Goal: Information Seeking & Learning: Learn about a topic

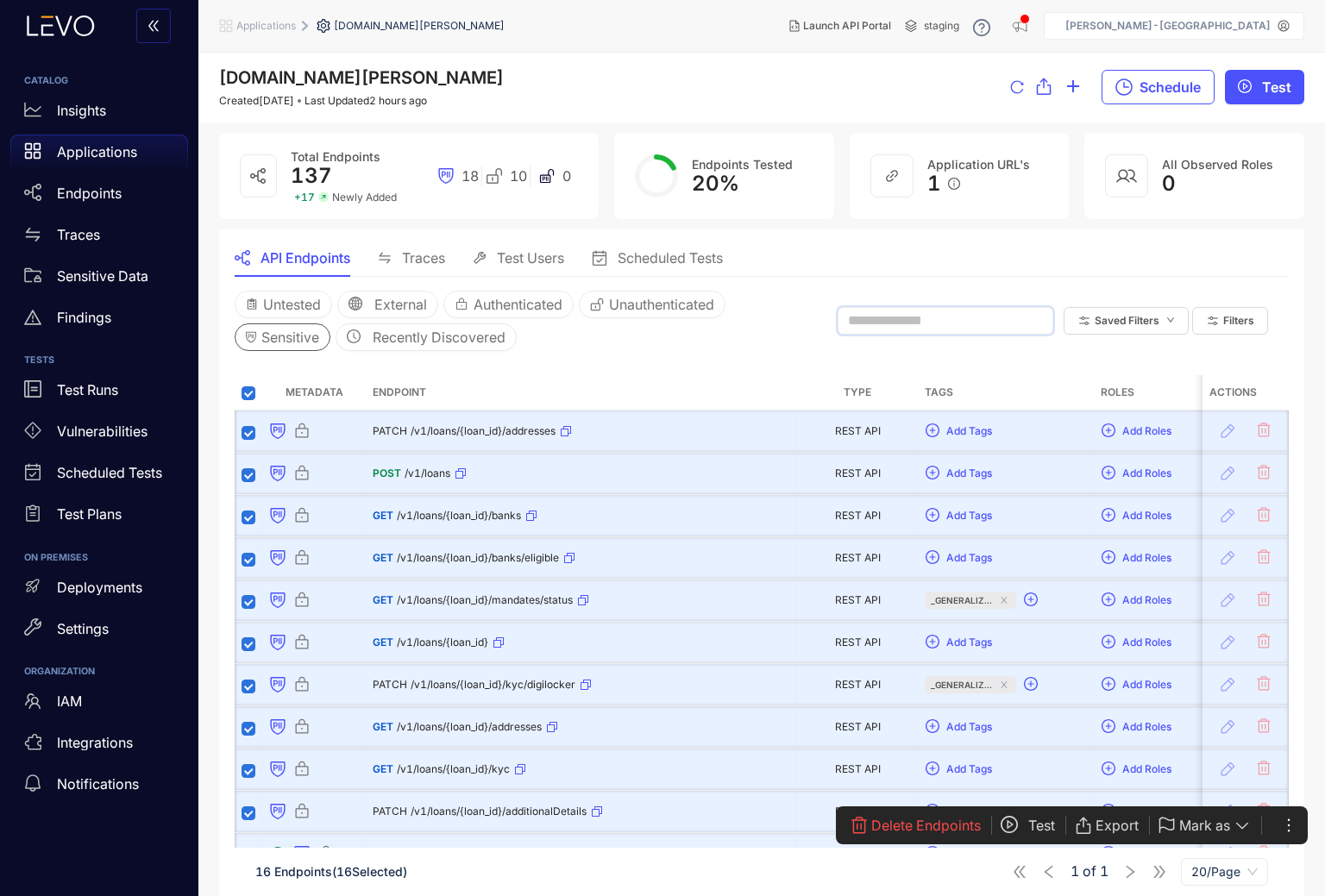
click at [960, 326] on input "text" at bounding box center [937, 320] width 179 height 15
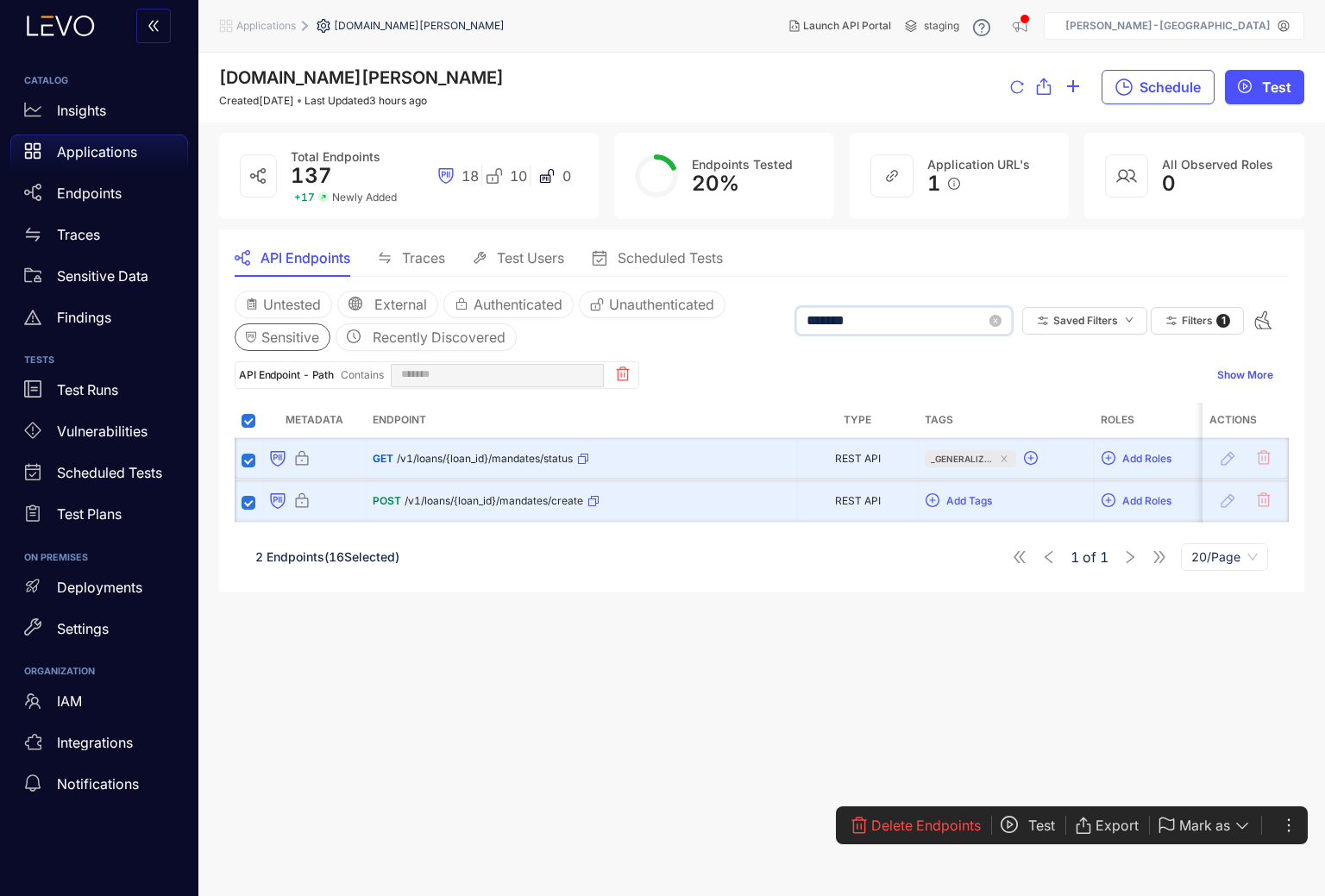
type input "*******"
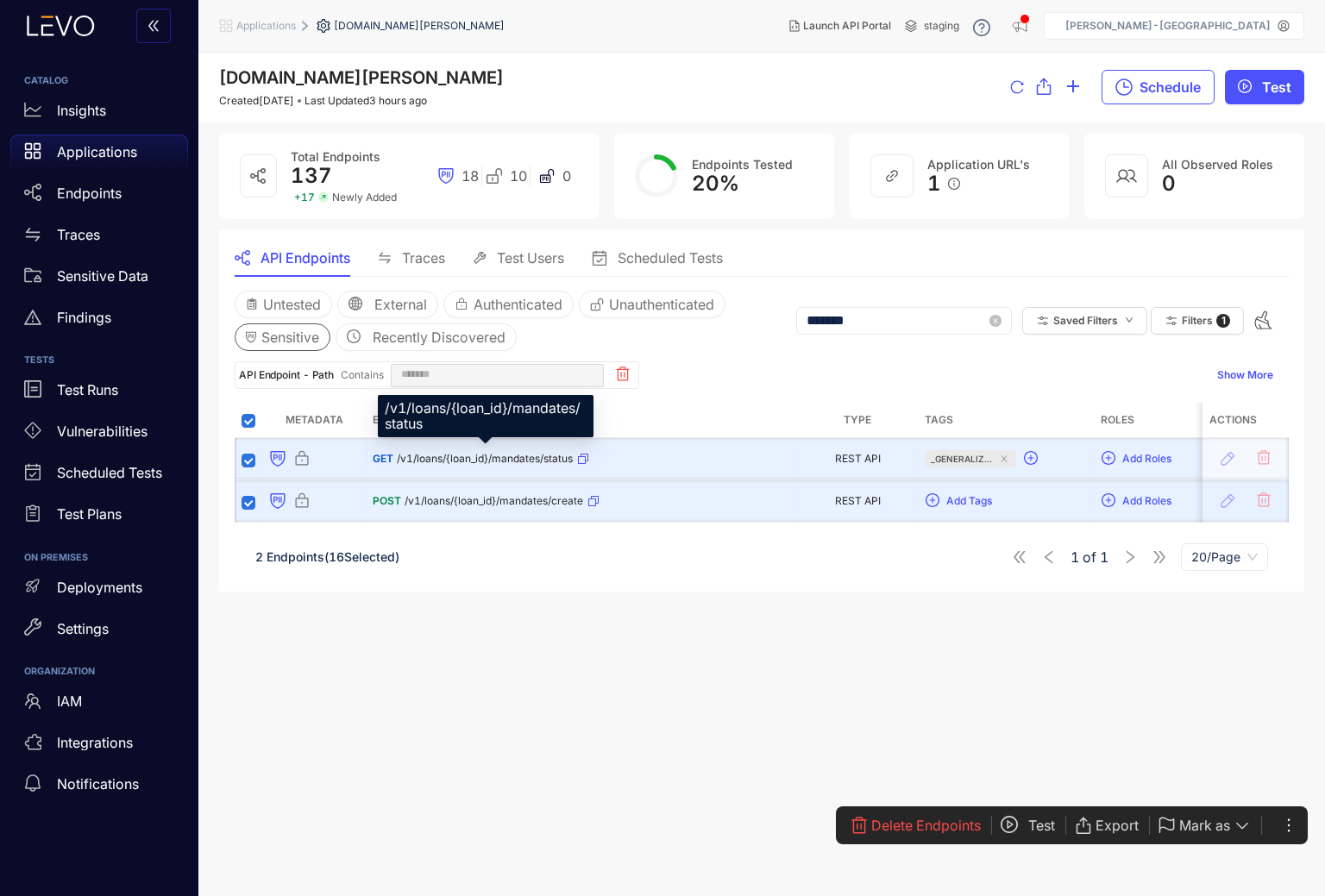
click at [506, 457] on span "/v1/loans/{loan_id}/mandates/status" at bounding box center [484, 458] width 176 height 12
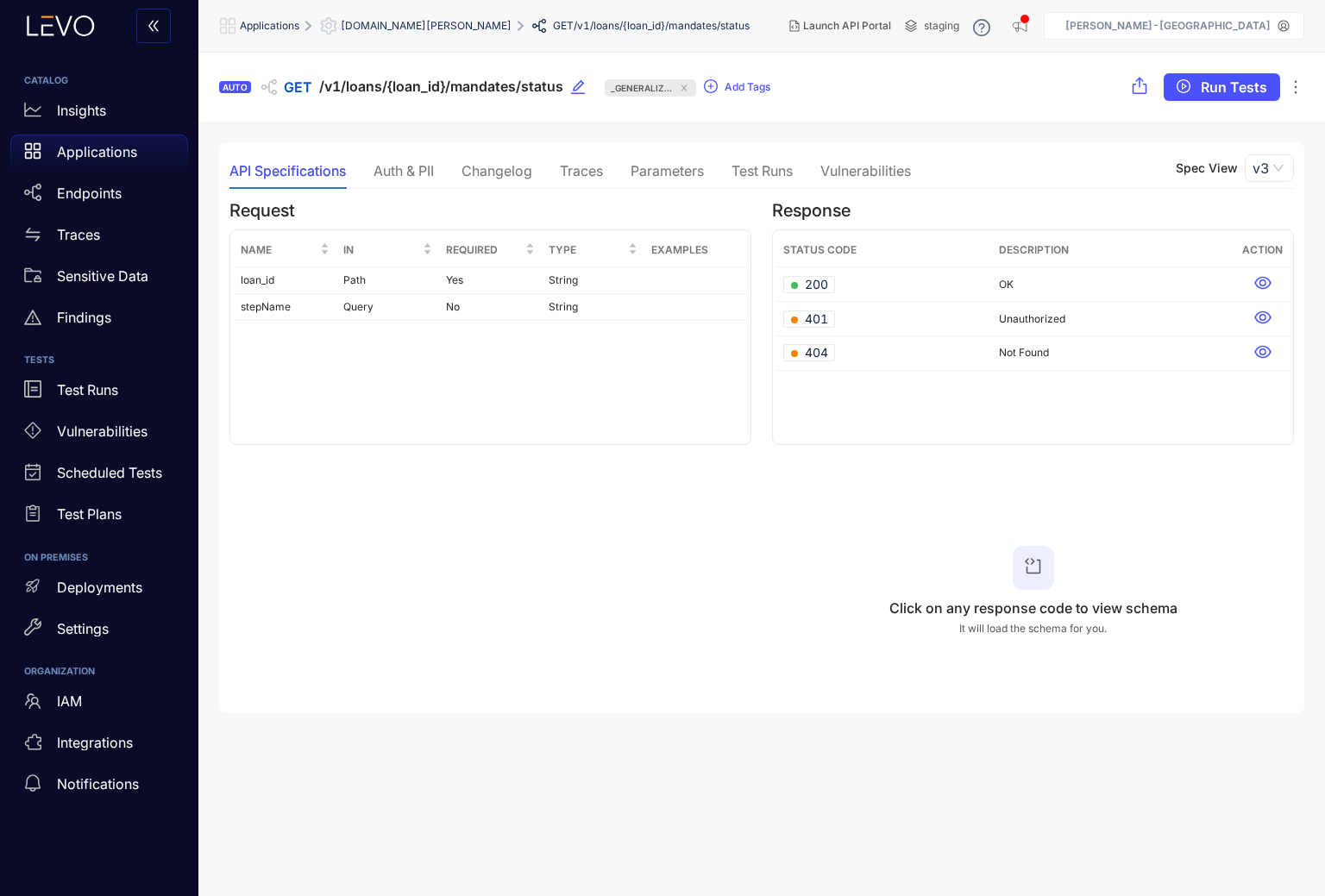
click at [423, 168] on div "Auth & PII" at bounding box center [403, 170] width 60 height 15
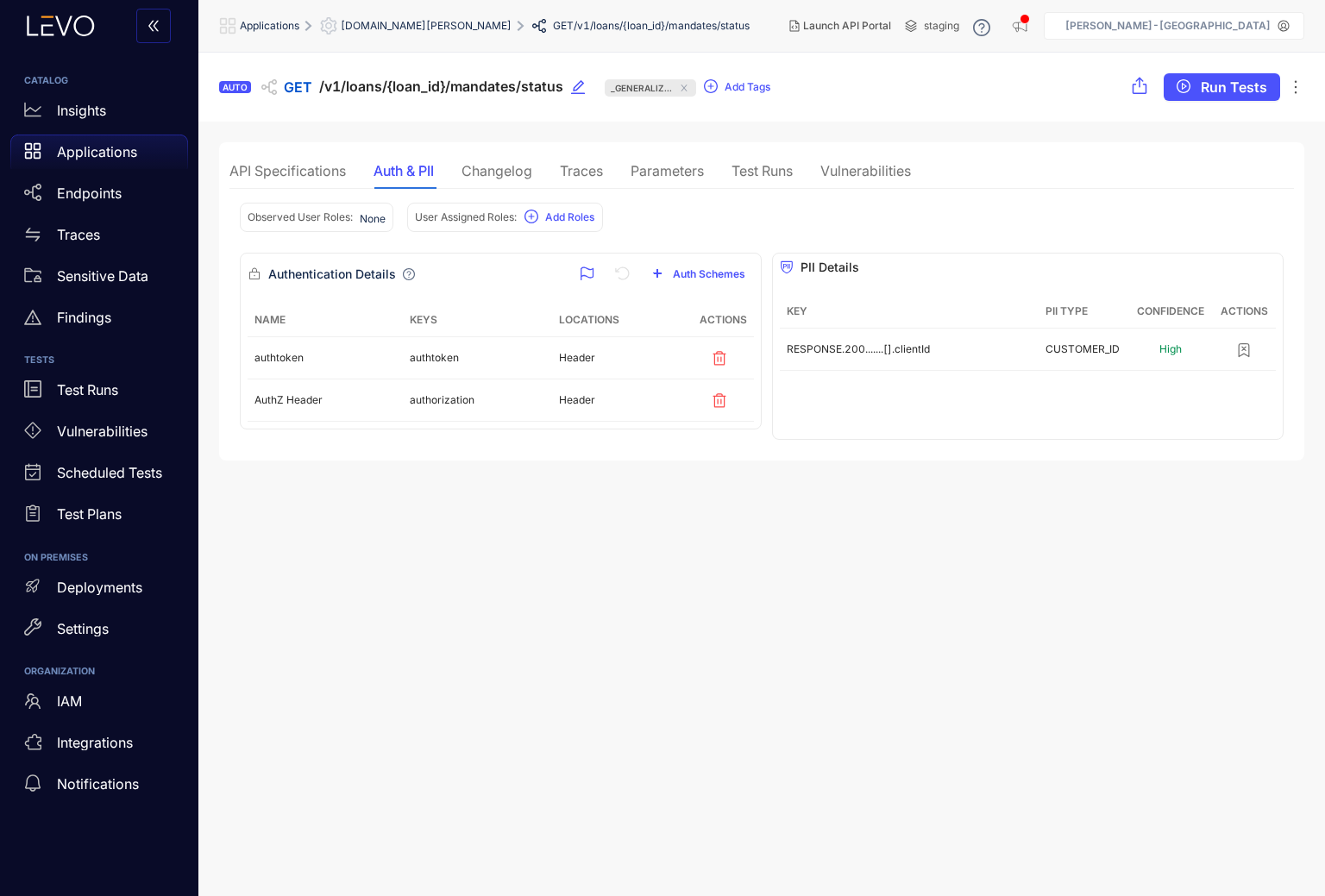
click at [295, 166] on div "API Specifications" at bounding box center [287, 170] width 116 height 15
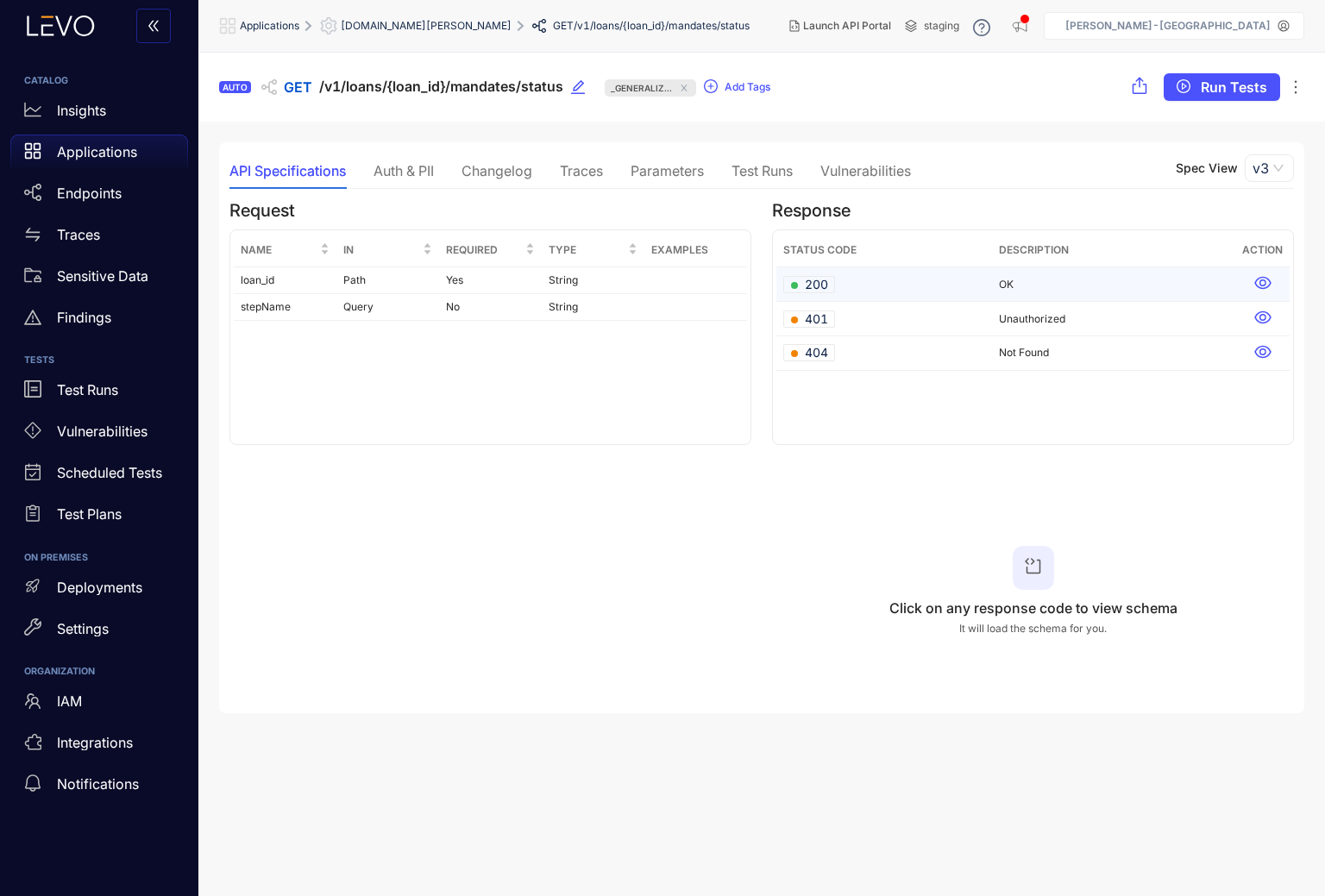
click at [1264, 286] on icon at bounding box center [1262, 283] width 16 height 13
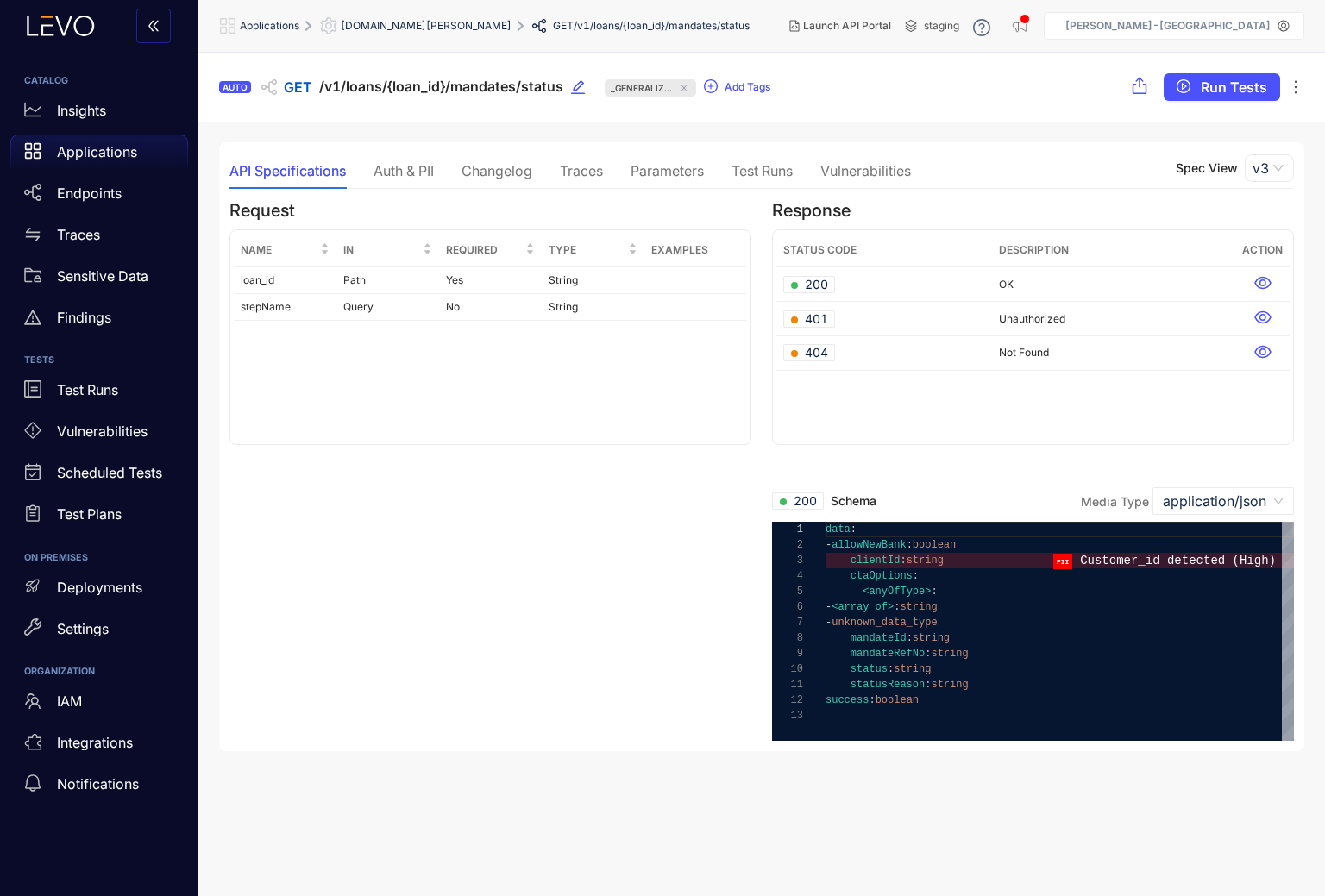
click at [407, 177] on div "Auth & PII" at bounding box center [403, 170] width 60 height 15
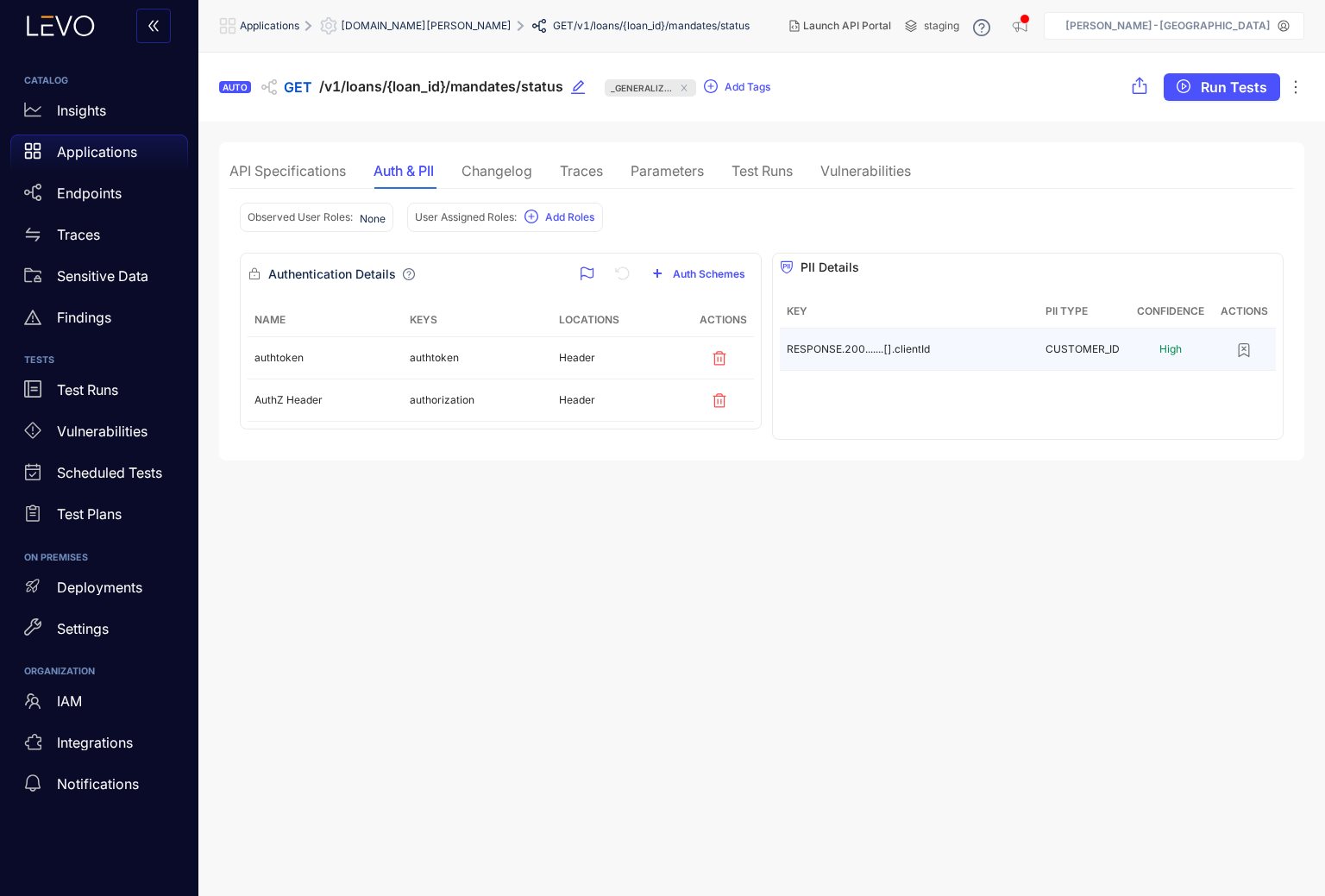
click at [1248, 348] on icon "button" at bounding box center [1244, 350] width 17 height 17
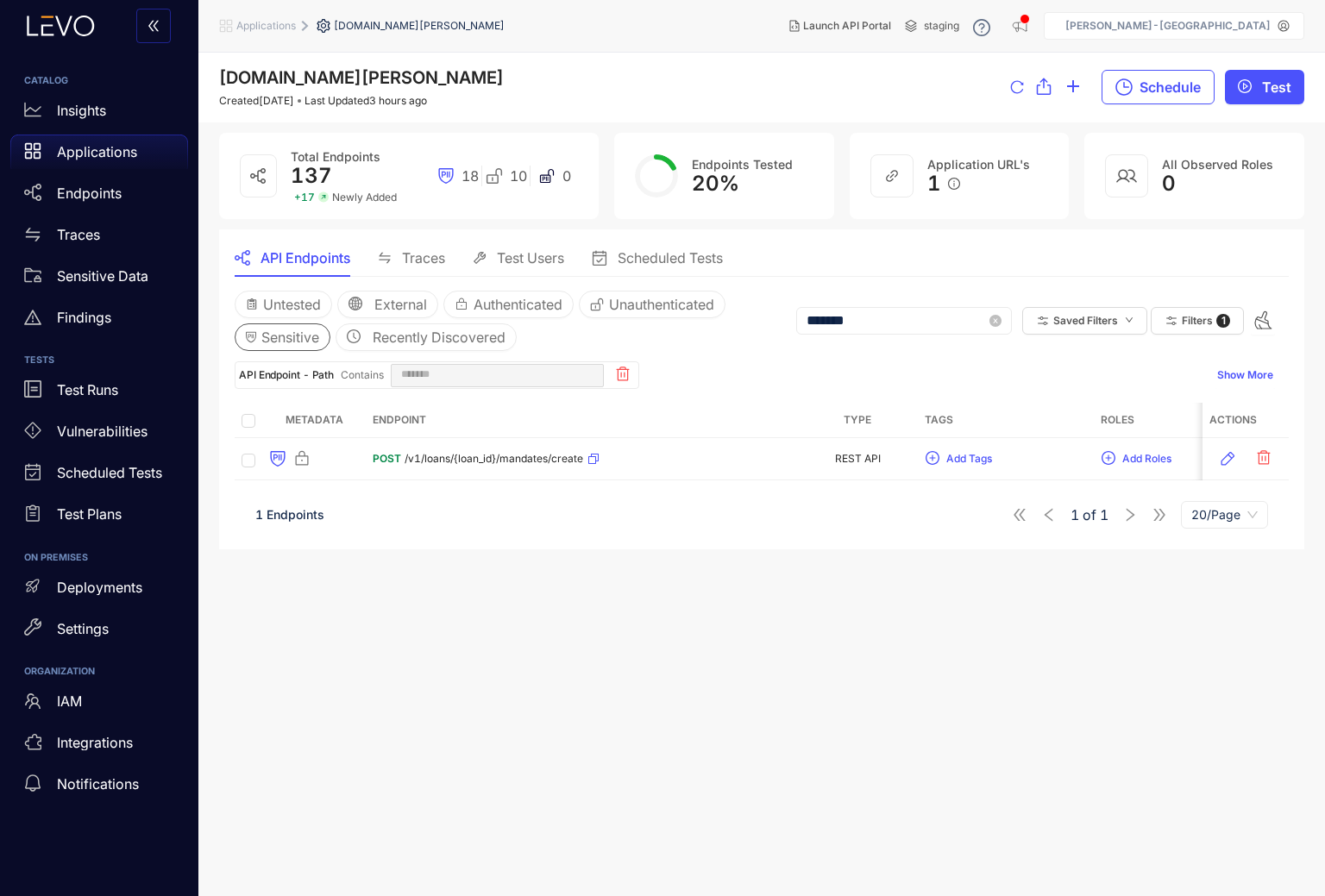
click at [859, 320] on input "*******" at bounding box center [896, 320] width 179 height 15
type input "**"
type input "*"
type input "***"
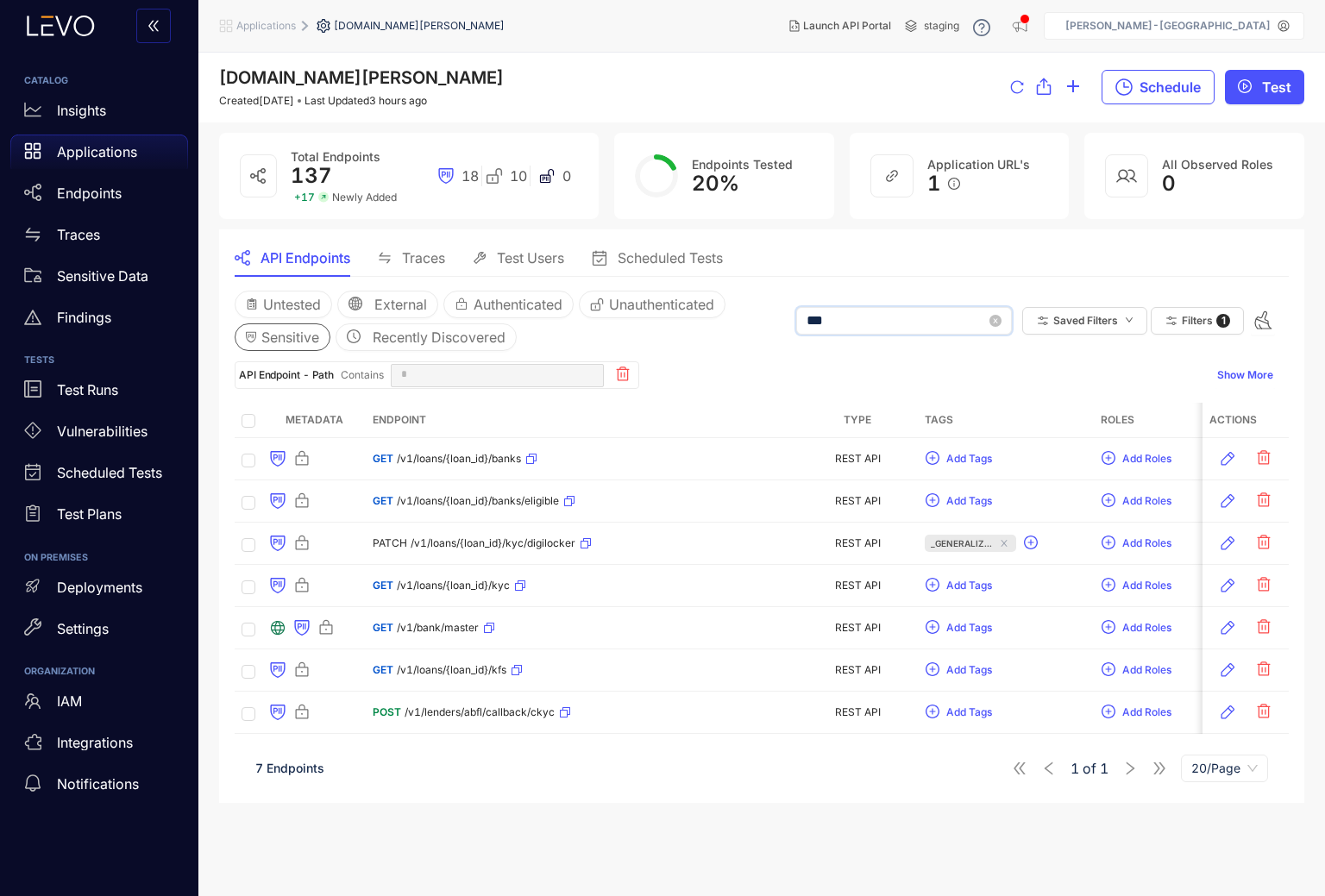
type input "***"
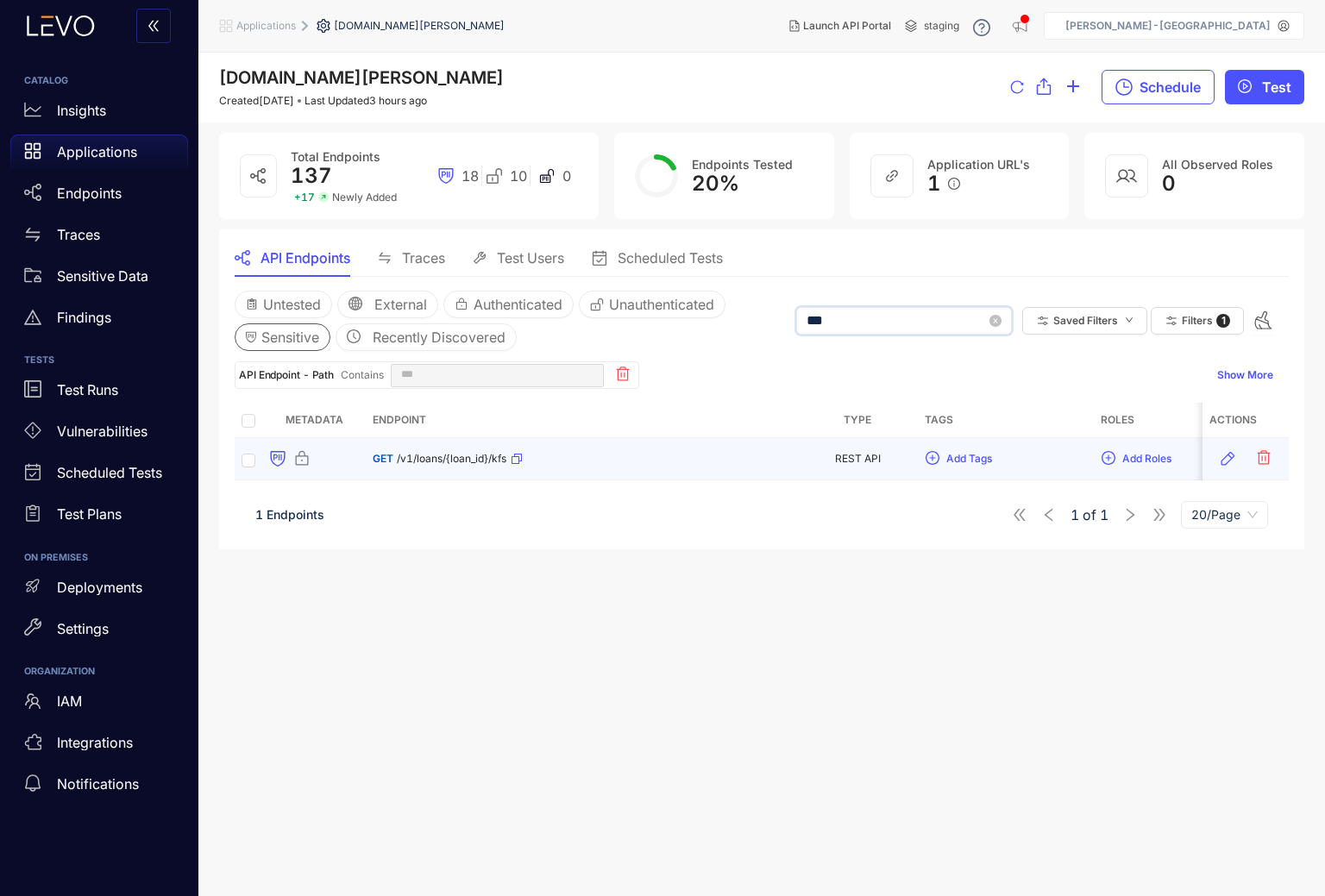
type input "***"
click at [468, 457] on span "/v1/loans/{loan_id}/kfs" at bounding box center [451, 458] width 109 height 12
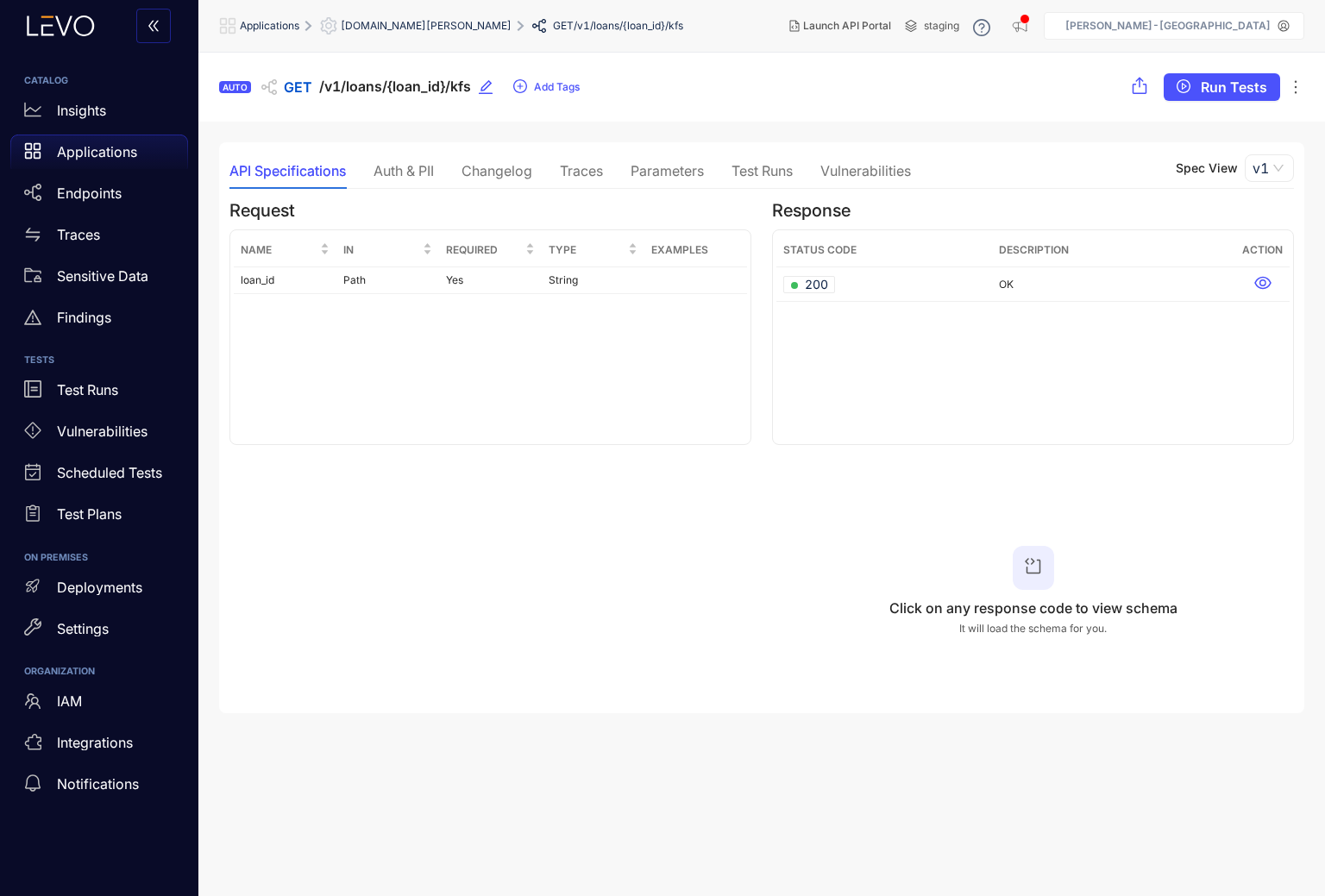
click at [407, 166] on div "Auth & PII" at bounding box center [403, 170] width 60 height 15
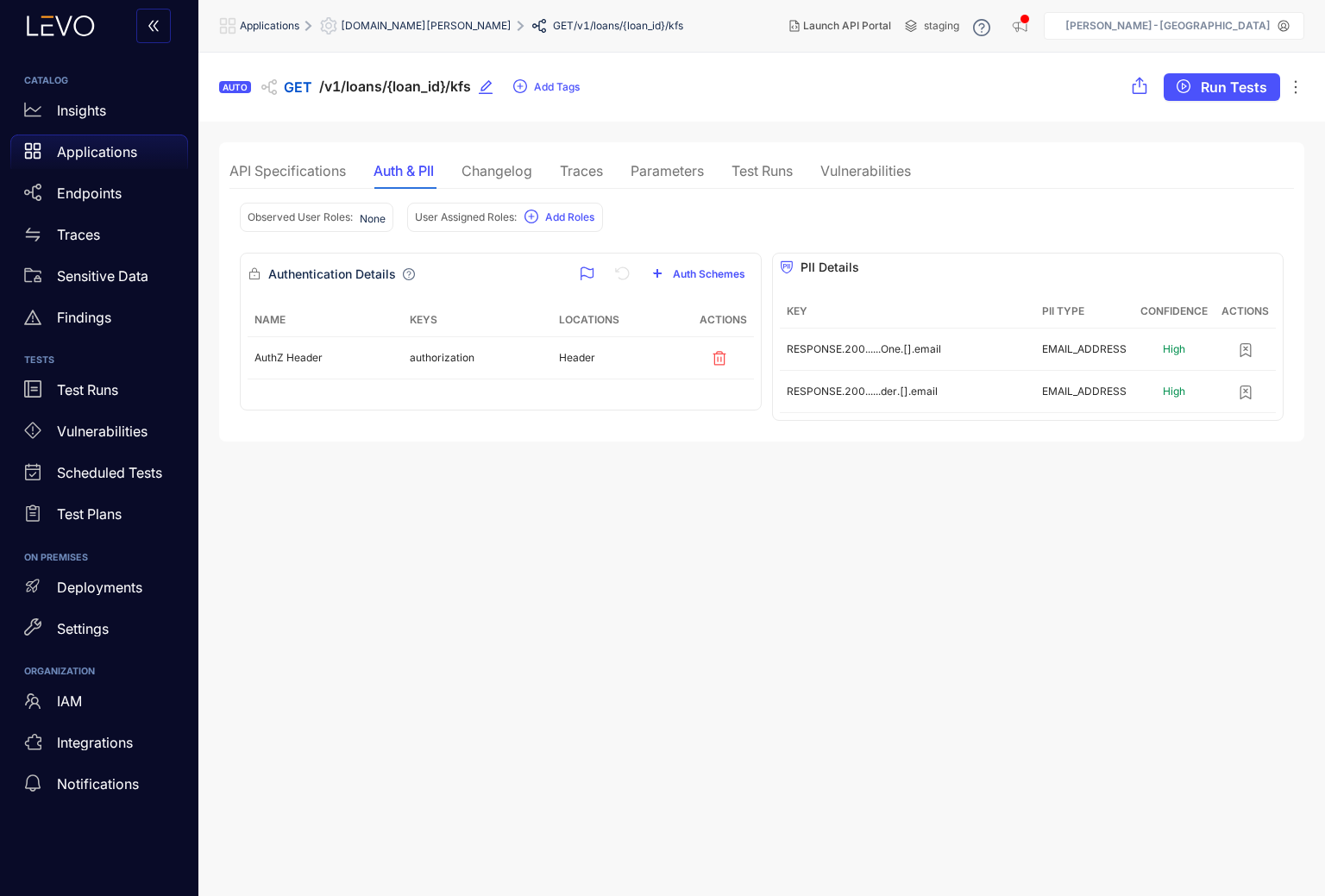
click at [324, 175] on div "API Specifications" at bounding box center [287, 170] width 116 height 15
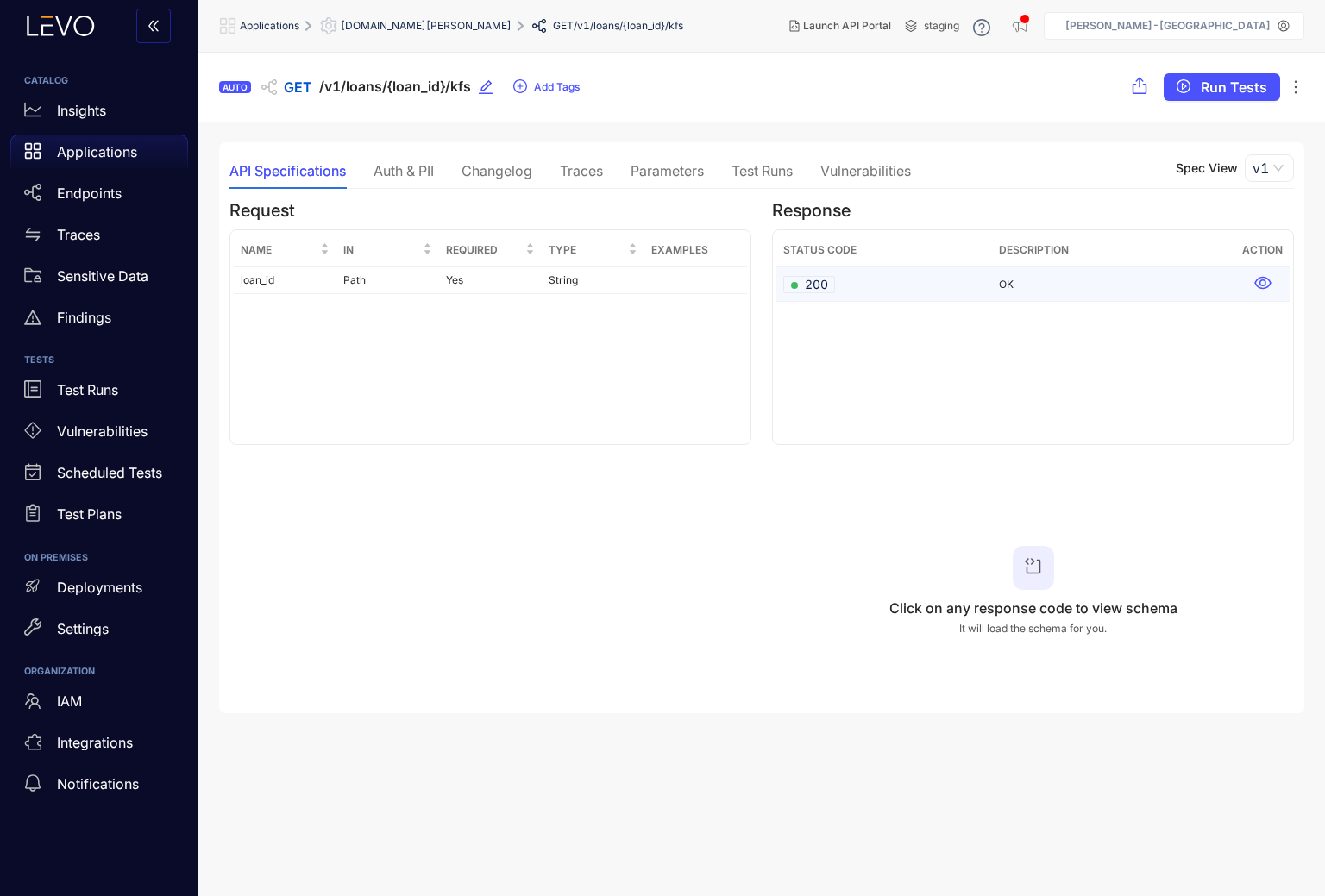
click at [1267, 288] on icon at bounding box center [1262, 283] width 16 height 13
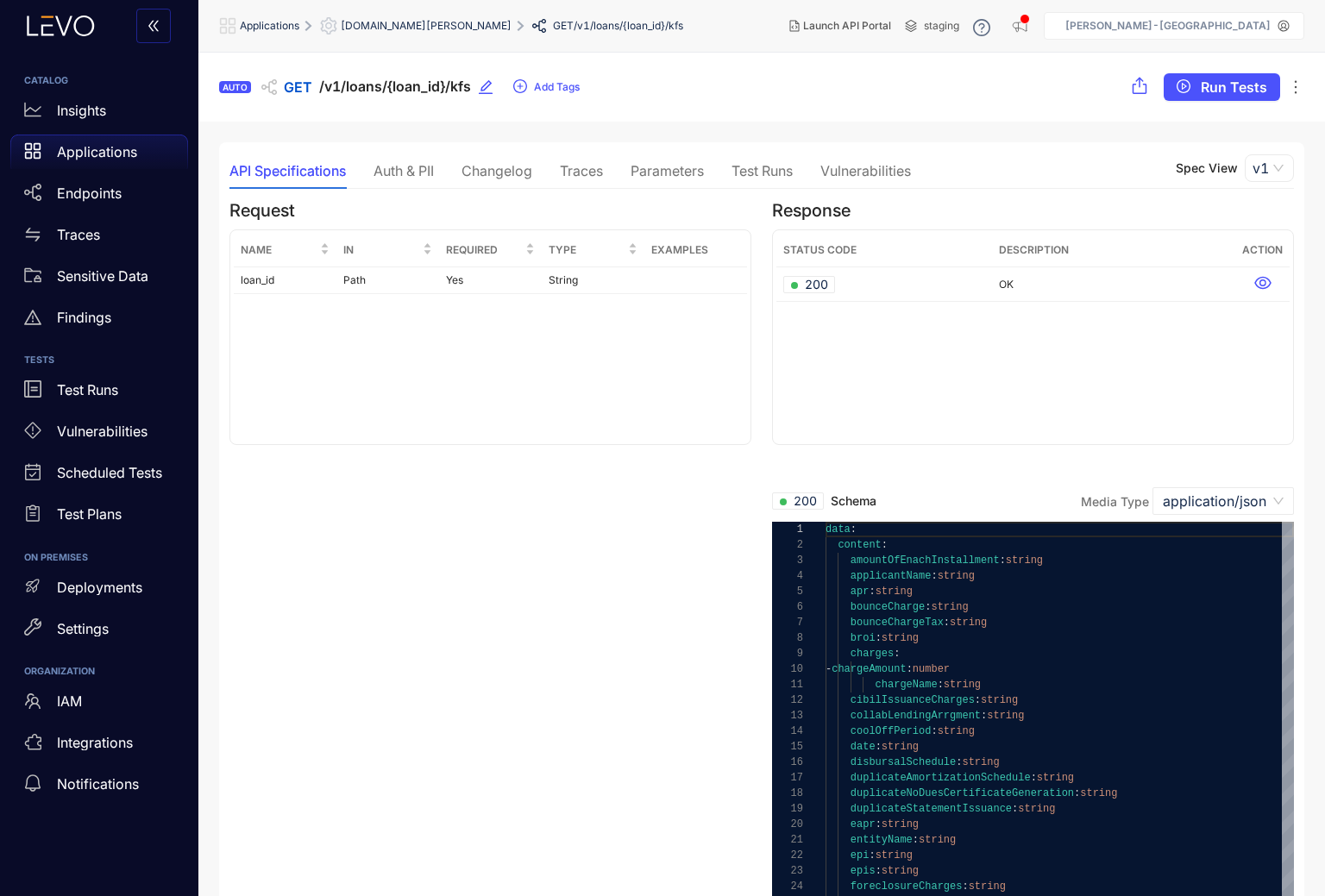
click at [407, 175] on div "Auth & PII" at bounding box center [403, 170] width 60 height 15
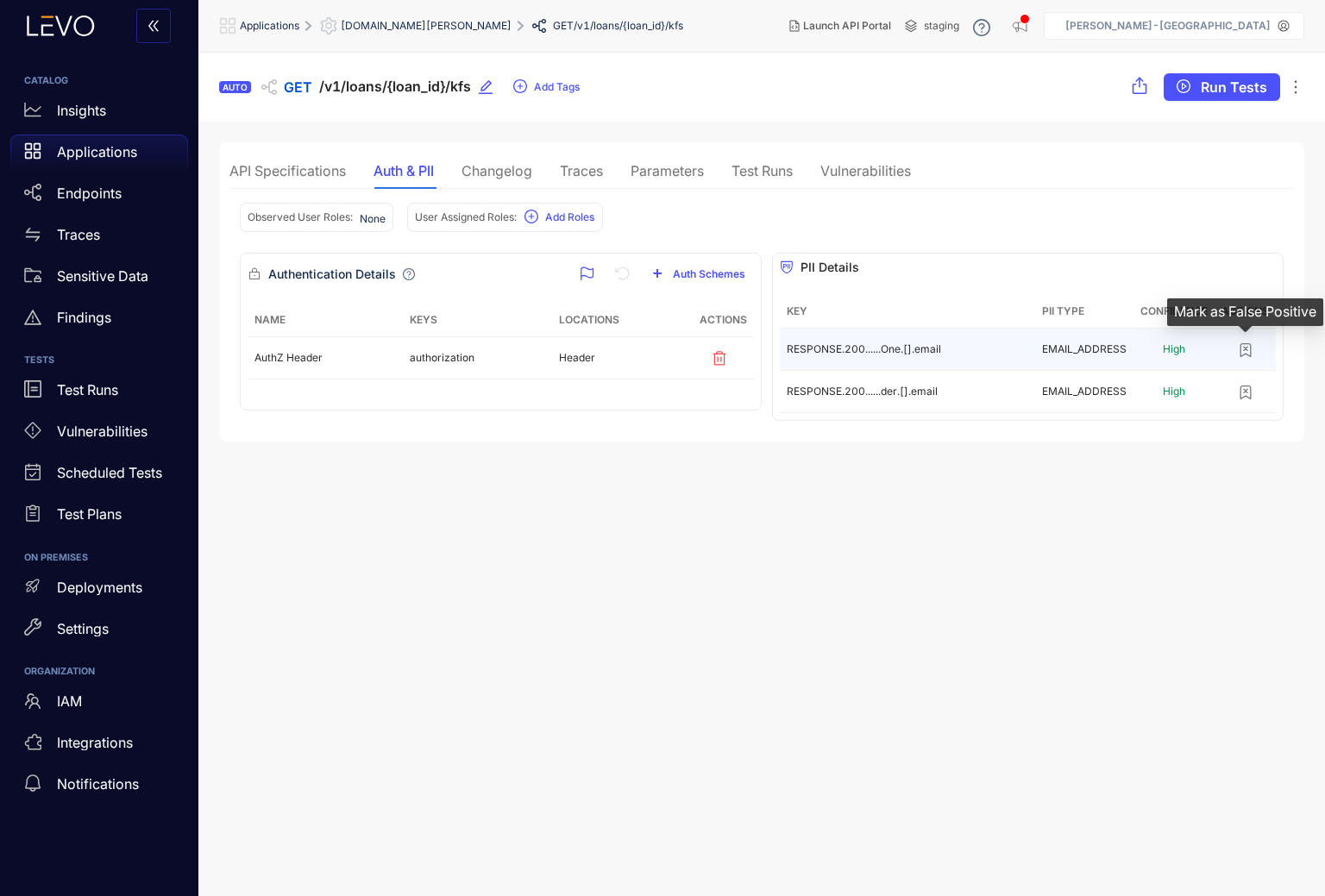
click at [1248, 346] on icon "button" at bounding box center [1245, 350] width 17 height 17
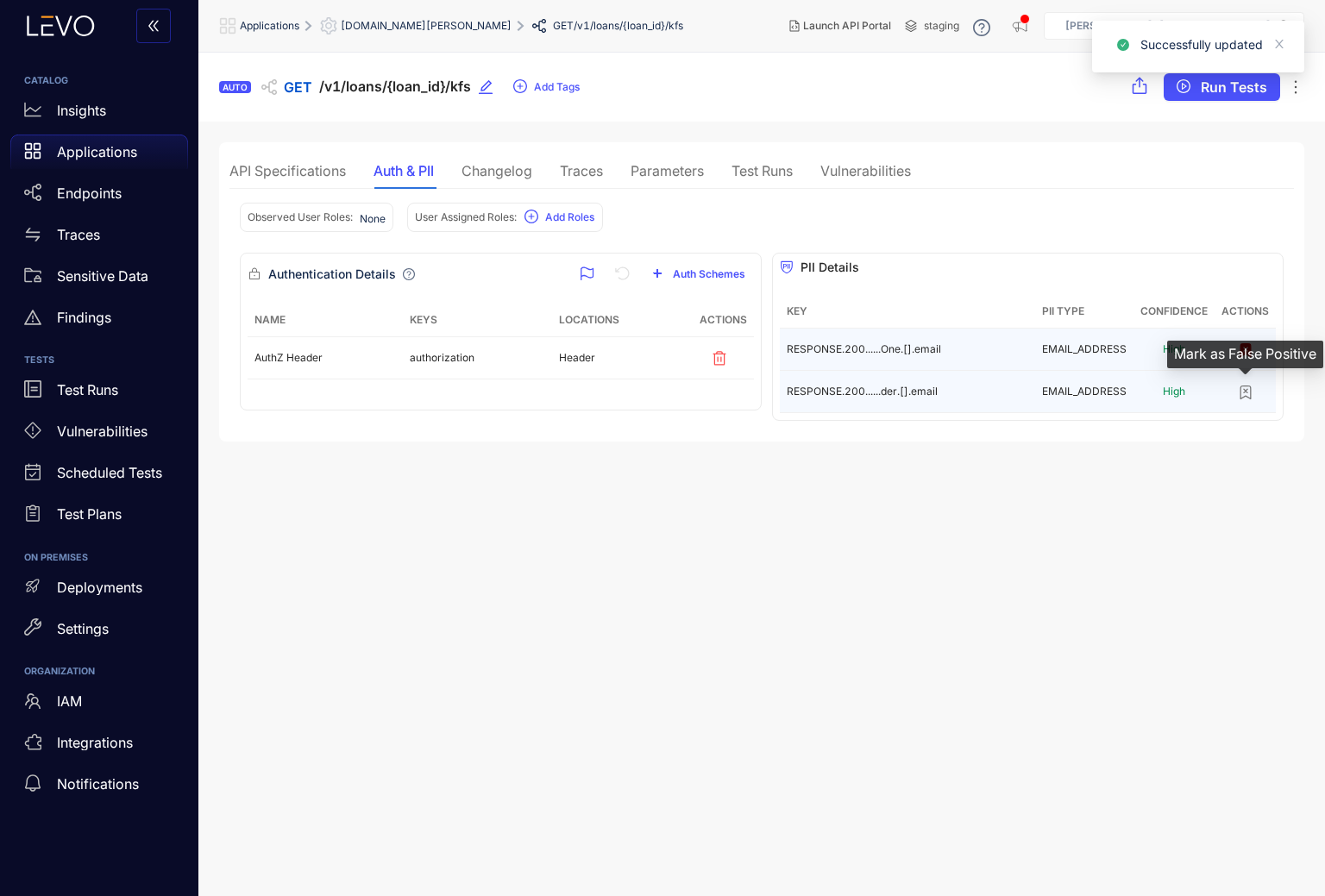
click at [1248, 395] on icon "button" at bounding box center [1245, 392] width 17 height 17
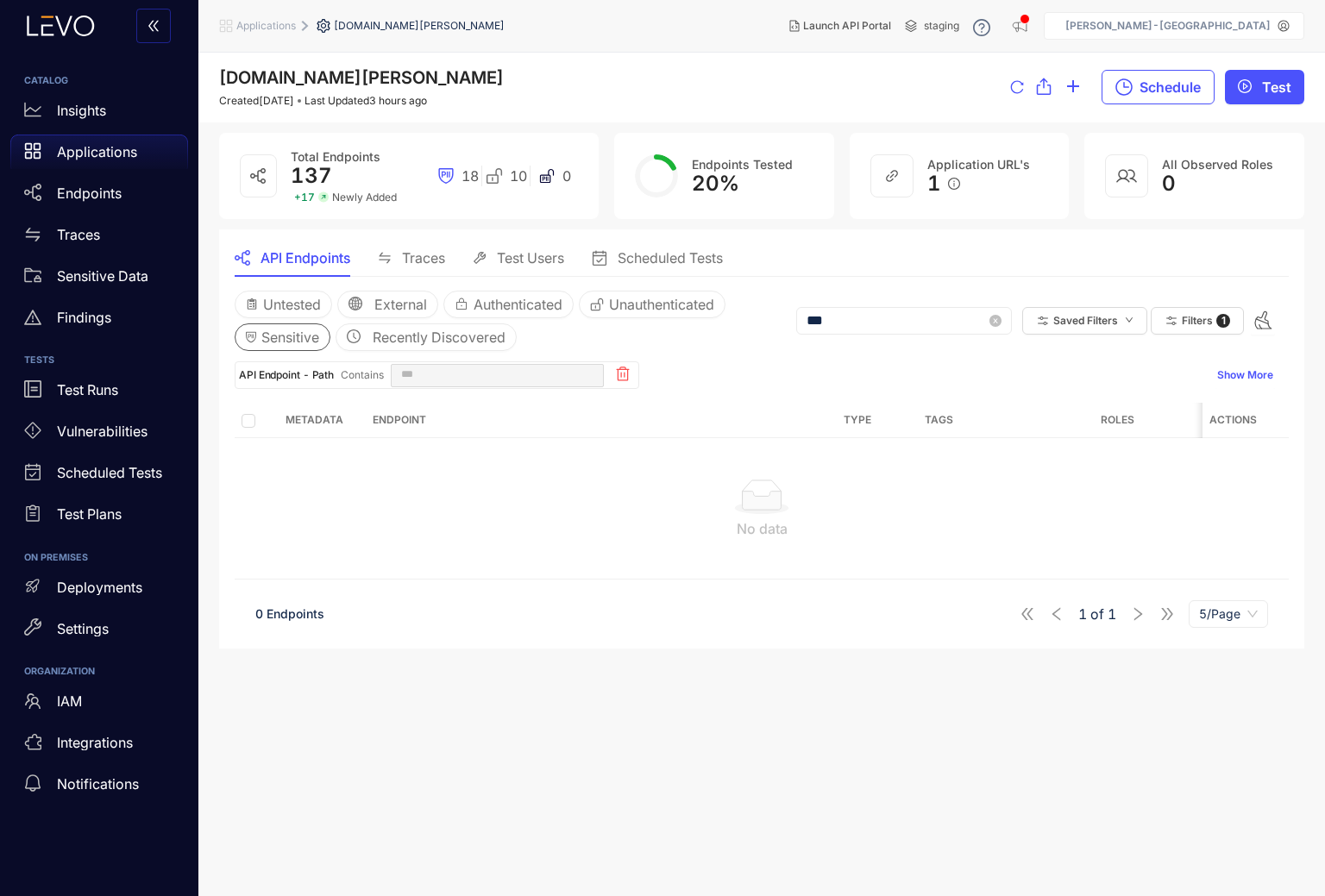
click at [868, 337] on div "*** Saved Filters Filters 1" at bounding box center [1036, 321] width 479 height 61
click at [868, 320] on input "***" at bounding box center [896, 320] width 179 height 15
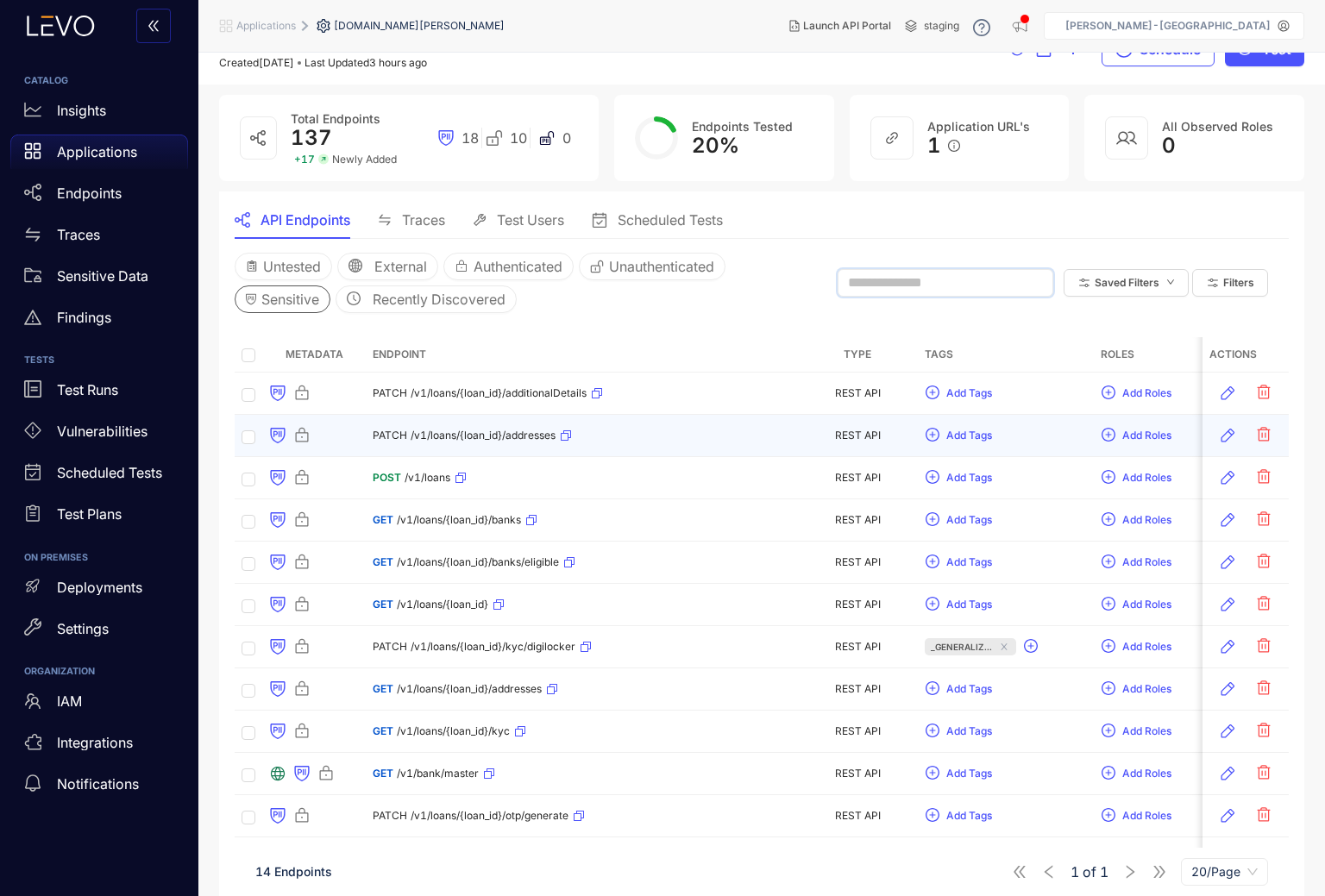
scroll to position [52, 0]
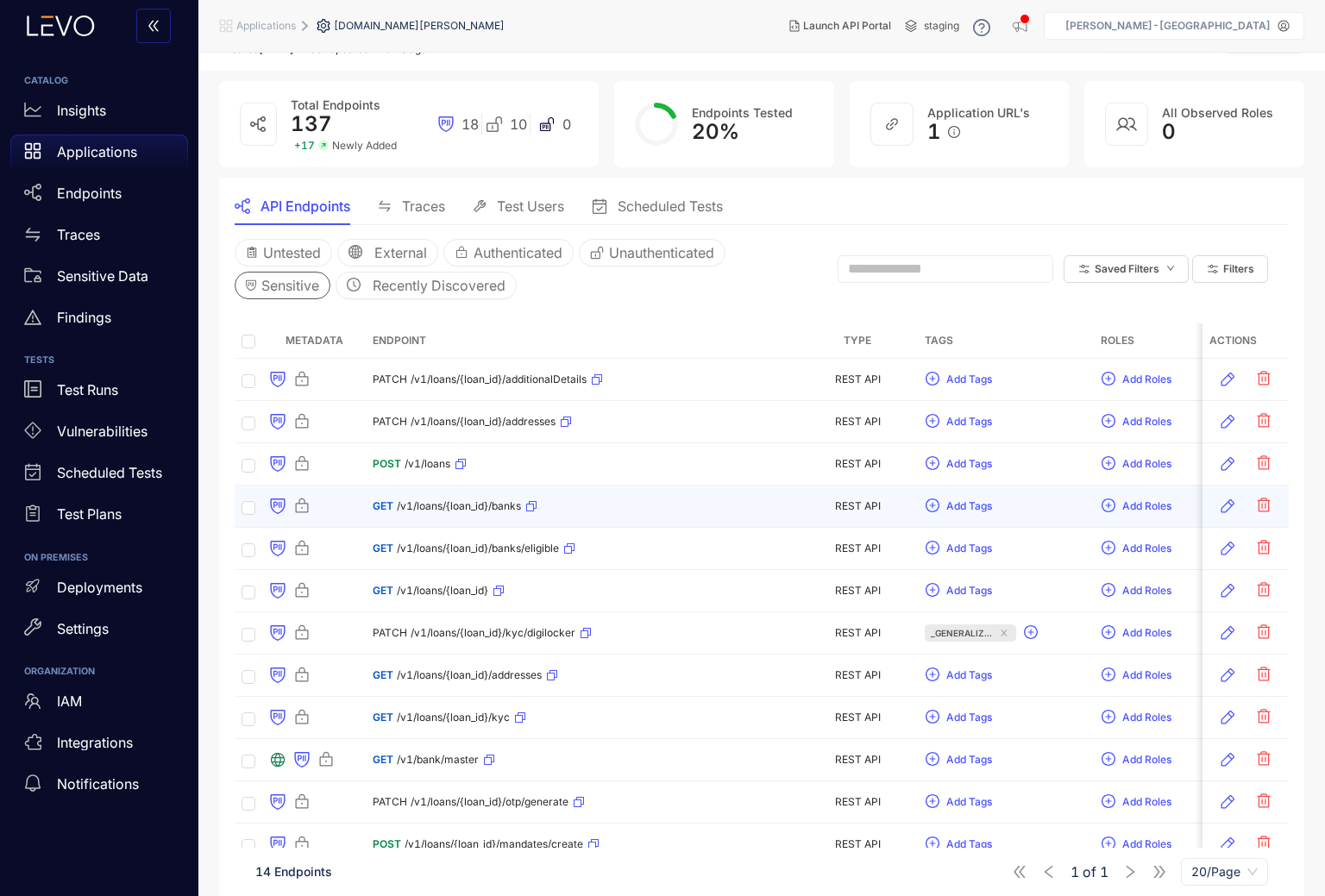
click at [472, 500] on div "GET /v1/loans/{loan_id}/banks" at bounding box center [455, 506] width 165 height 28
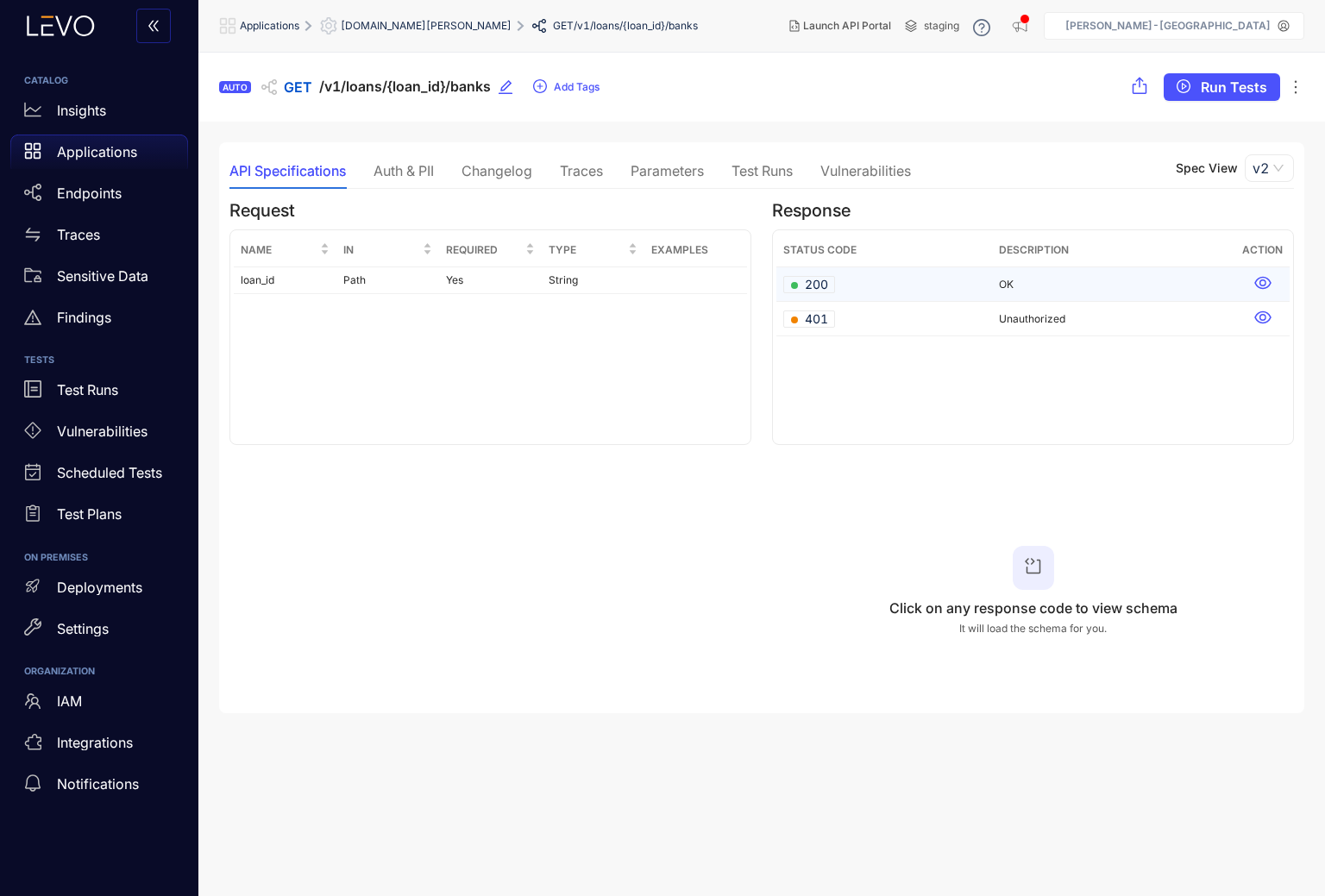
click at [1271, 284] on icon at bounding box center [1262, 283] width 16 height 13
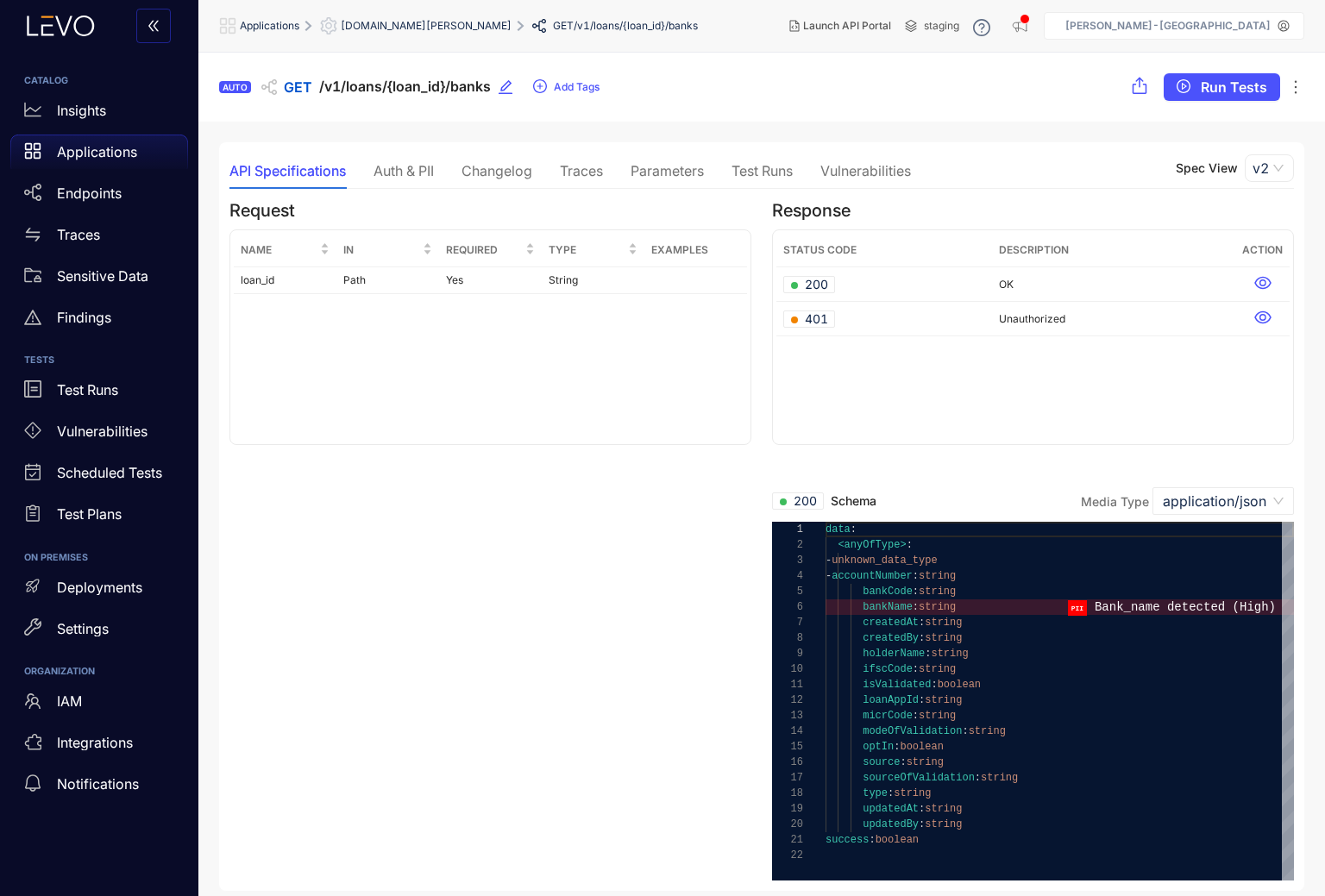
scroll to position [4, 0]
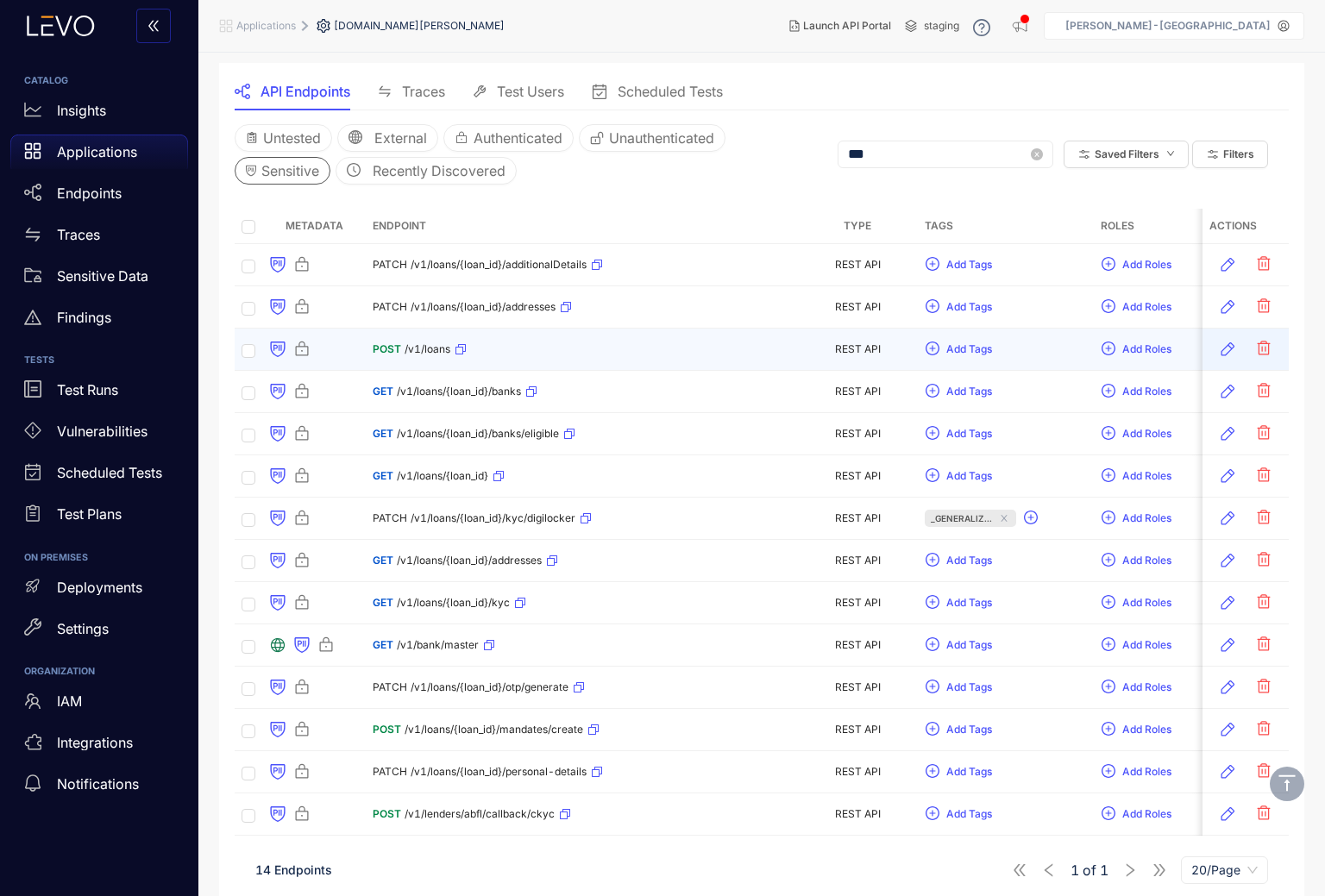
scroll to position [175, 0]
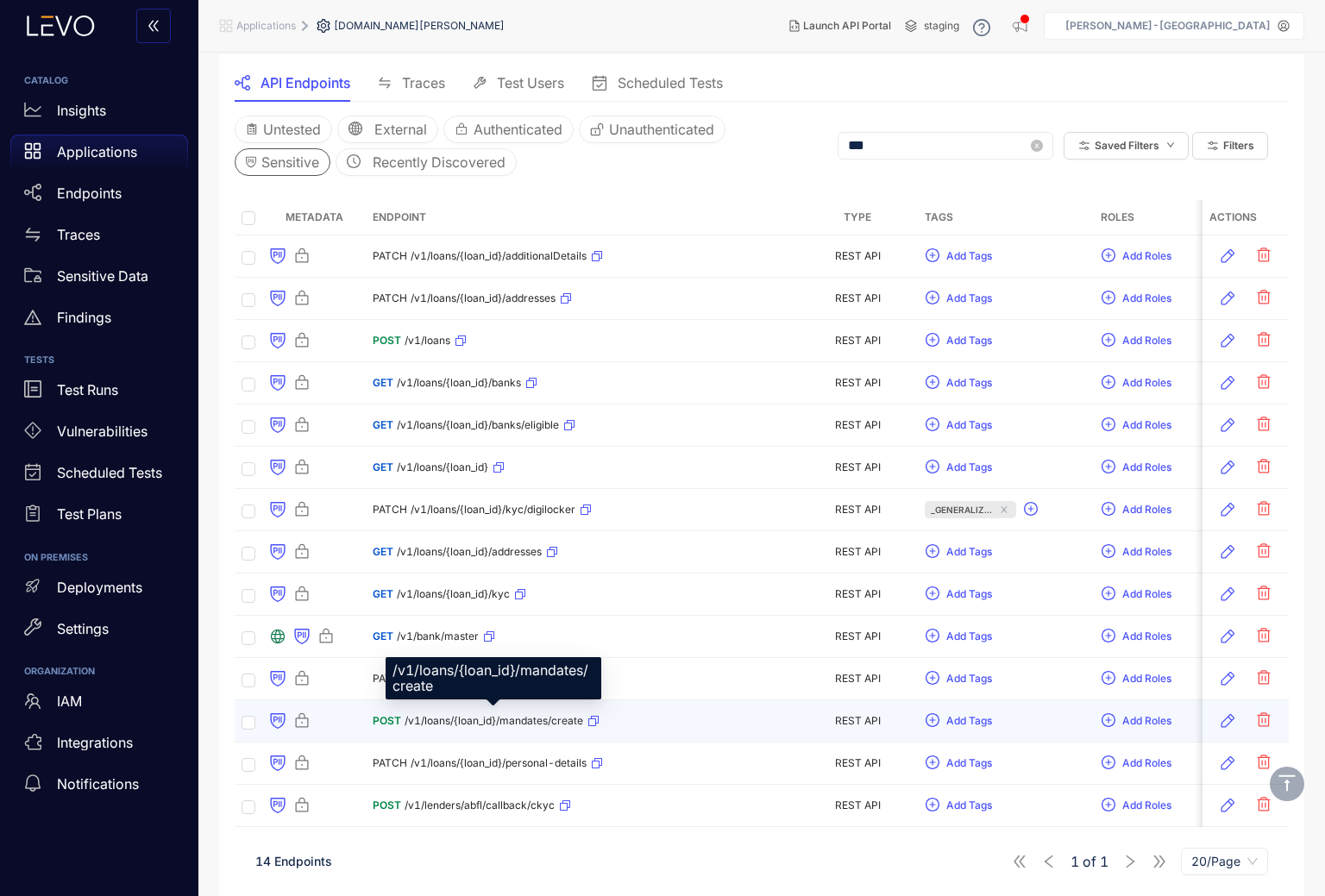
click at [545, 721] on span "/v1/loans/{loan_id}/mandates/create" at bounding box center [493, 721] width 178 height 12
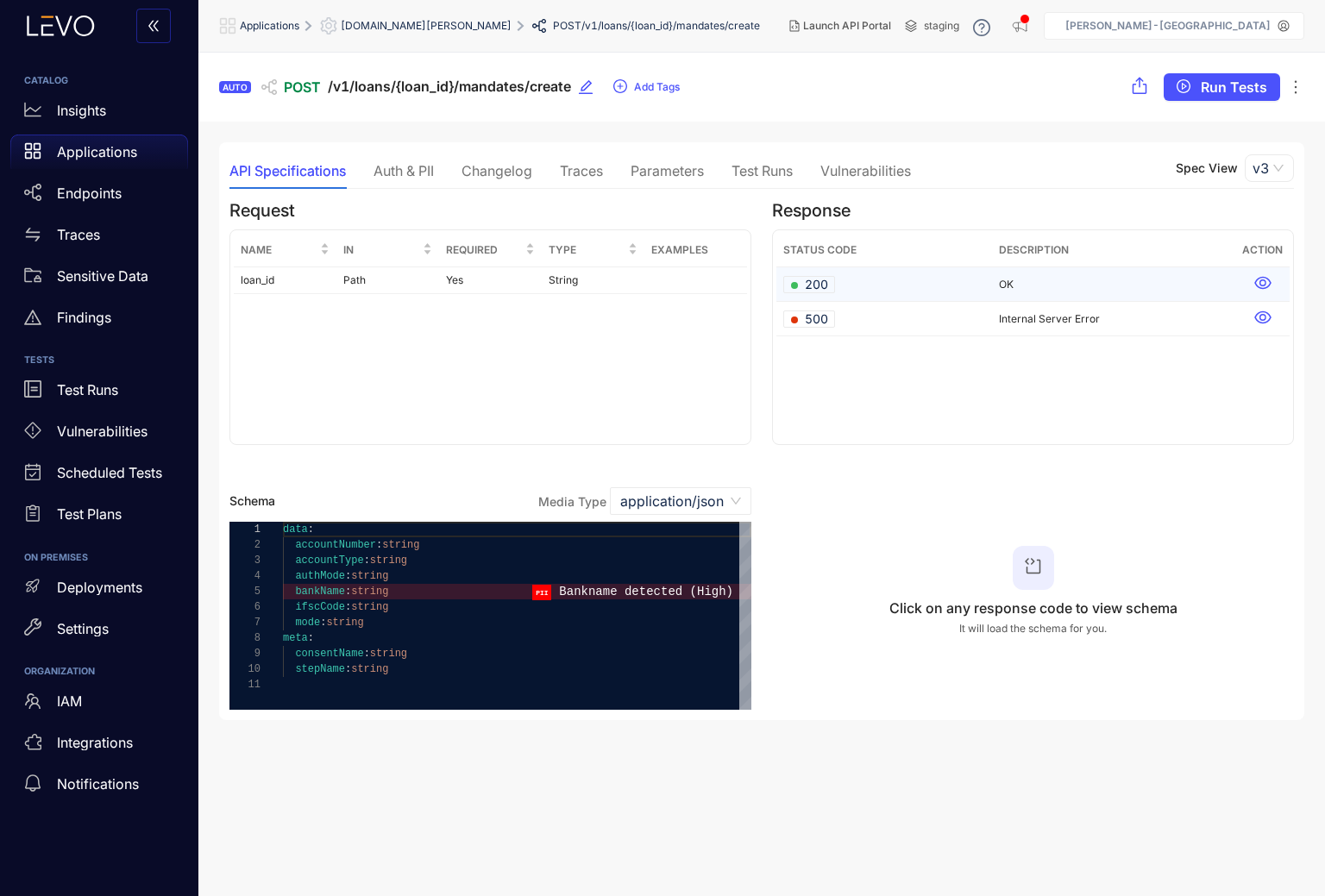
click at [1265, 281] on icon at bounding box center [1262, 283] width 16 height 13
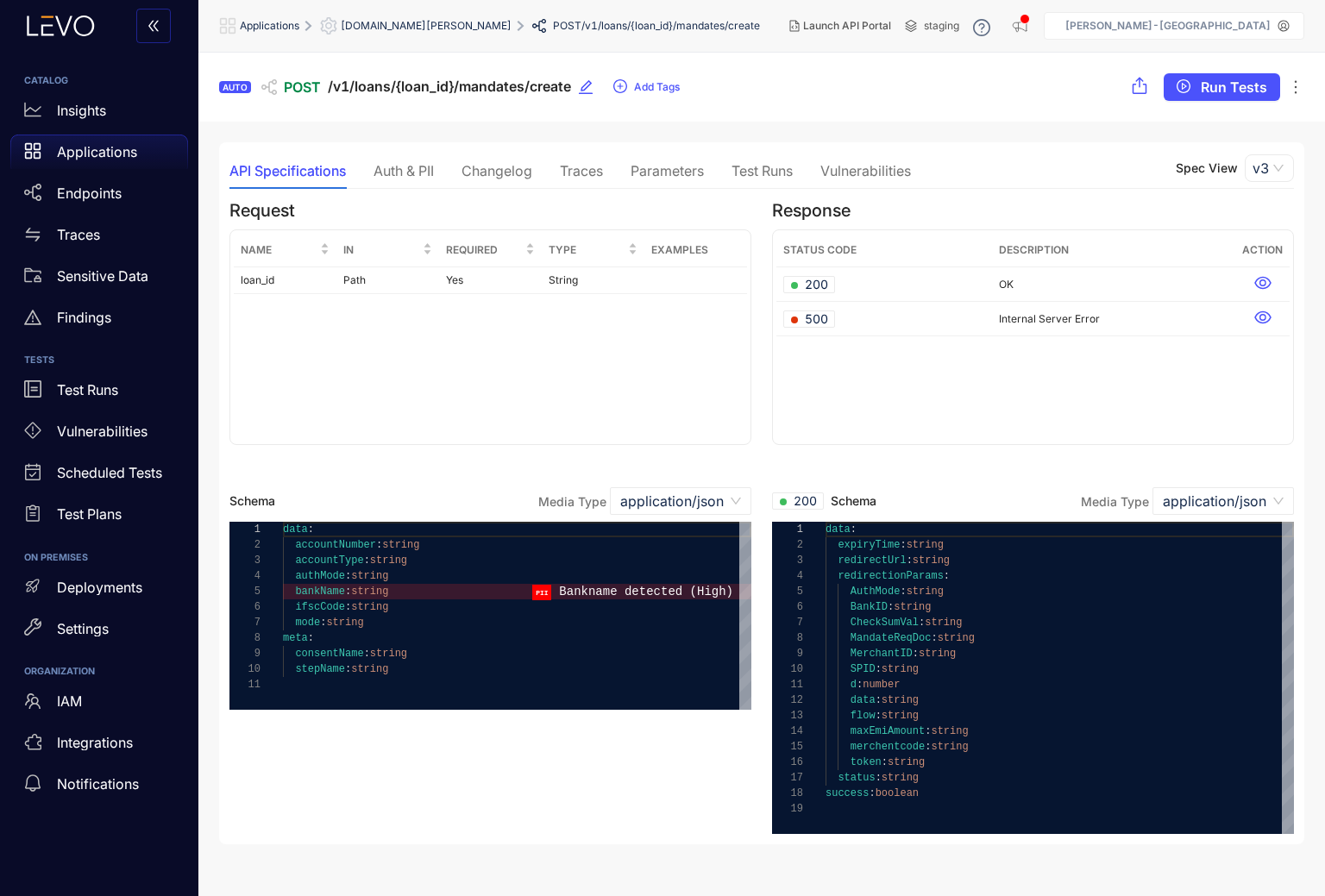
click at [379, 165] on div "Auth & PII" at bounding box center [403, 170] width 60 height 15
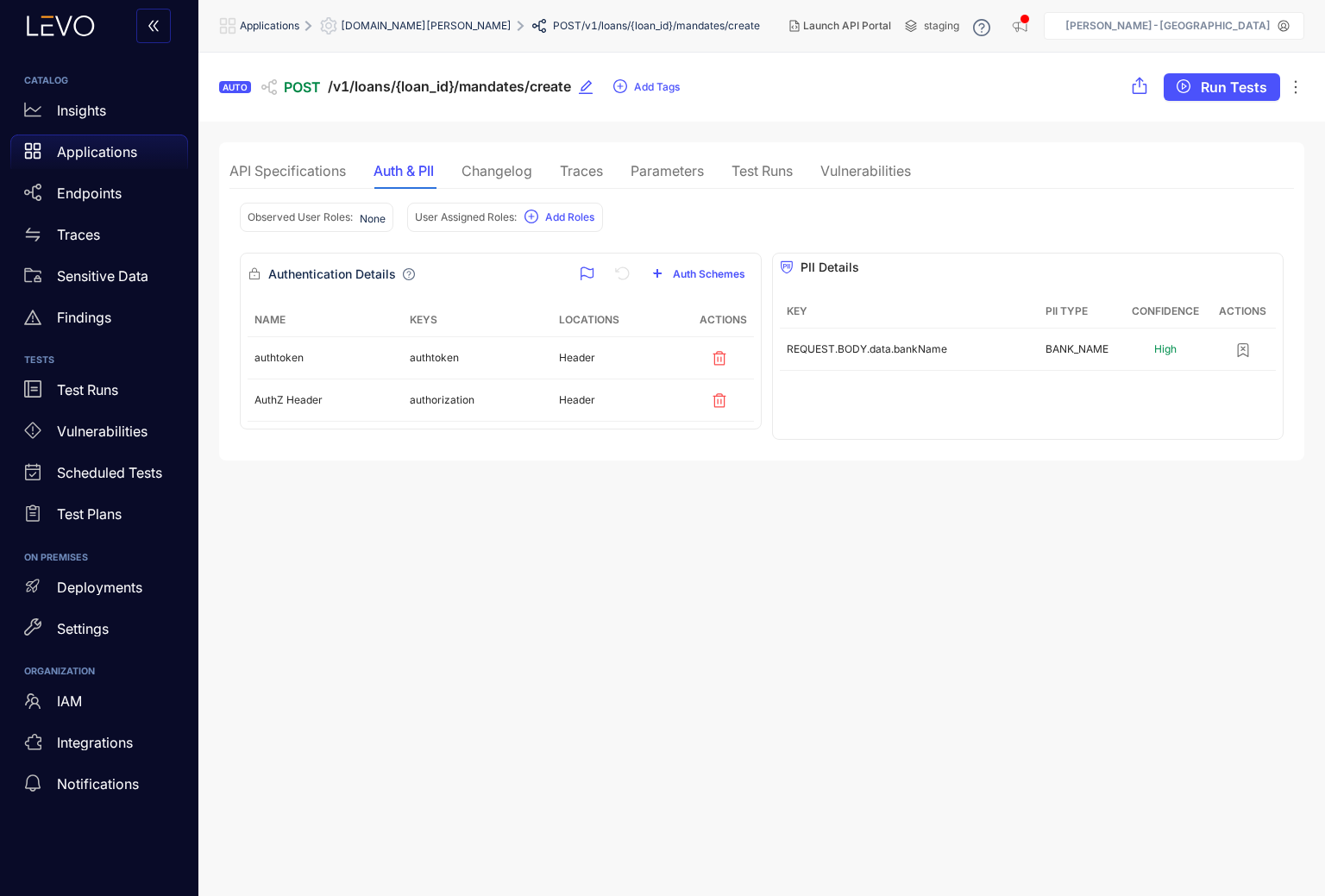
click at [319, 174] on div "API Specifications" at bounding box center [287, 170] width 116 height 15
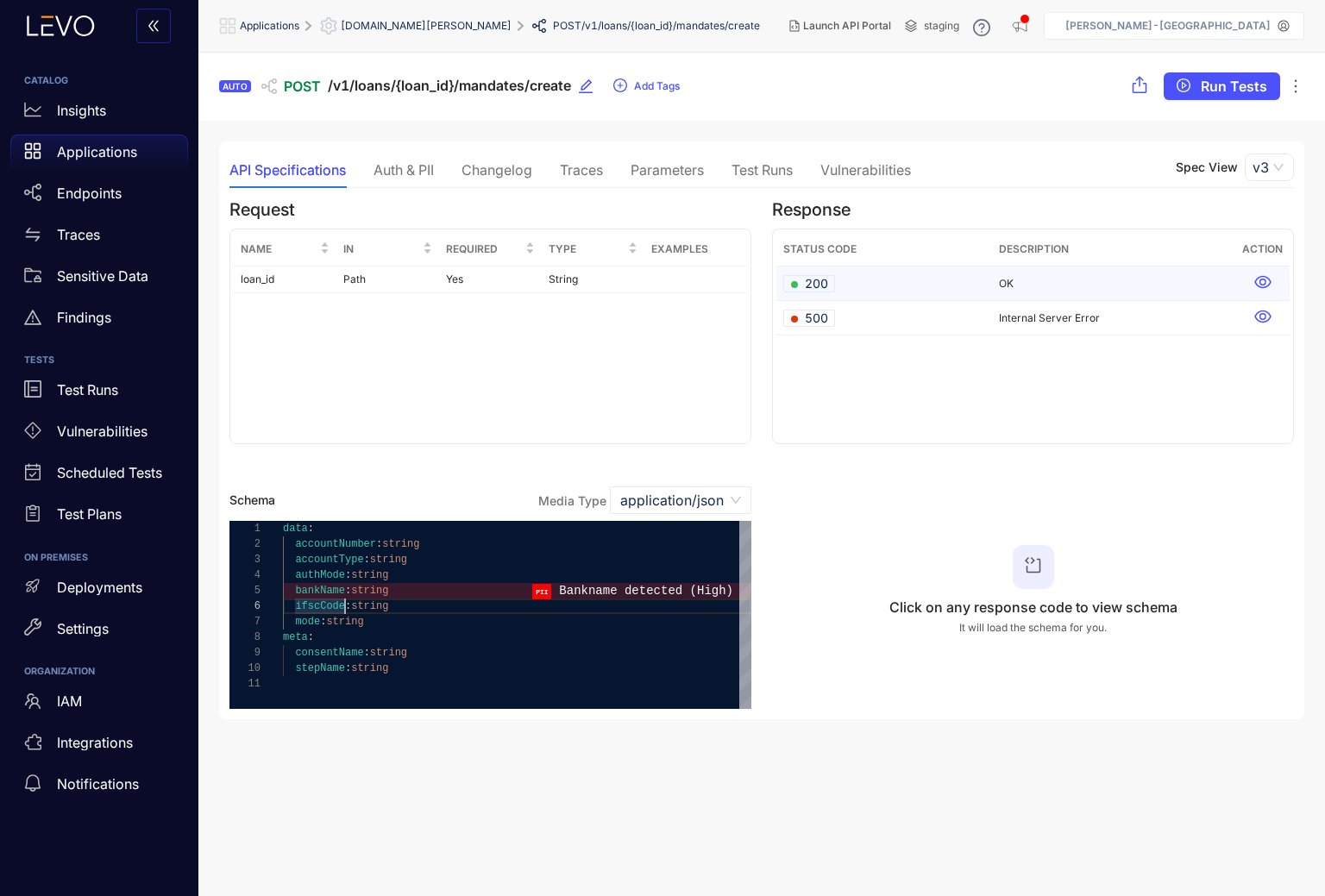
click at [1264, 281] on icon at bounding box center [1262, 281] width 17 height 17
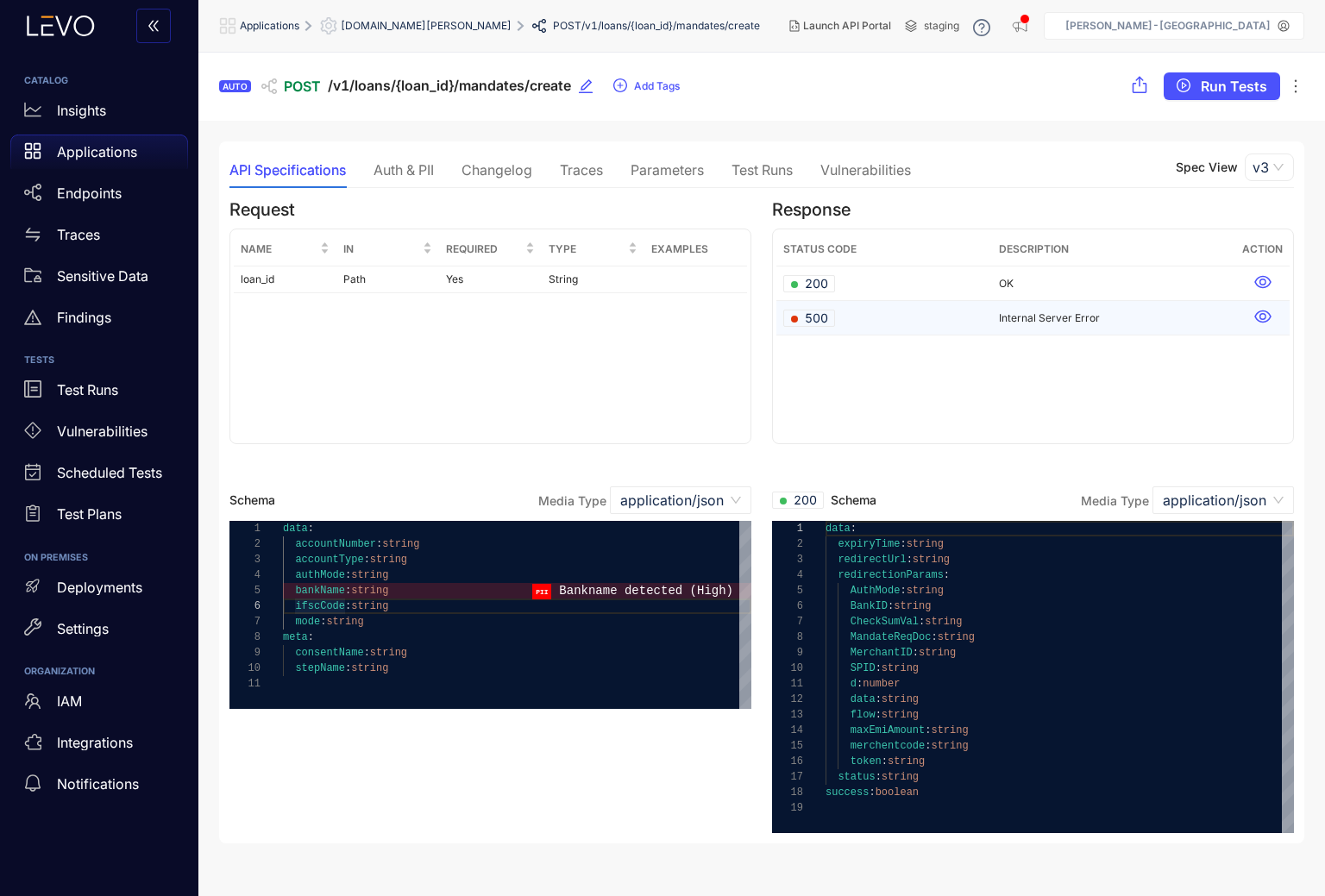
click at [1258, 316] on icon at bounding box center [1262, 316] width 17 height 17
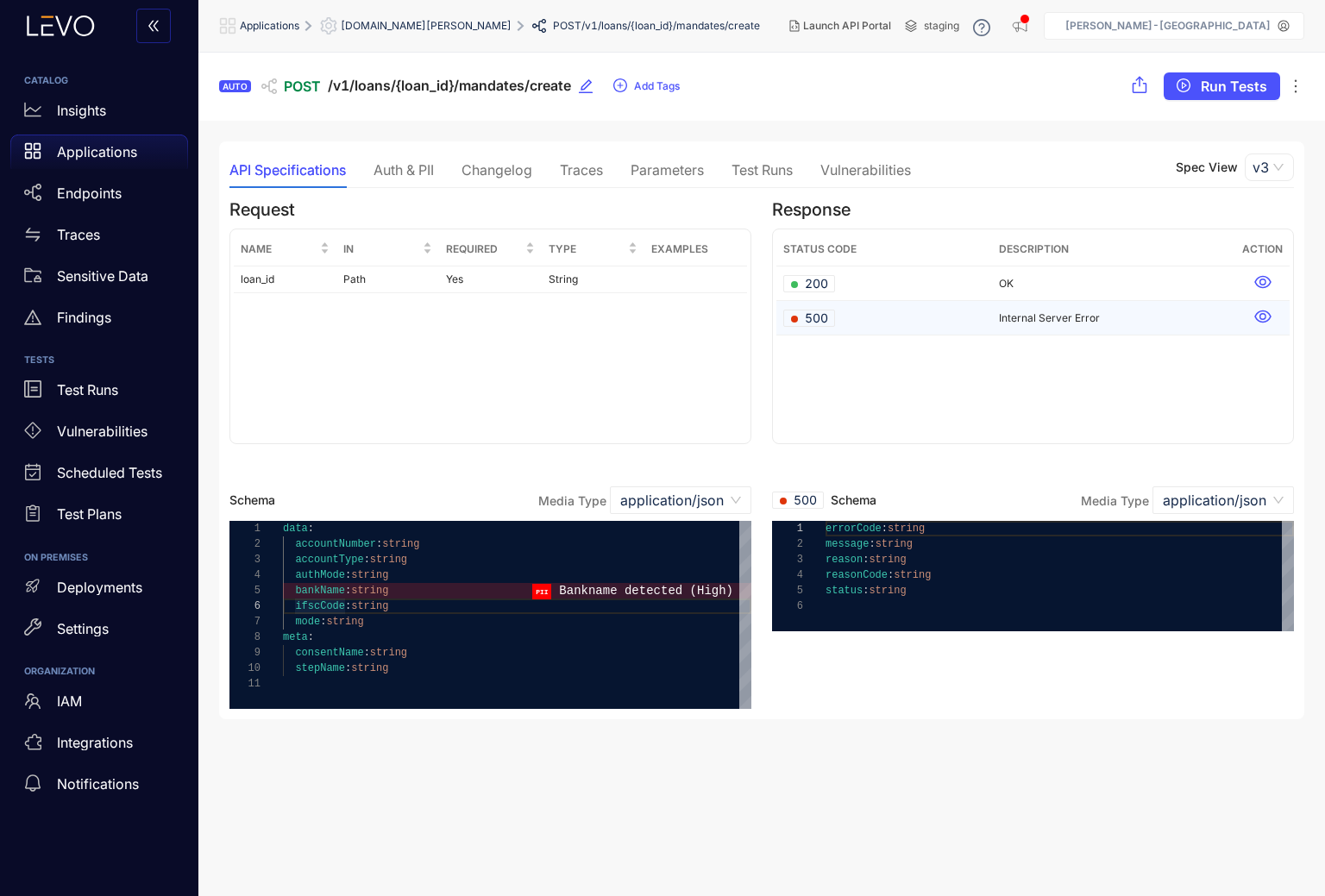
click at [1258, 316] on icon at bounding box center [1262, 316] width 17 height 17
click at [1268, 275] on icon at bounding box center [1262, 281] width 17 height 17
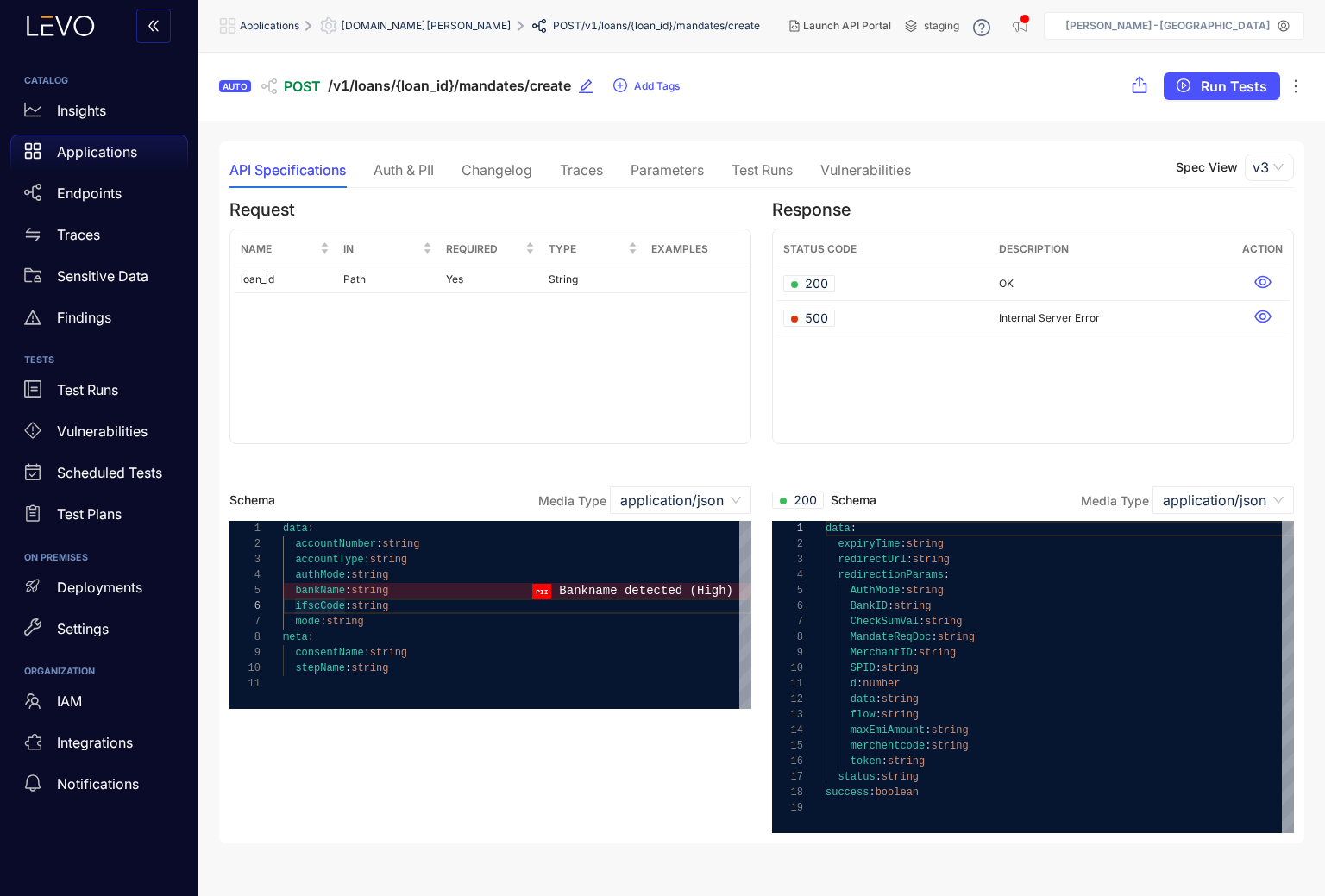
click at [402, 165] on div "Auth & PII" at bounding box center [403, 169] width 60 height 15
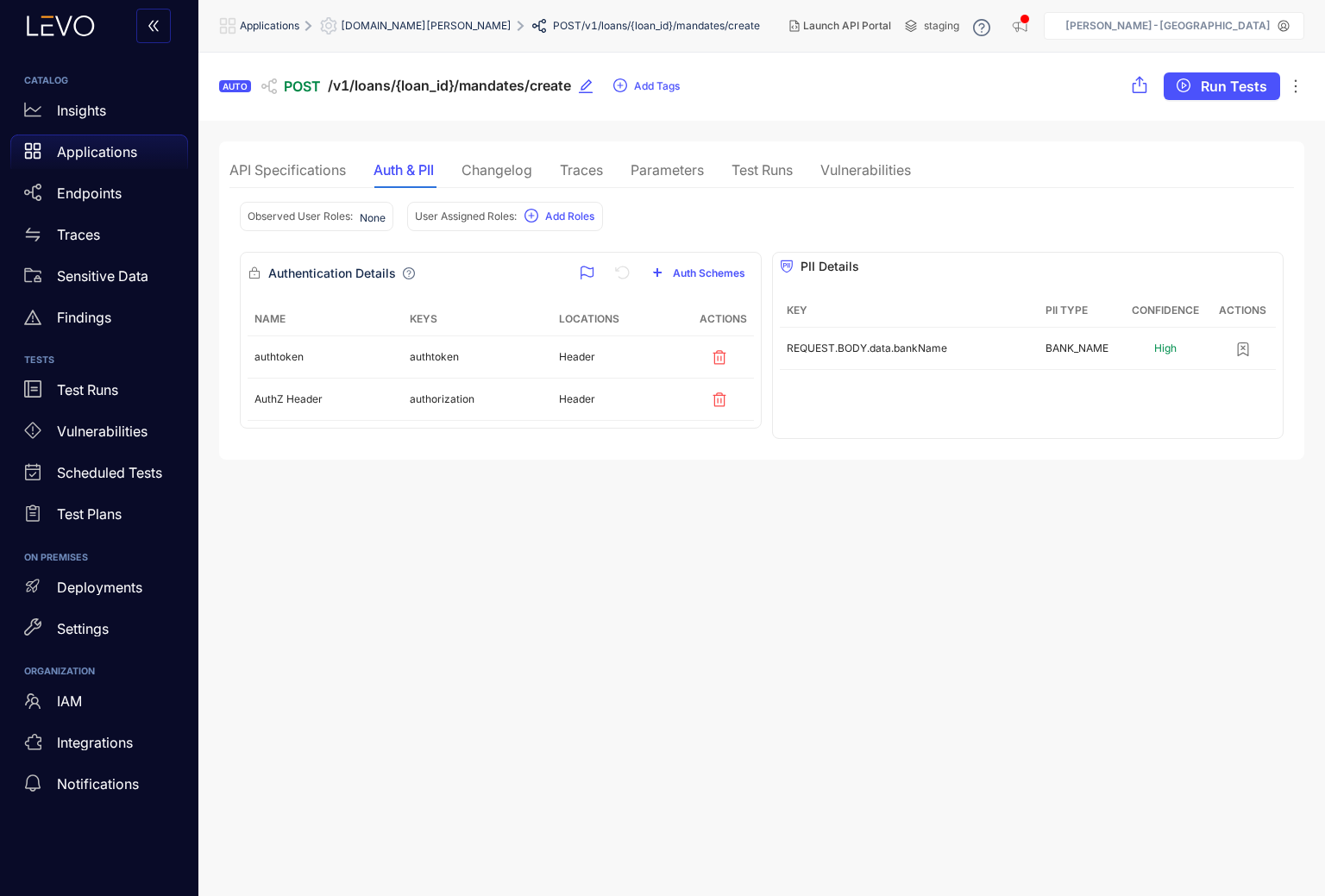
click at [569, 175] on div "Traces" at bounding box center [581, 169] width 43 height 15
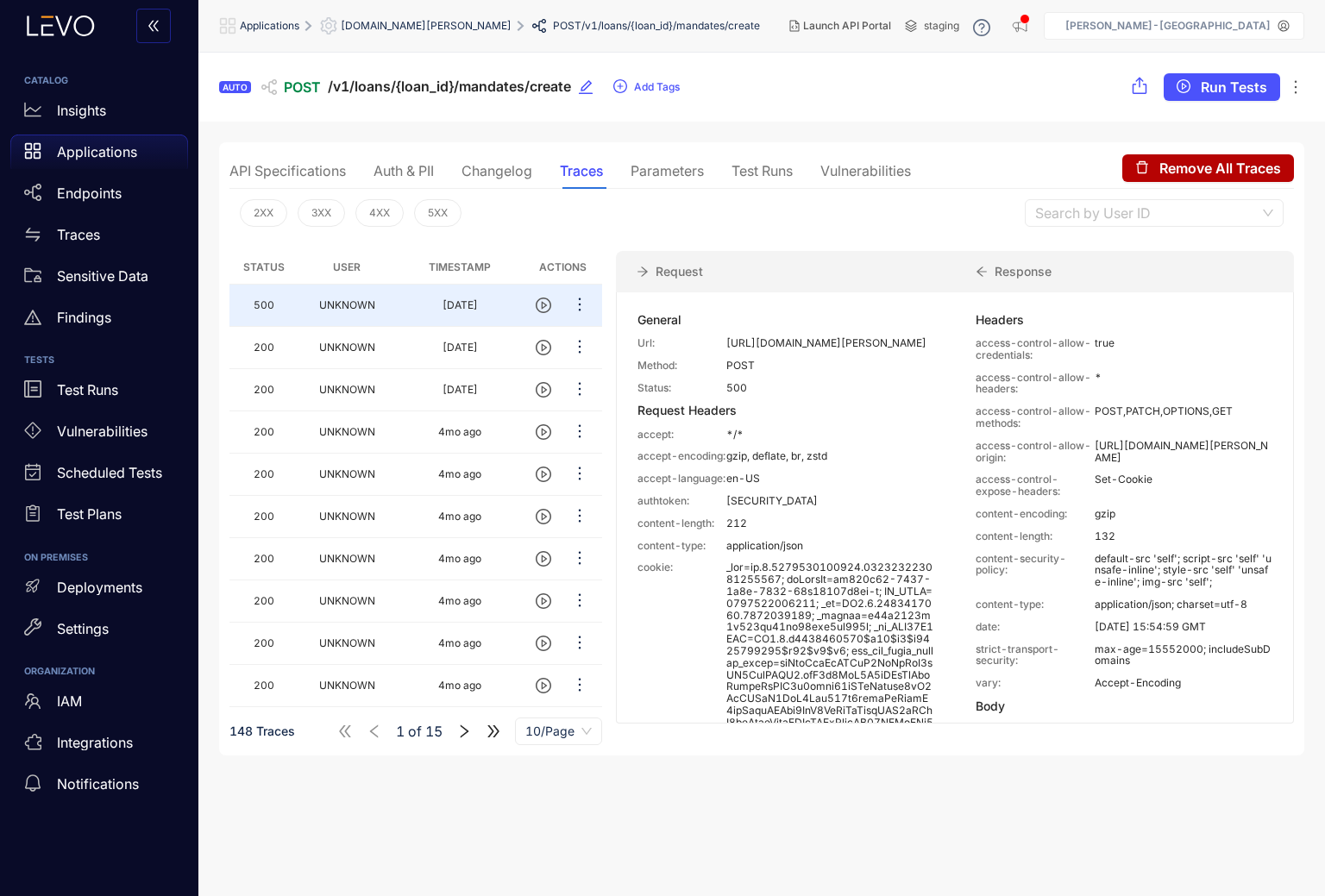
click at [281, 177] on div "API Specifications" at bounding box center [287, 170] width 116 height 15
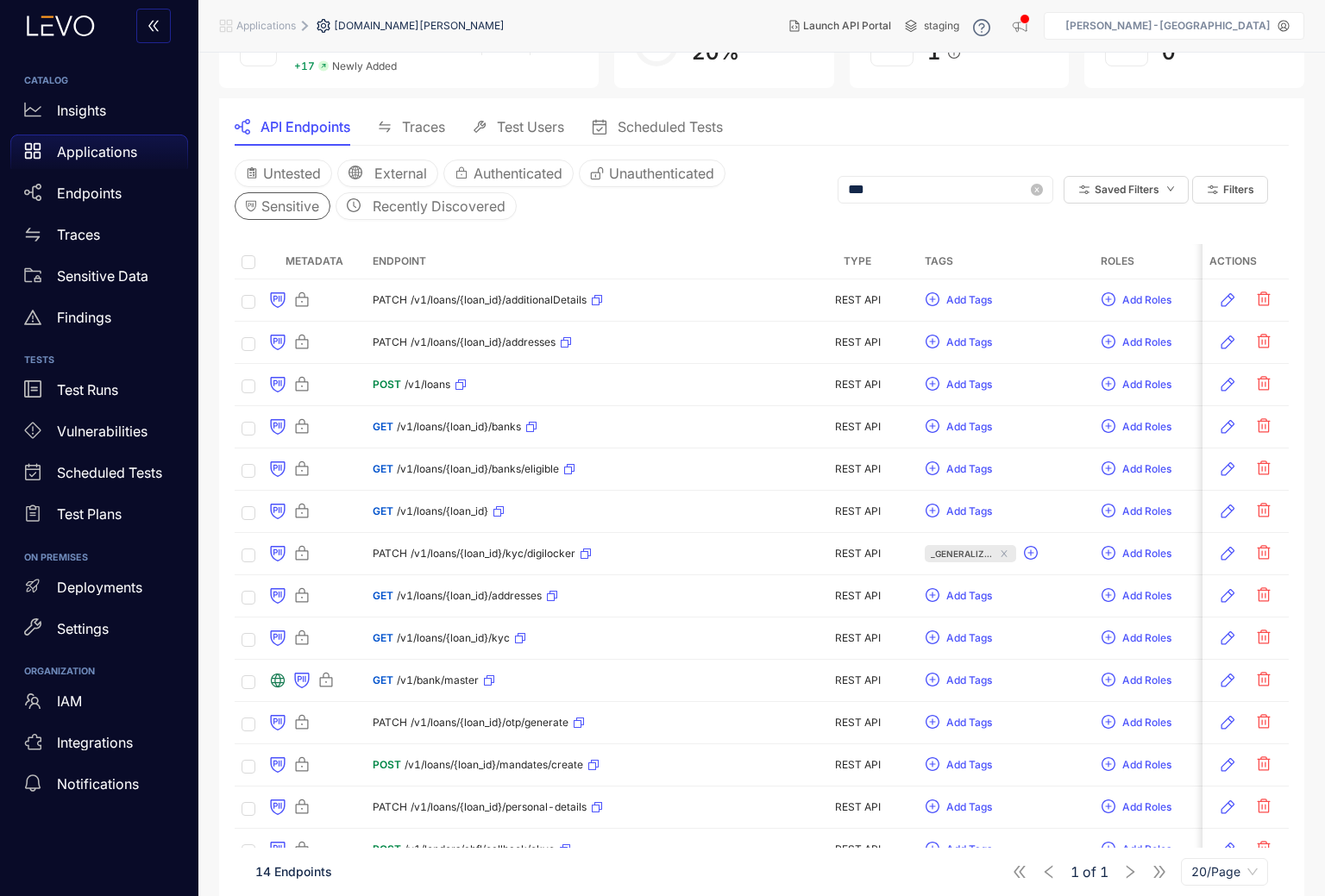
scroll to position [175, 0]
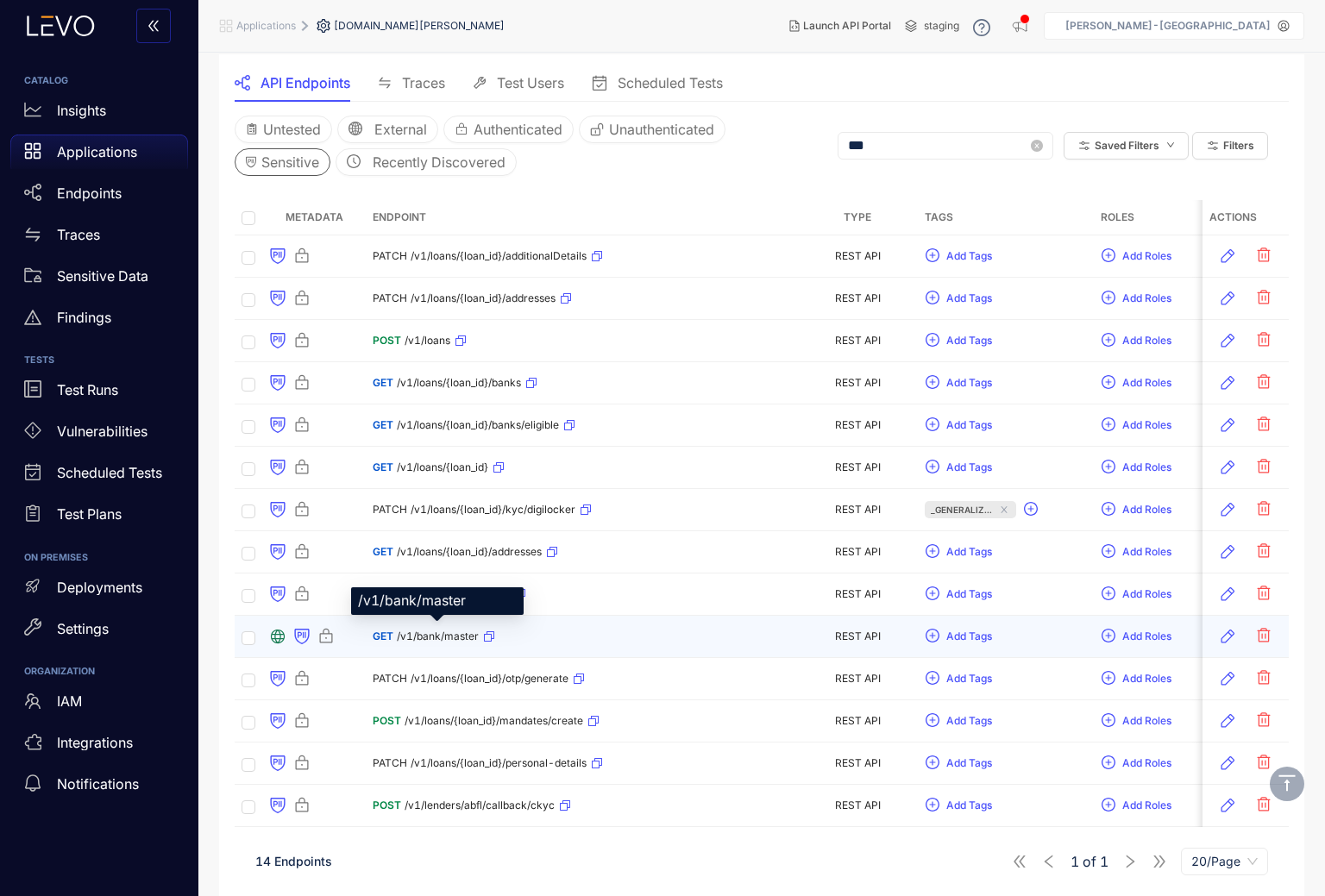
click at [422, 634] on span "/v1/bank/master" at bounding box center [438, 636] width 82 height 12
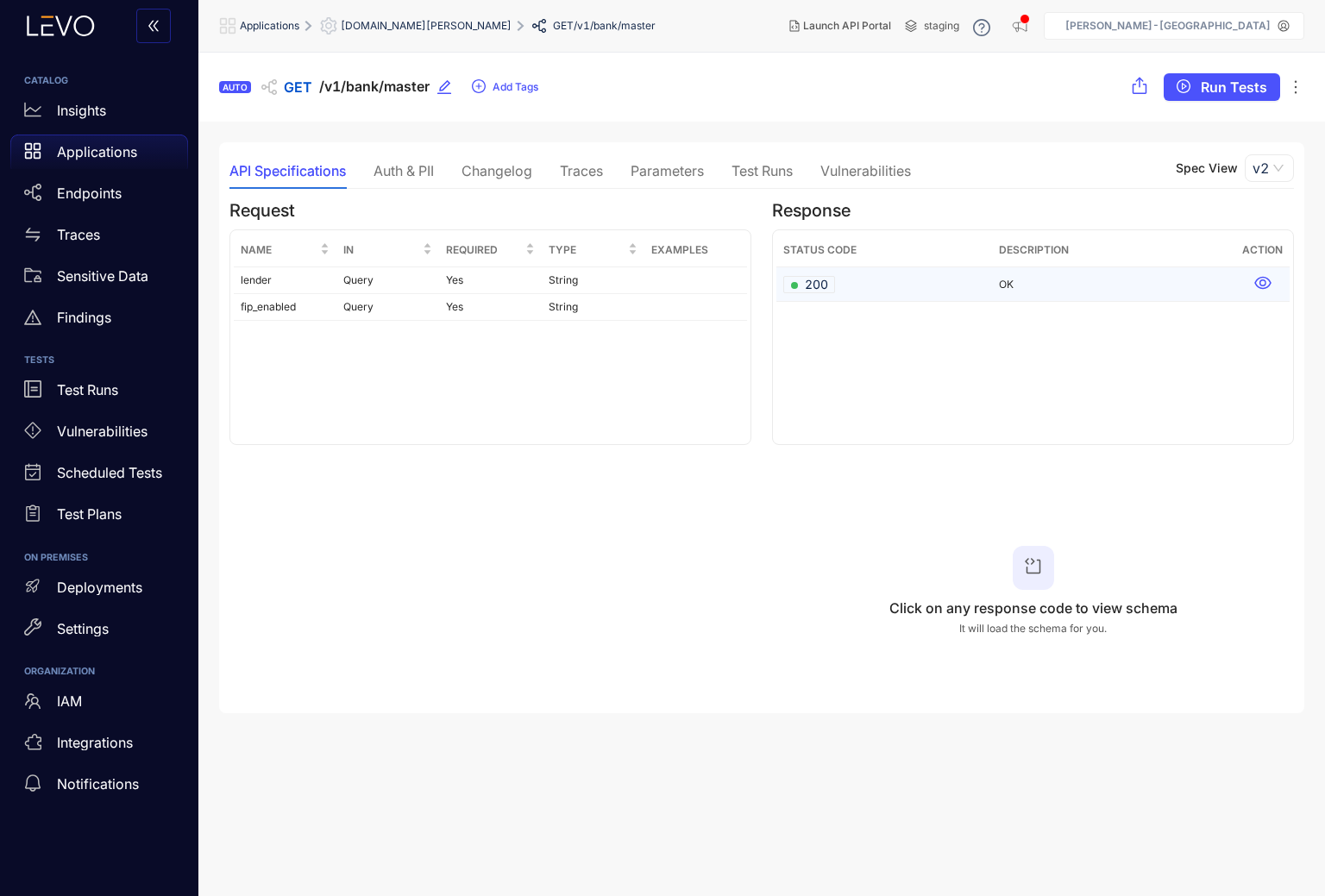
click at [1261, 283] on icon at bounding box center [1262, 283] width 16 height 13
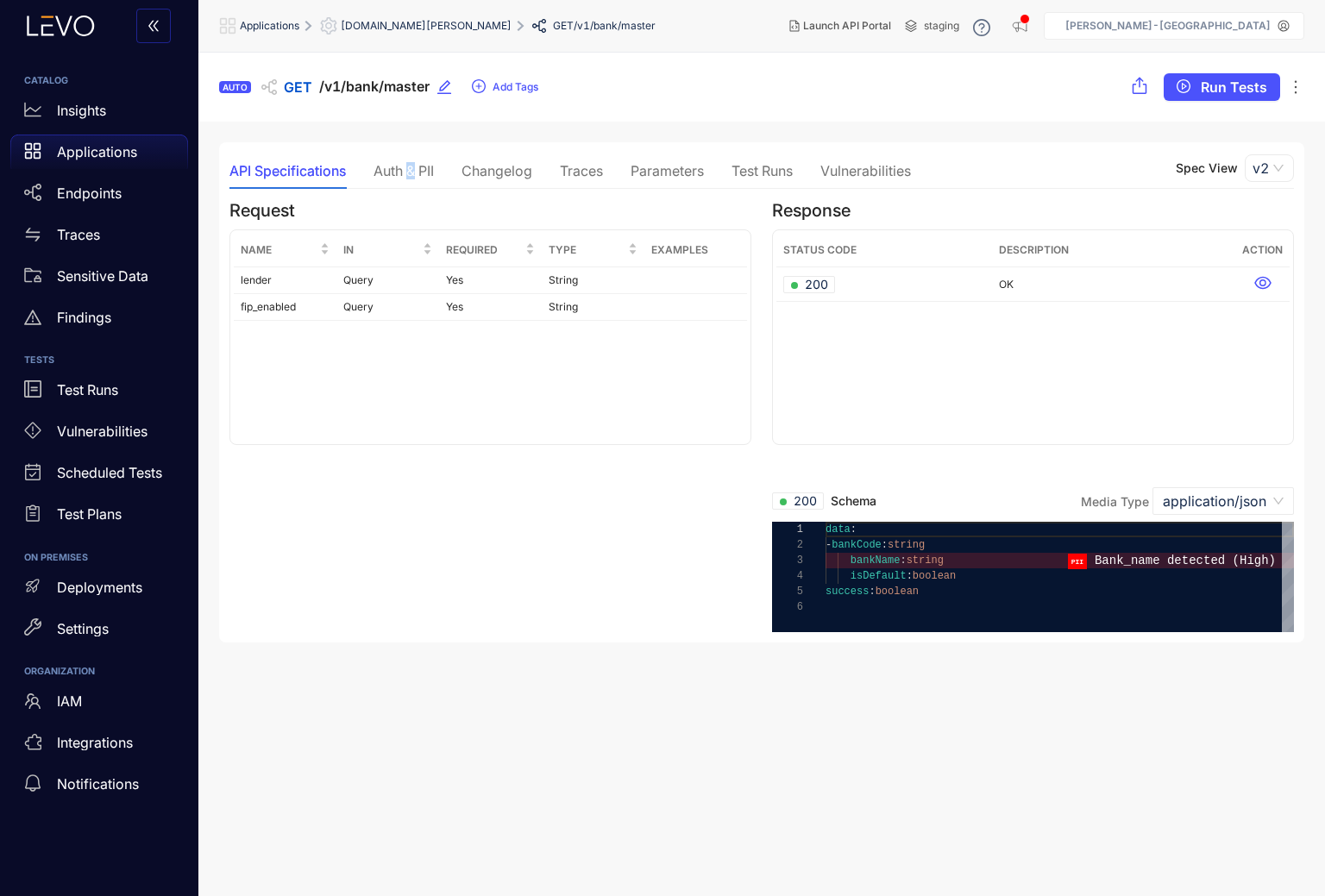
click at [413, 169] on div "Auth & PII" at bounding box center [403, 170] width 60 height 15
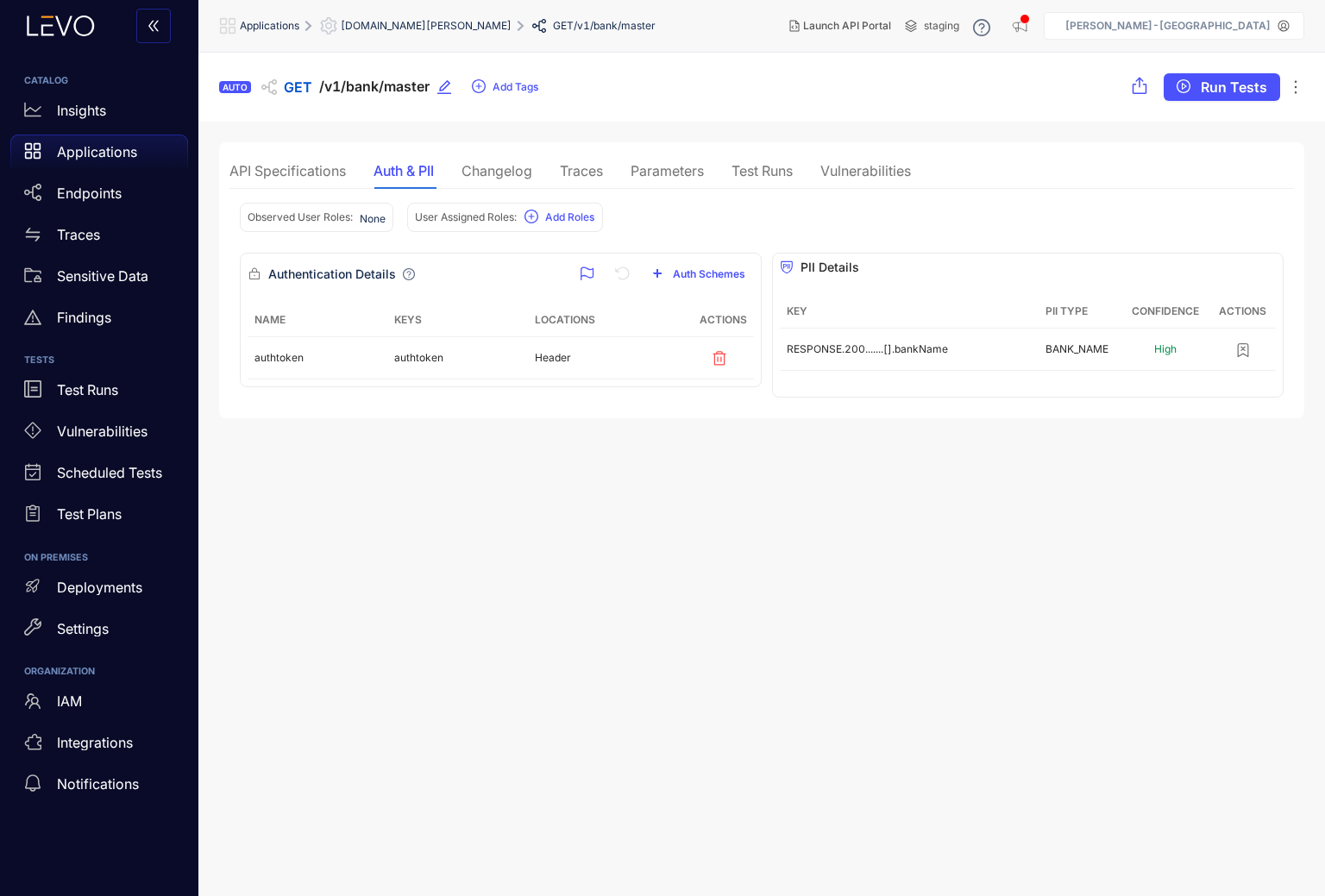
click at [577, 164] on div "Traces" at bounding box center [581, 170] width 43 height 15
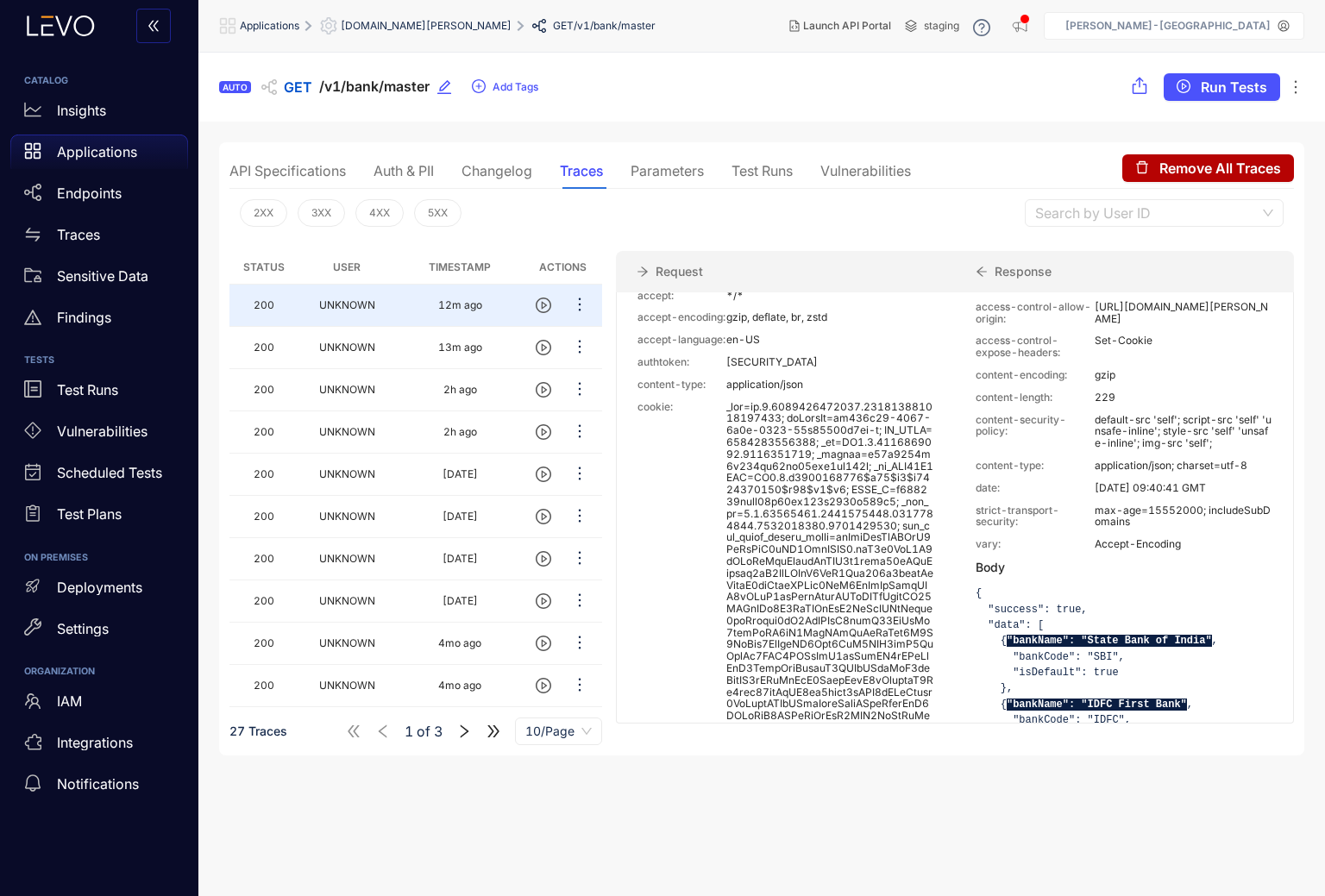
scroll to position [8, 0]
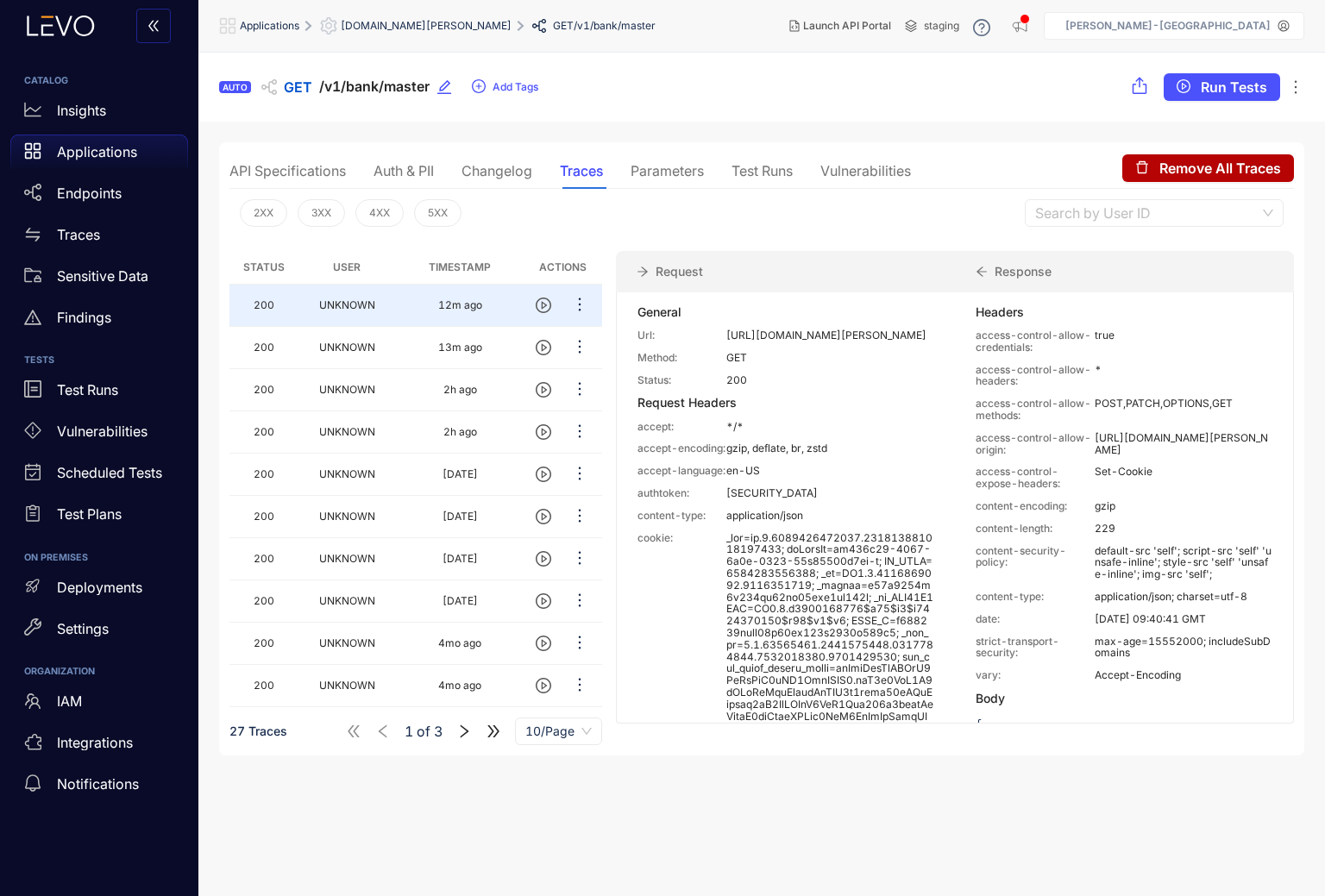
click at [409, 175] on div "Auth & PII" at bounding box center [403, 170] width 60 height 15
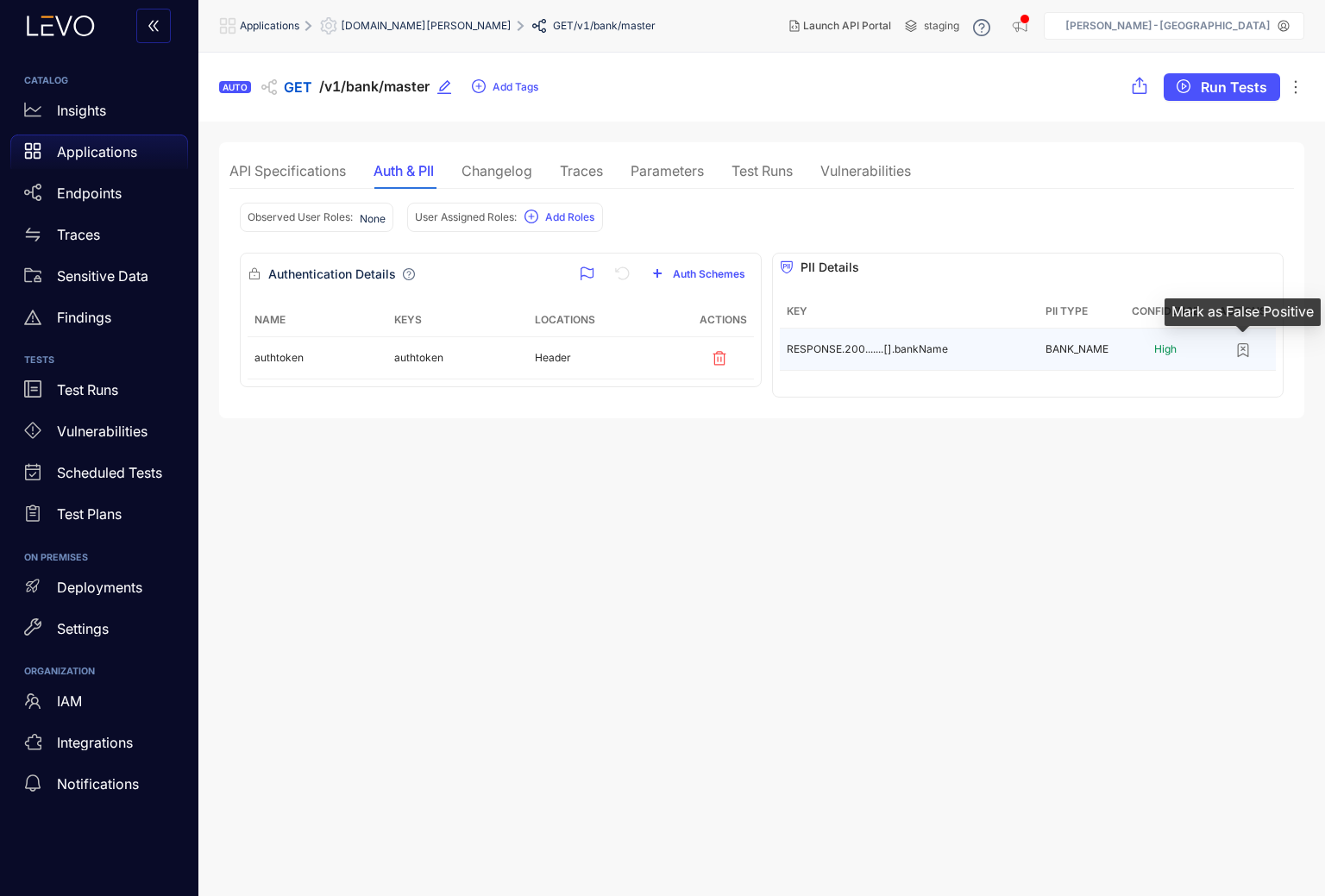
click at [1238, 354] on icon "button" at bounding box center [1244, 351] width 11 height 13
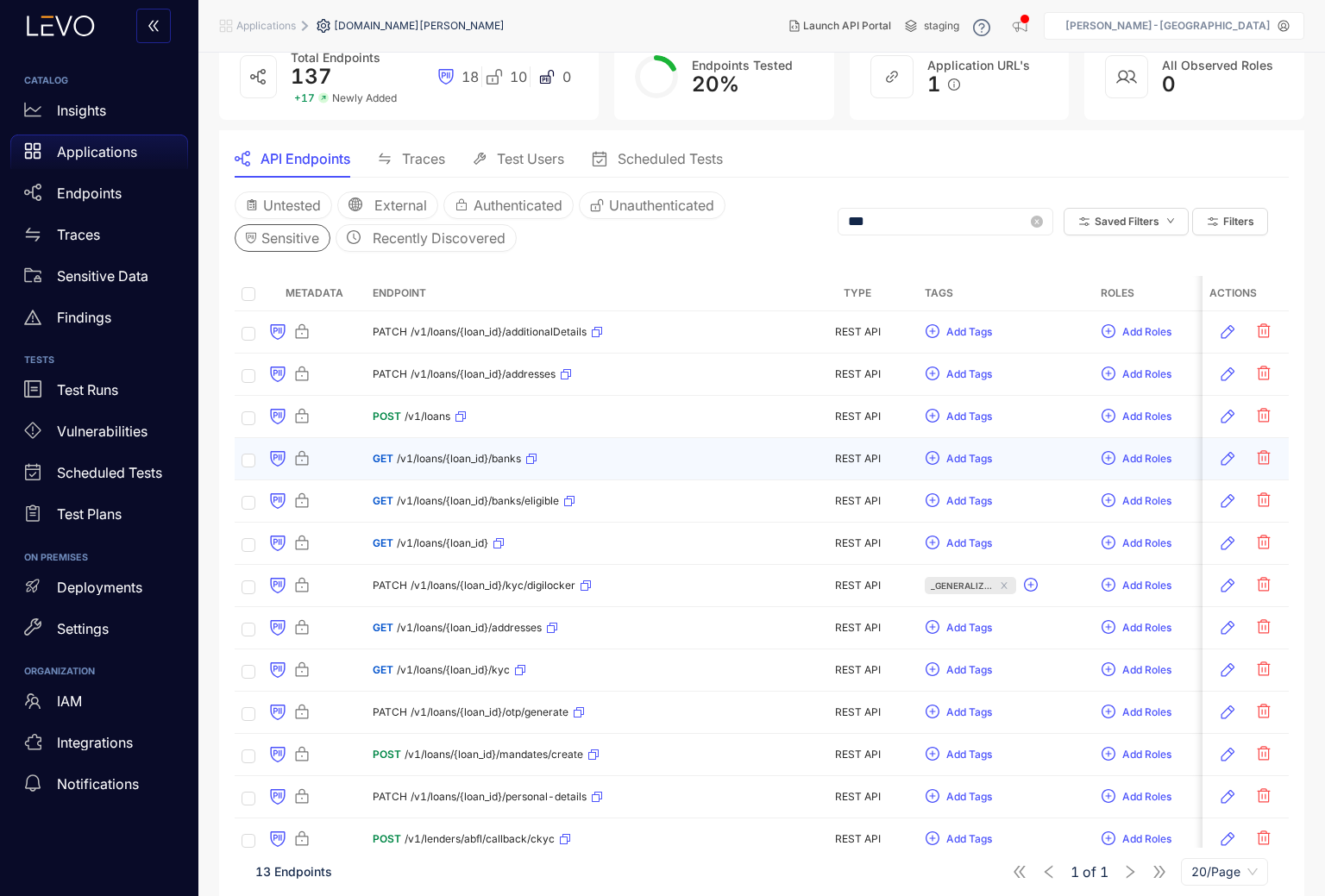
scroll to position [132, 0]
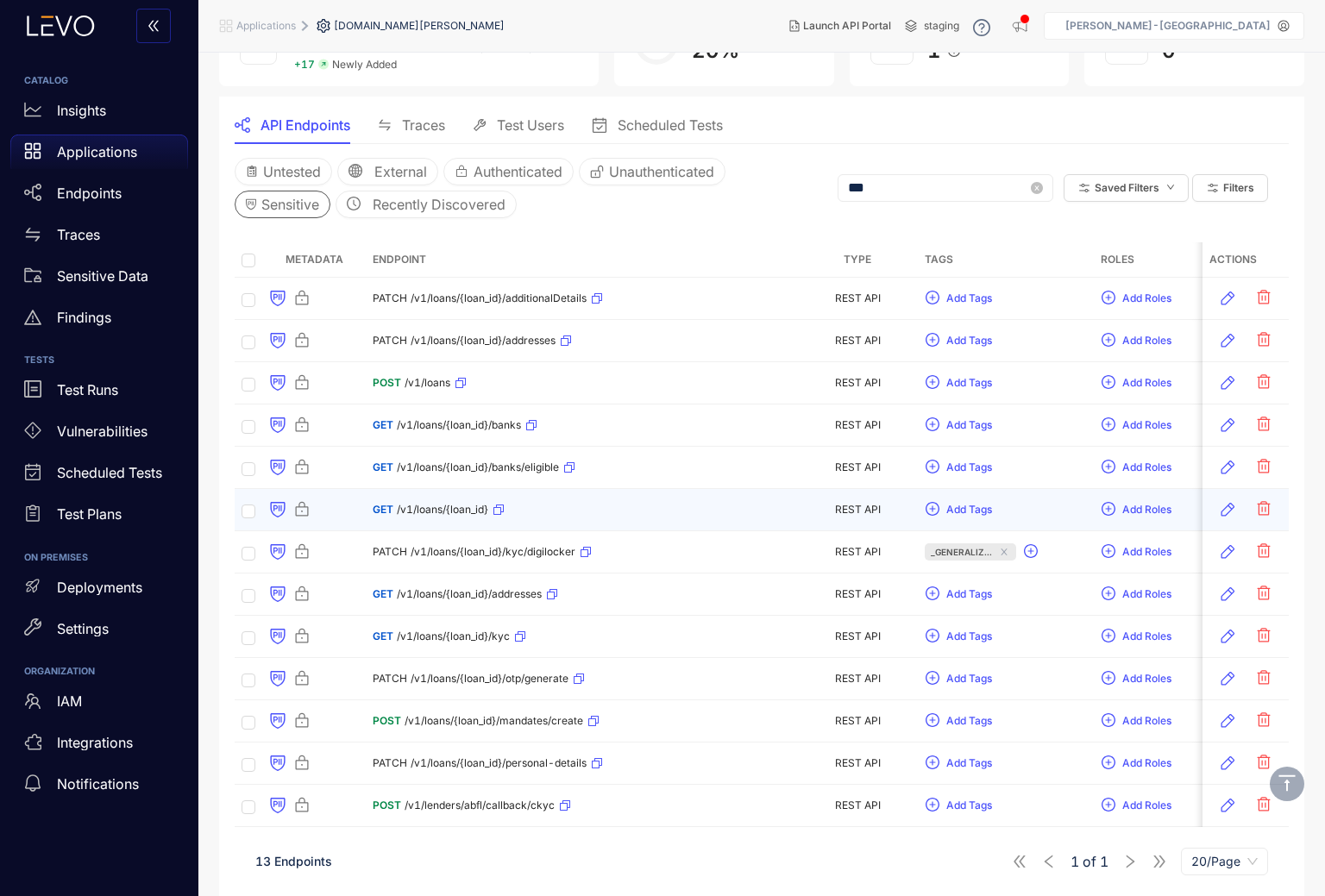
click at [459, 513] on span "/v1/loans/{loan_id}" at bounding box center [442, 509] width 91 height 12
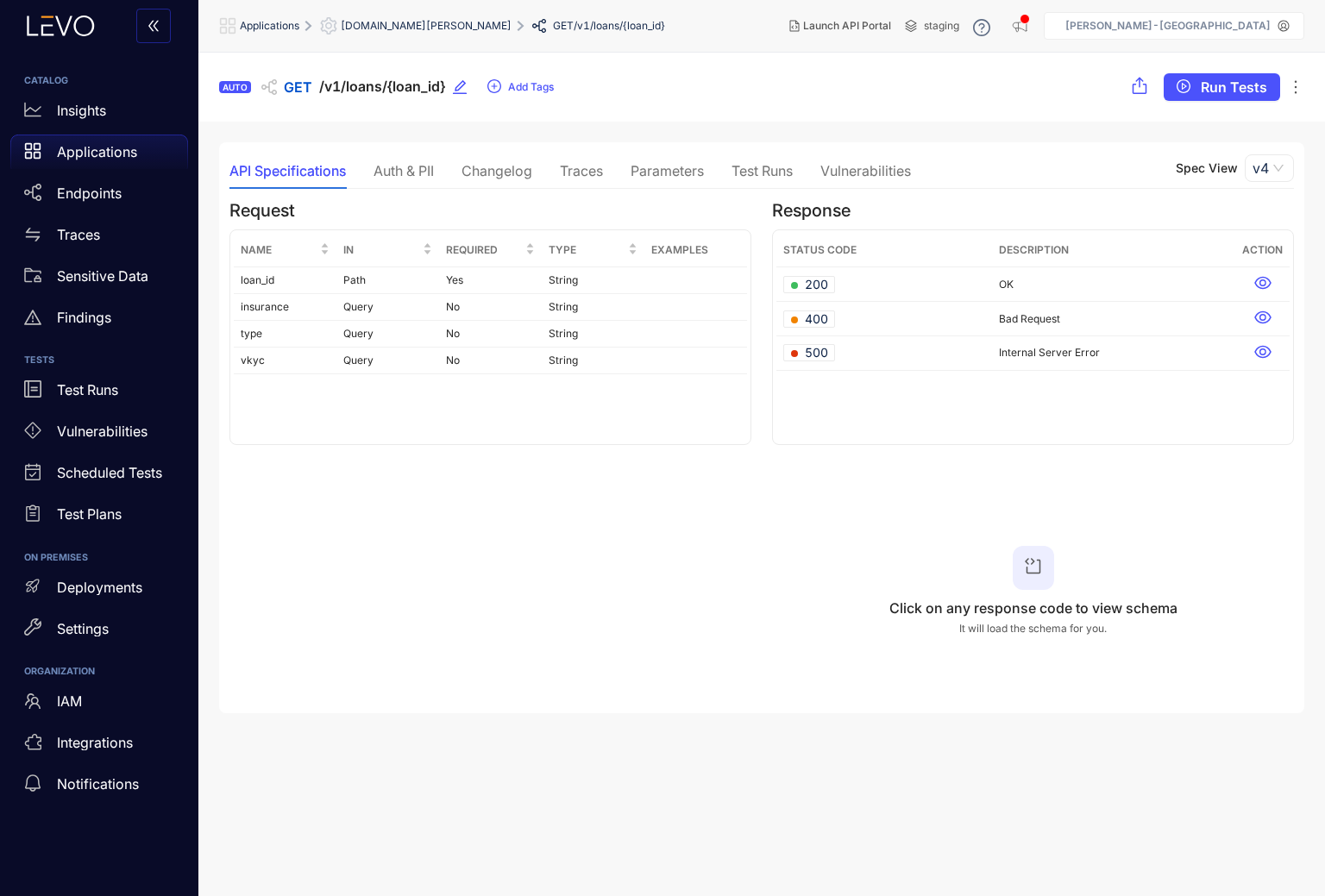
click at [411, 173] on div "Auth & PII" at bounding box center [403, 170] width 60 height 15
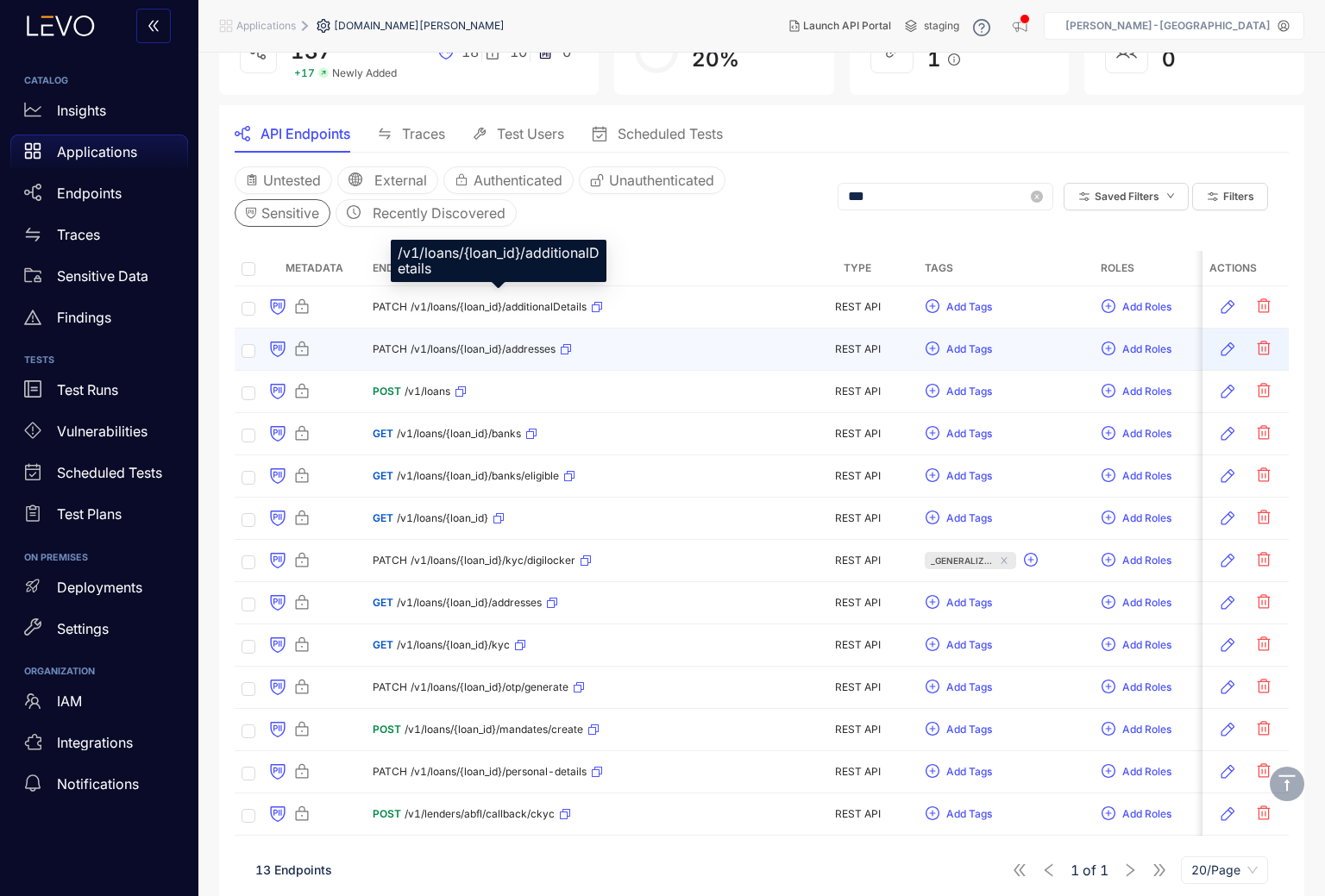
scroll to position [132, 0]
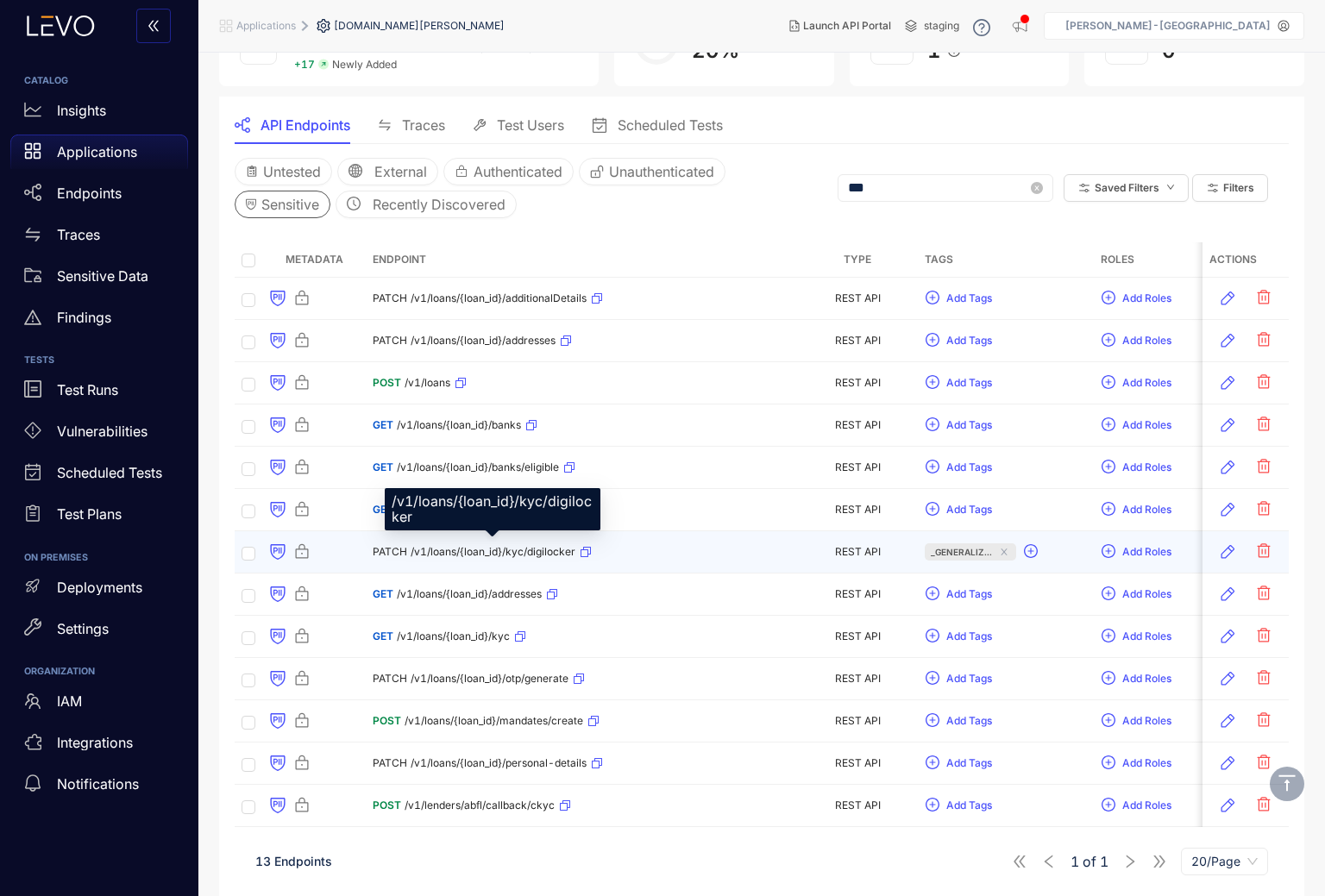
click at [514, 558] on span "/v1/loans/{loan_id}/kyc/digilocker" at bounding box center [493, 551] width 165 height 12
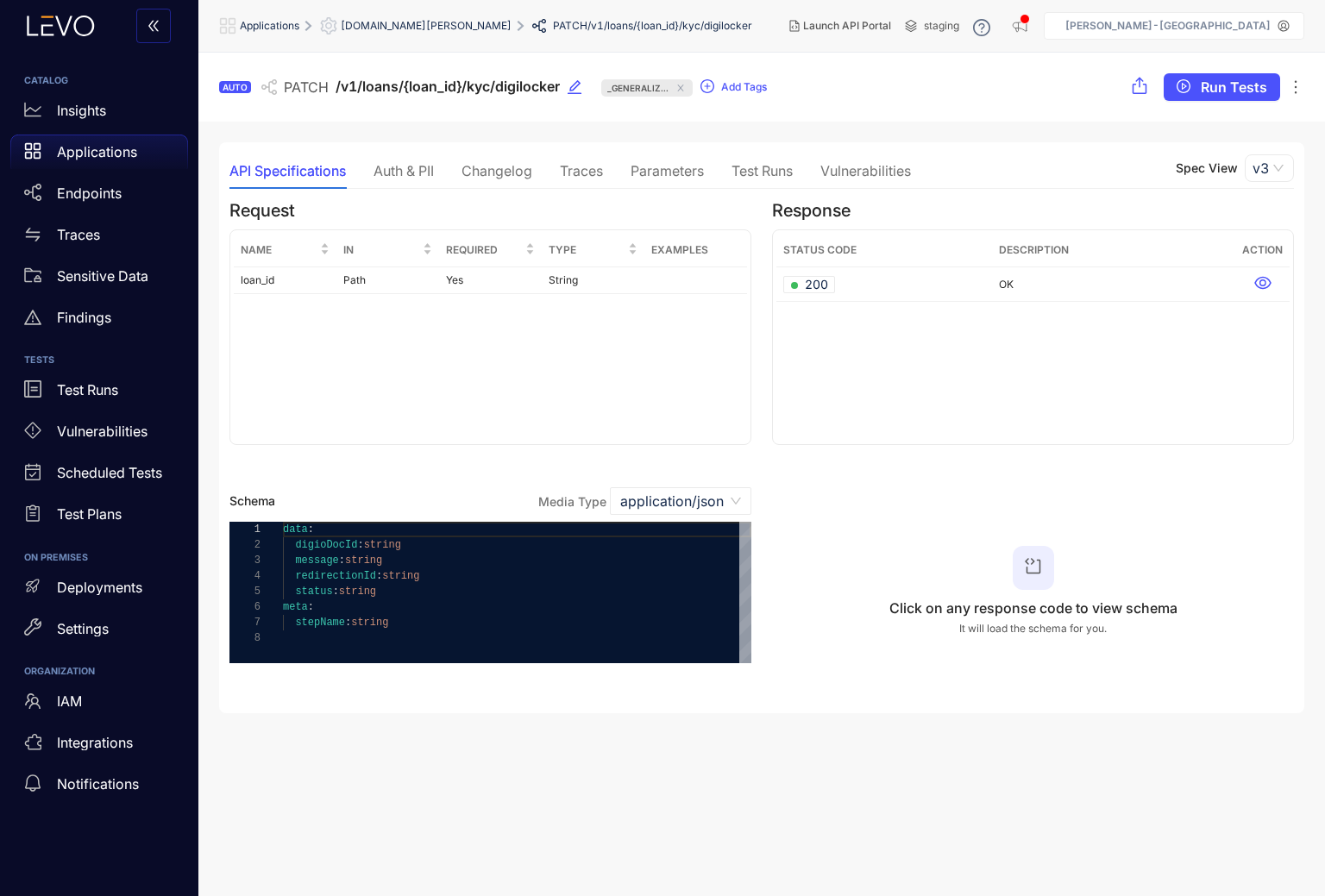
click at [406, 170] on div "Auth & PII" at bounding box center [403, 170] width 60 height 15
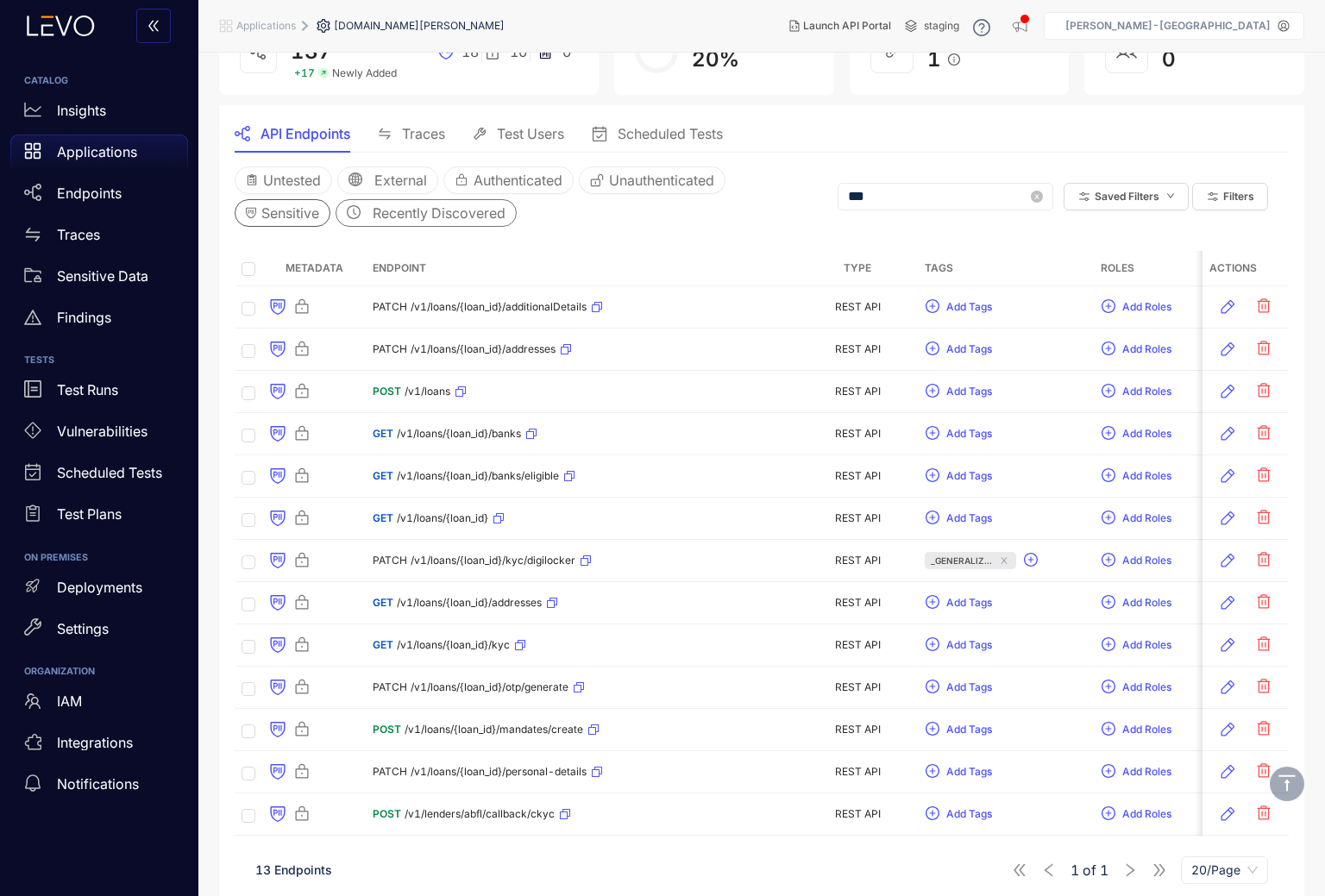
scroll to position [132, 0]
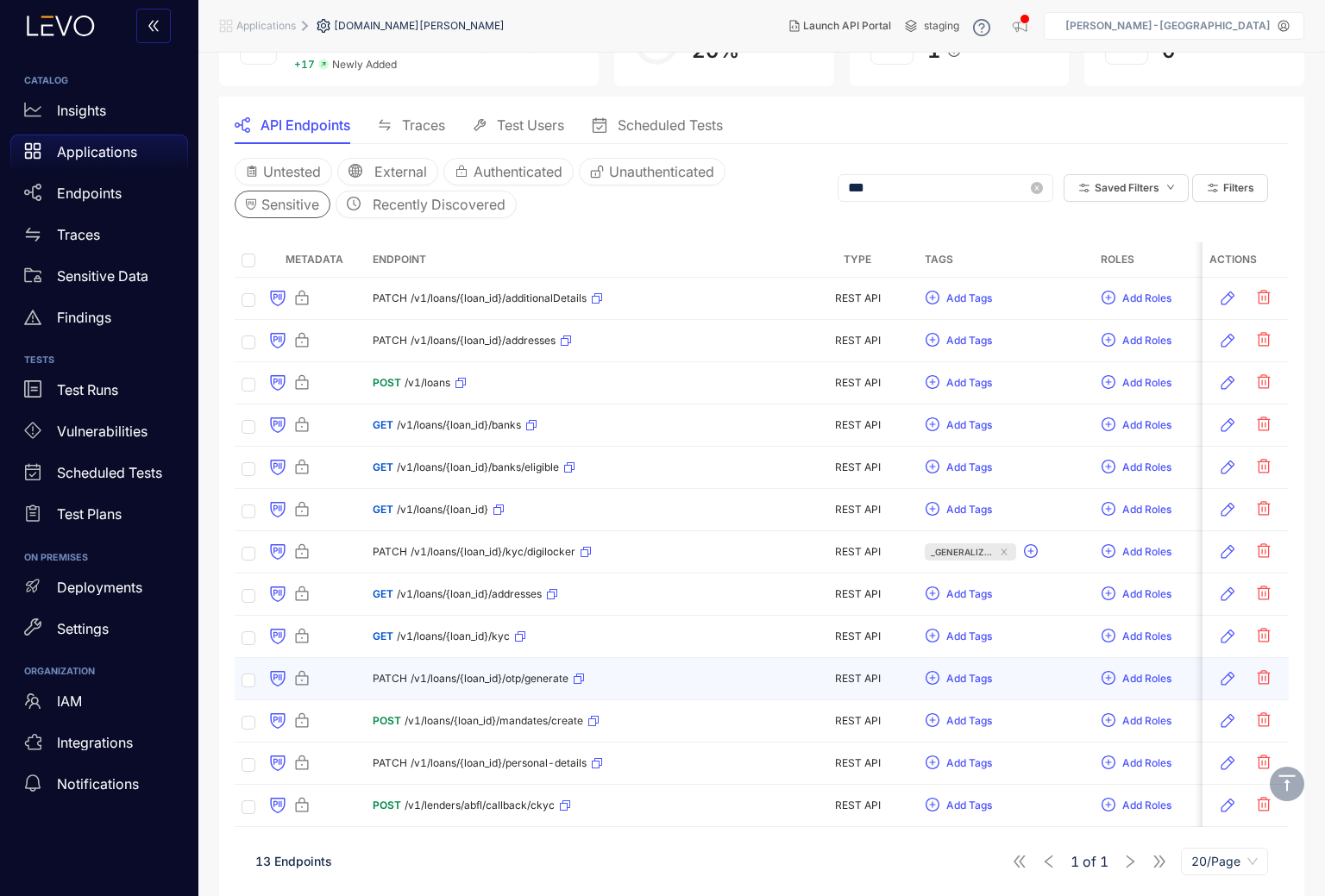
click at [511, 677] on span "/v1/loans/{loan_id}/otp/generate" at bounding box center [490, 678] width 158 height 12
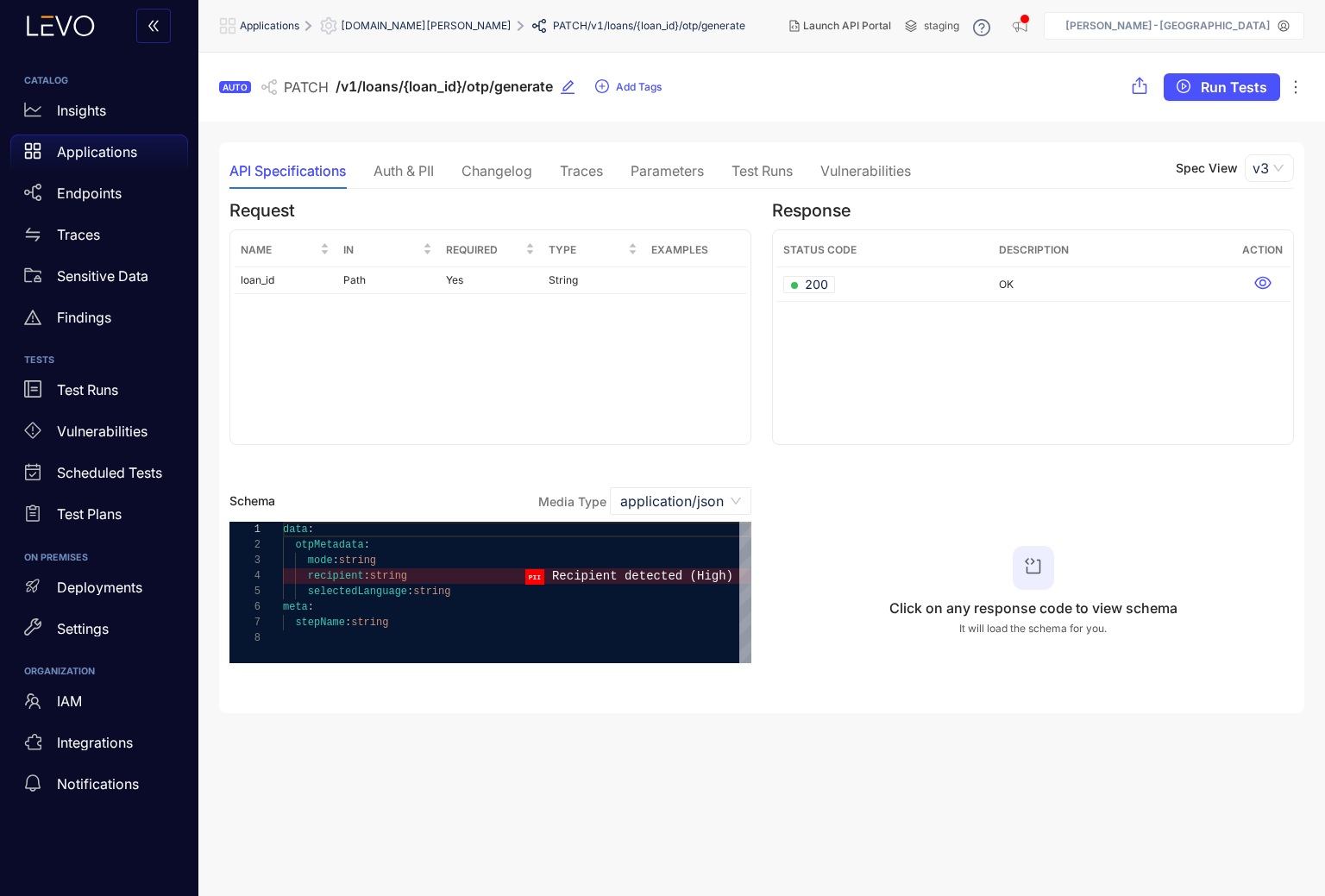
click at [412, 175] on div "Auth & PII" at bounding box center [403, 170] width 60 height 15
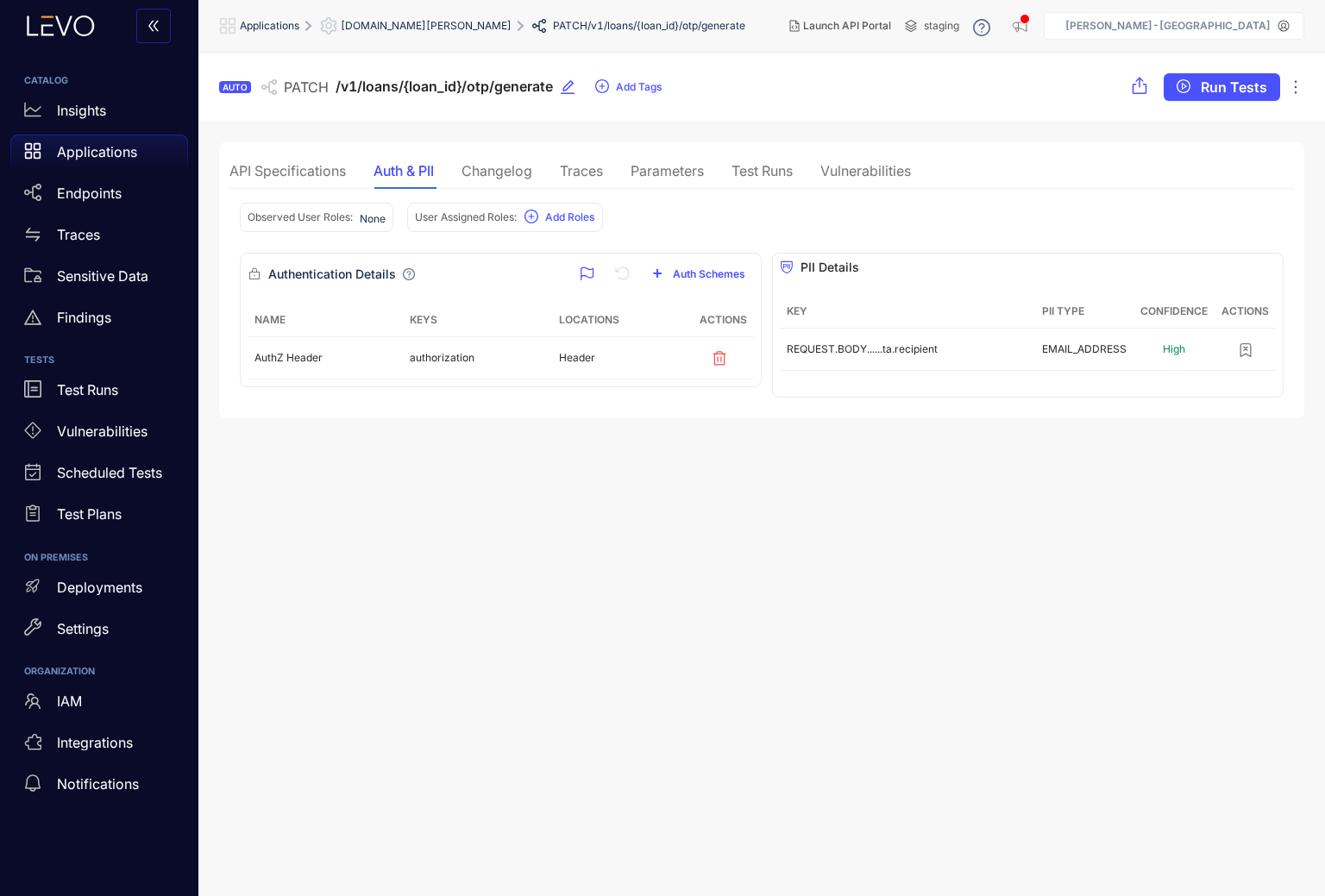
click at [297, 168] on div "API Specifications" at bounding box center [287, 170] width 116 height 15
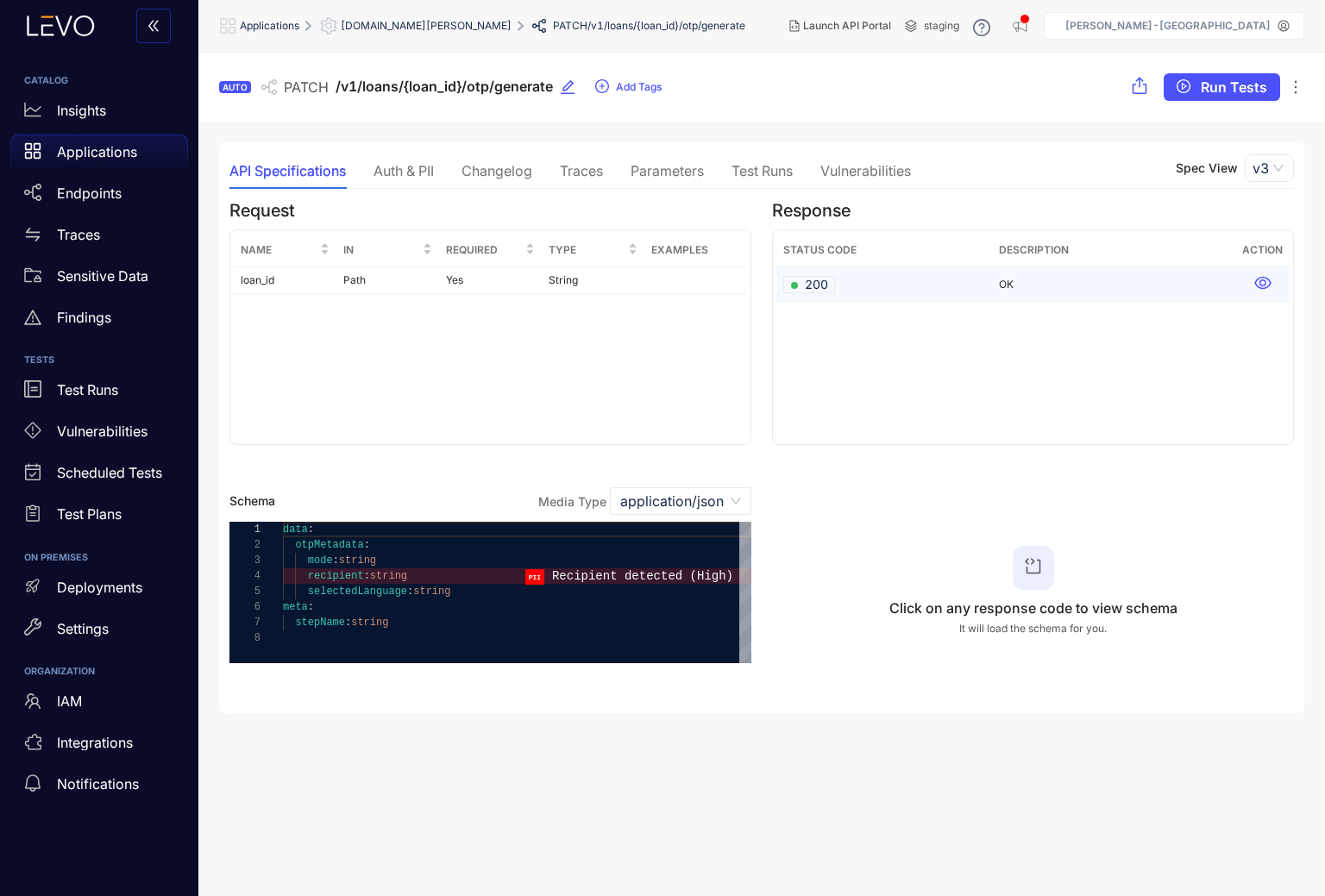
click at [1259, 286] on icon at bounding box center [1262, 282] width 17 height 17
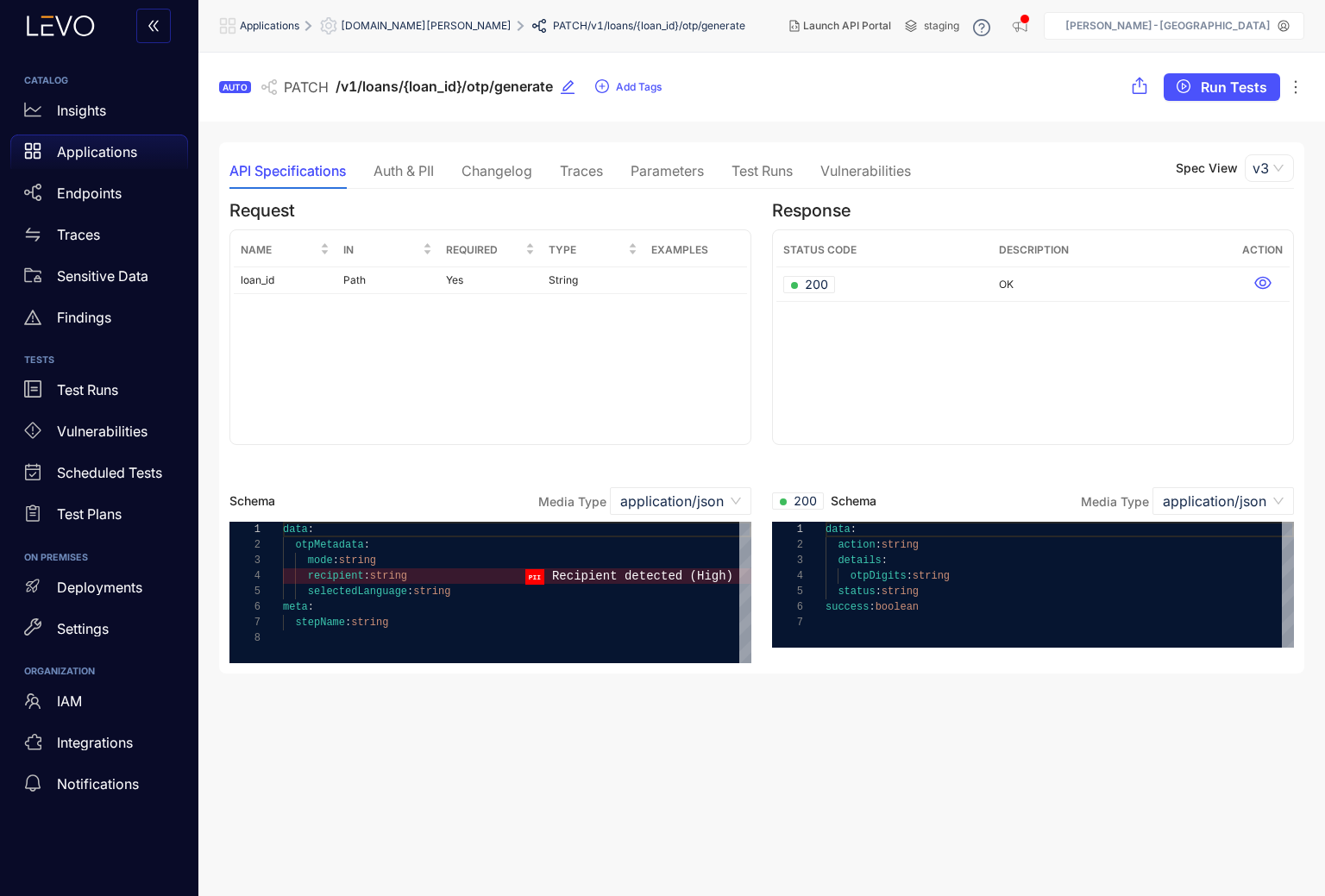
click at [417, 171] on div "Auth & PII" at bounding box center [403, 170] width 60 height 15
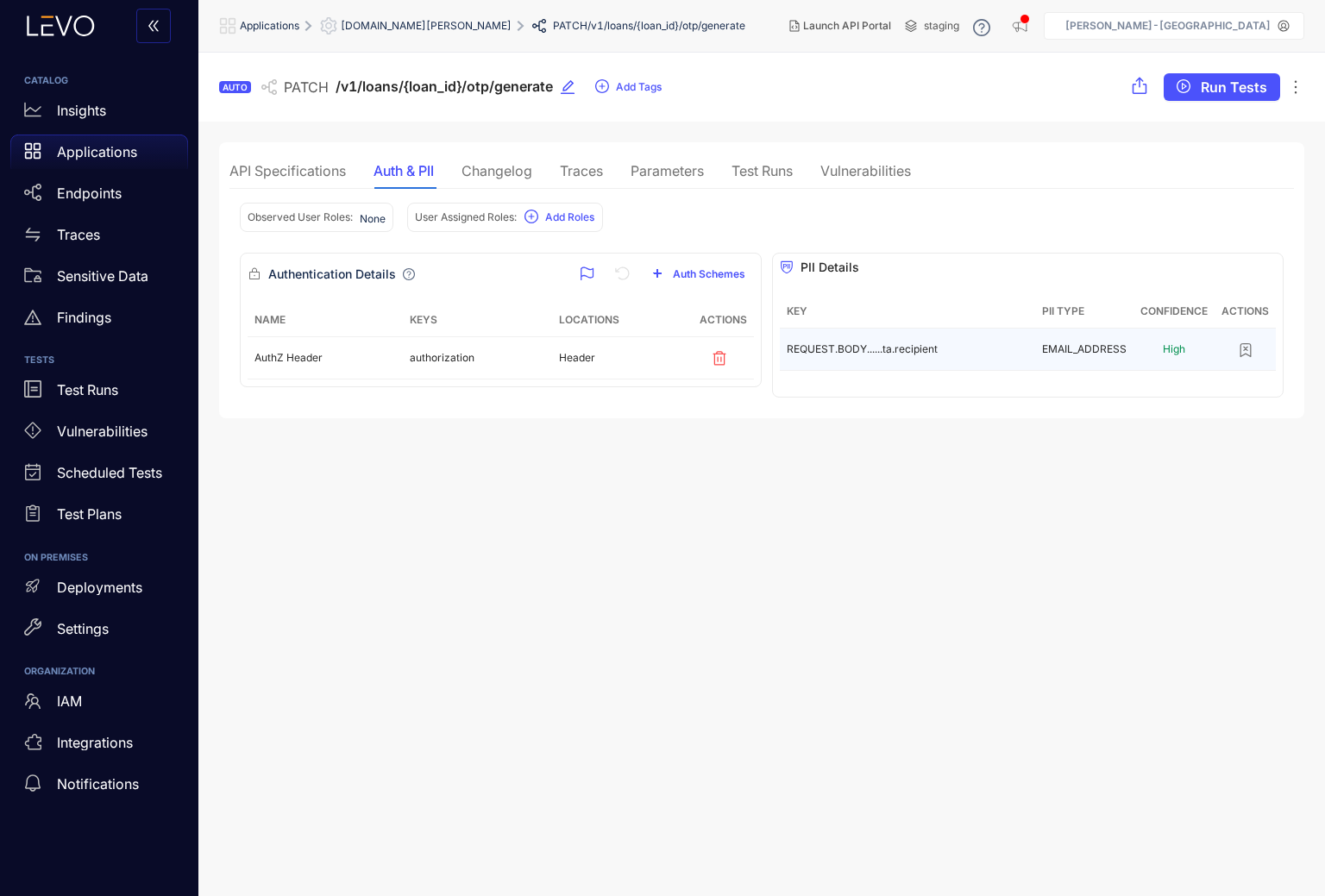
click at [1256, 348] on button "button" at bounding box center [1246, 349] width 45 height 28
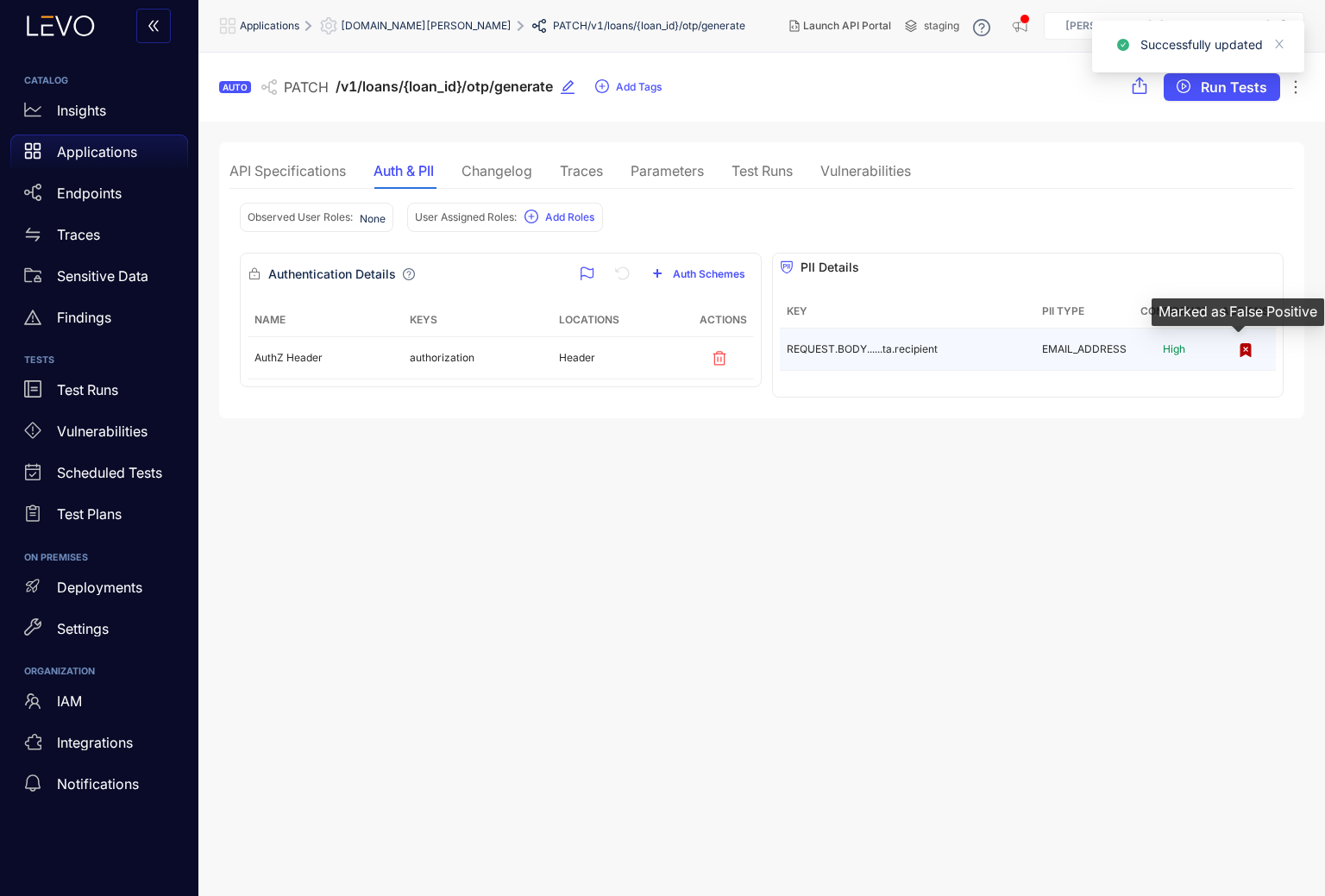
click at [1244, 349] on icon "button" at bounding box center [1246, 351] width 11 height 13
click at [294, 166] on div "API Specifications" at bounding box center [287, 170] width 116 height 15
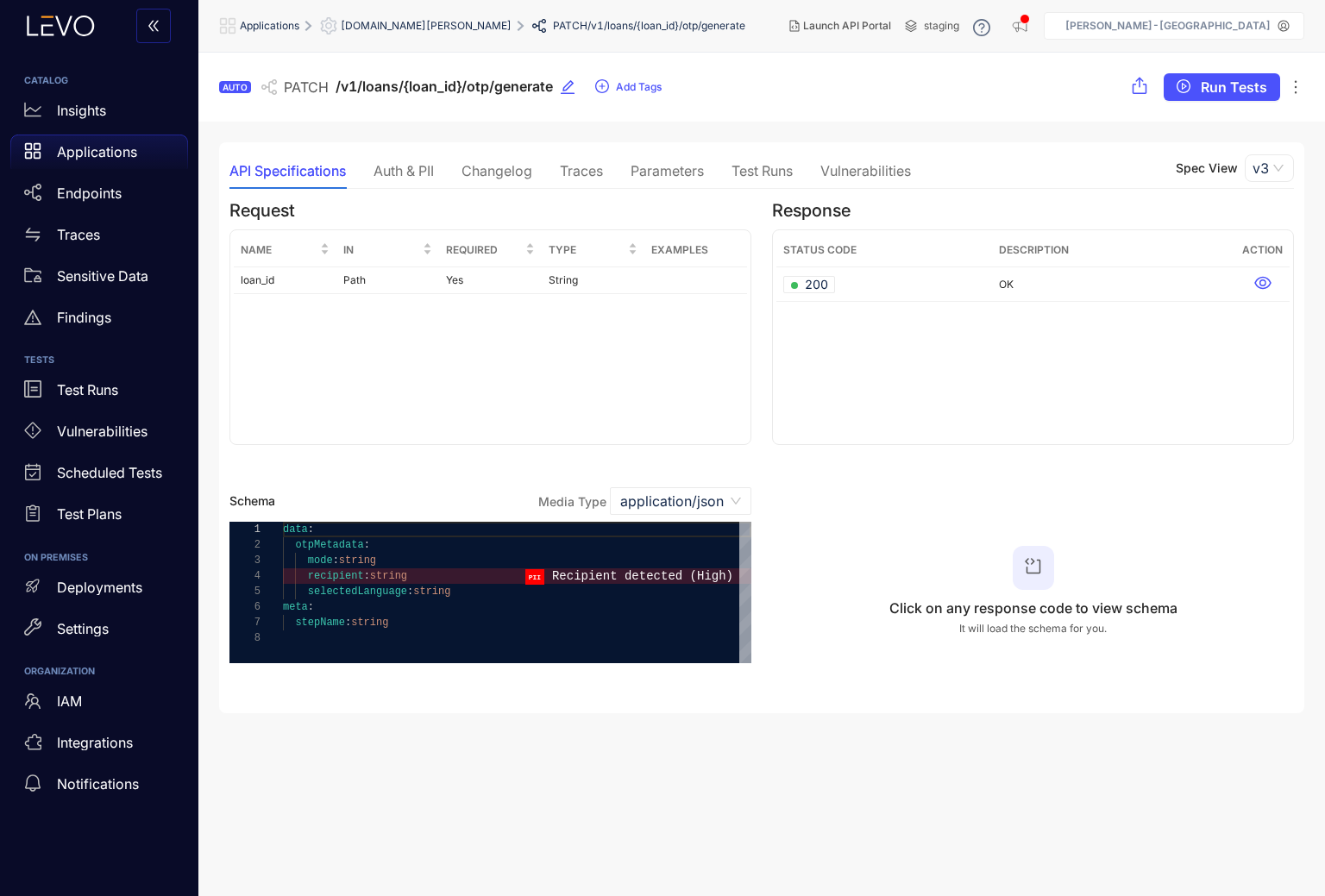
click at [567, 172] on div "Traces" at bounding box center [581, 170] width 43 height 15
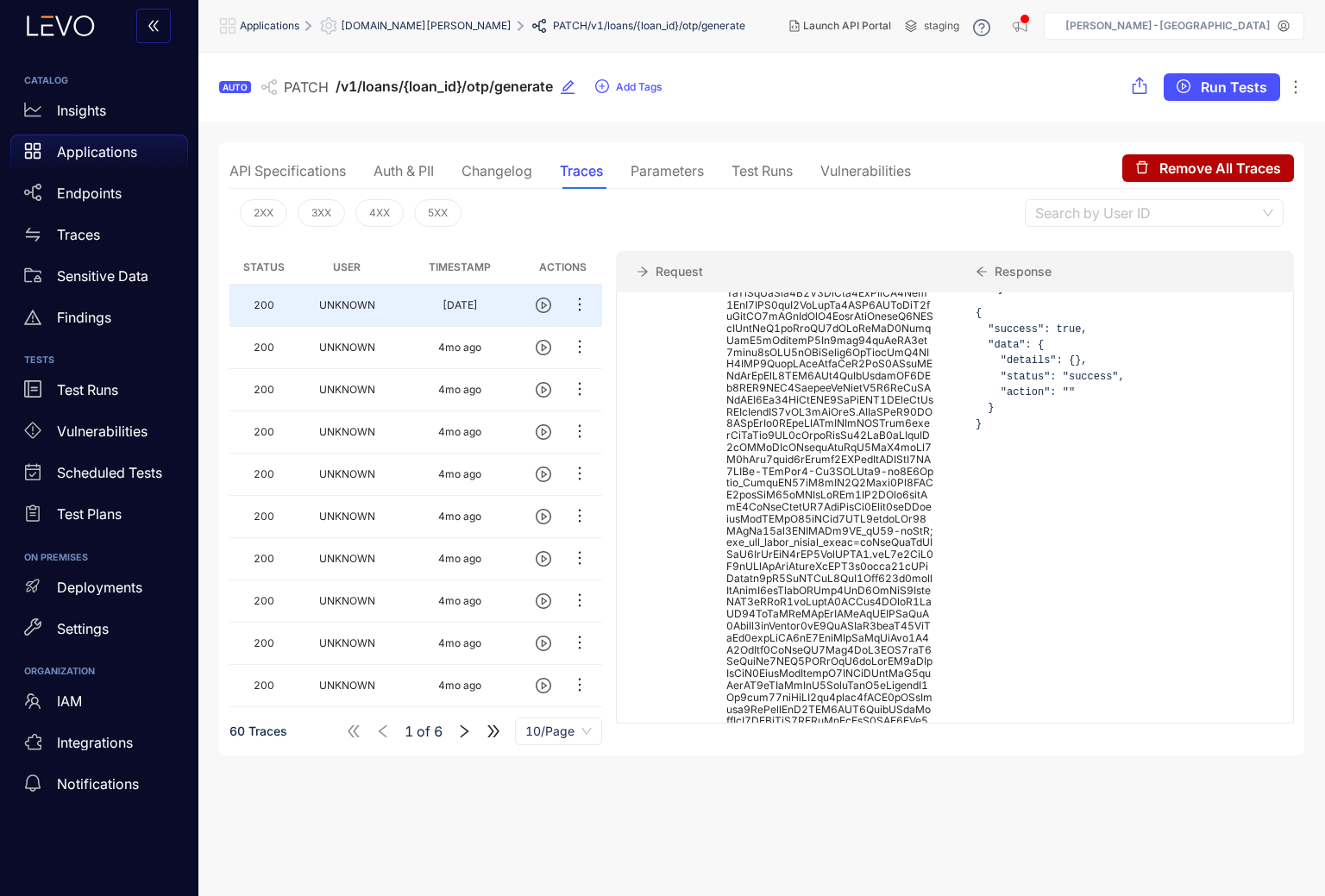
scroll to position [433, 0]
click at [391, 350] on td "UNKNOWN" at bounding box center [347, 347] width 98 height 42
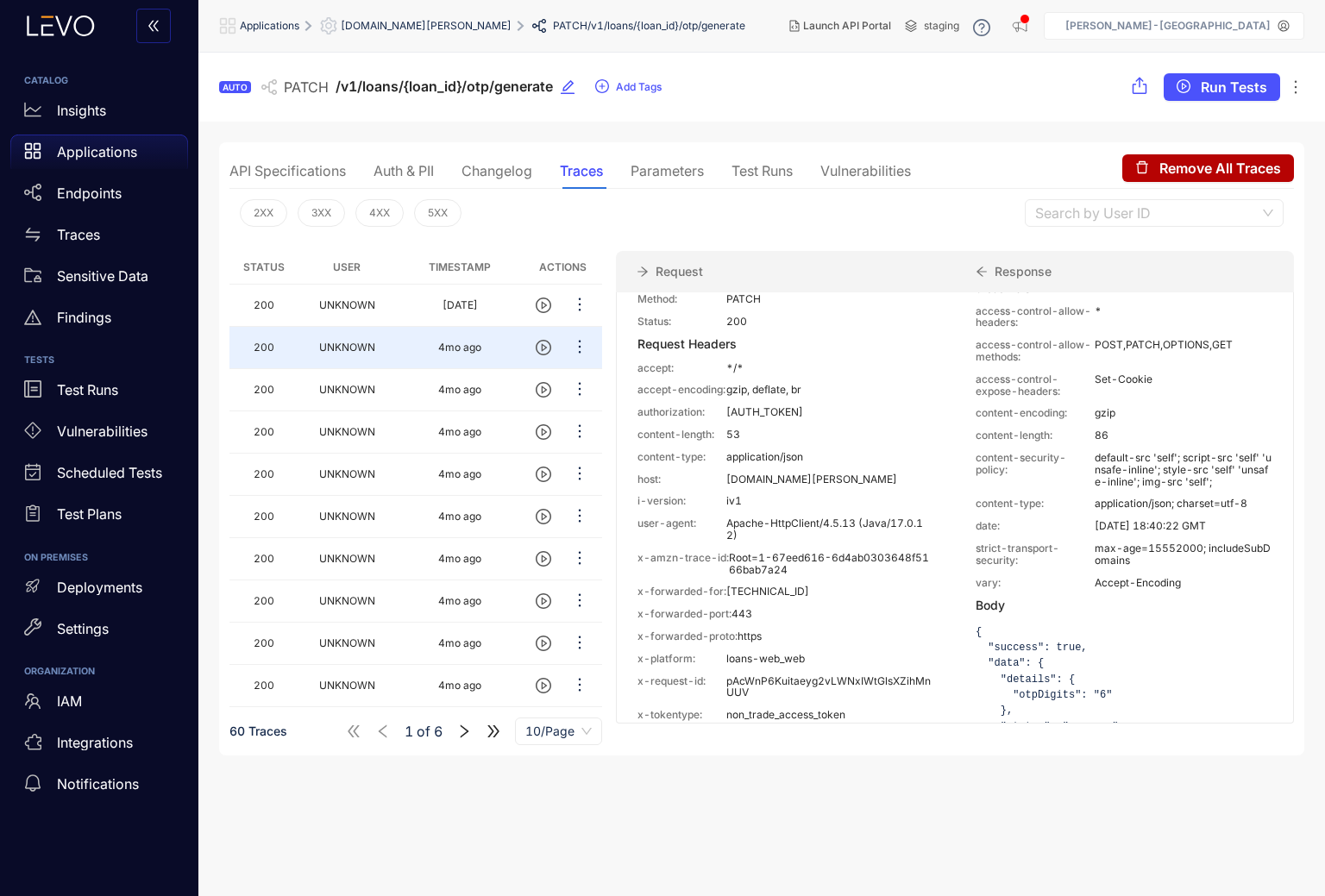
scroll to position [0, 0]
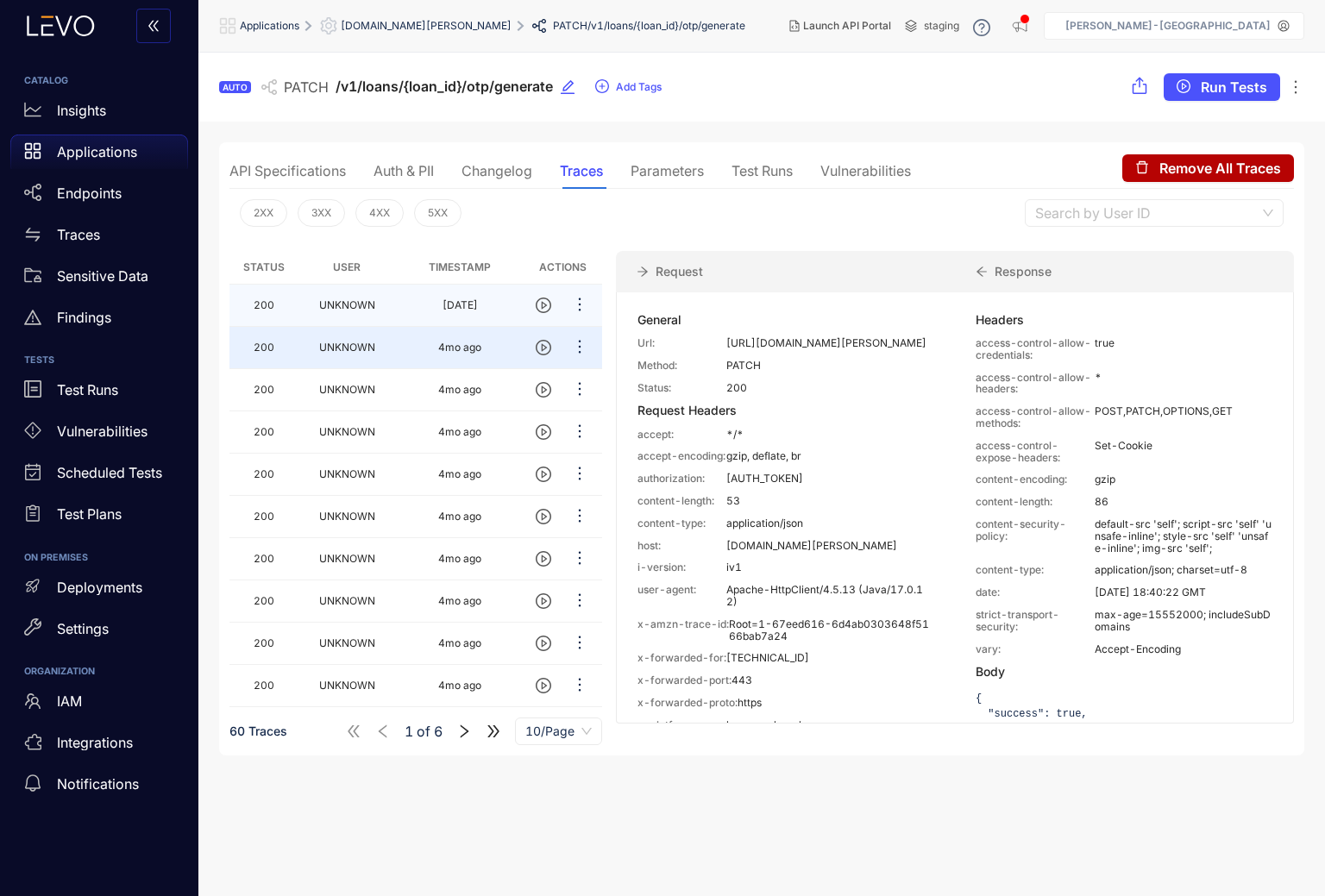
click at [361, 311] on span "UNKNOWN" at bounding box center [347, 304] width 56 height 13
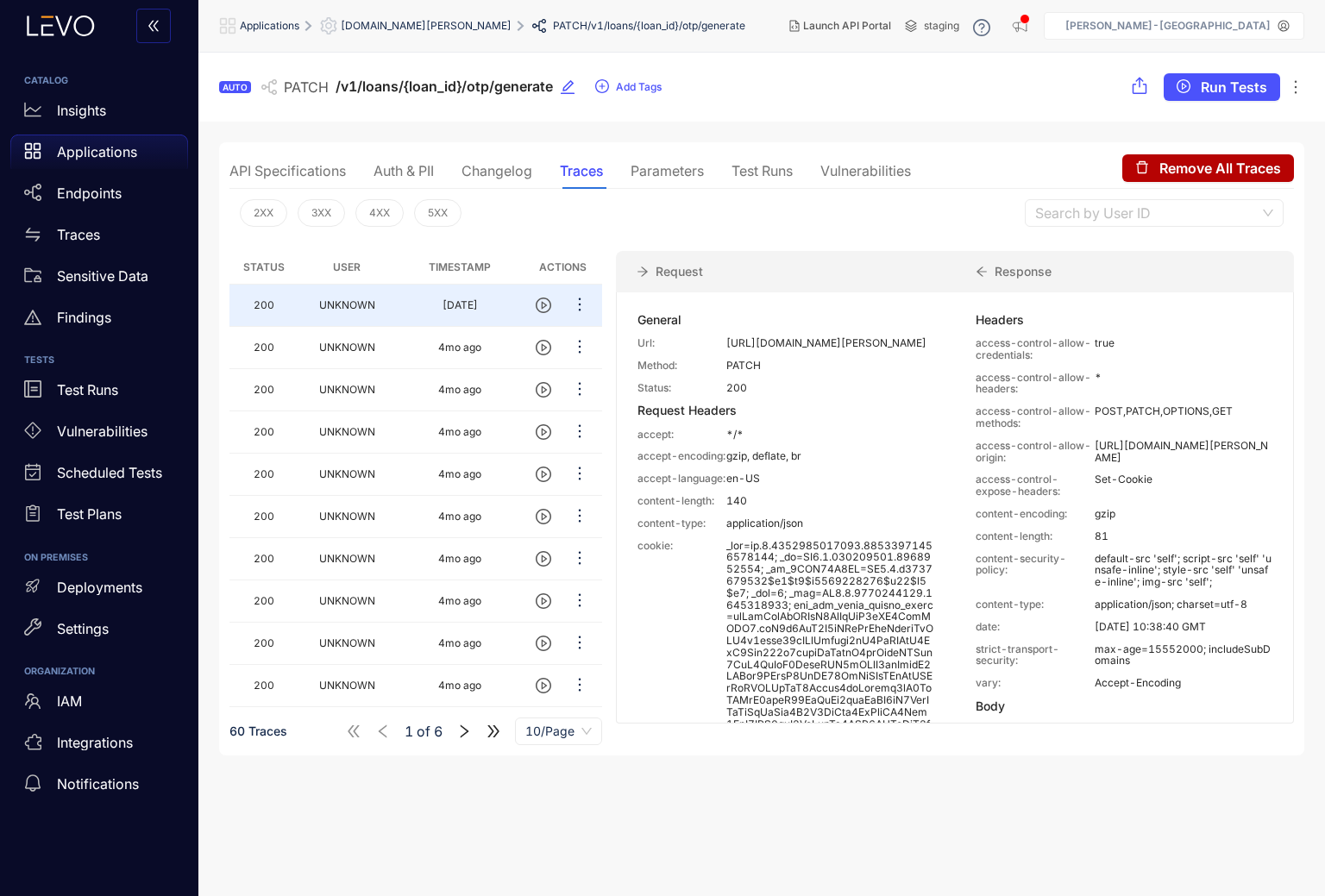
click at [417, 172] on div "Auth & PII" at bounding box center [403, 170] width 60 height 15
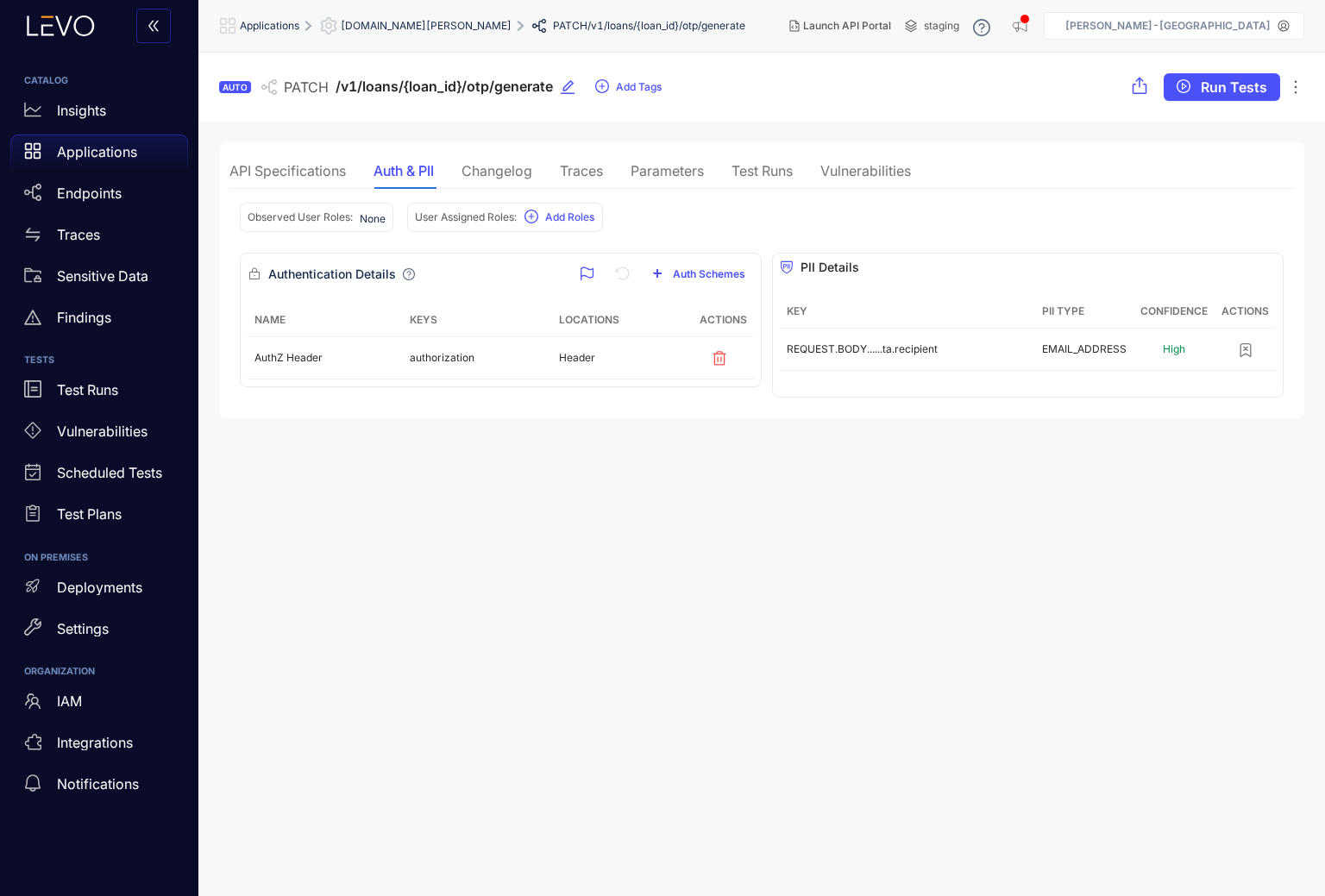
click at [293, 166] on div "API Specifications" at bounding box center [287, 170] width 116 height 15
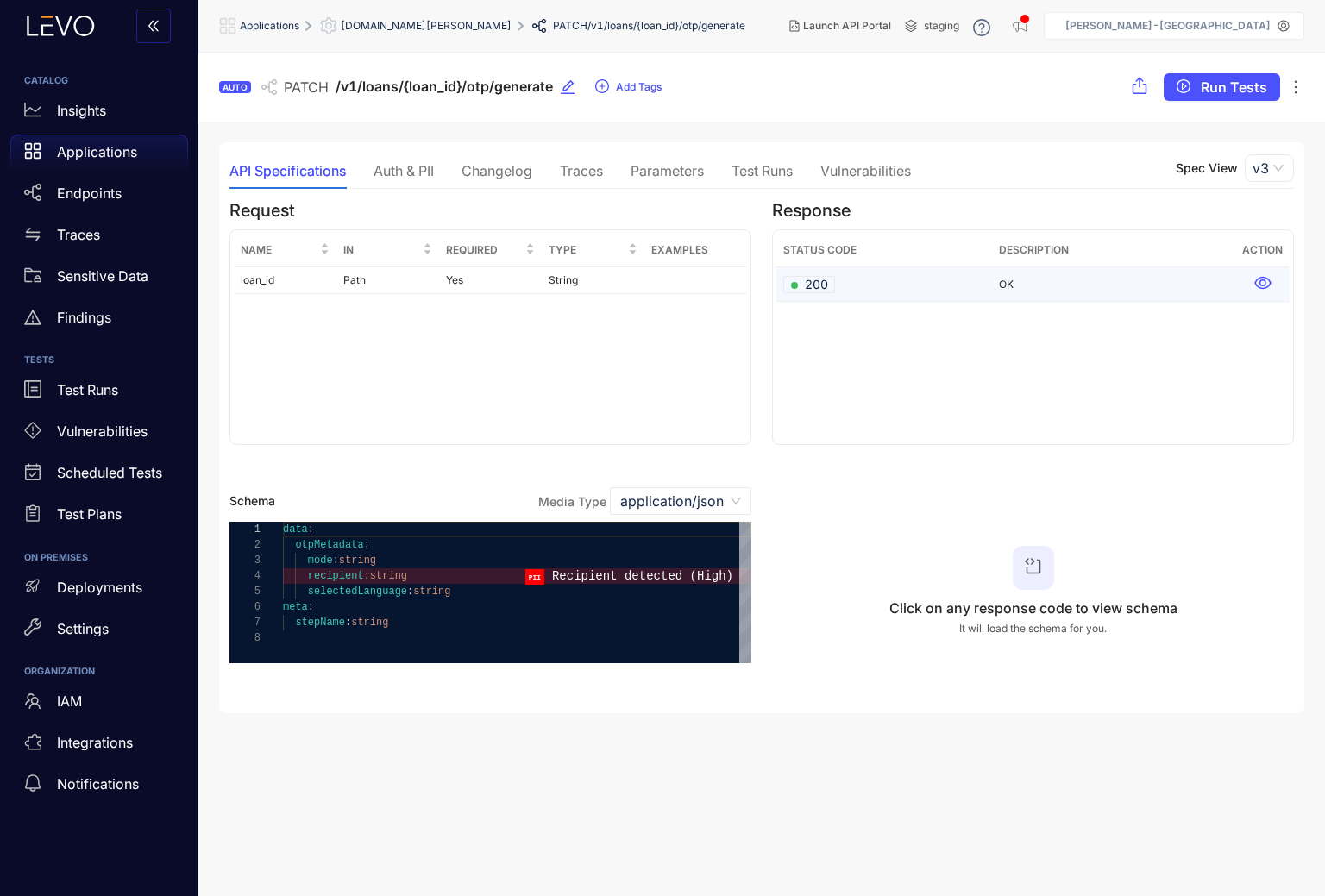
click at [1256, 286] on icon at bounding box center [1262, 283] width 16 height 13
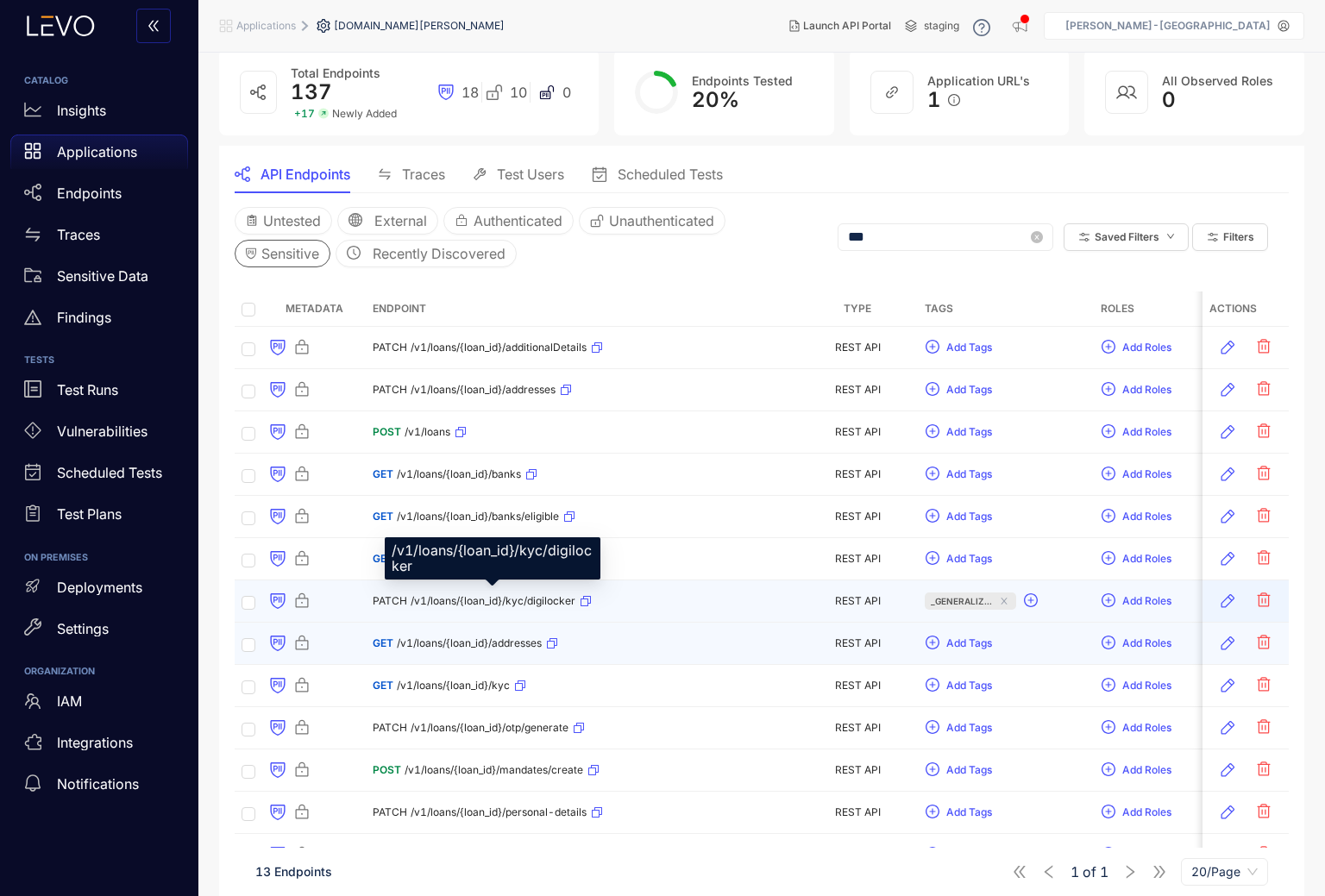
scroll to position [96, 0]
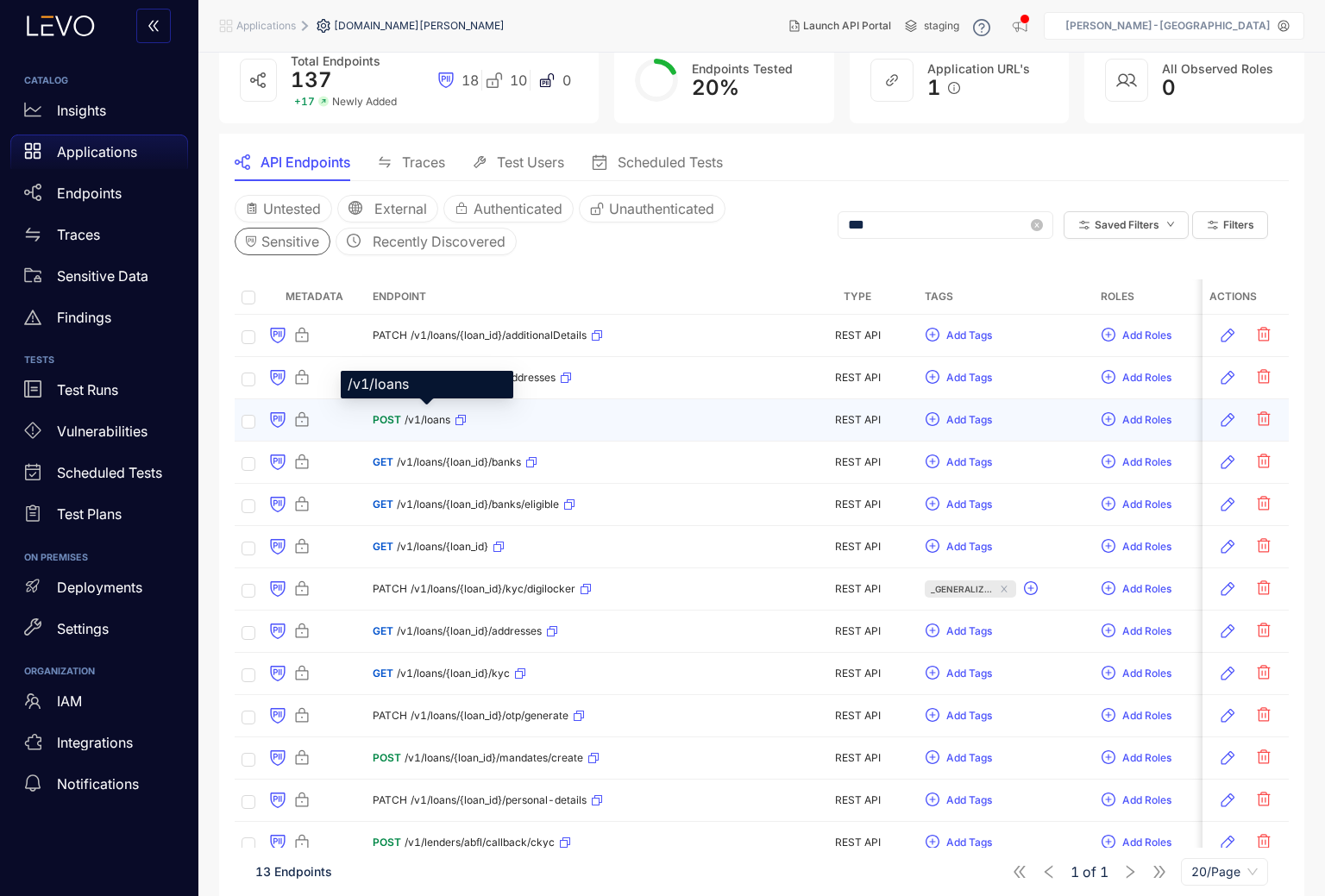
click at [432, 422] on span "/v1/loans" at bounding box center [427, 420] width 46 height 12
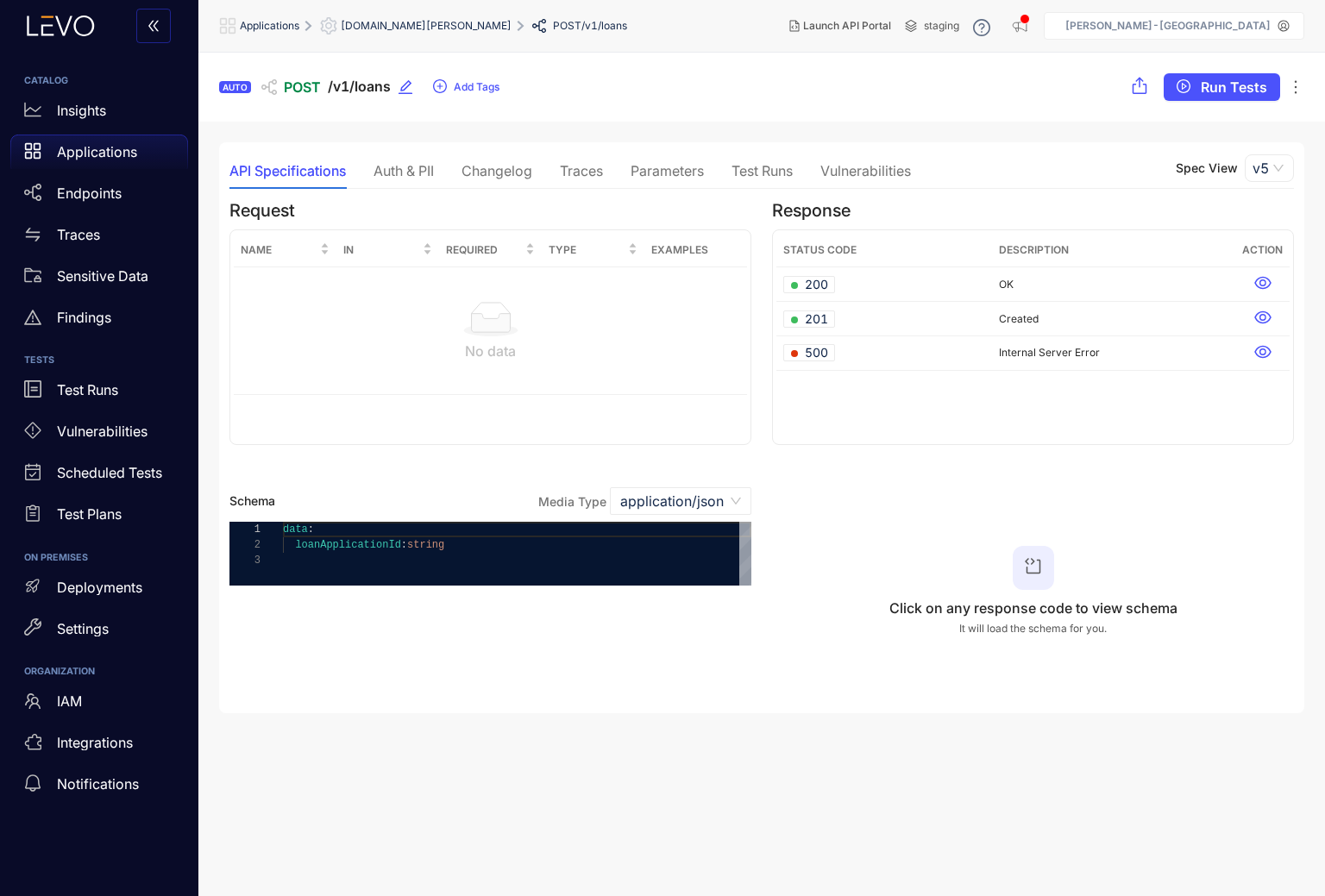
click at [404, 176] on div "Auth & PII" at bounding box center [403, 170] width 60 height 15
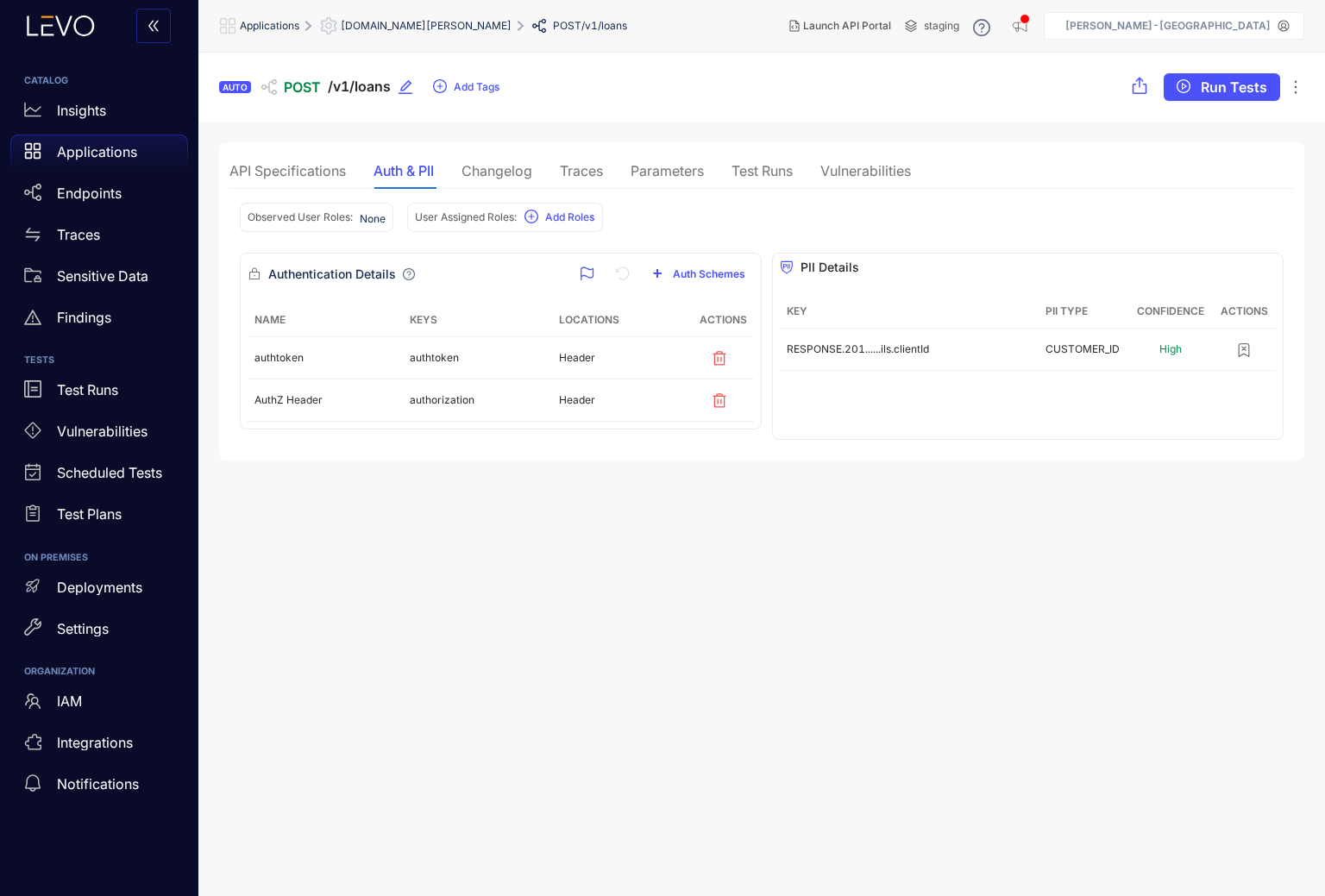
click at [306, 165] on div "API Specifications" at bounding box center [287, 170] width 116 height 15
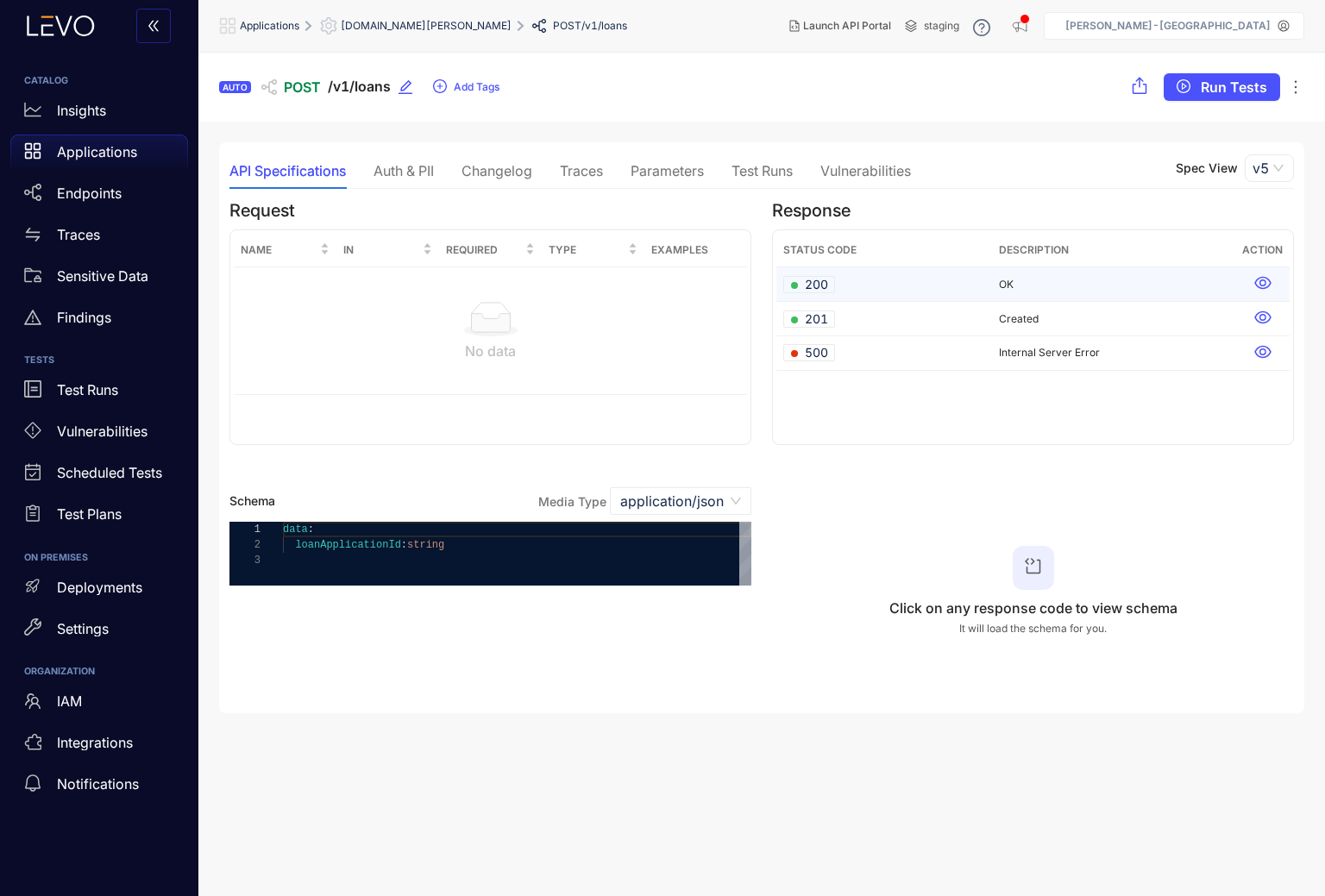
click at [1265, 279] on icon at bounding box center [1262, 282] width 17 height 17
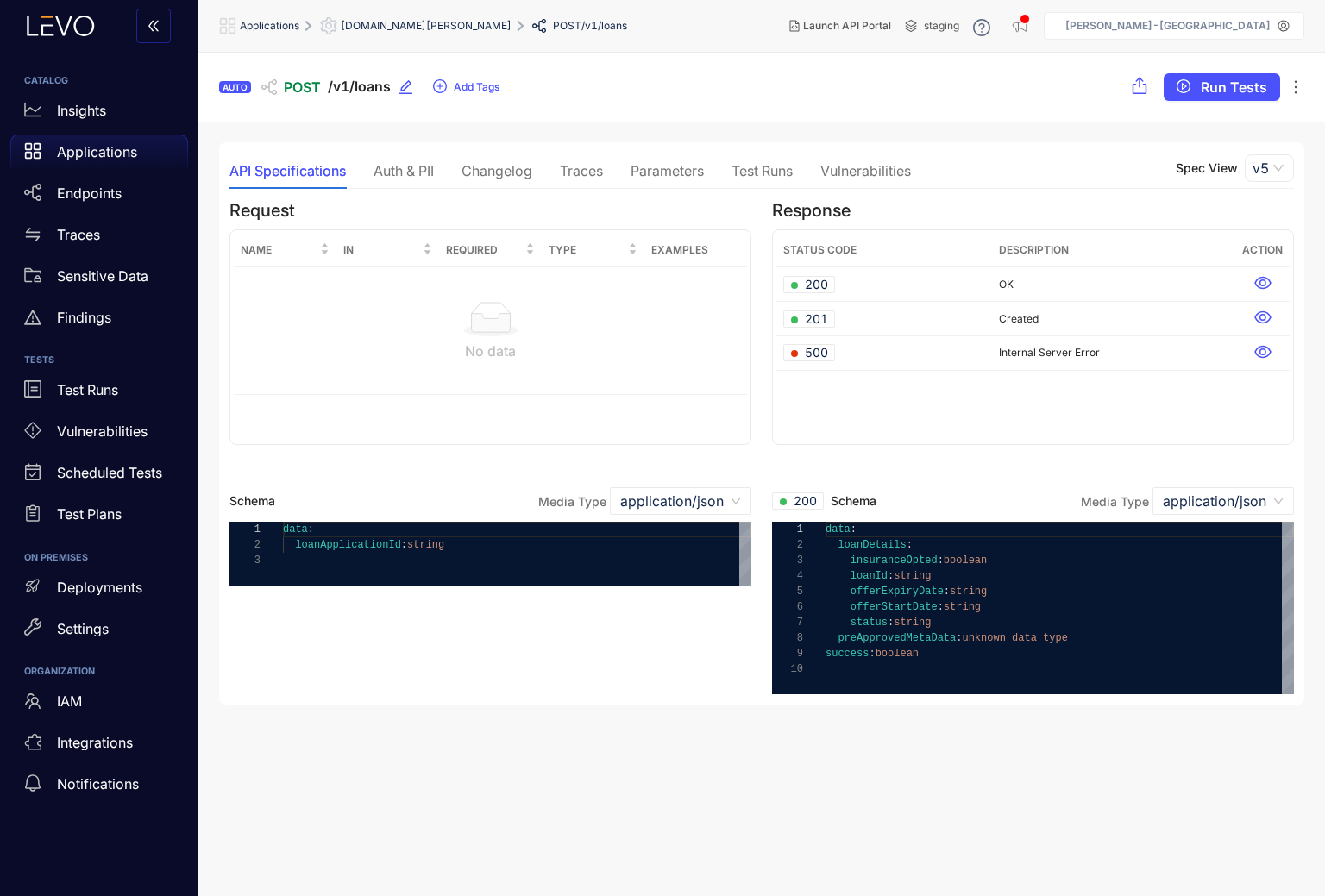
click at [483, 174] on div "Changelog" at bounding box center [497, 170] width 71 height 15
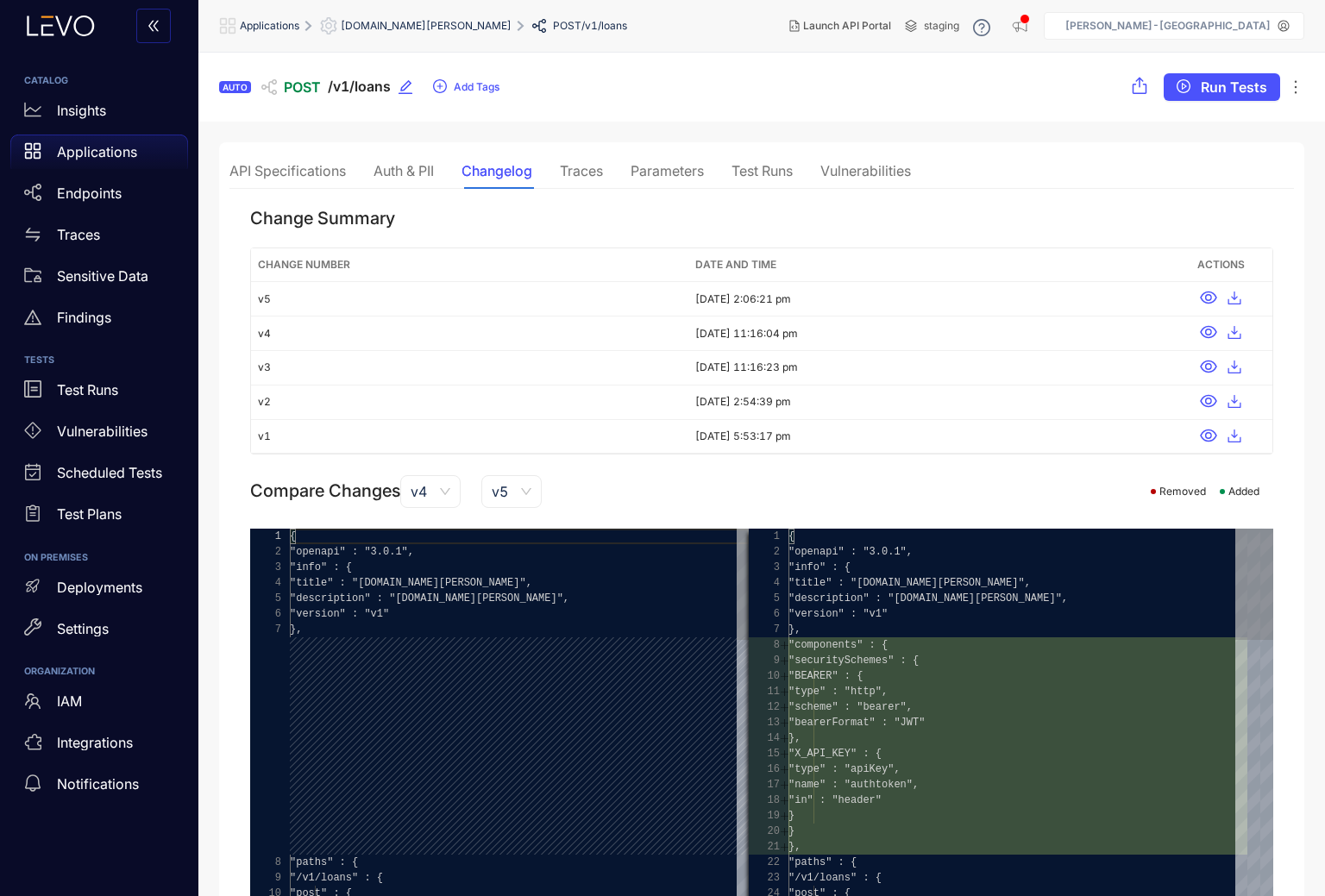
click at [596, 171] on div "Traces" at bounding box center [581, 170] width 43 height 15
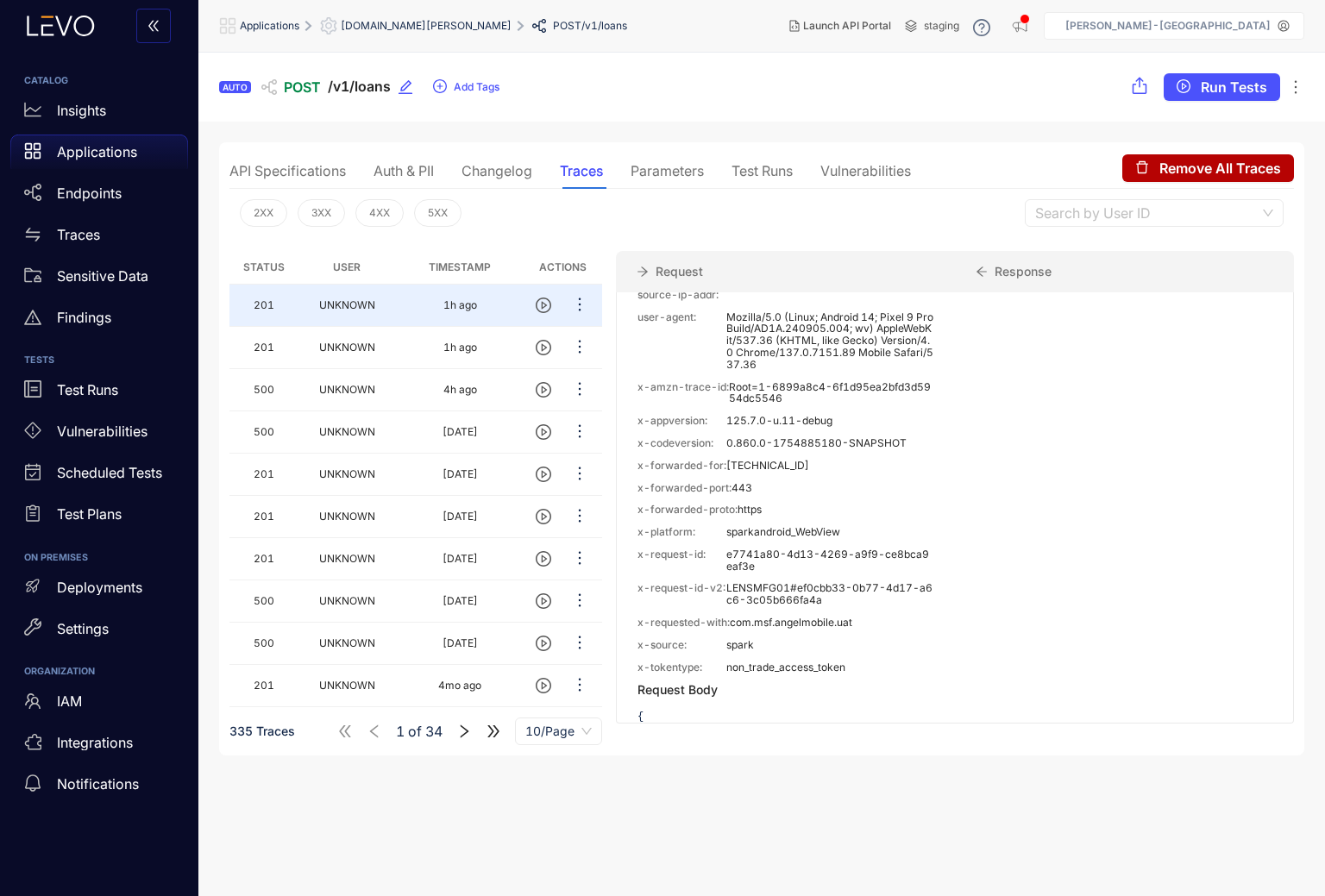
scroll to position [1317, 0]
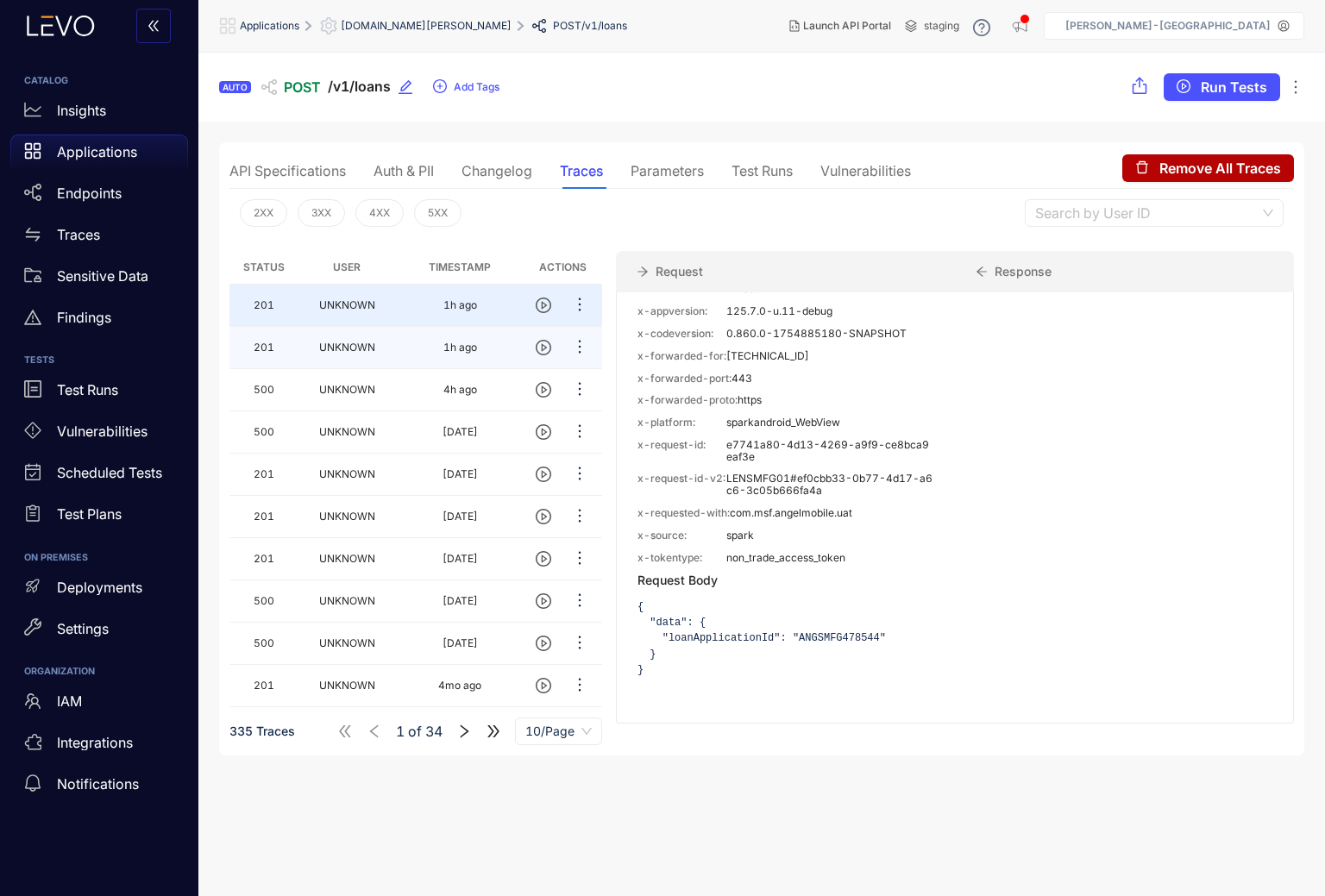
click at [430, 357] on td "1h ago" at bounding box center [459, 347] width 128 height 42
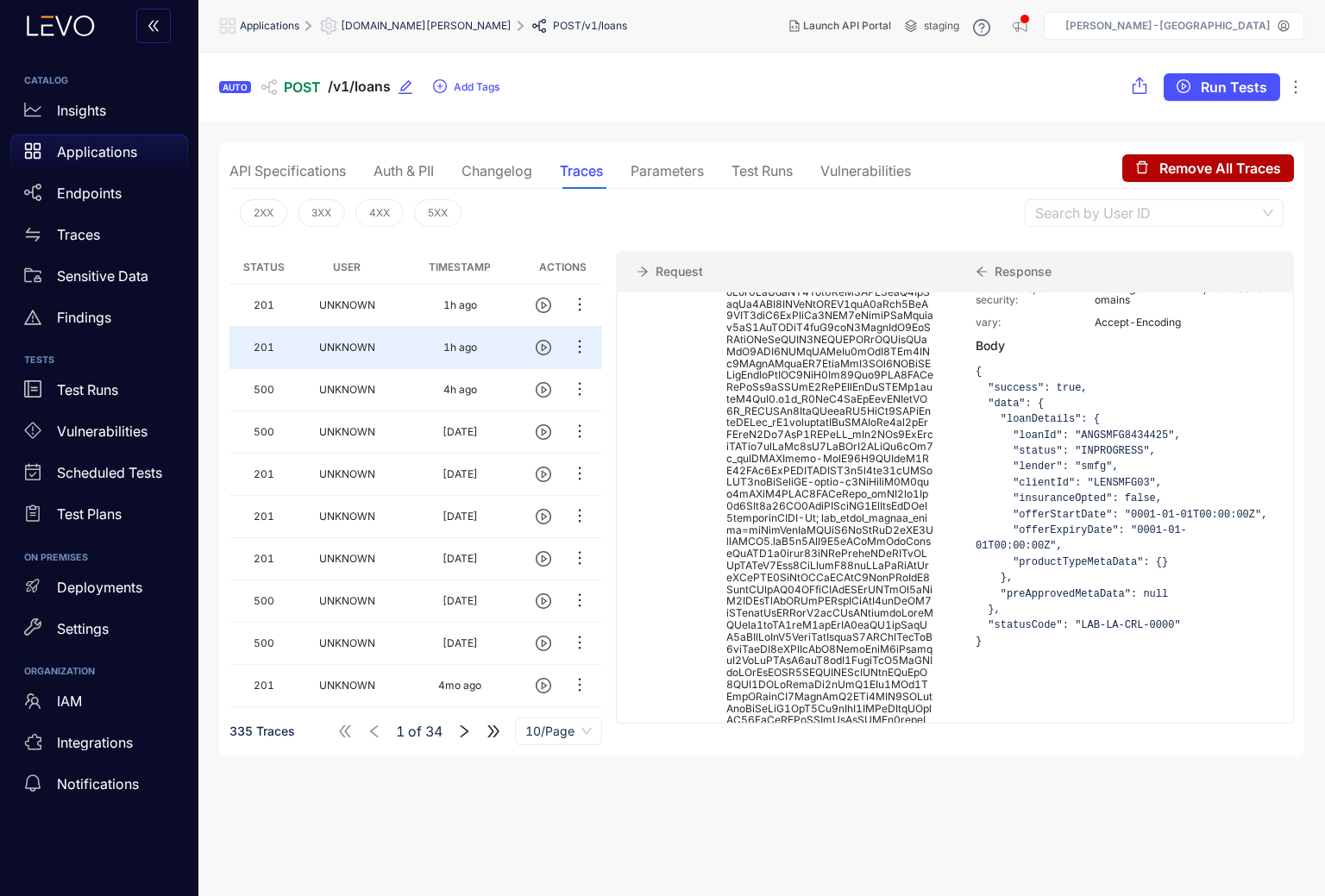
scroll to position [409, 0]
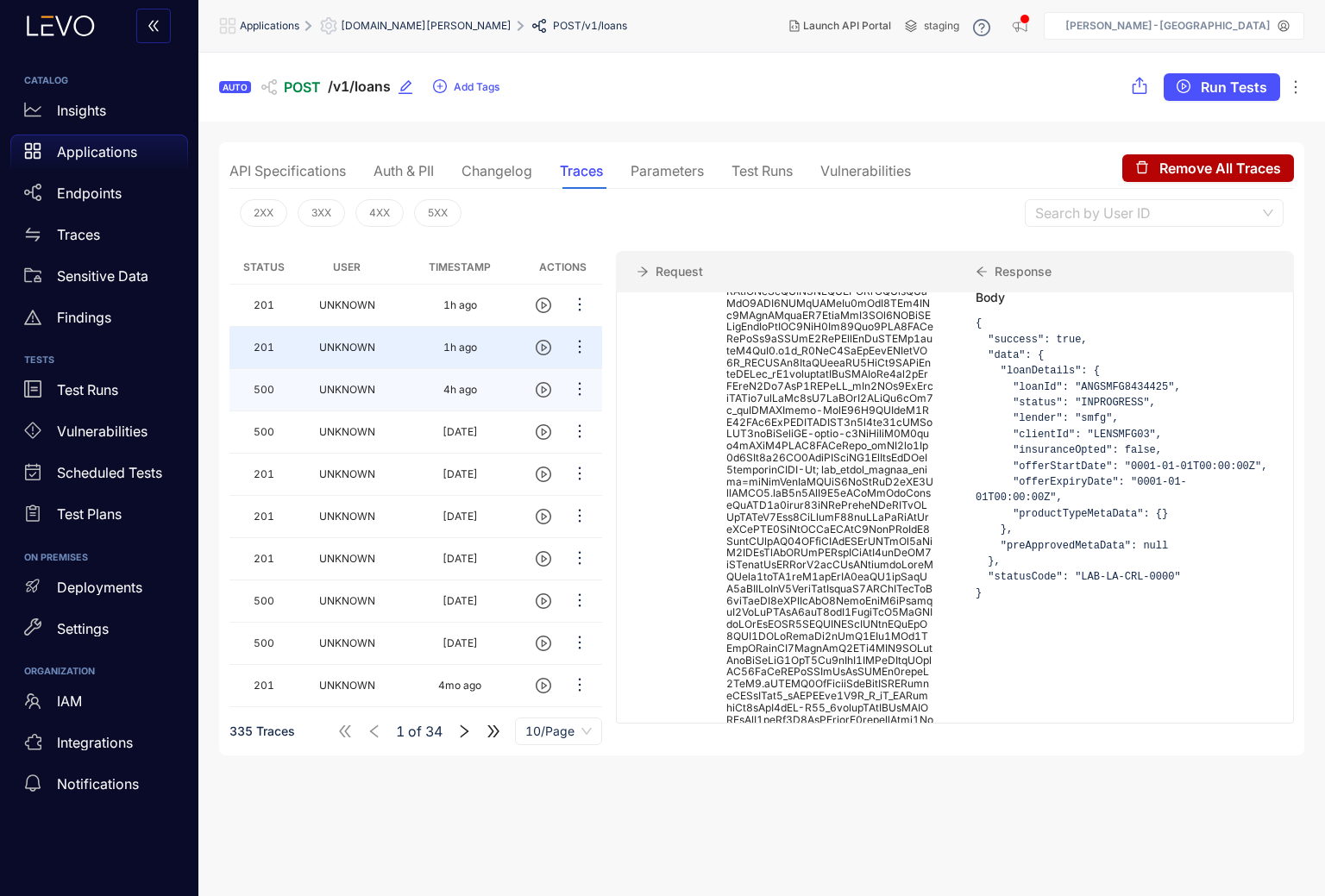
click at [372, 388] on span "UNKNOWN" at bounding box center [347, 389] width 56 height 13
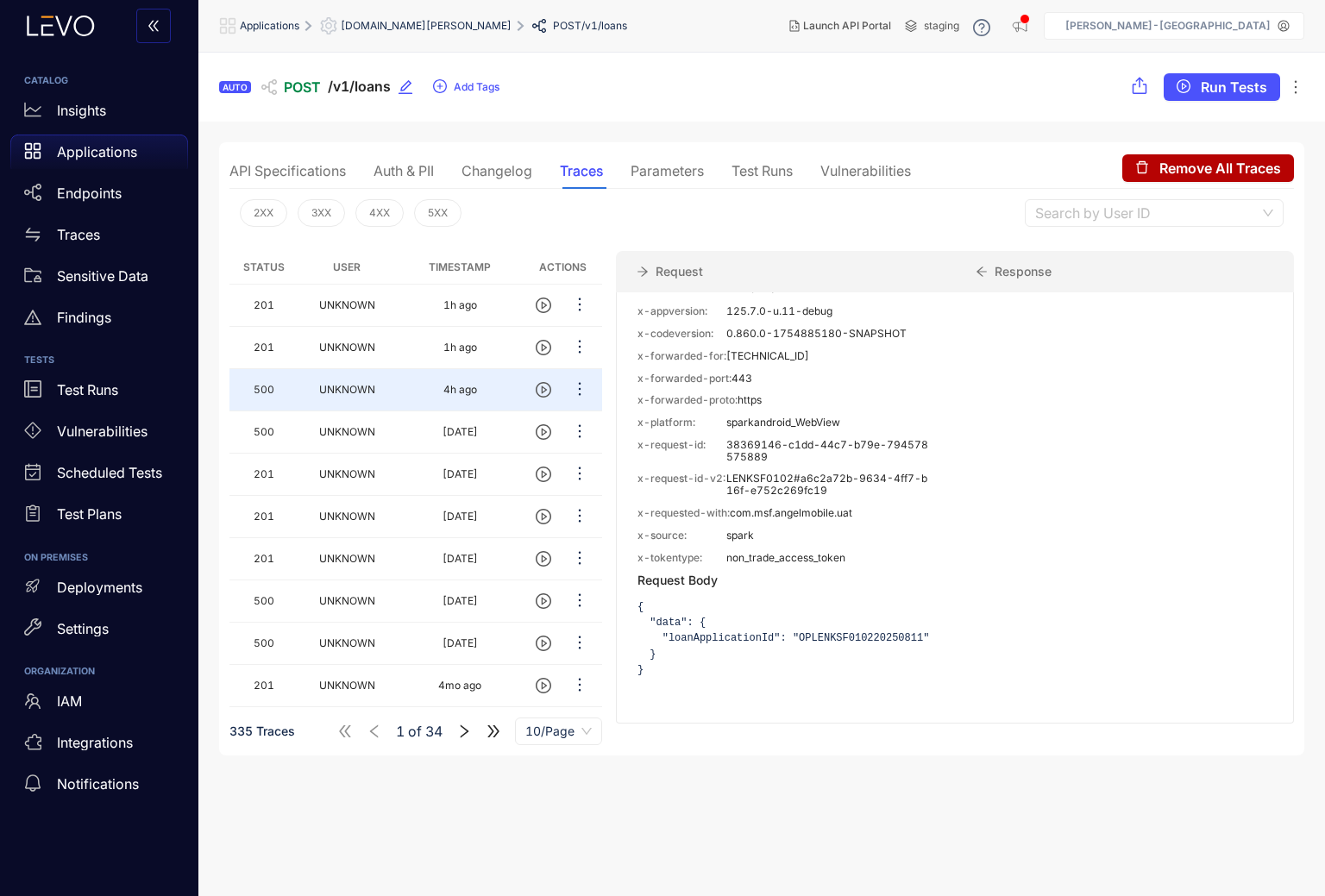
scroll to position [1287, 0]
click at [310, 422] on div "UNKNOWN" at bounding box center [346, 403] width 89 height 39
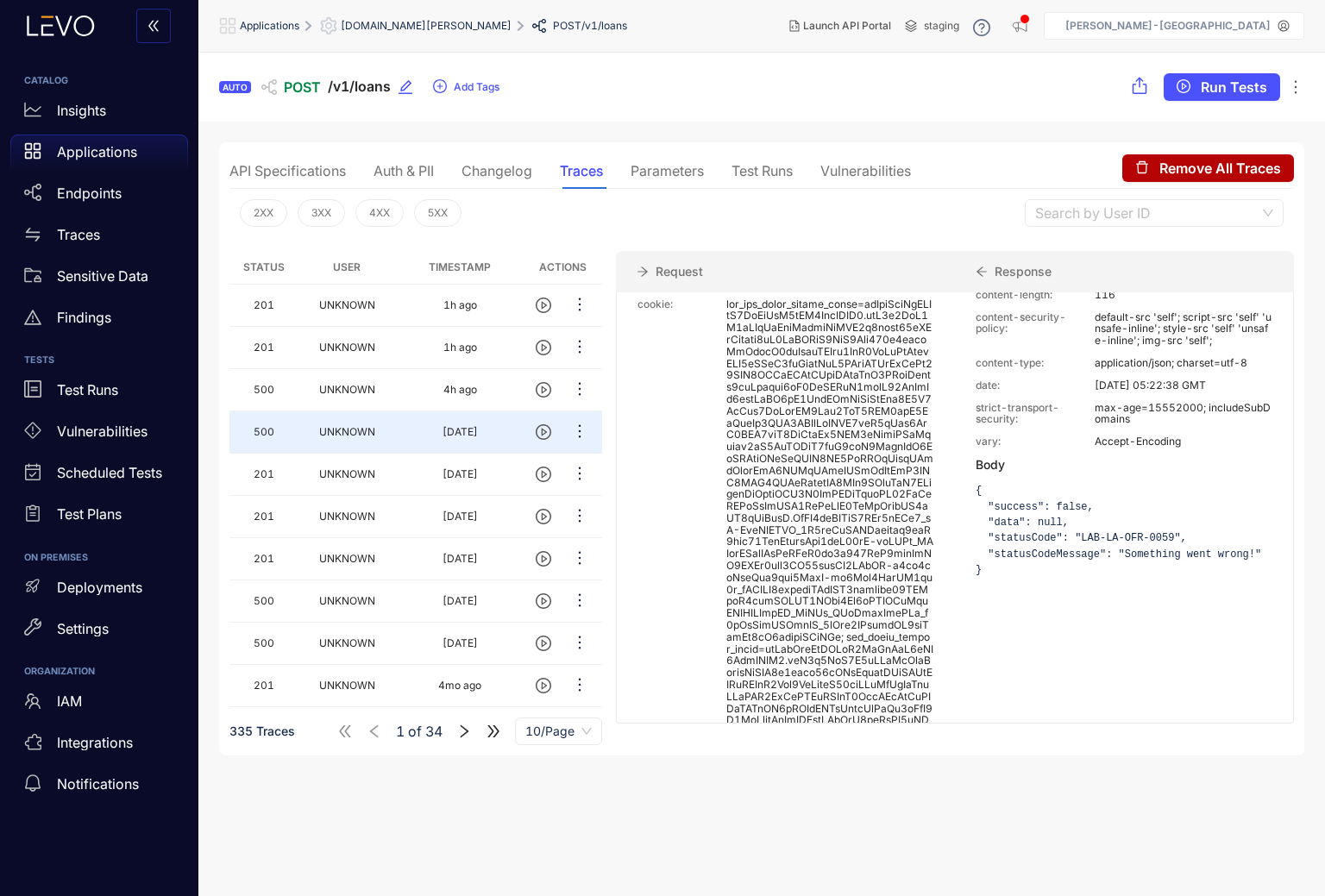
scroll to position [271, 0]
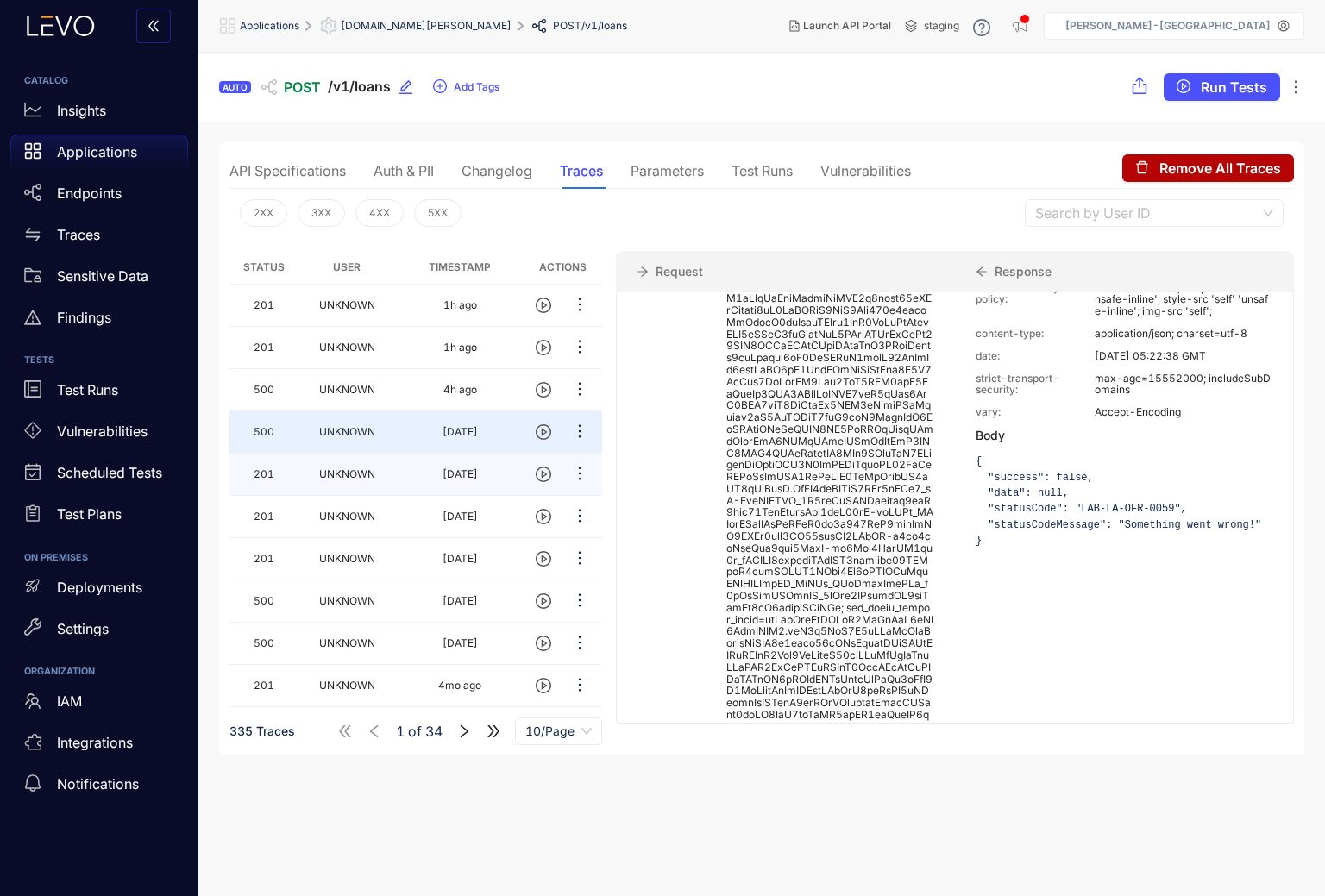
click at [370, 487] on td "UNKNOWN" at bounding box center [347, 474] width 98 height 42
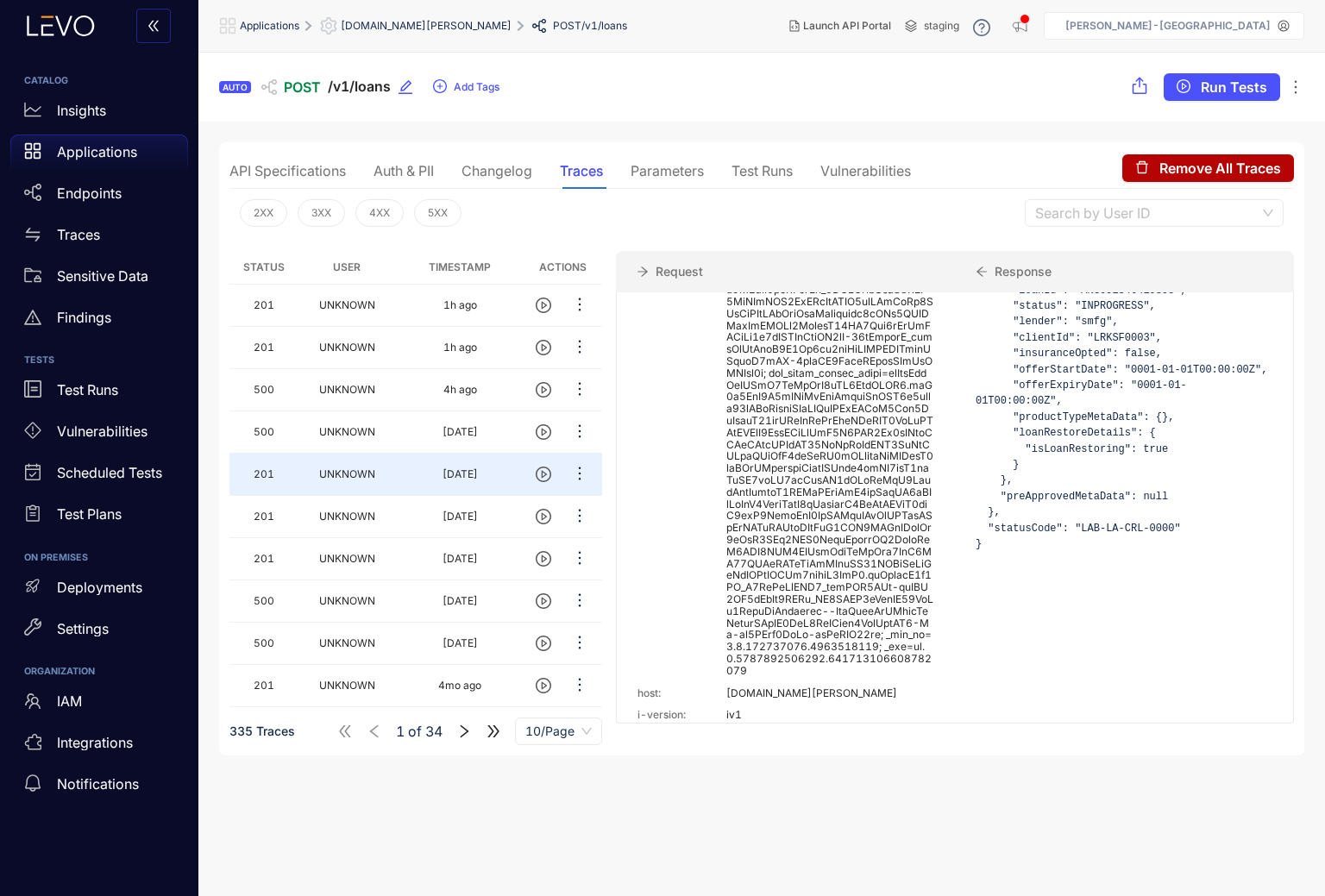
scroll to position [504, 0]
click at [412, 172] on div "Auth & PII" at bounding box center [403, 170] width 60 height 15
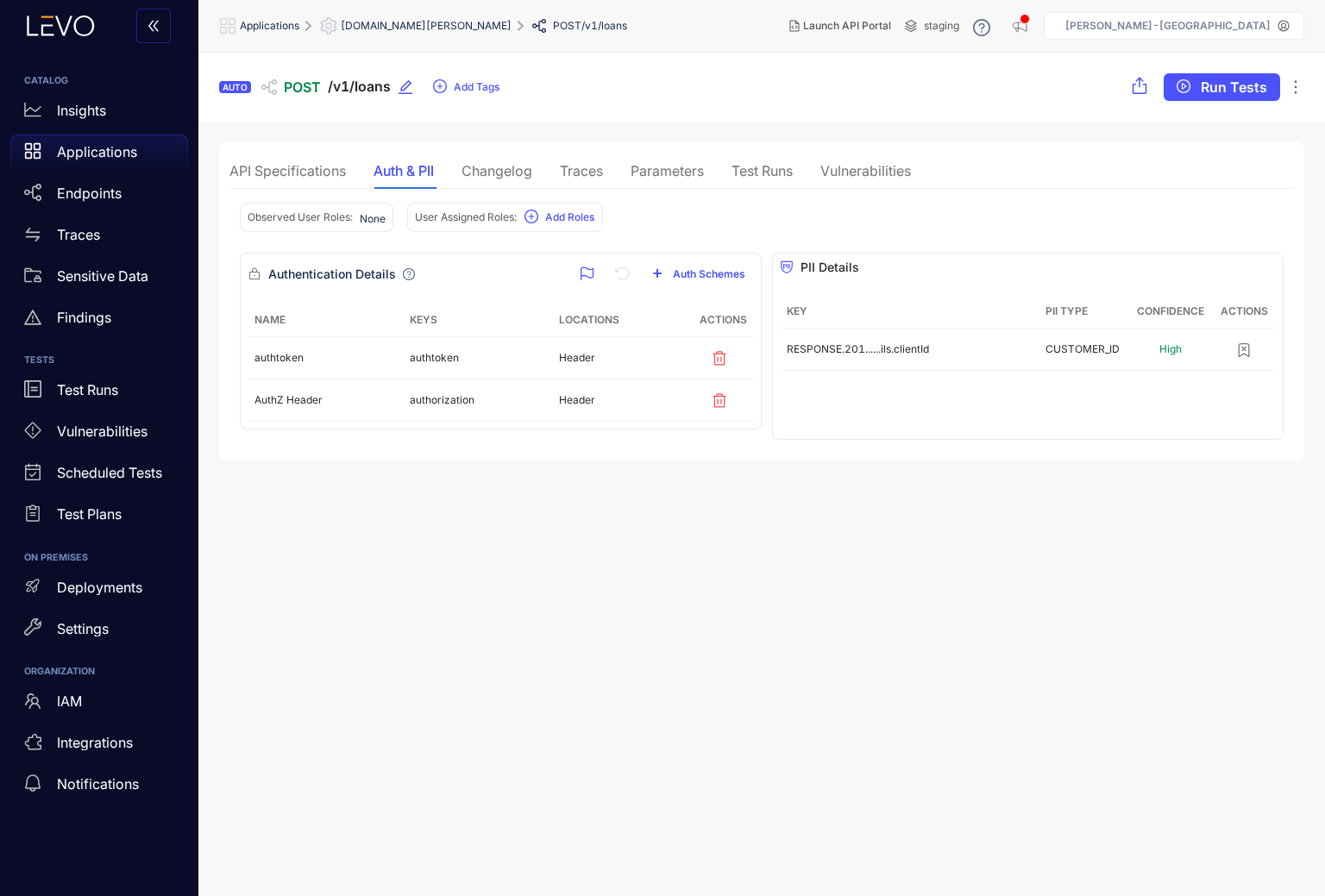
click at [517, 168] on div "Changelog" at bounding box center [497, 170] width 71 height 15
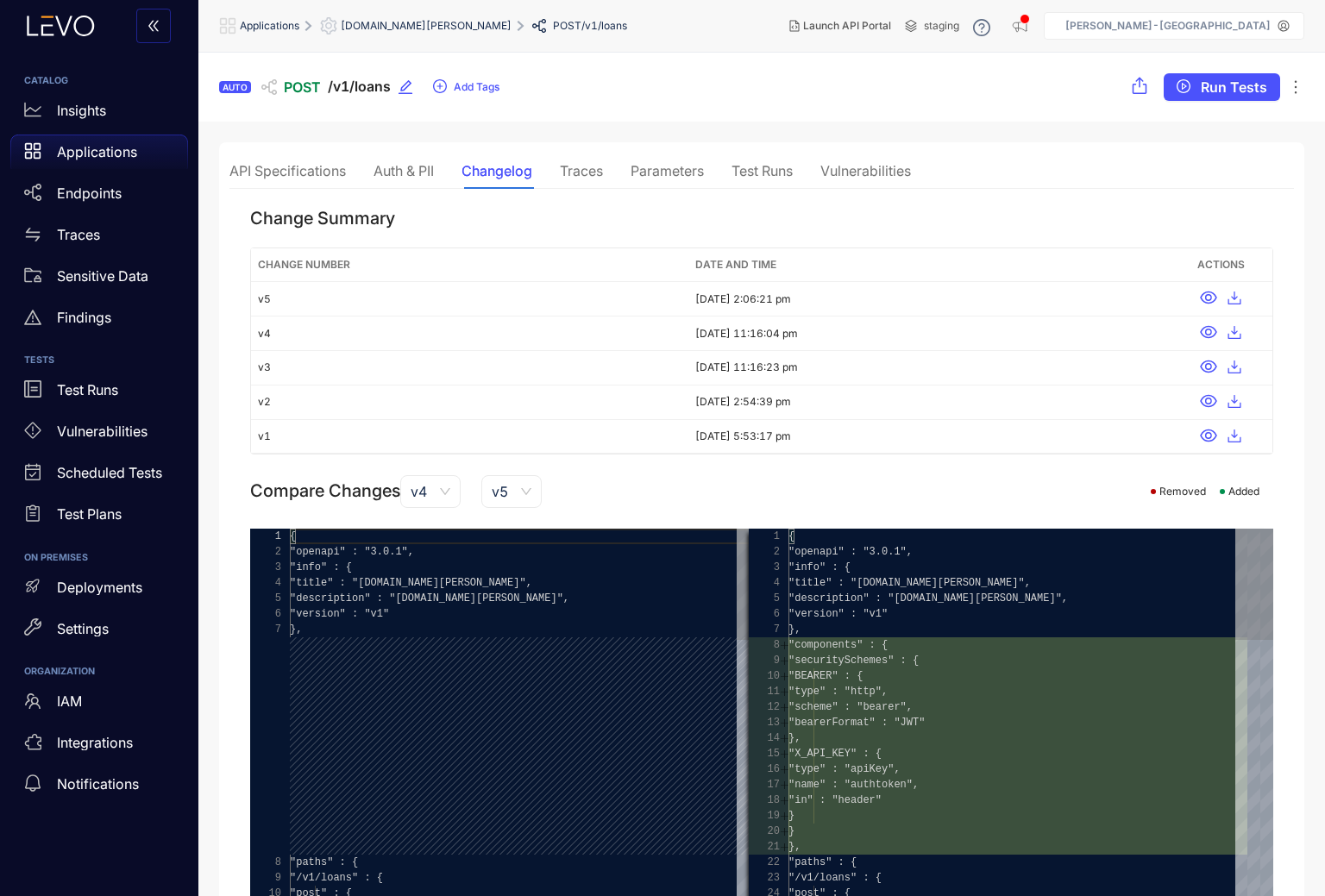
click at [420, 163] on div "Auth & PII" at bounding box center [403, 170] width 60 height 15
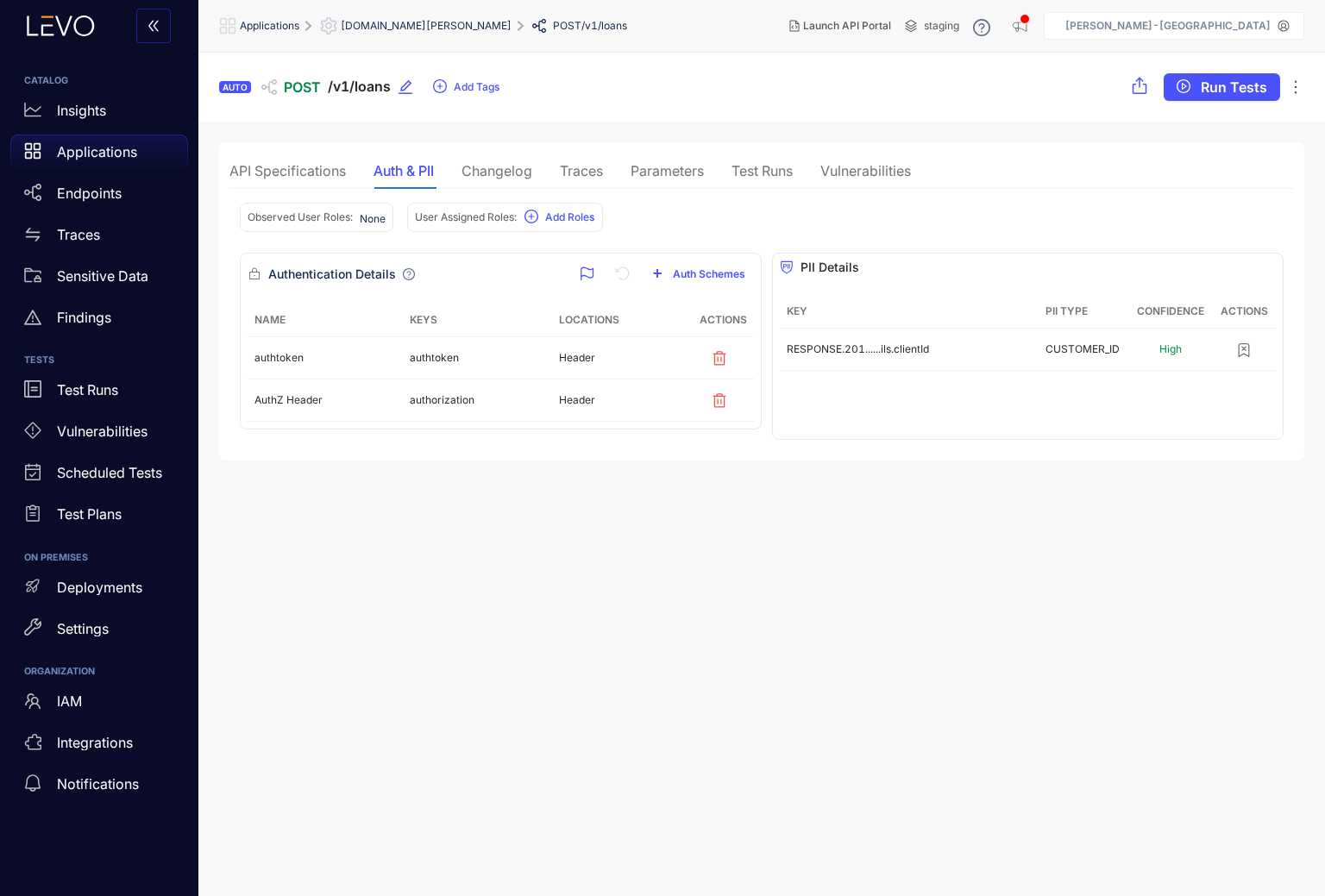
click at [298, 170] on div "API Specifications" at bounding box center [287, 170] width 116 height 15
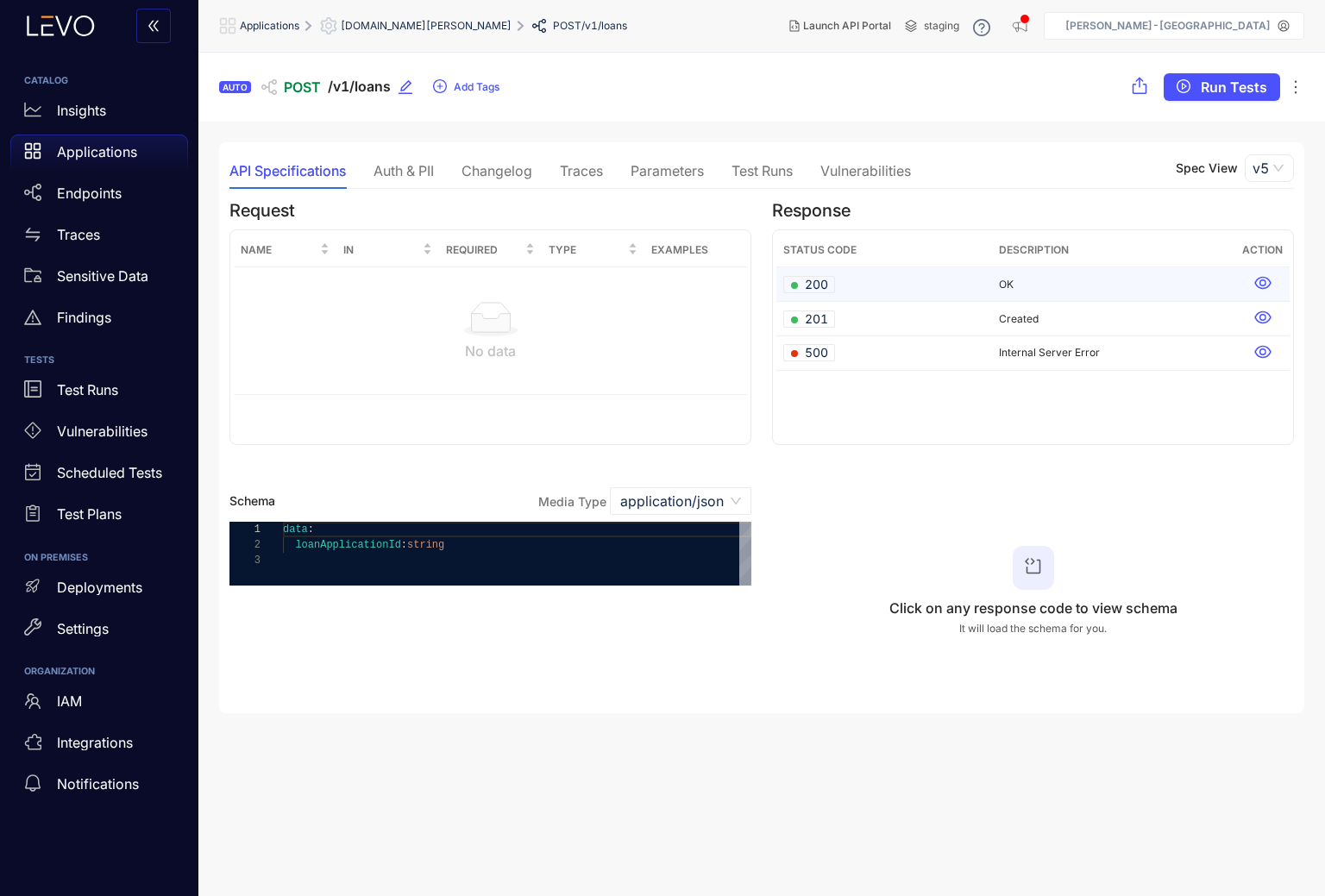
click at [1269, 285] on icon at bounding box center [1262, 282] width 17 height 17
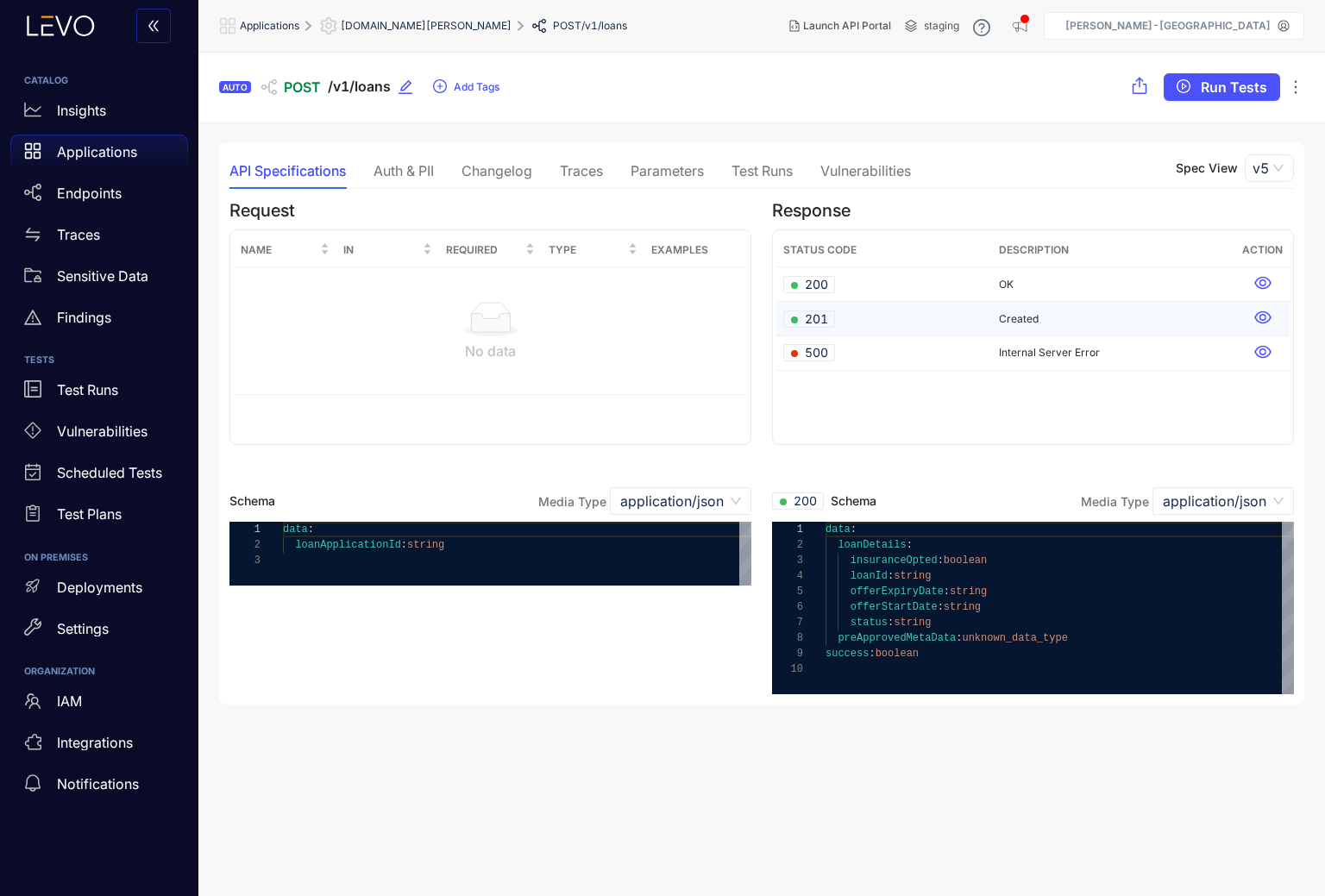
click at [1265, 311] on icon at bounding box center [1262, 318] width 16 height 13
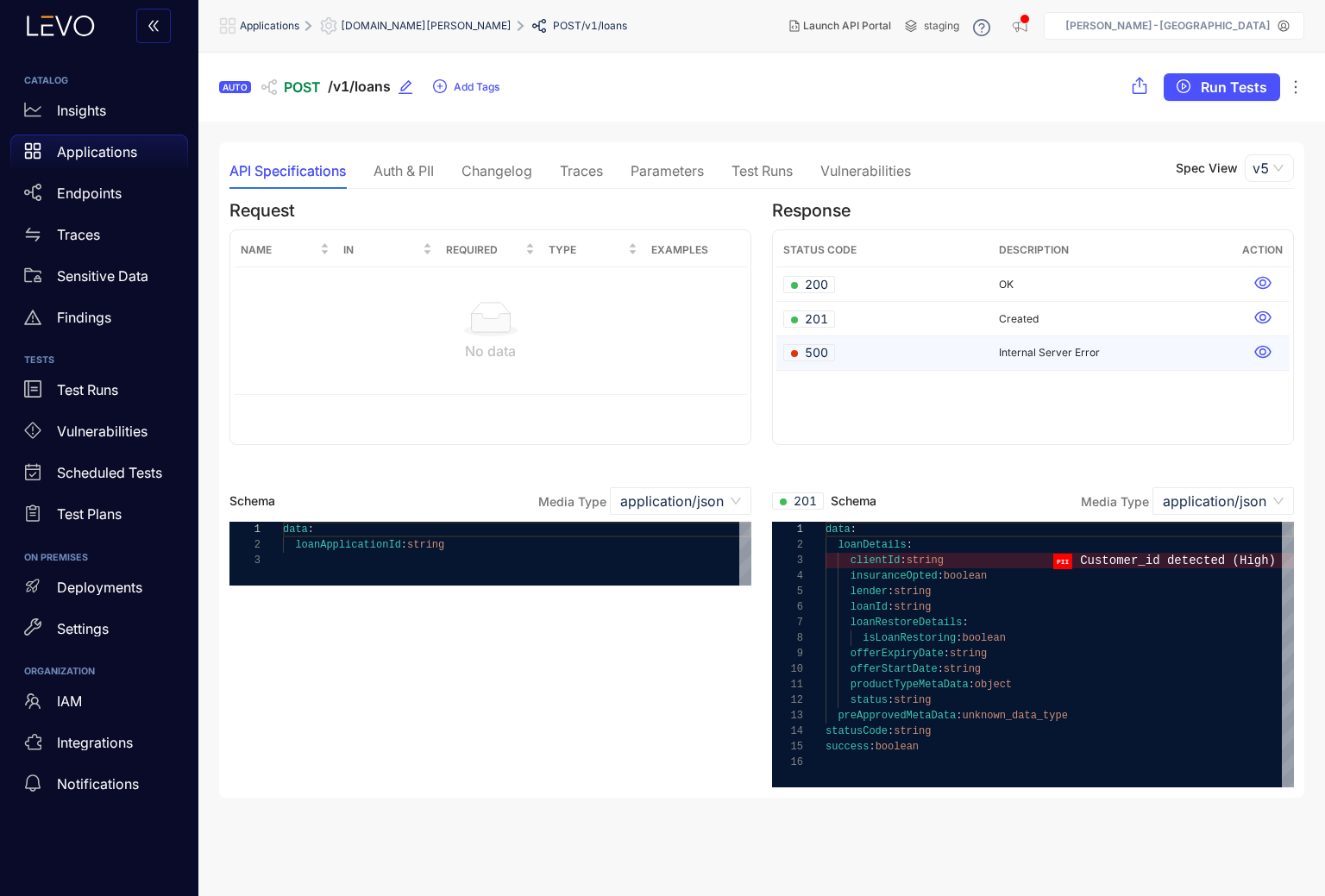
click at [1270, 350] on icon at bounding box center [1262, 352] width 16 height 13
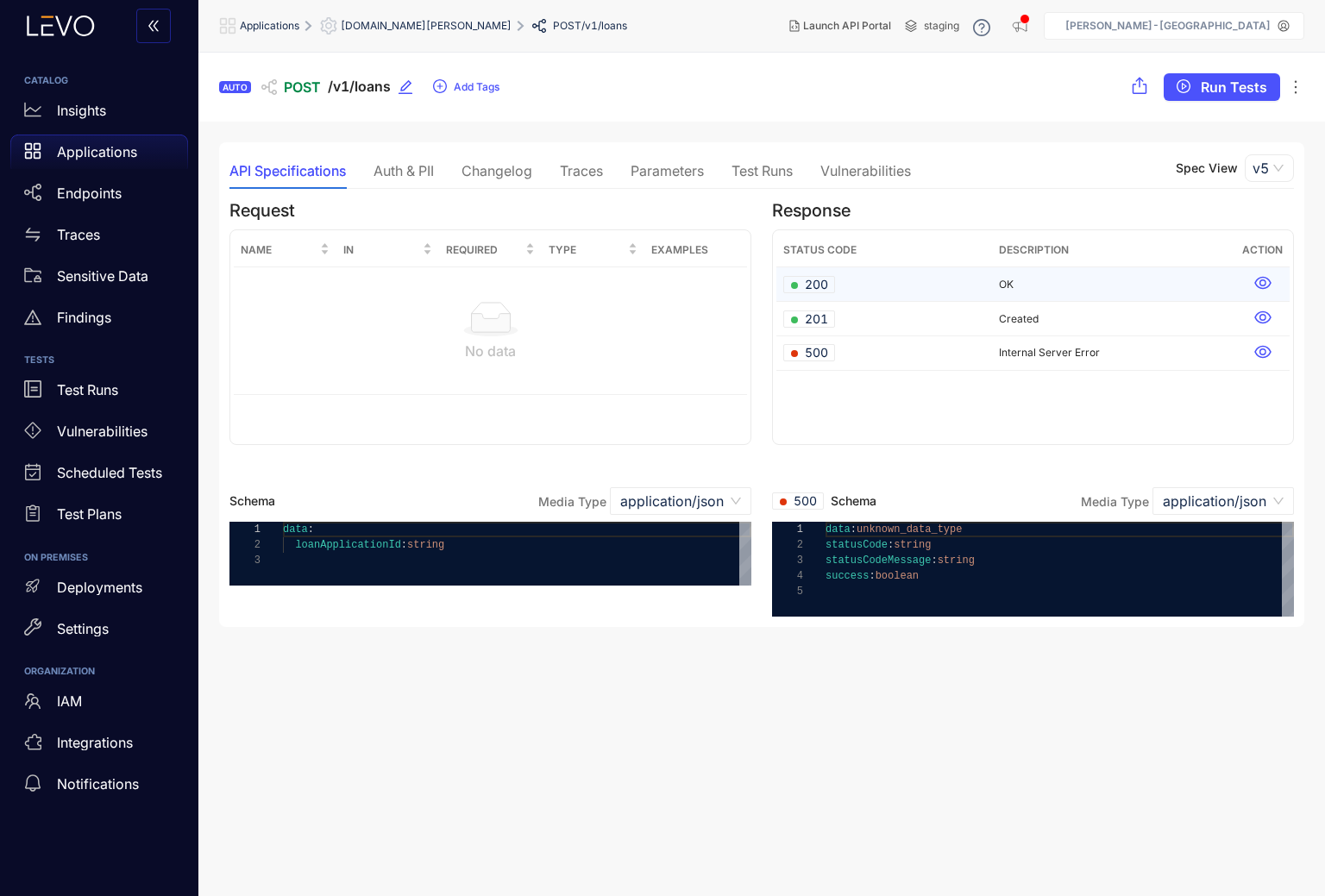
click at [1264, 284] on icon at bounding box center [1262, 282] width 17 height 17
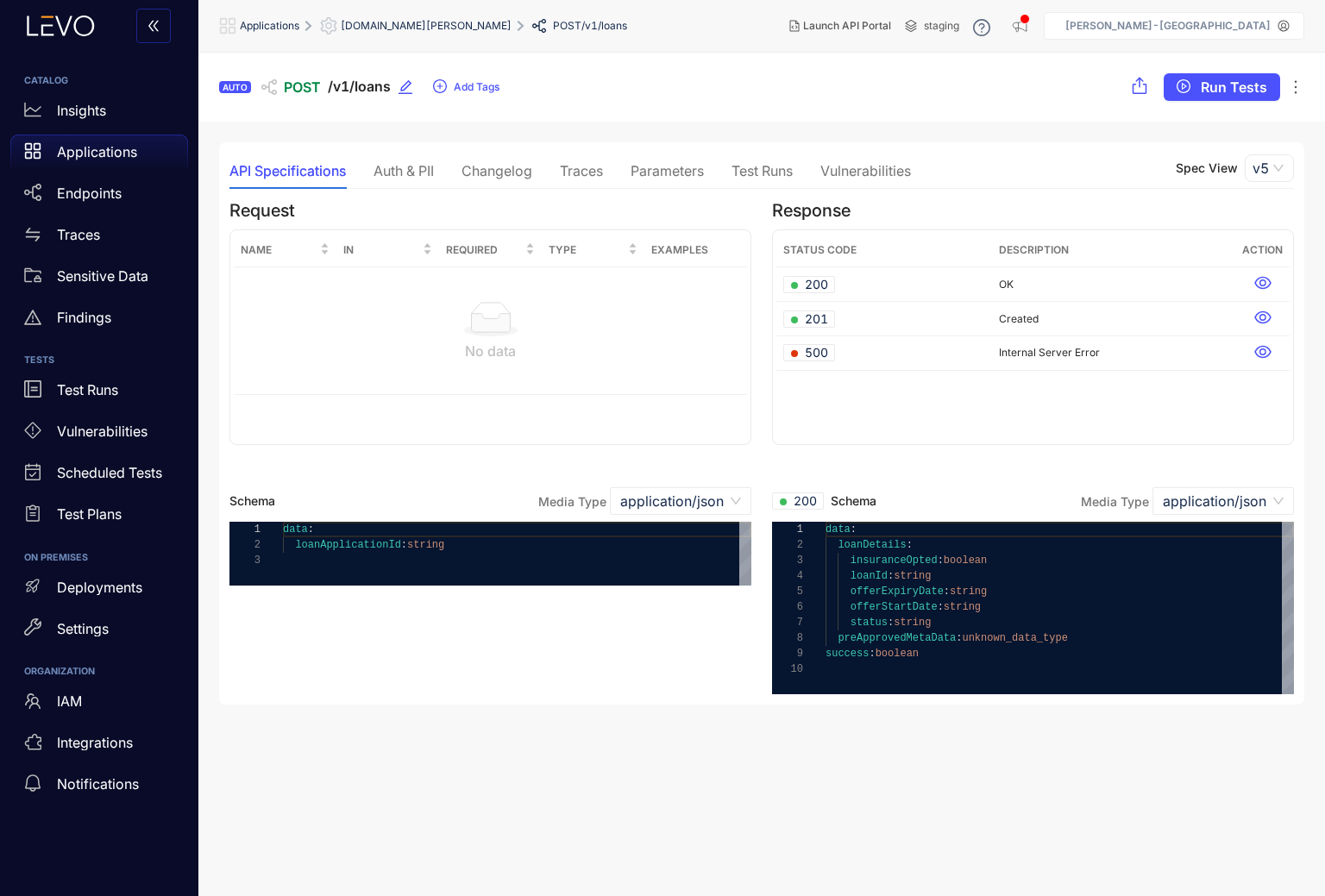
click at [392, 177] on div "Auth & PII" at bounding box center [403, 170] width 60 height 15
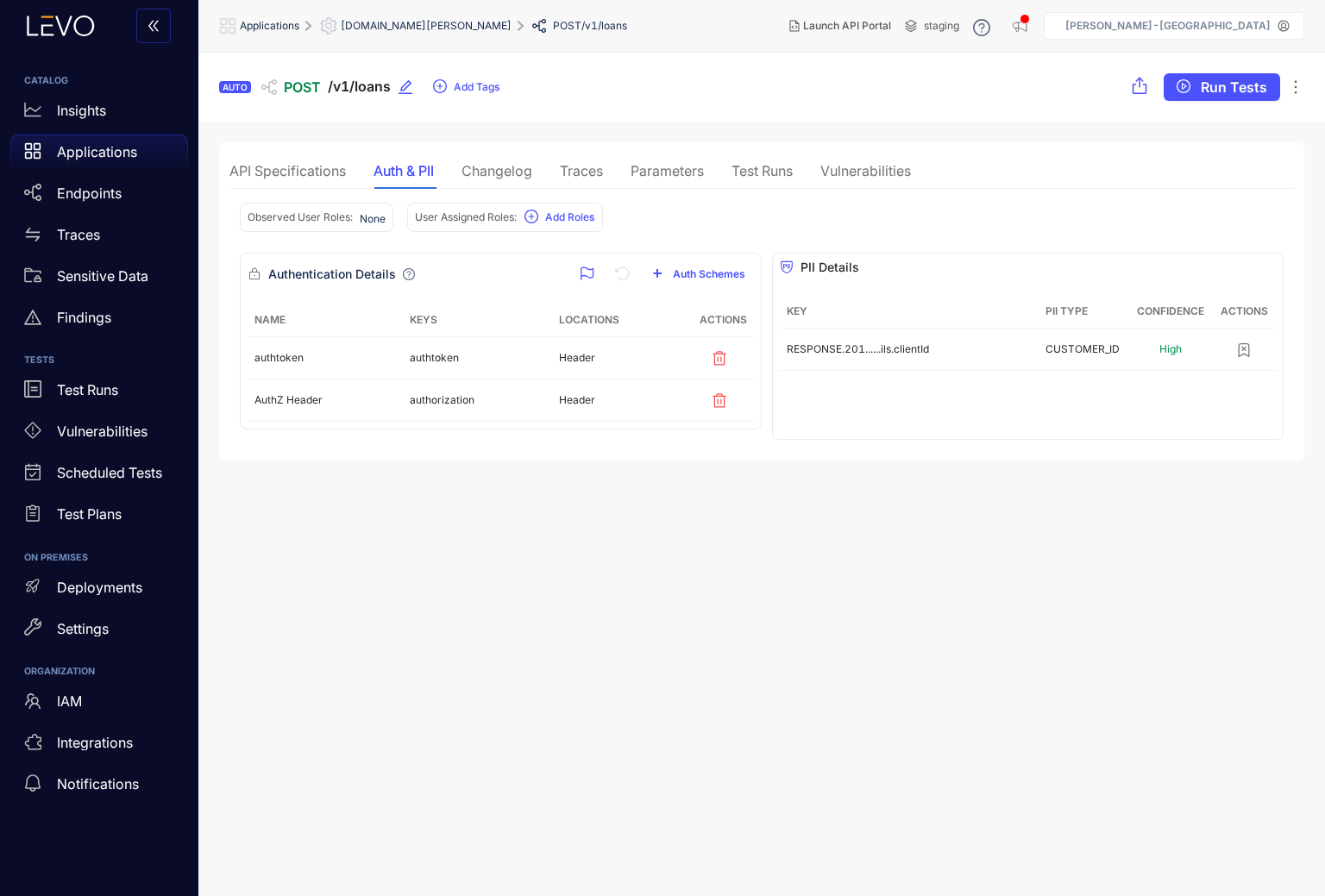
click at [513, 180] on div "Changelog" at bounding box center [497, 171] width 71 height 36
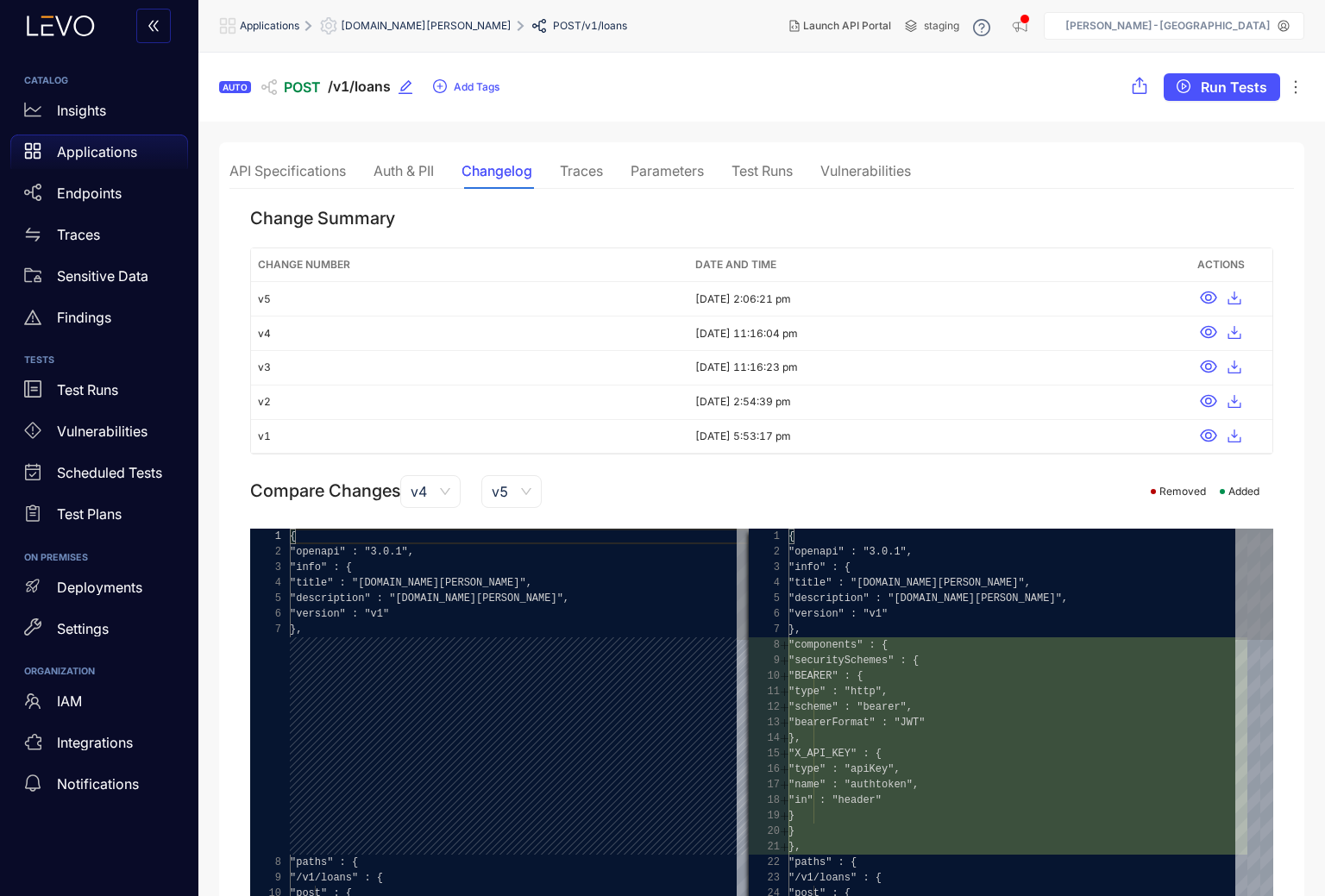
click at [586, 178] on div "Traces" at bounding box center [581, 170] width 43 height 15
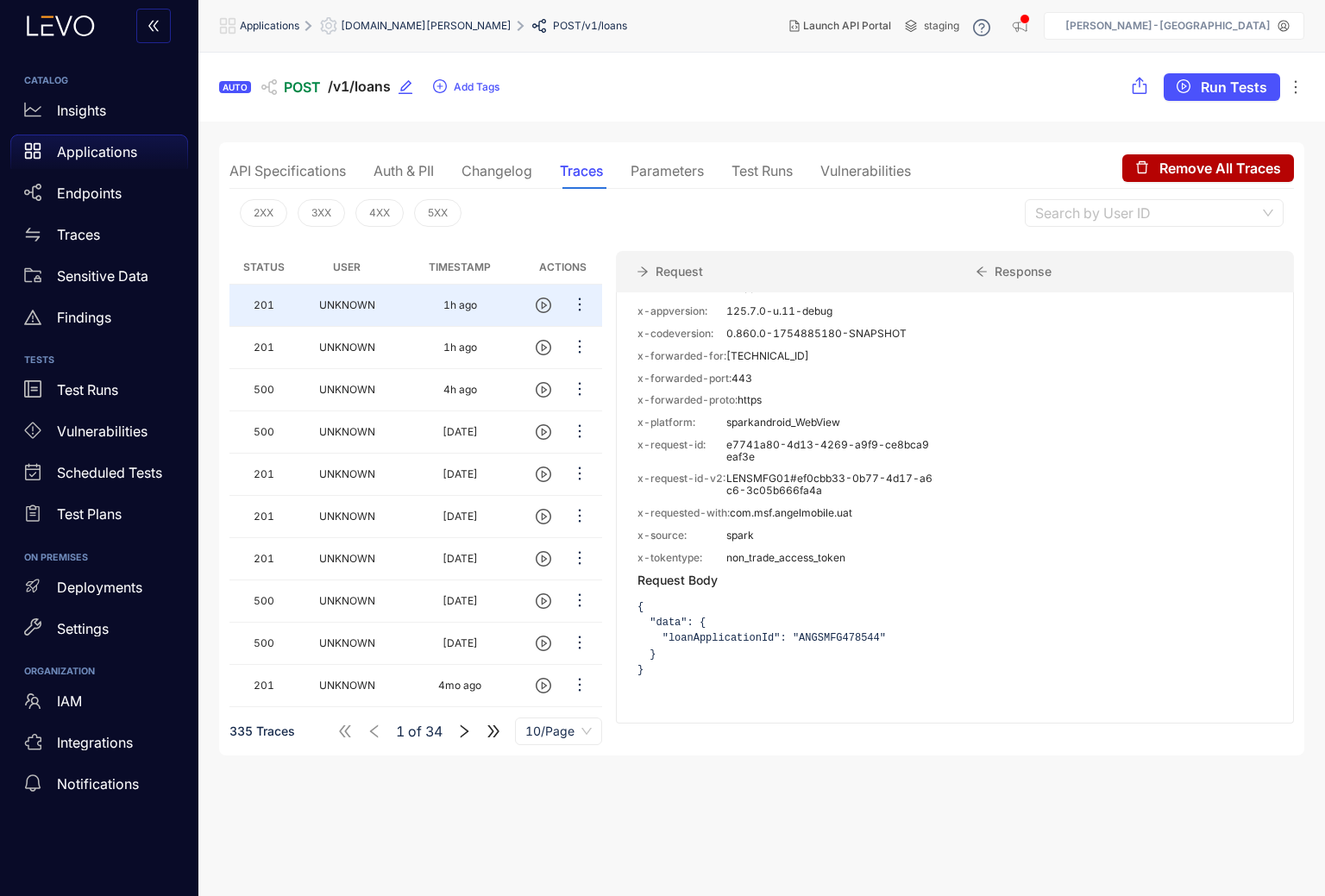
scroll to position [1, 0]
click at [380, 384] on td "UNKNOWN" at bounding box center [347, 389] width 98 height 42
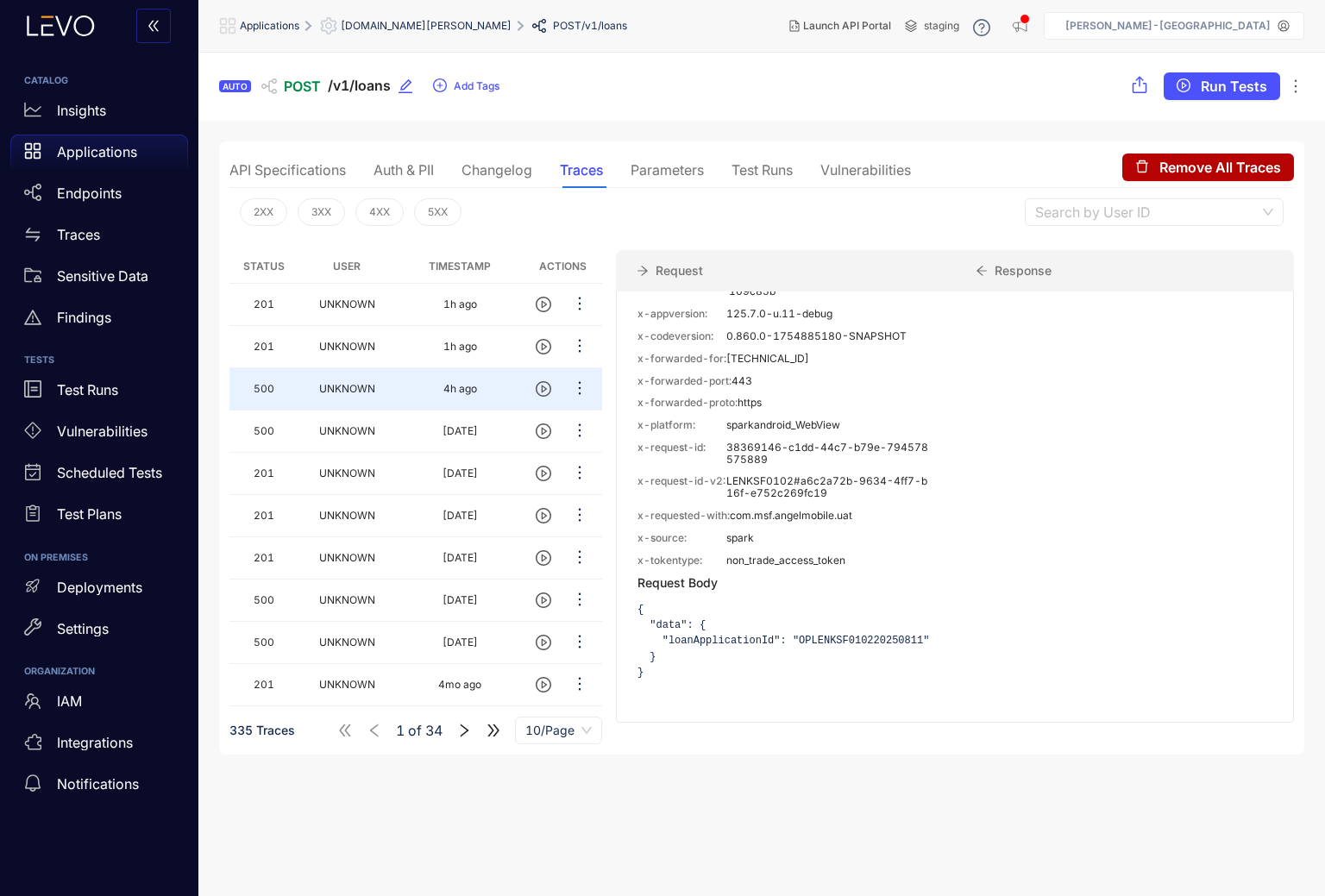
scroll to position [1317, 0]
click at [384, 435] on td "UNKNOWN" at bounding box center [347, 431] width 98 height 42
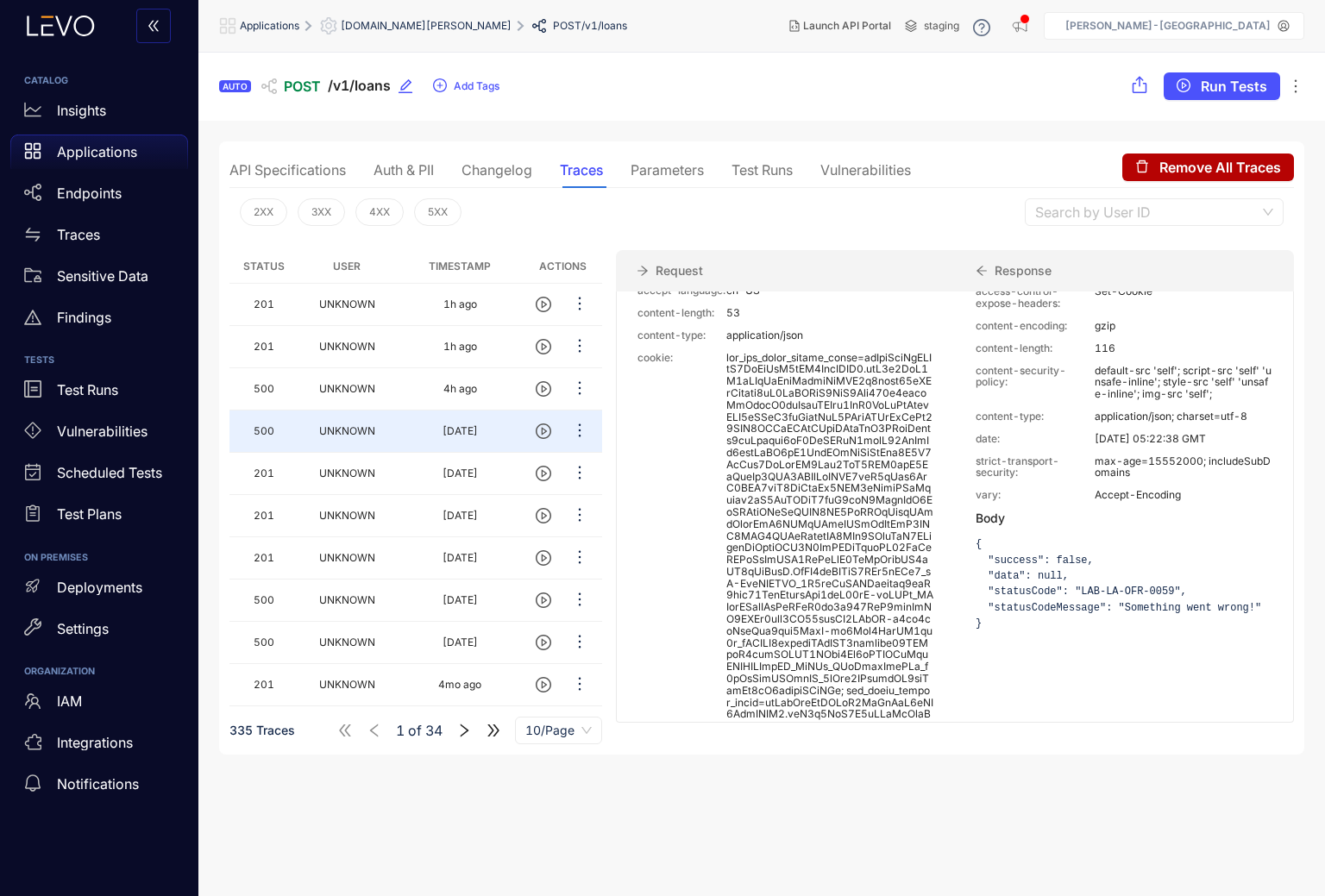
scroll to position [195, 0]
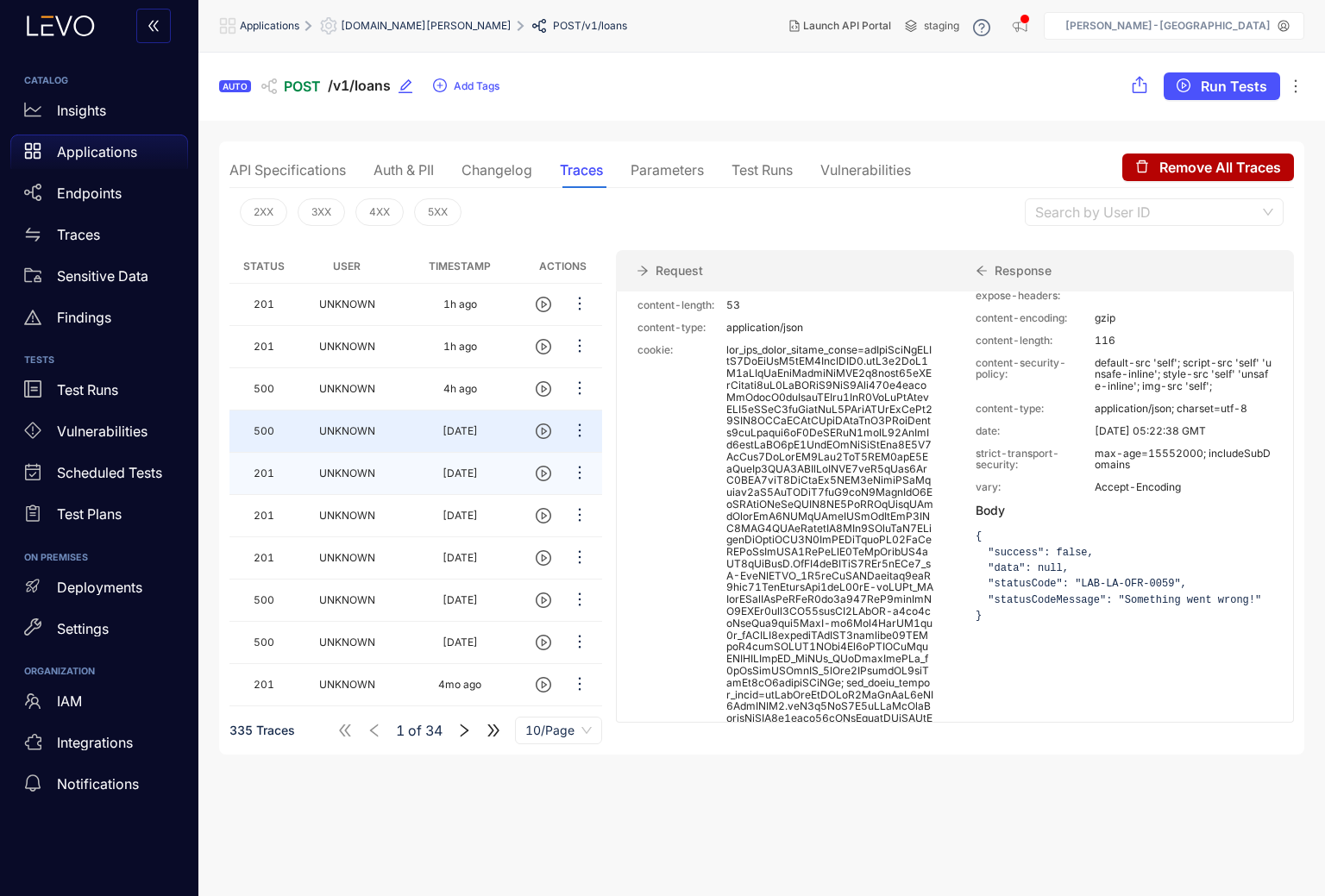
click at [387, 471] on td "UNKNOWN" at bounding box center [347, 474] width 98 height 42
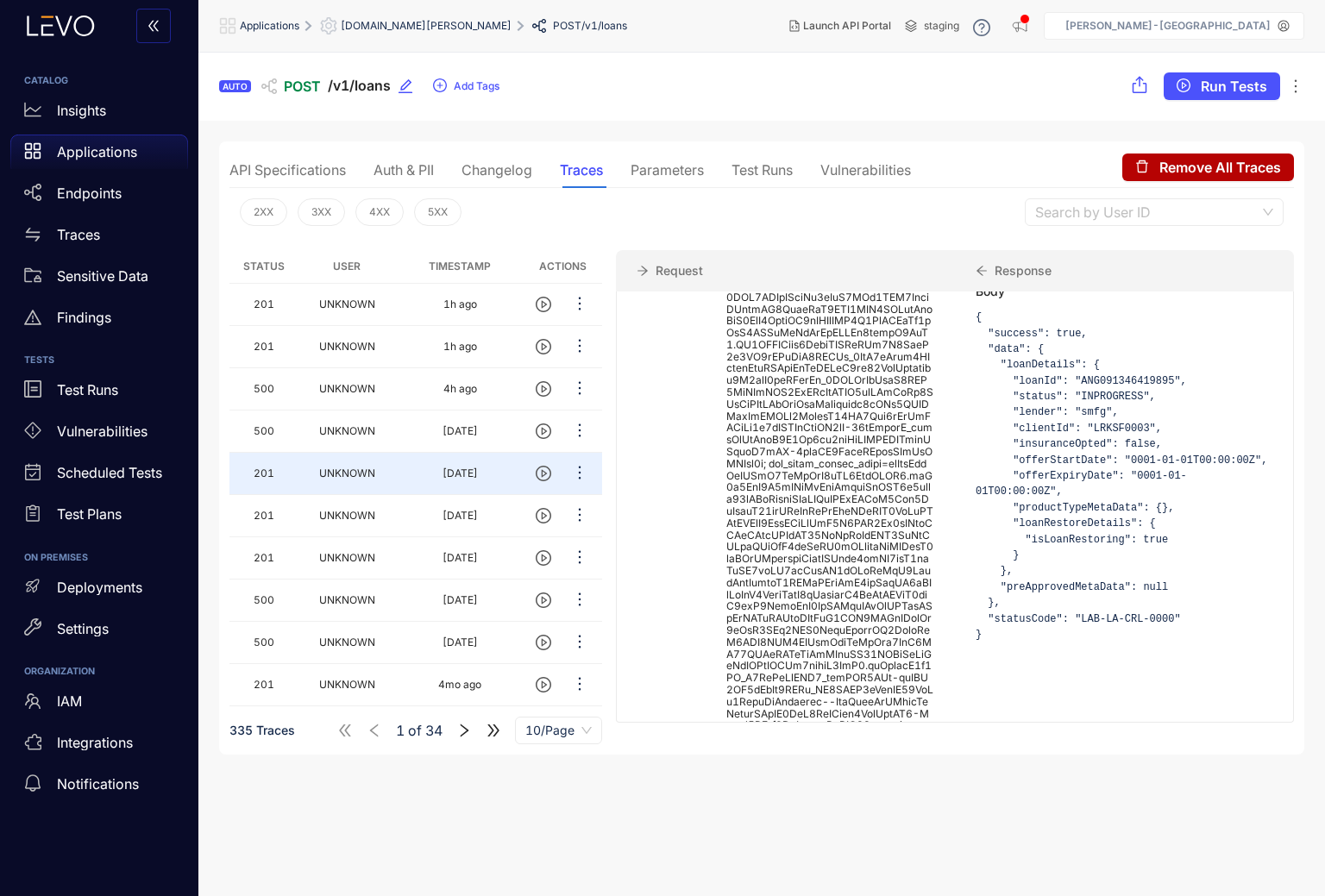
scroll to position [421, 0]
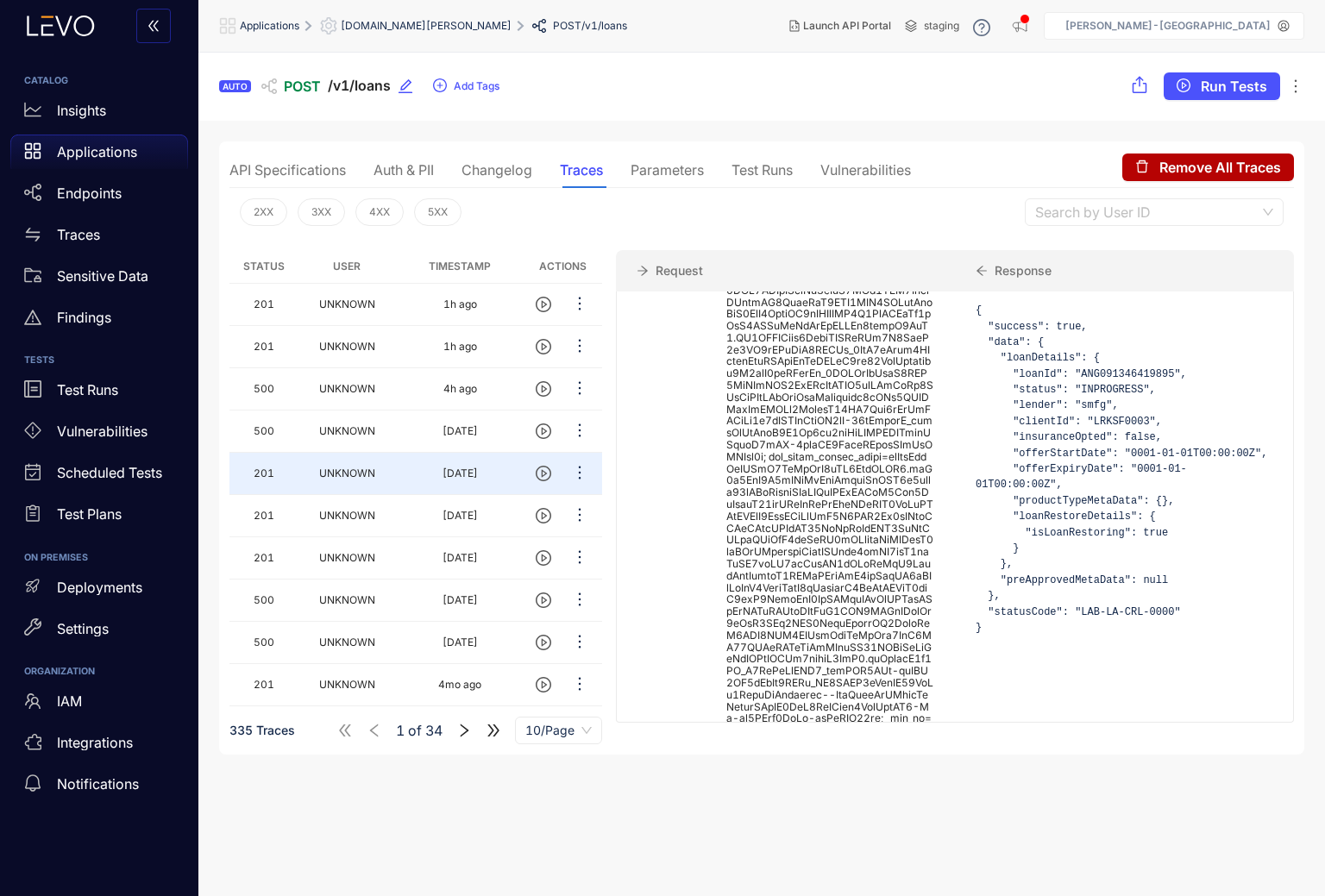
click at [419, 180] on div "Auth & PII" at bounding box center [403, 170] width 60 height 36
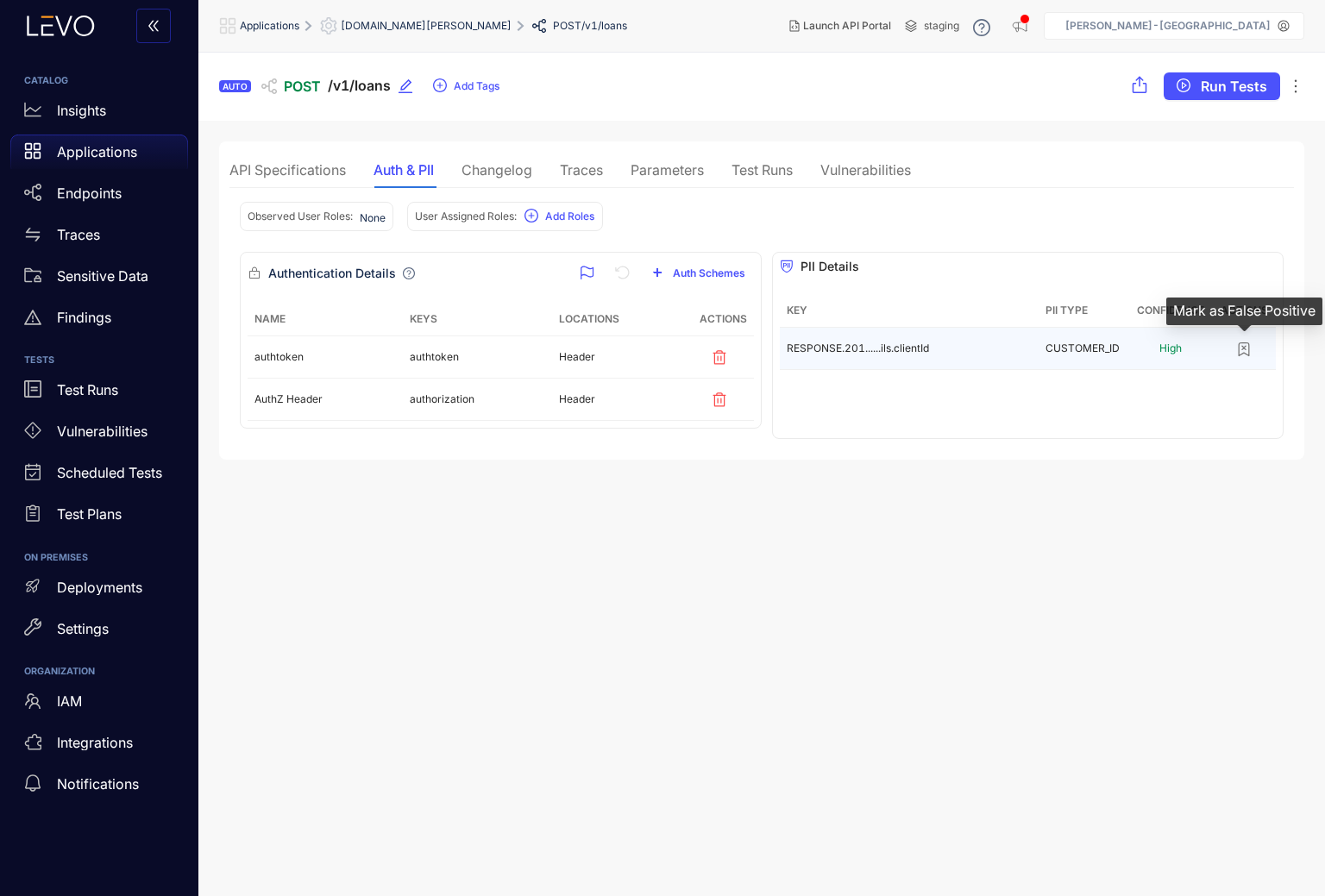
click at [1242, 349] on icon "button" at bounding box center [1244, 349] width 17 height 17
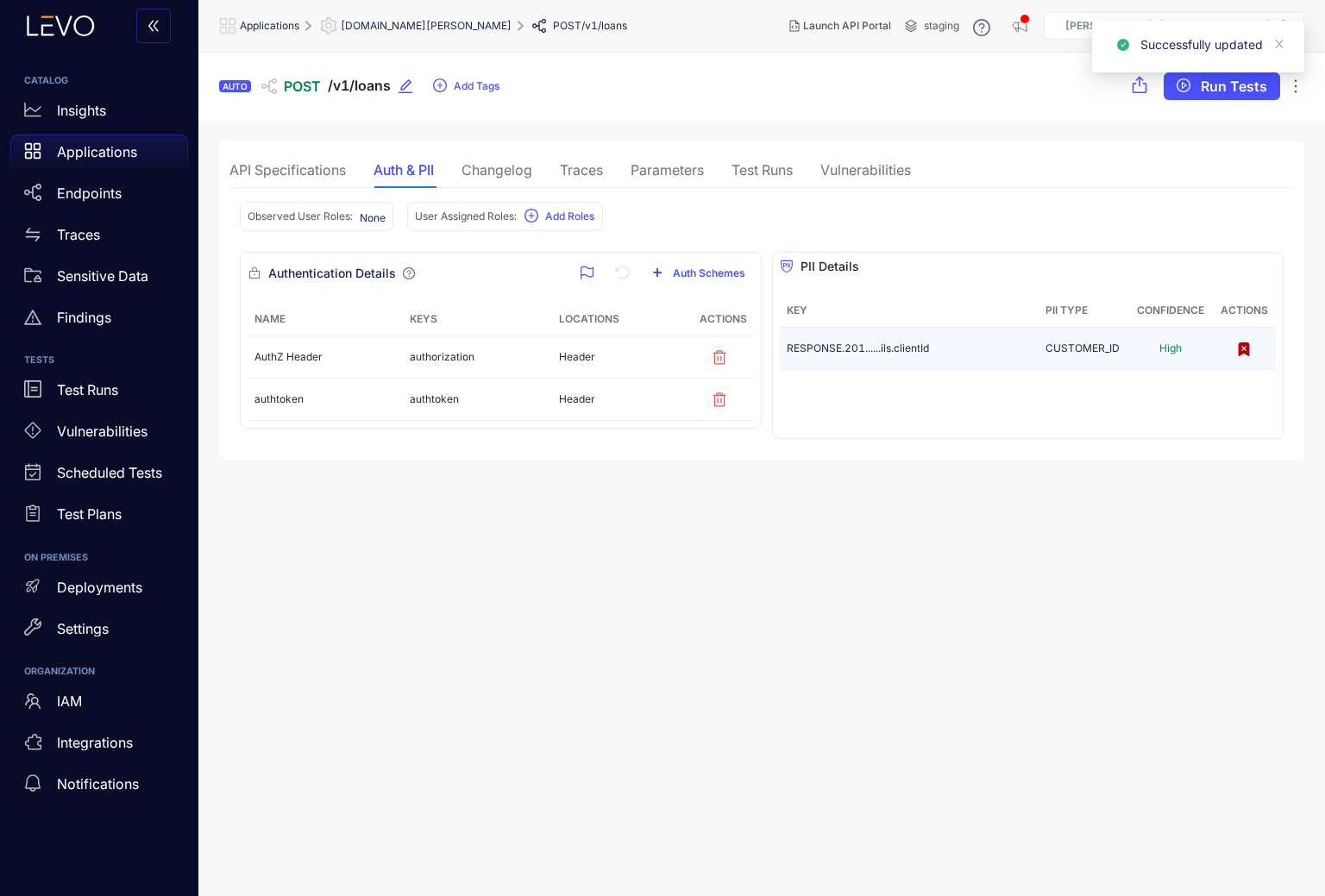
click at [440, 27] on span "[DOMAIN_NAME][PERSON_NAME]" at bounding box center [426, 25] width 171 height 12
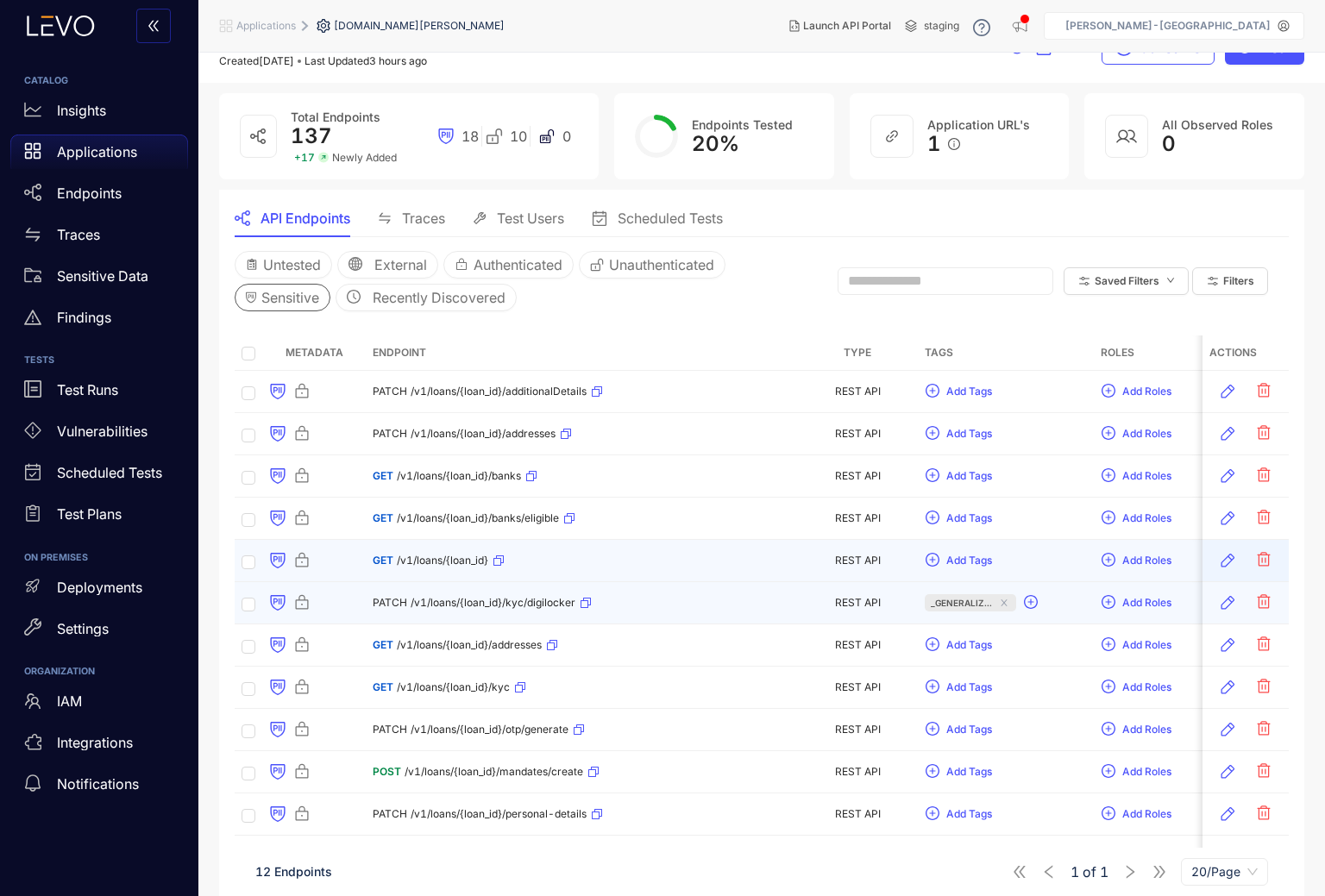
scroll to position [90, 0]
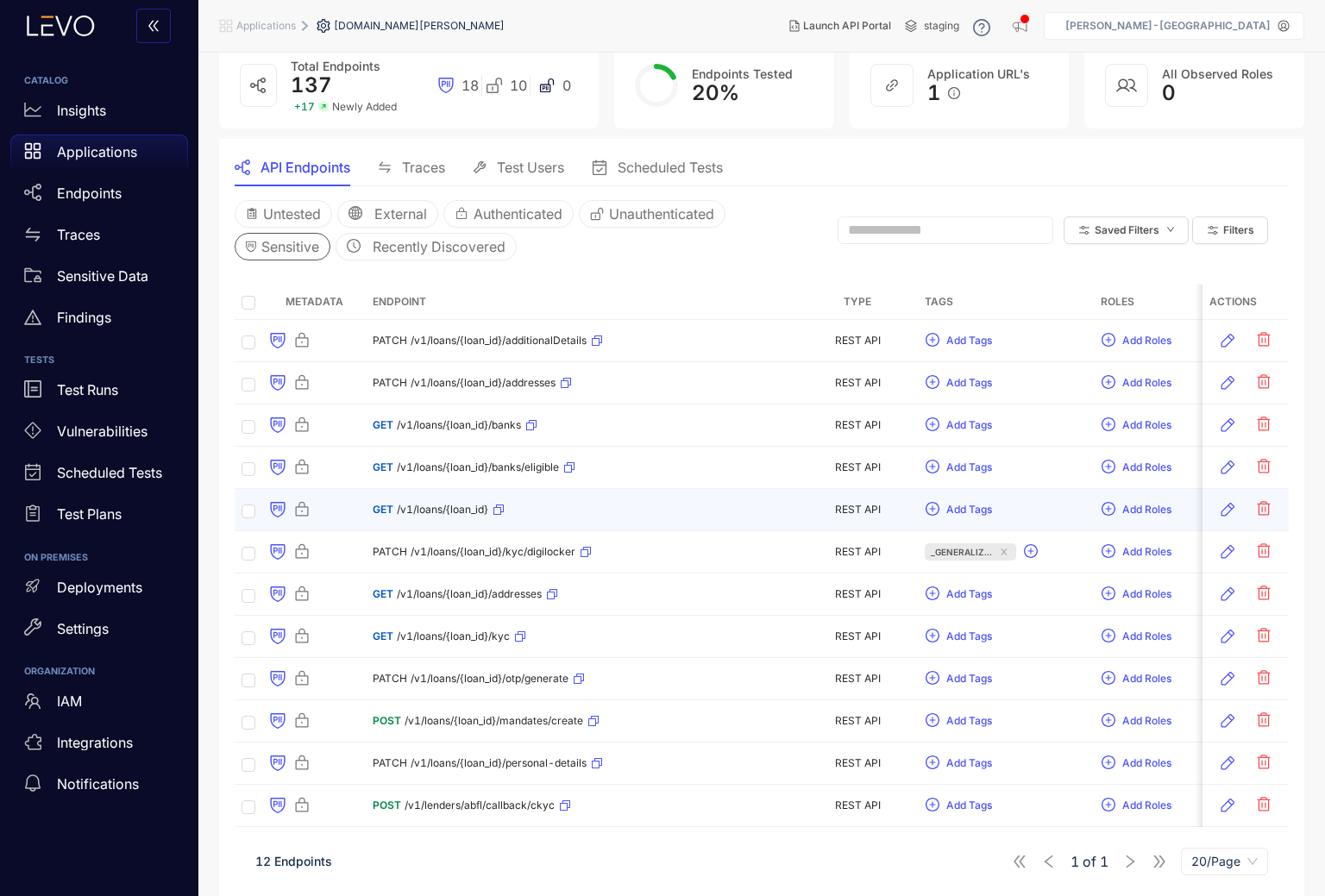
click at [451, 502] on div "GET /v1/loans/{loan_id}" at bounding box center [438, 509] width 132 height 28
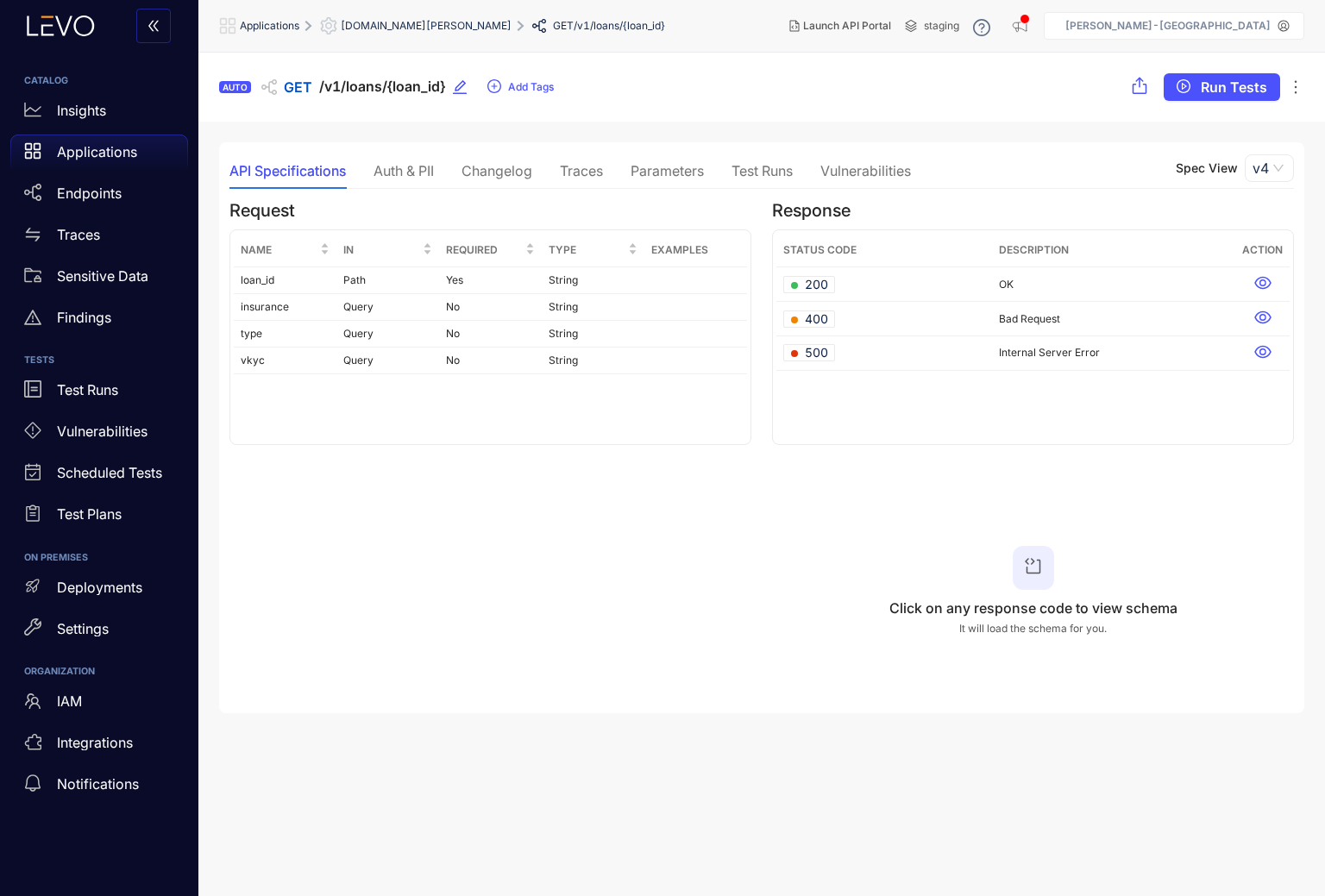
click at [405, 173] on div "Auth & PII" at bounding box center [403, 170] width 60 height 15
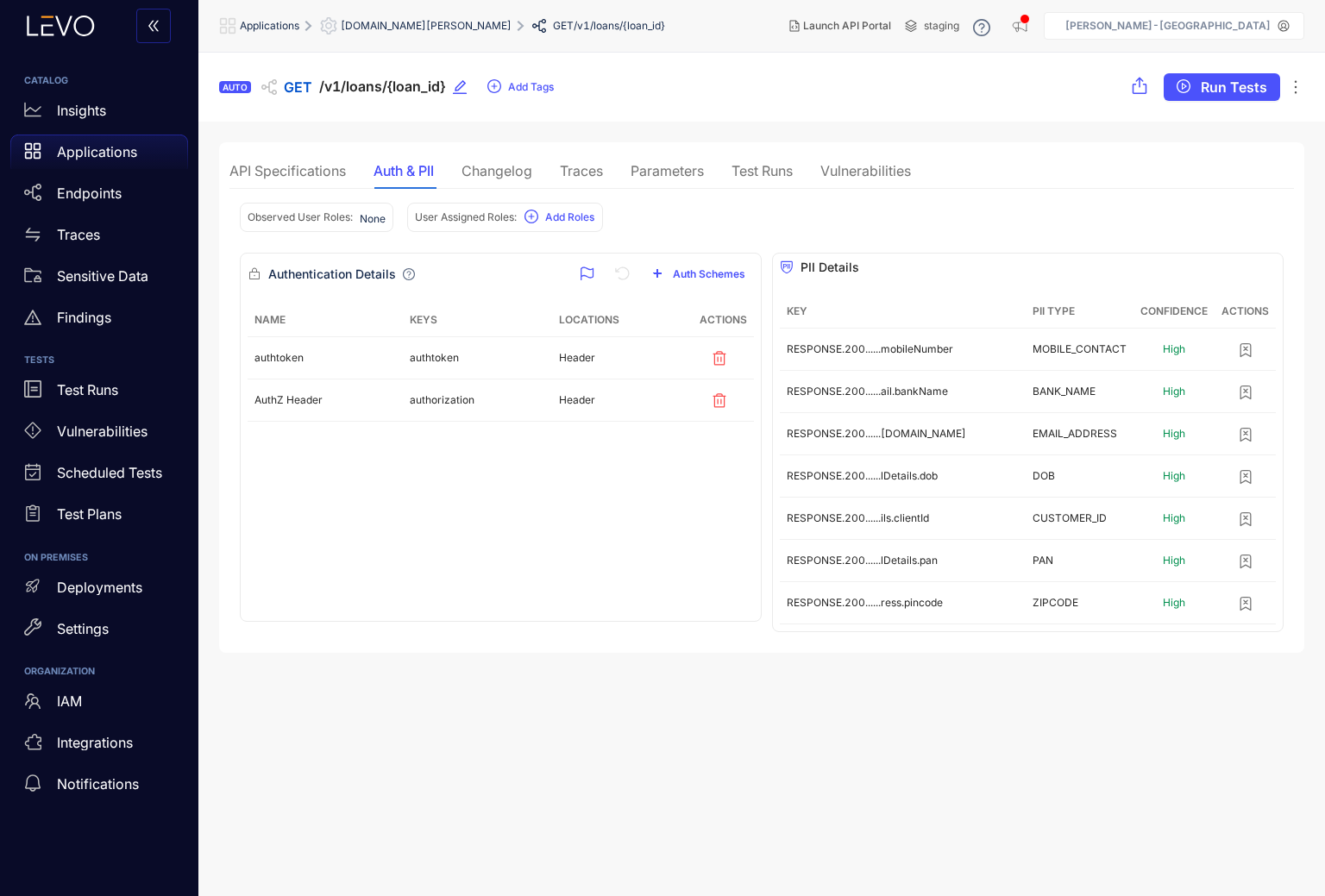
click at [608, 165] on div "API Specifications Auth & PII Changelog Traces Parameters Test Runs Vulnerabili…" at bounding box center [569, 171] width 681 height 36
click at [603, 165] on div "Traces" at bounding box center [581, 170] width 43 height 15
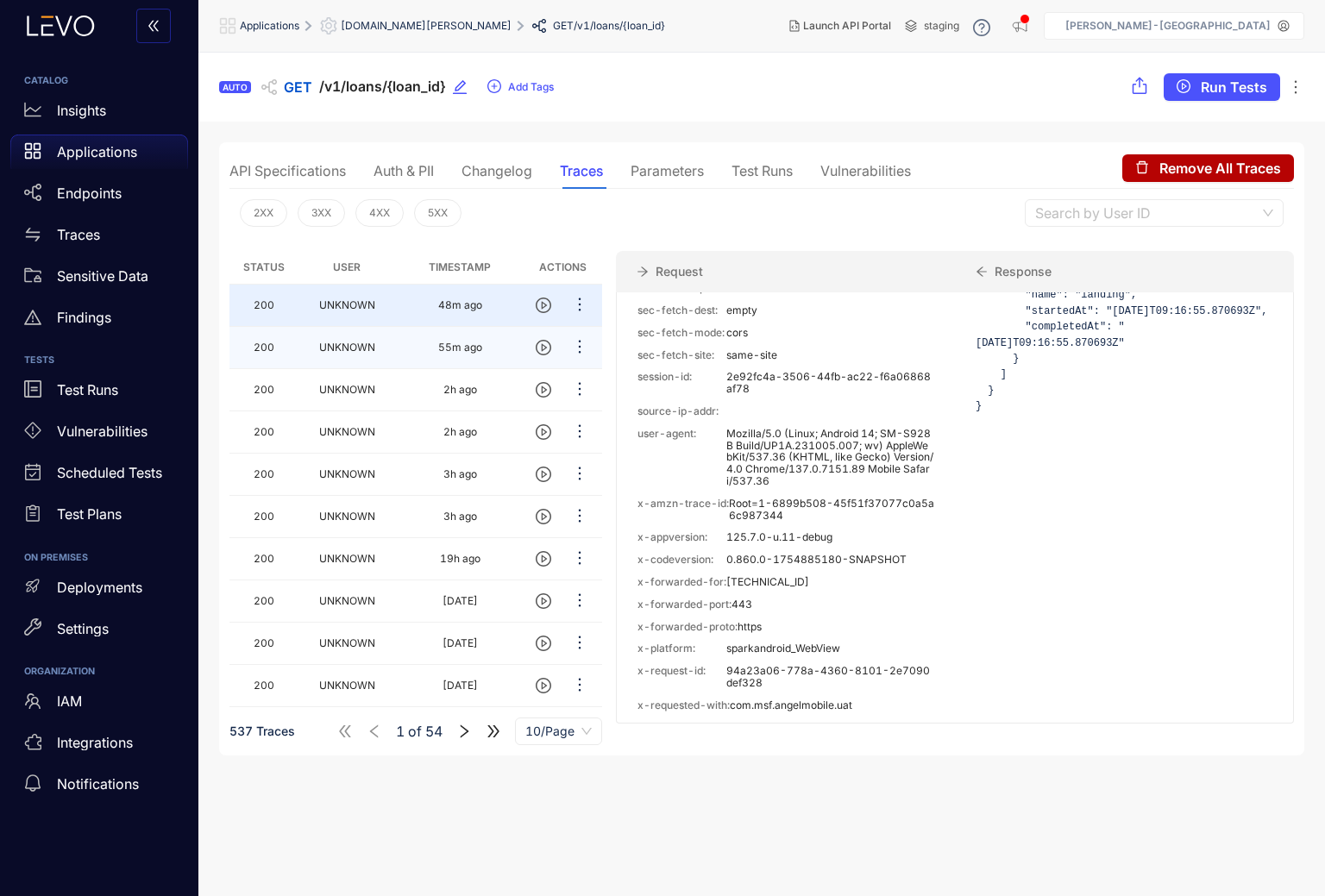
click at [458, 352] on div "55m ago" at bounding box center [460, 347] width 44 height 12
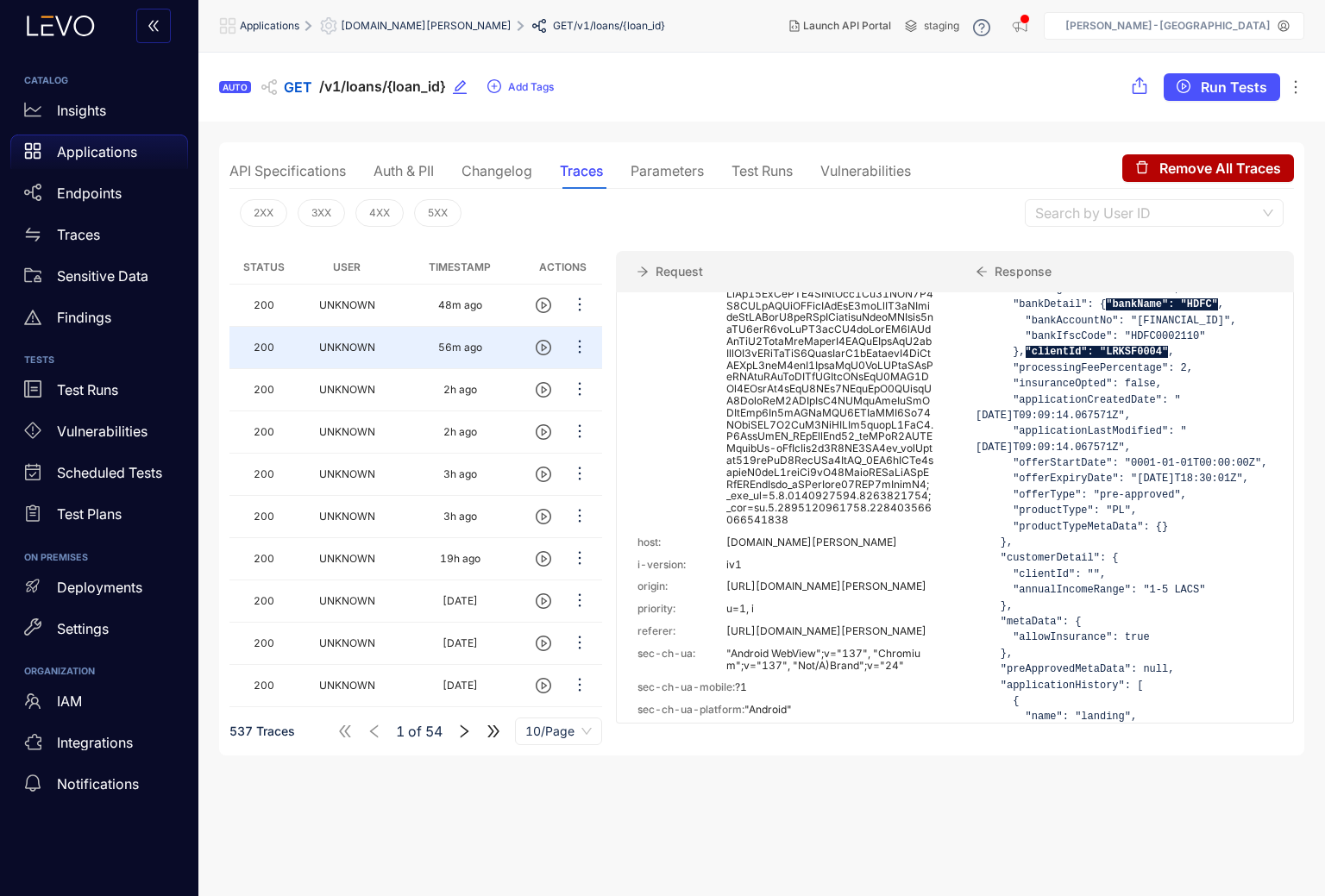
scroll to position [597, 0]
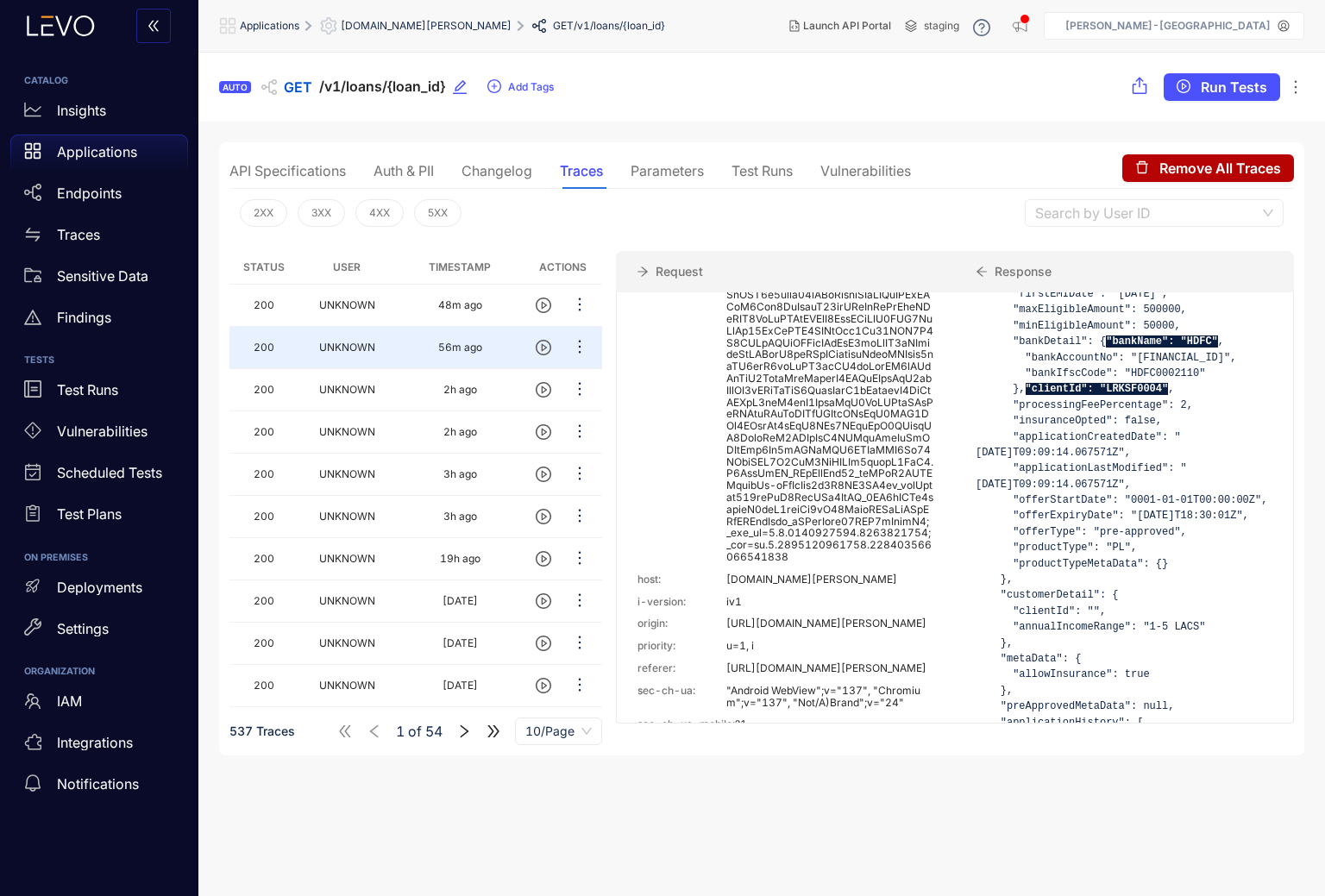
click at [410, 173] on div "Auth & PII" at bounding box center [403, 170] width 60 height 15
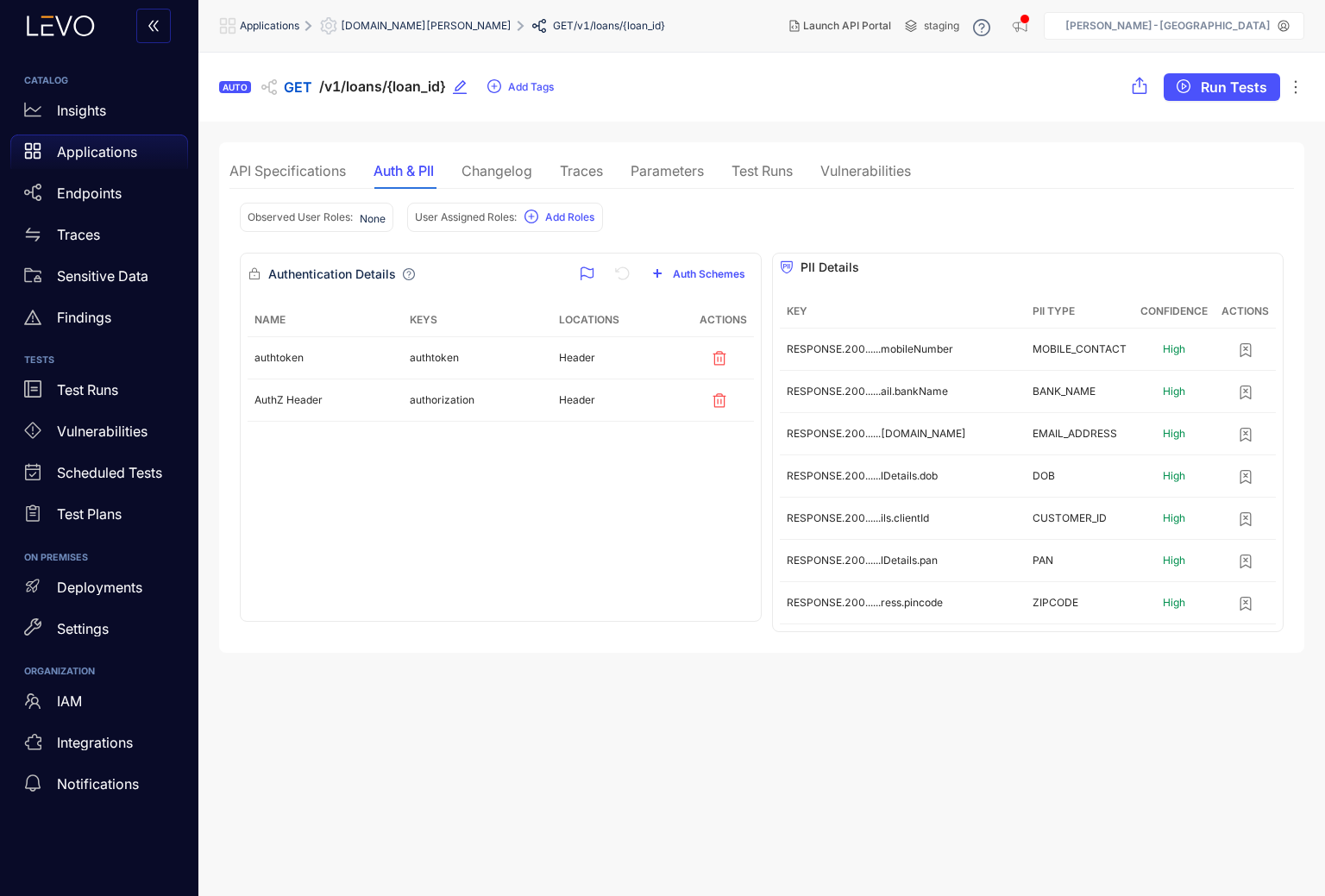
click at [314, 168] on div "API Specifications" at bounding box center [287, 170] width 116 height 15
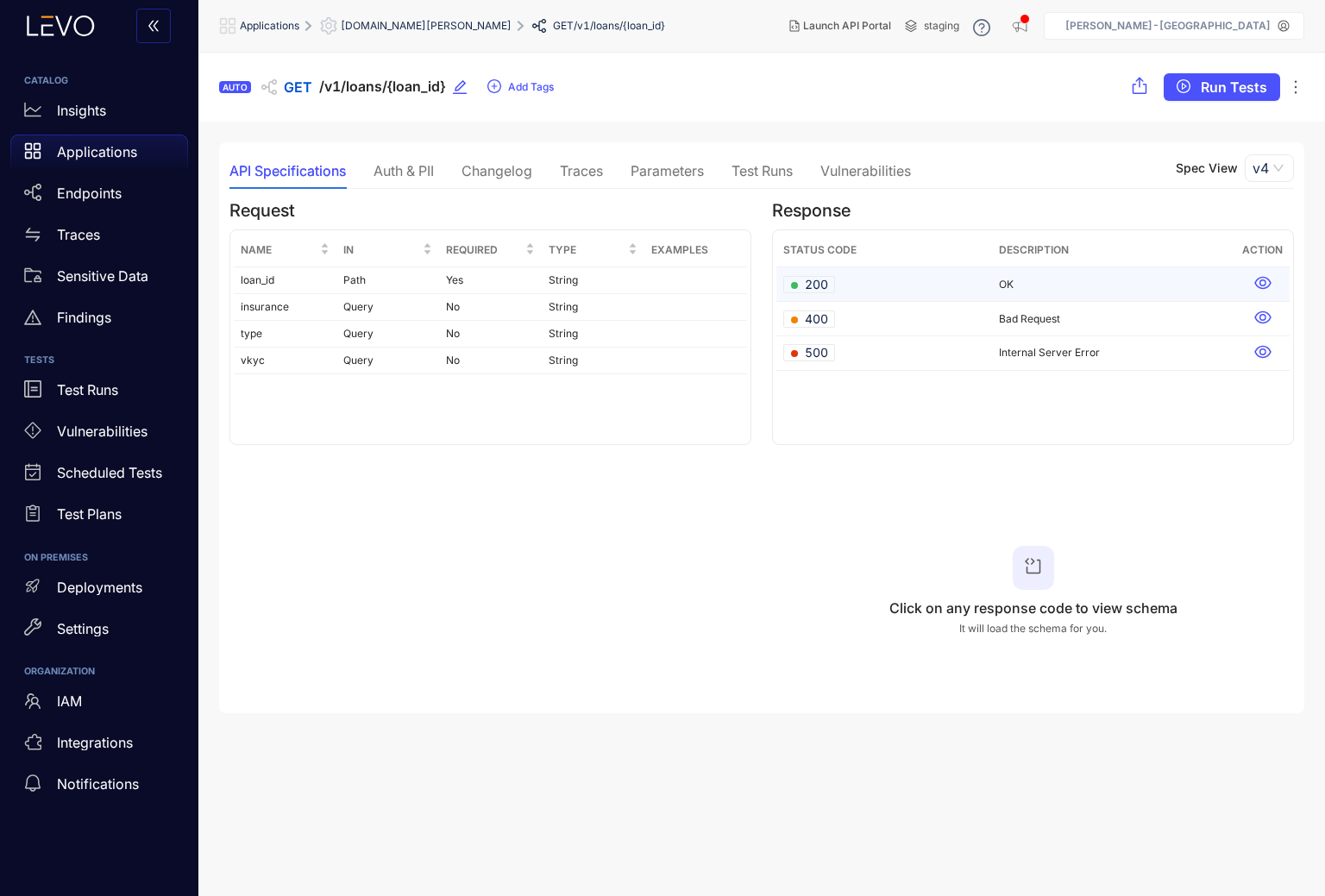
click at [857, 284] on td "200" at bounding box center [884, 285] width 216 height 35
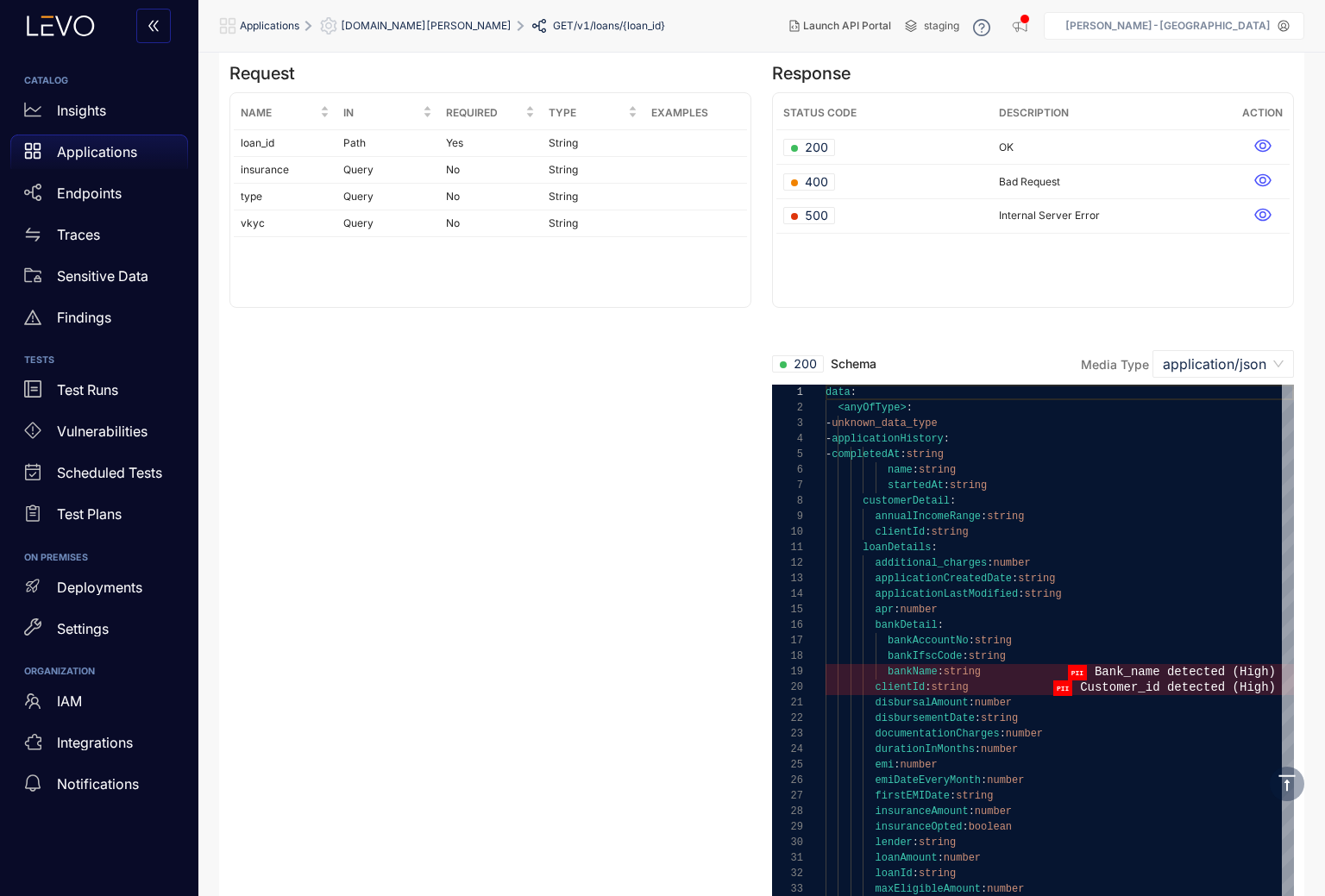
scroll to position [0, 0]
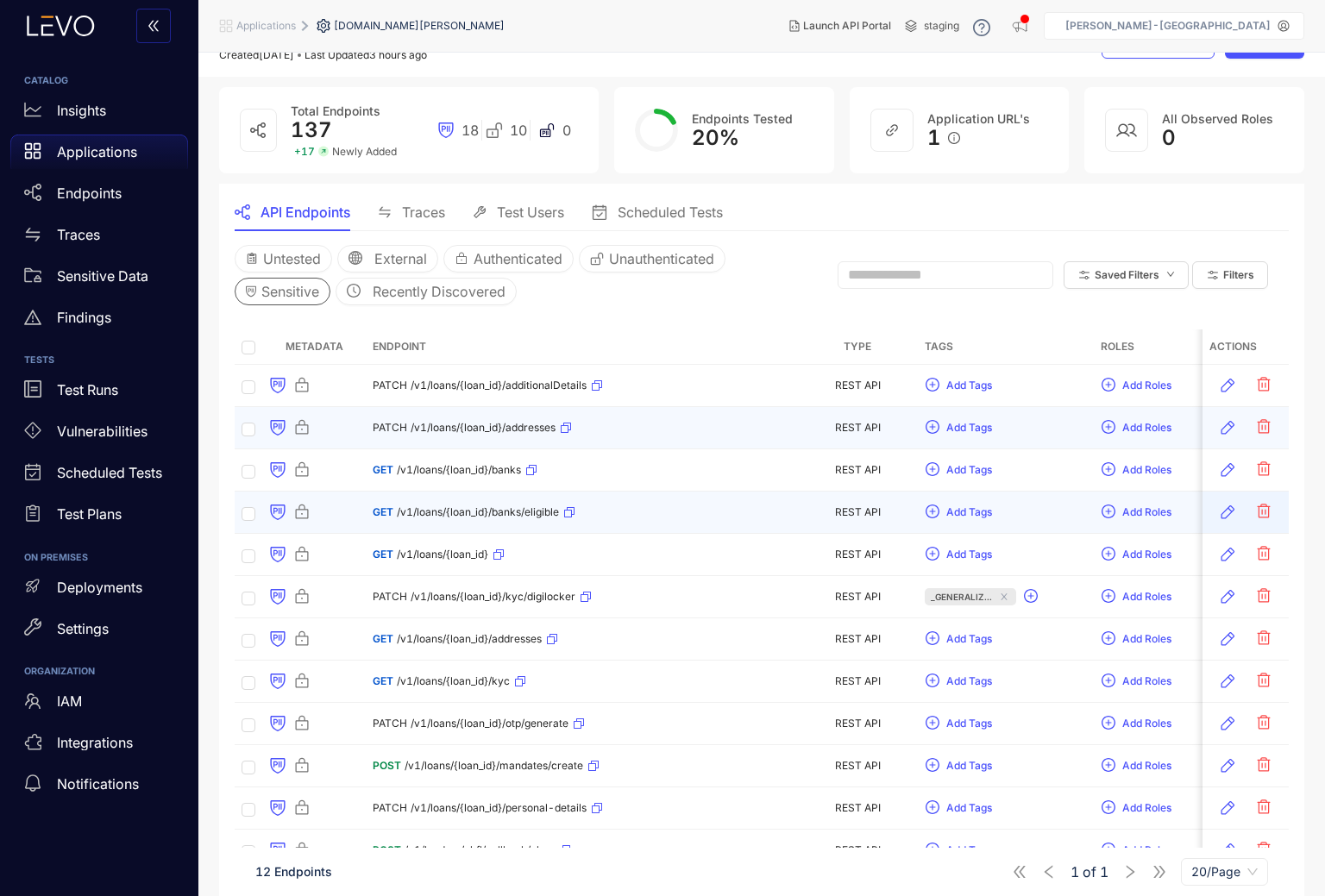
scroll to position [90, 0]
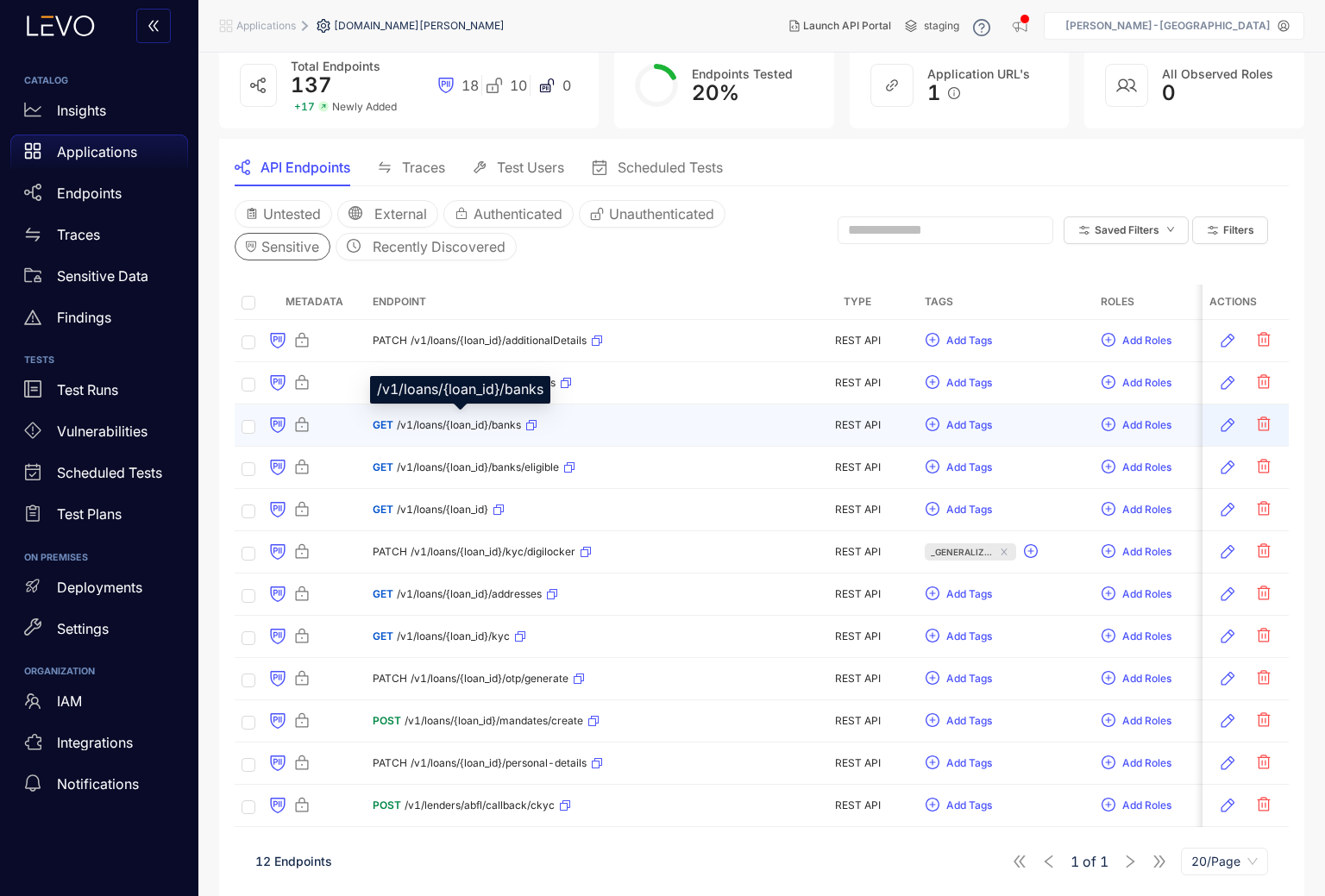
click at [509, 387] on div "/v1/loans/{loan_id}/banks" at bounding box center [459, 389] width 180 height 28
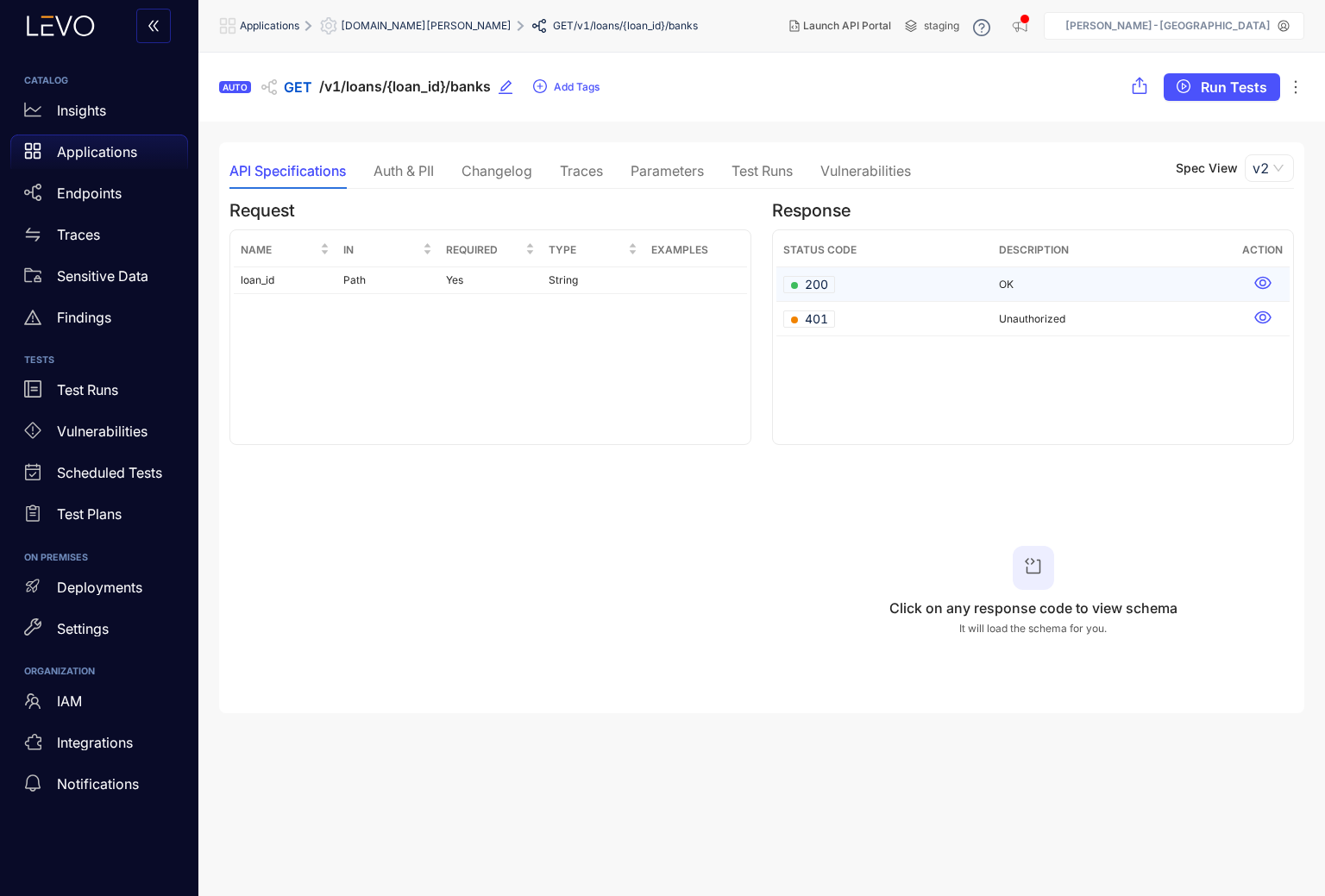
click at [830, 285] on div "200" at bounding box center [809, 284] width 52 height 17
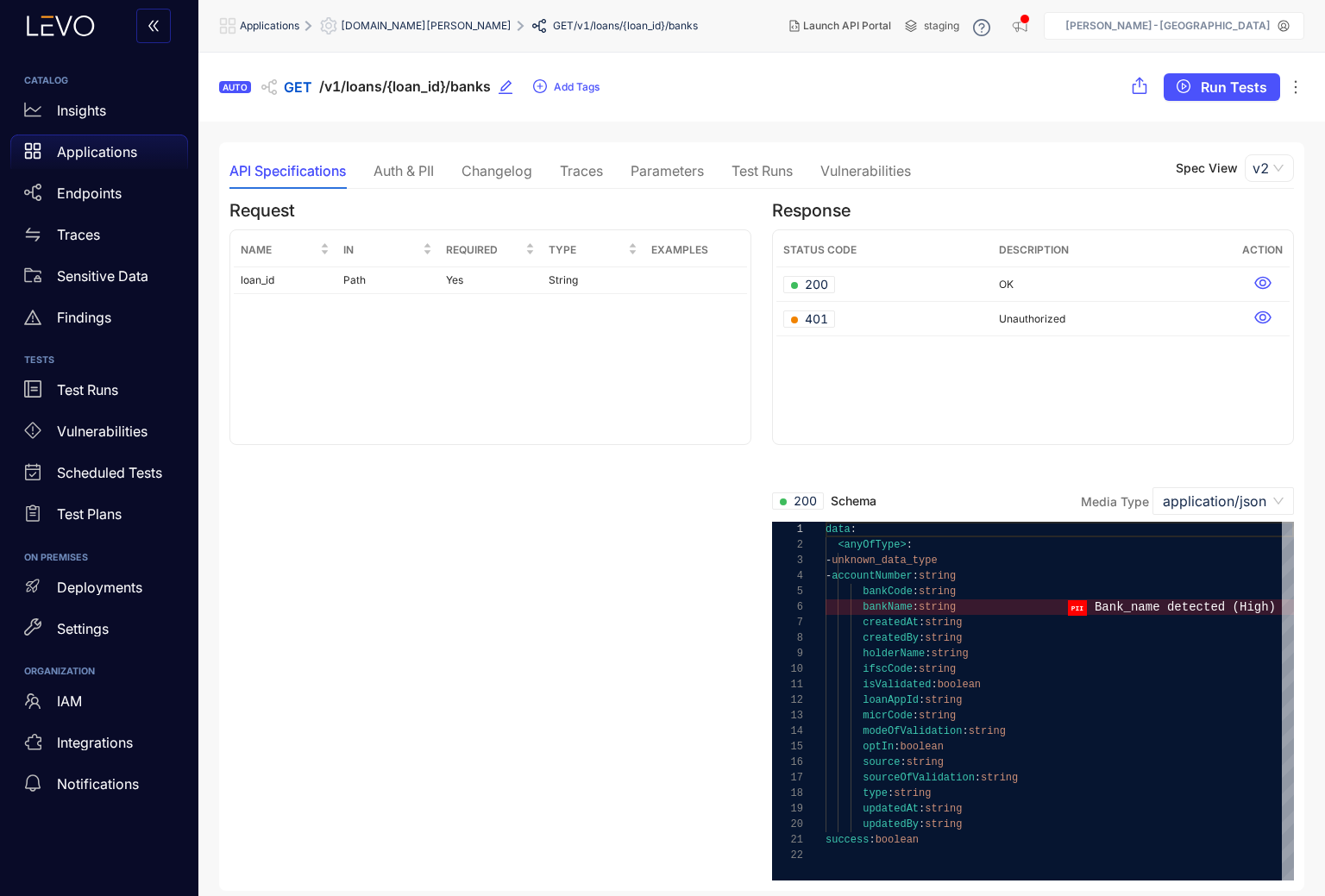
scroll to position [1, 0]
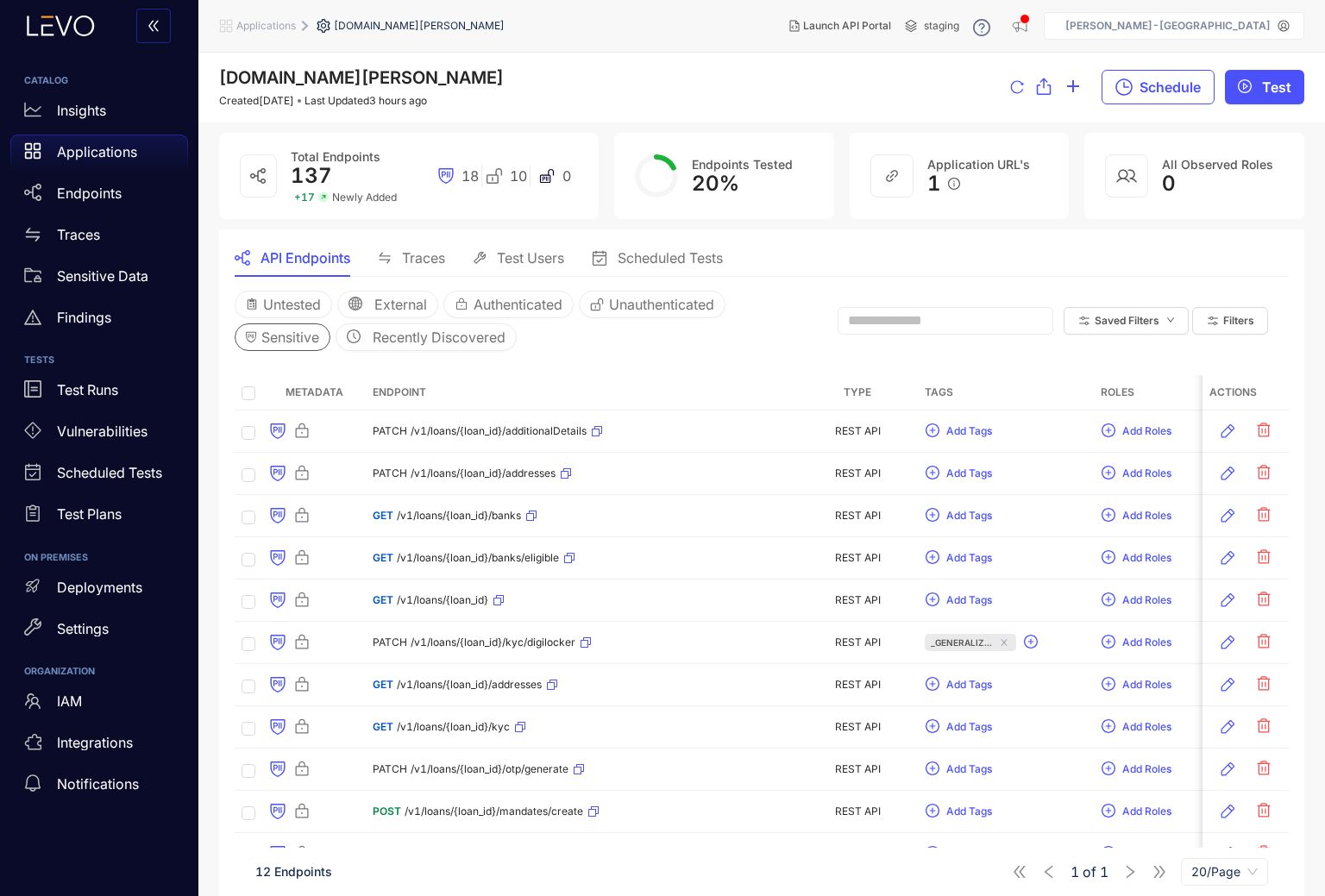
scroll to position [90, 0]
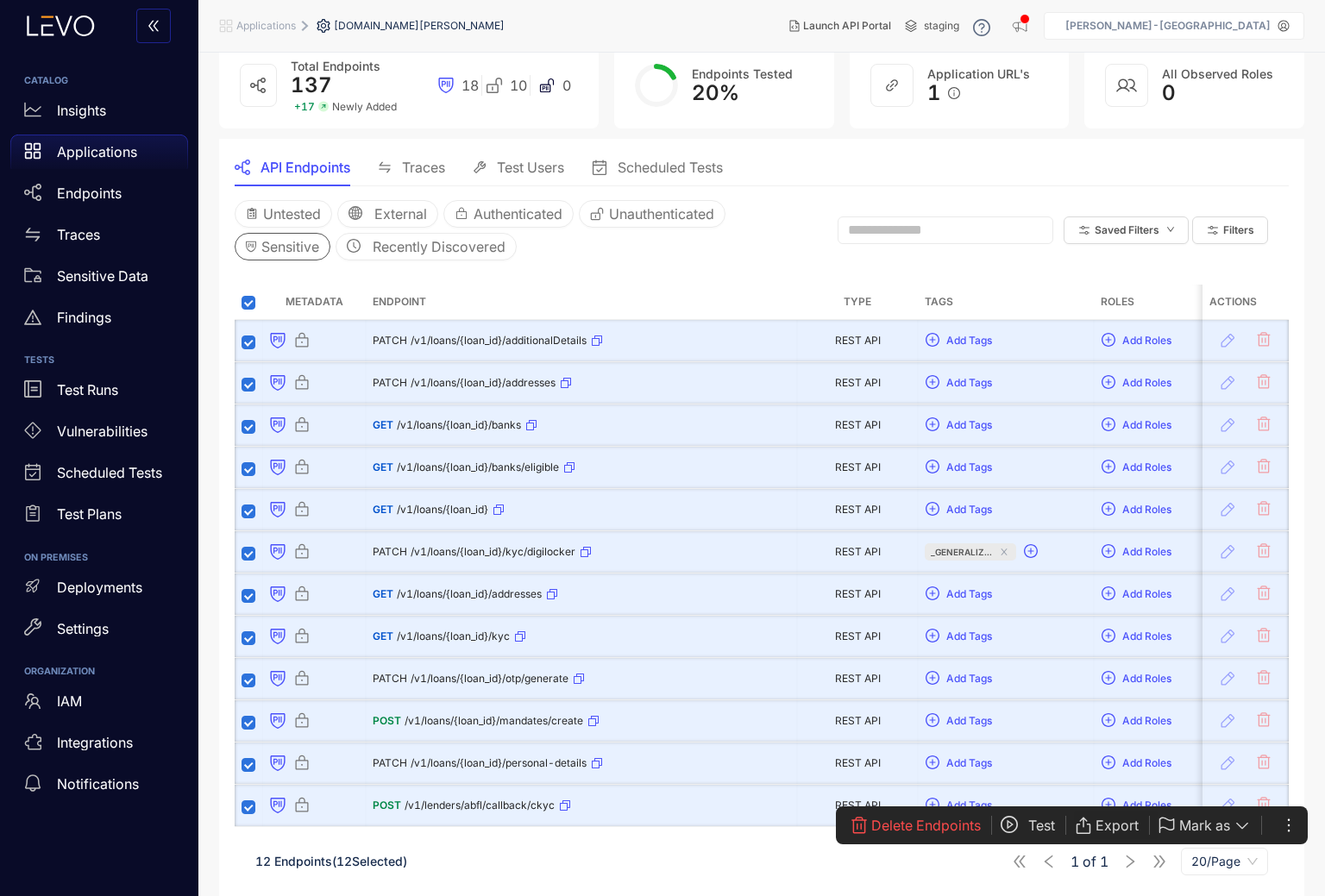
click at [1119, 824] on span "Export" at bounding box center [1117, 825] width 43 height 15
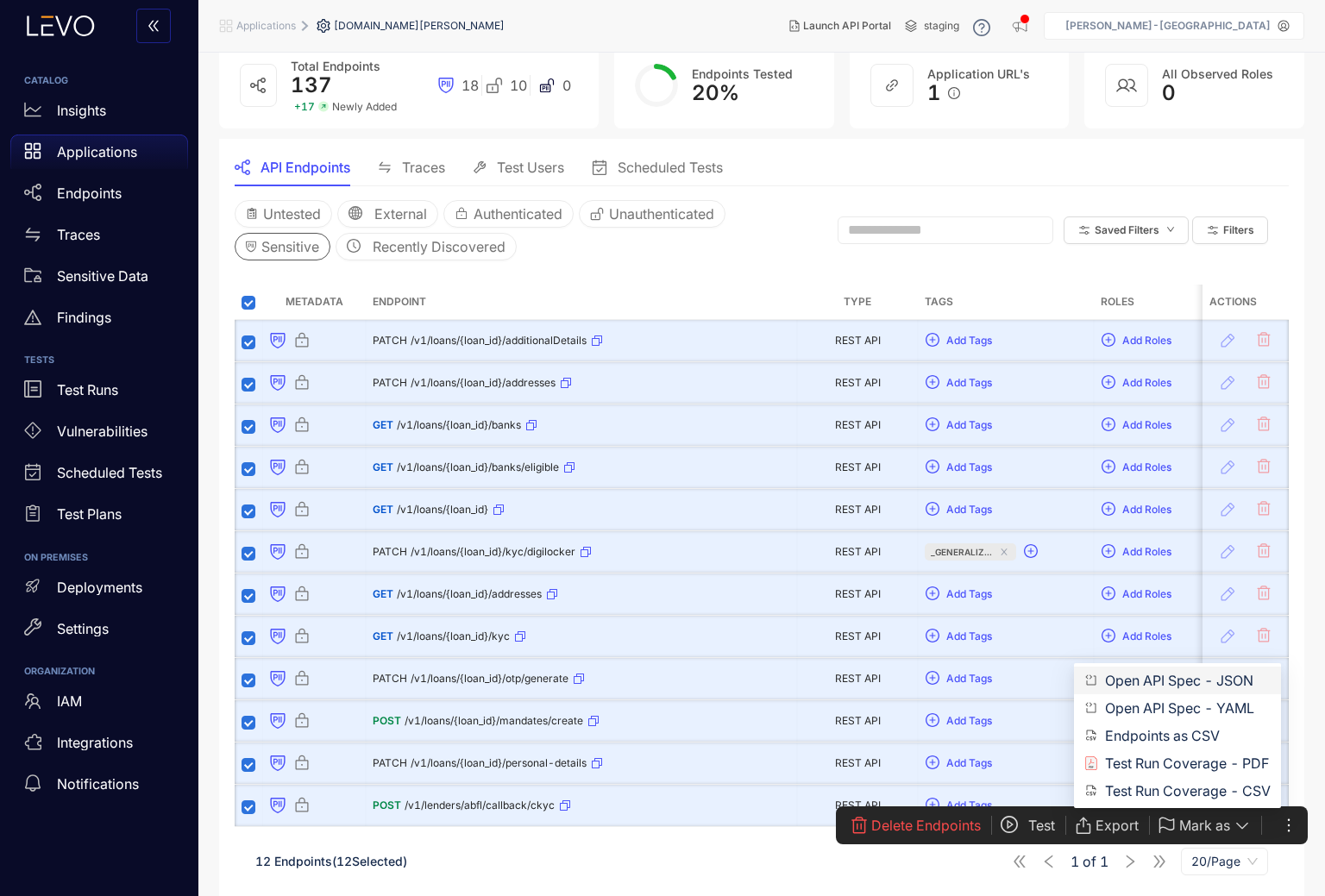
click at [1186, 678] on span "Open API Spec - JSON" at bounding box center [1188, 680] width 166 height 19
click at [1110, 823] on span "Export" at bounding box center [1117, 825] width 43 height 15
click at [1161, 733] on span "Endpoints as CSV" at bounding box center [1188, 735] width 166 height 19
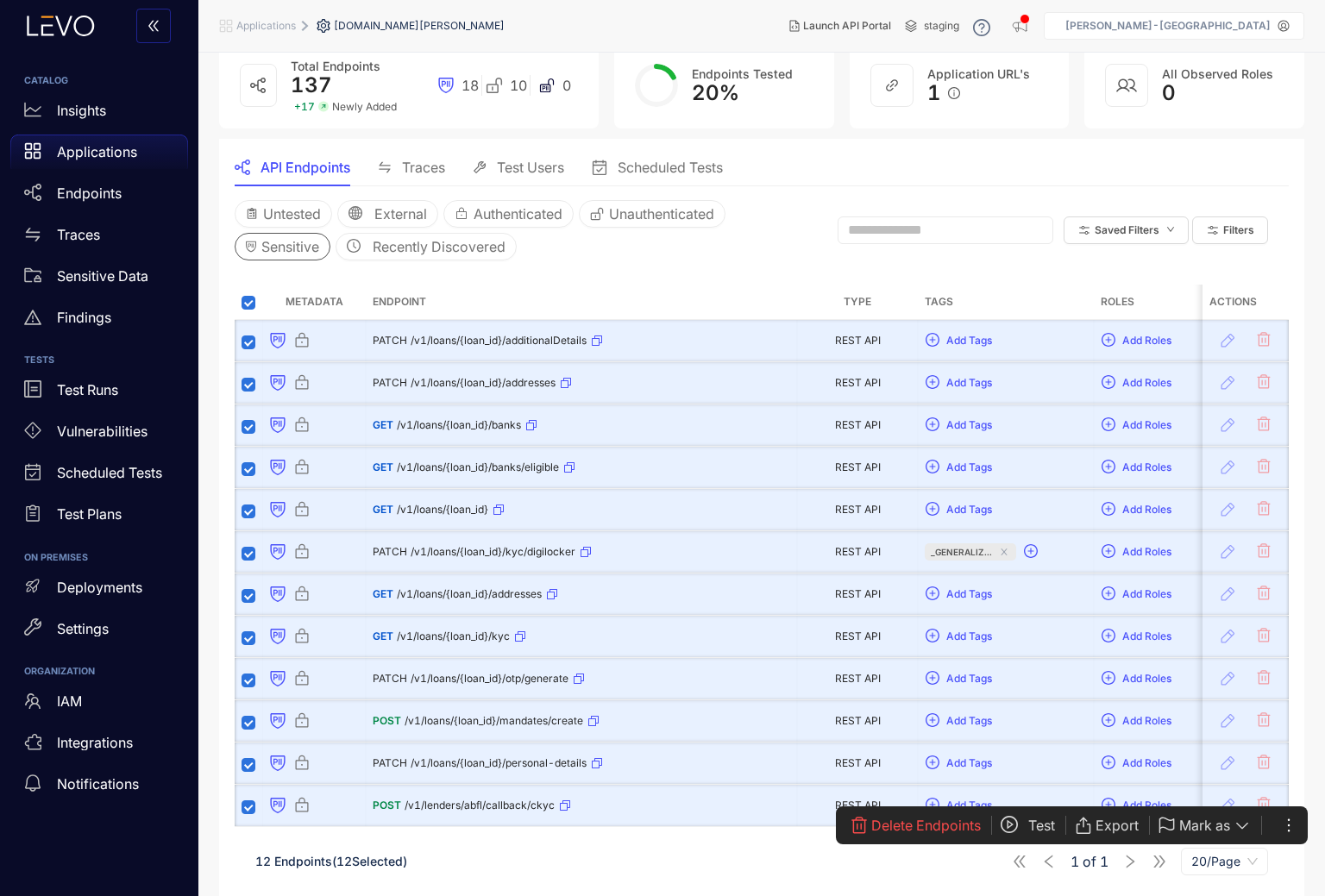
click at [716, 876] on div "12 Endpoints ( 12 Selected) 1 of 1 20/Page" at bounding box center [762, 862] width 1055 height 48
click at [428, 166] on span "Traces" at bounding box center [423, 166] width 43 height 15
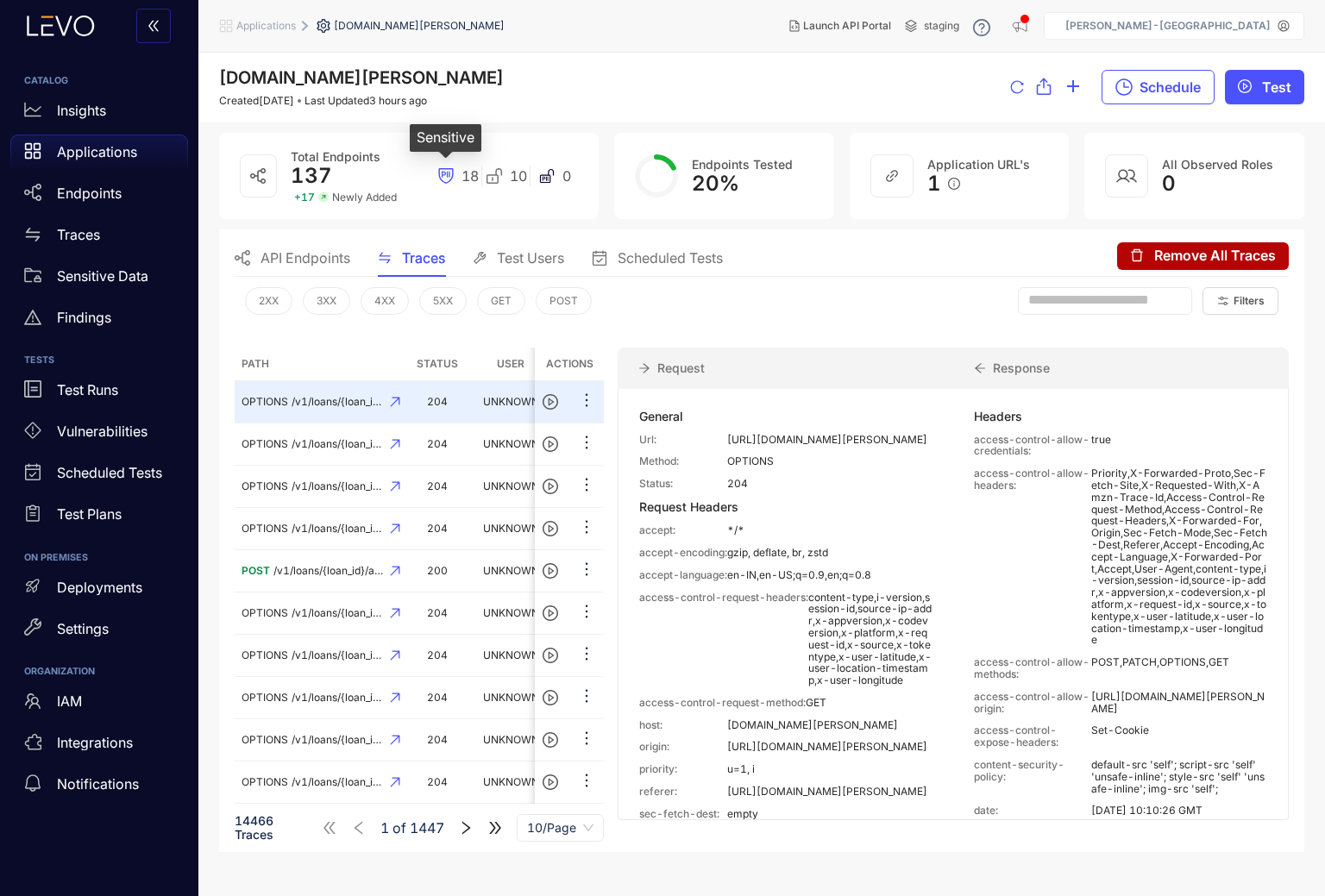
click at [444, 175] on icon at bounding box center [443, 175] width 4 height 6
click at [471, 178] on span "18" at bounding box center [470, 175] width 17 height 15
click at [309, 268] on div "API Endpoints" at bounding box center [292, 258] width 115 height 36
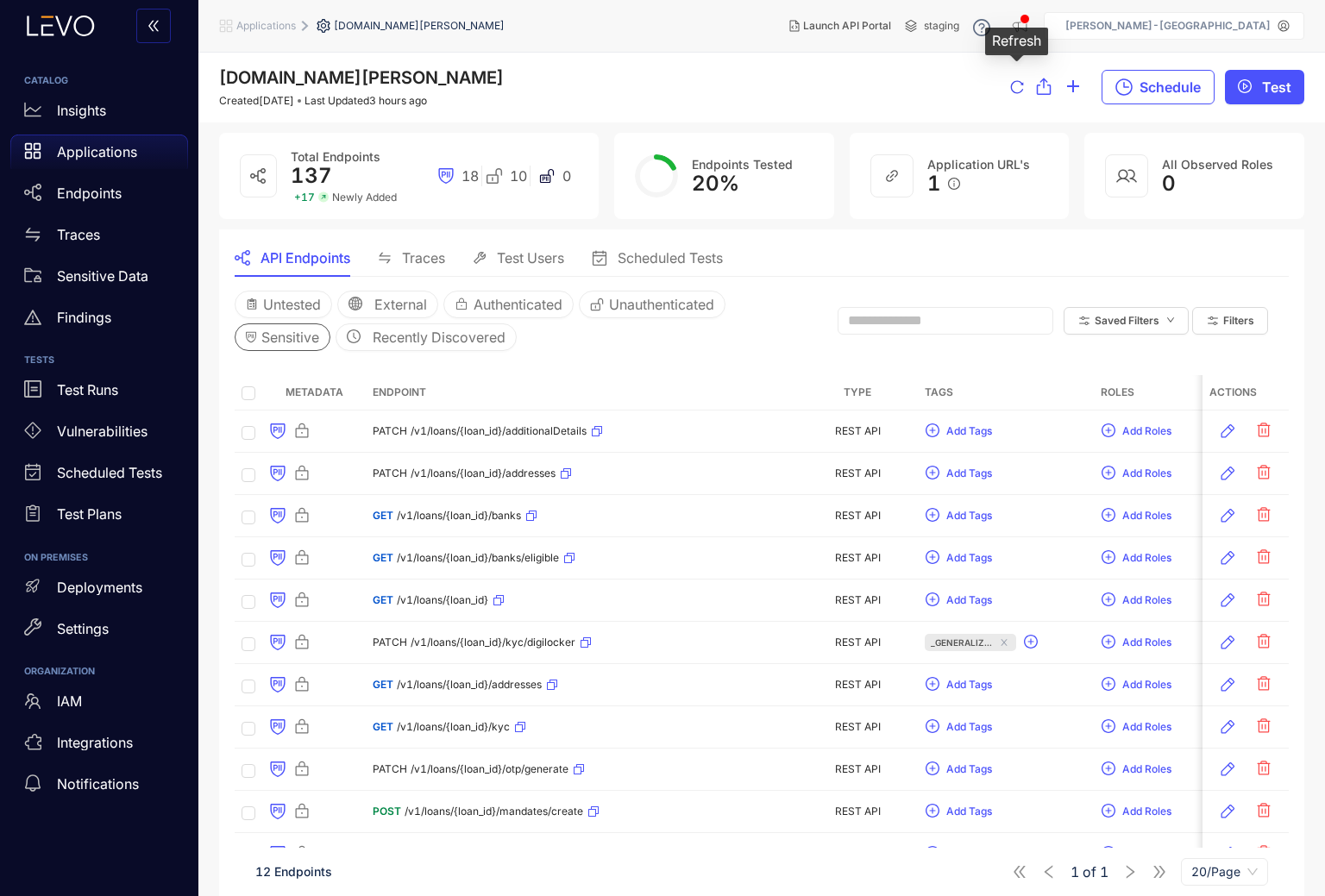
click at [1013, 85] on icon "reload" at bounding box center [1017, 87] width 13 height 13
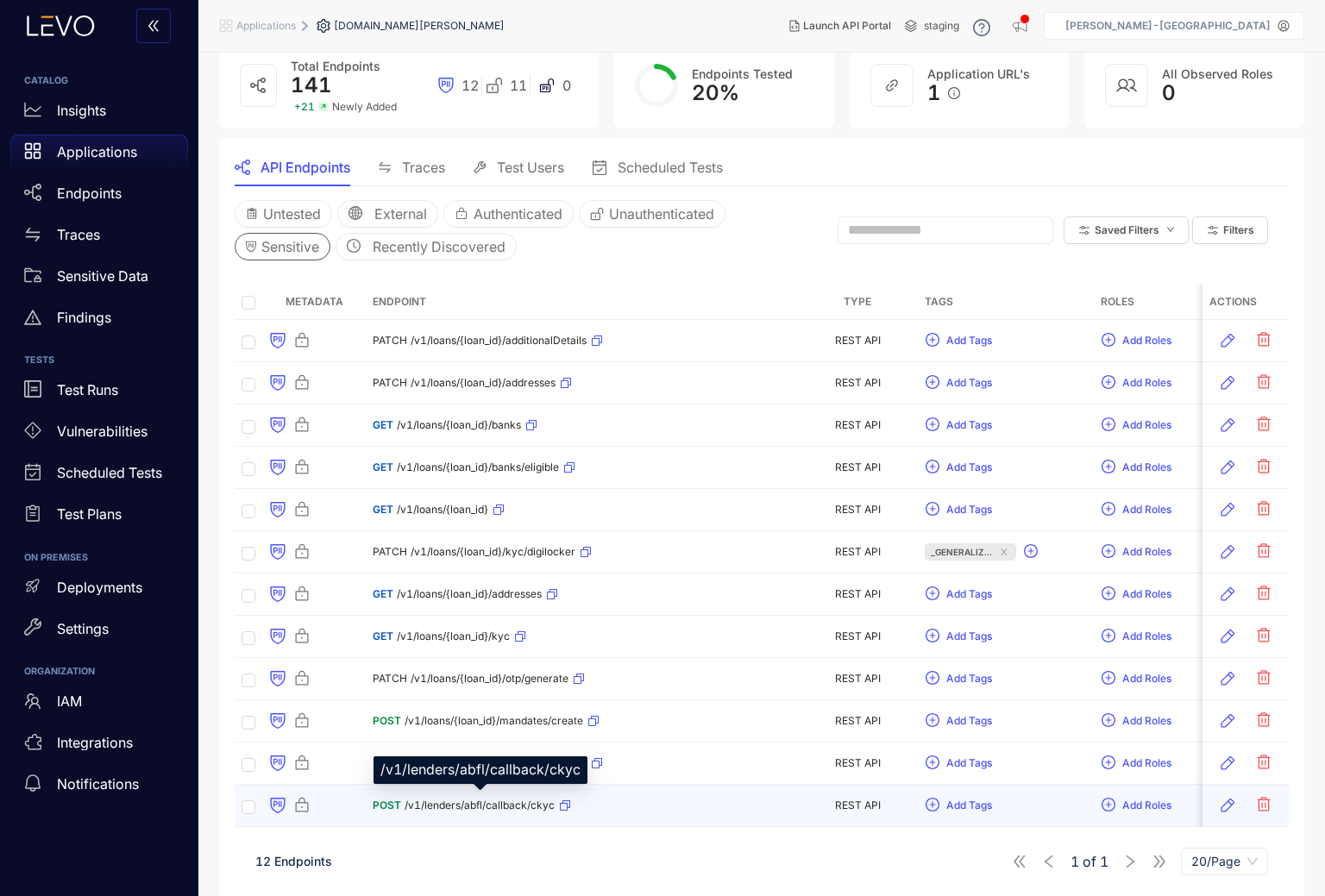
click at [474, 801] on span "/v1/lenders/abfl/callback/ckyc" at bounding box center [480, 805] width 150 height 12
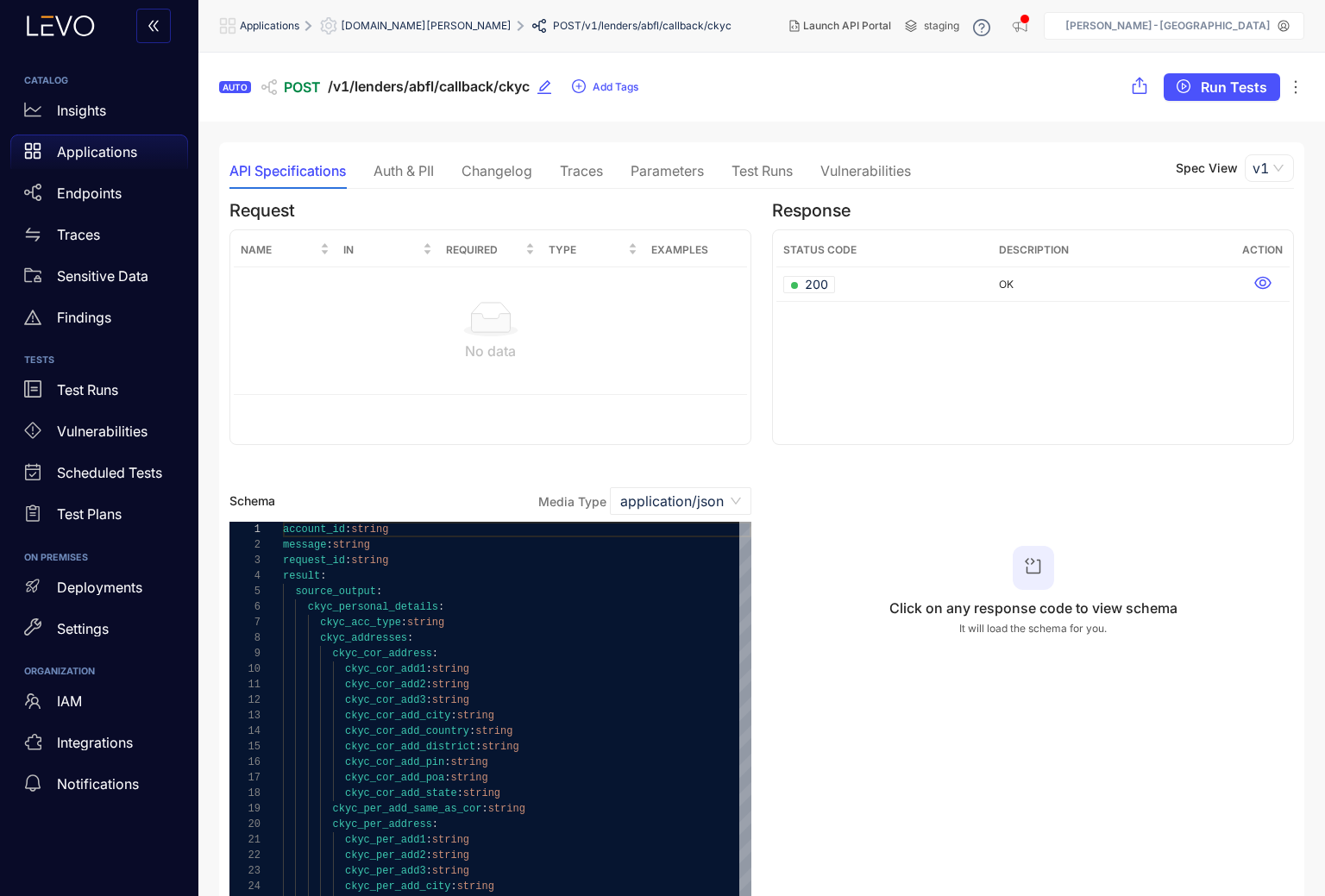
click at [413, 164] on div "Auth & PII" at bounding box center [403, 170] width 60 height 15
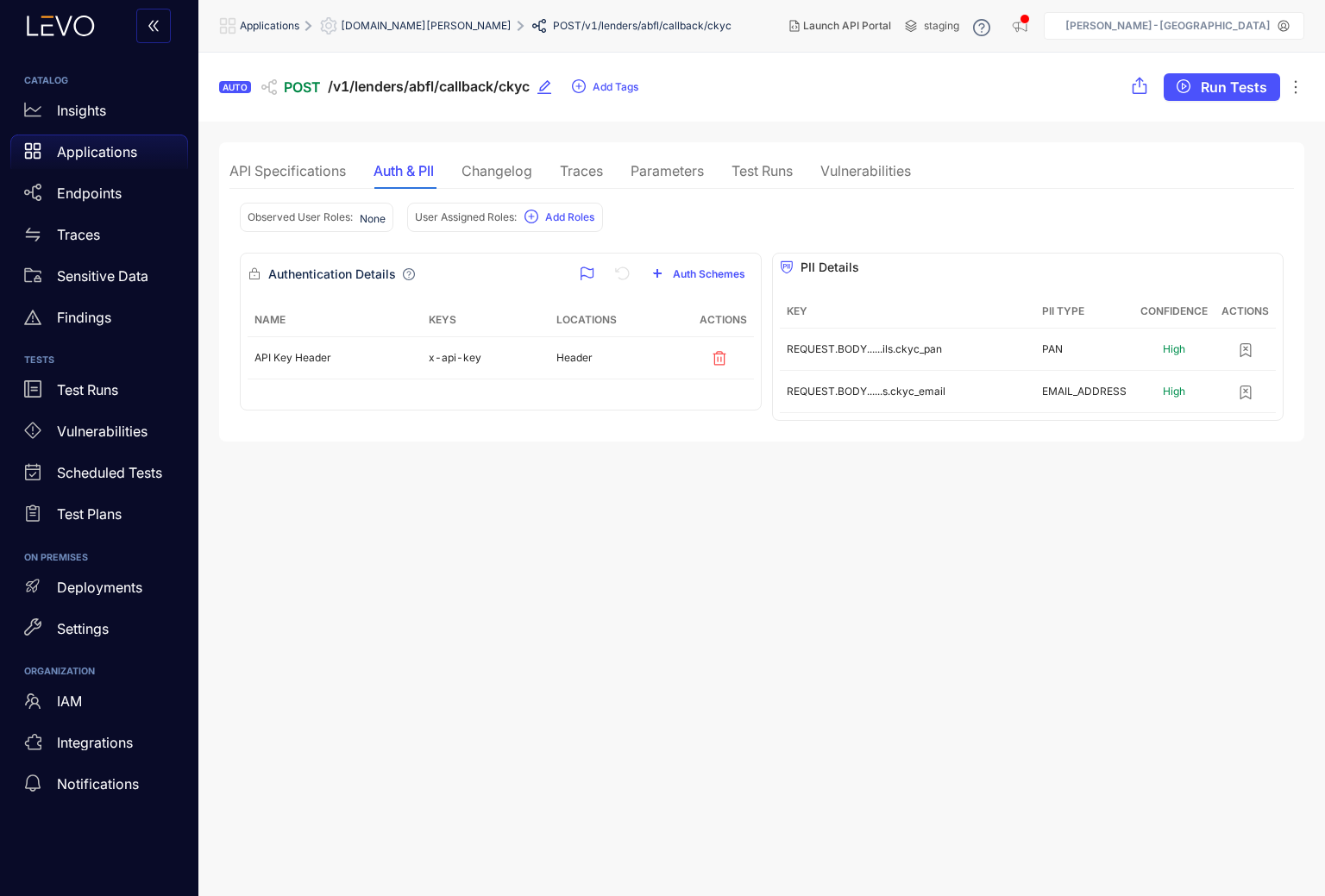
click at [325, 168] on div "API Specifications" at bounding box center [287, 170] width 116 height 15
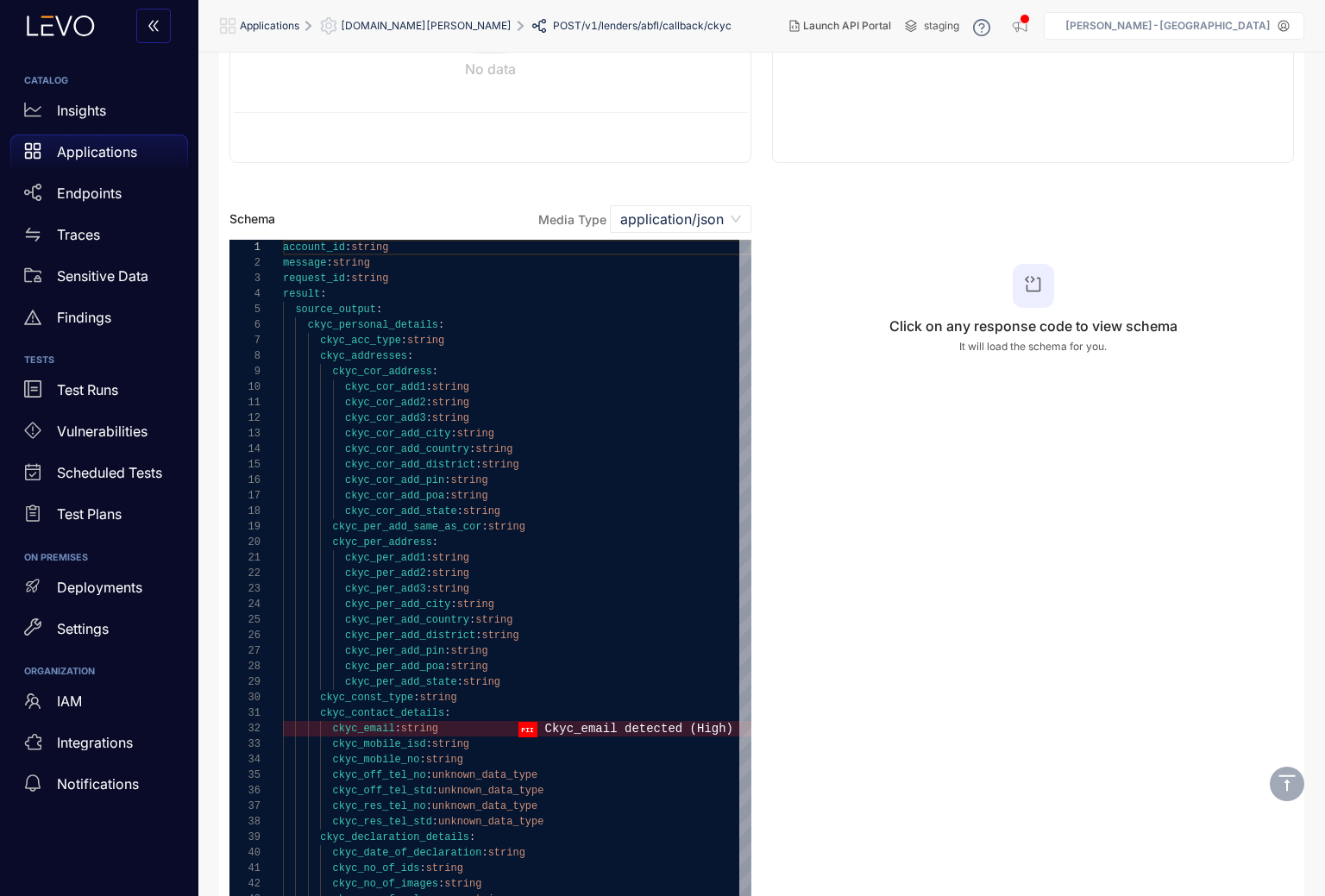
scroll to position [161, 0]
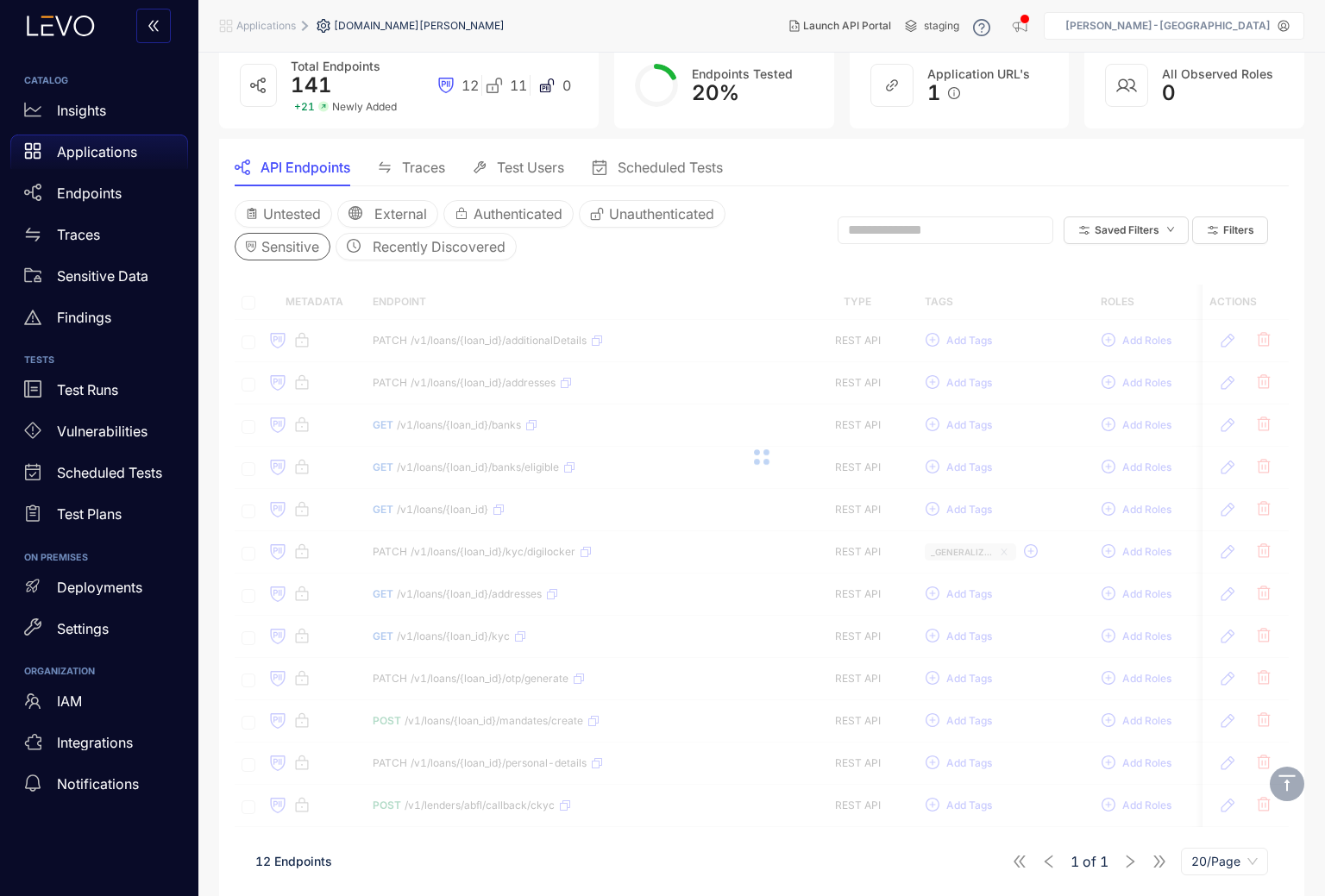
scroll to position [90, 0]
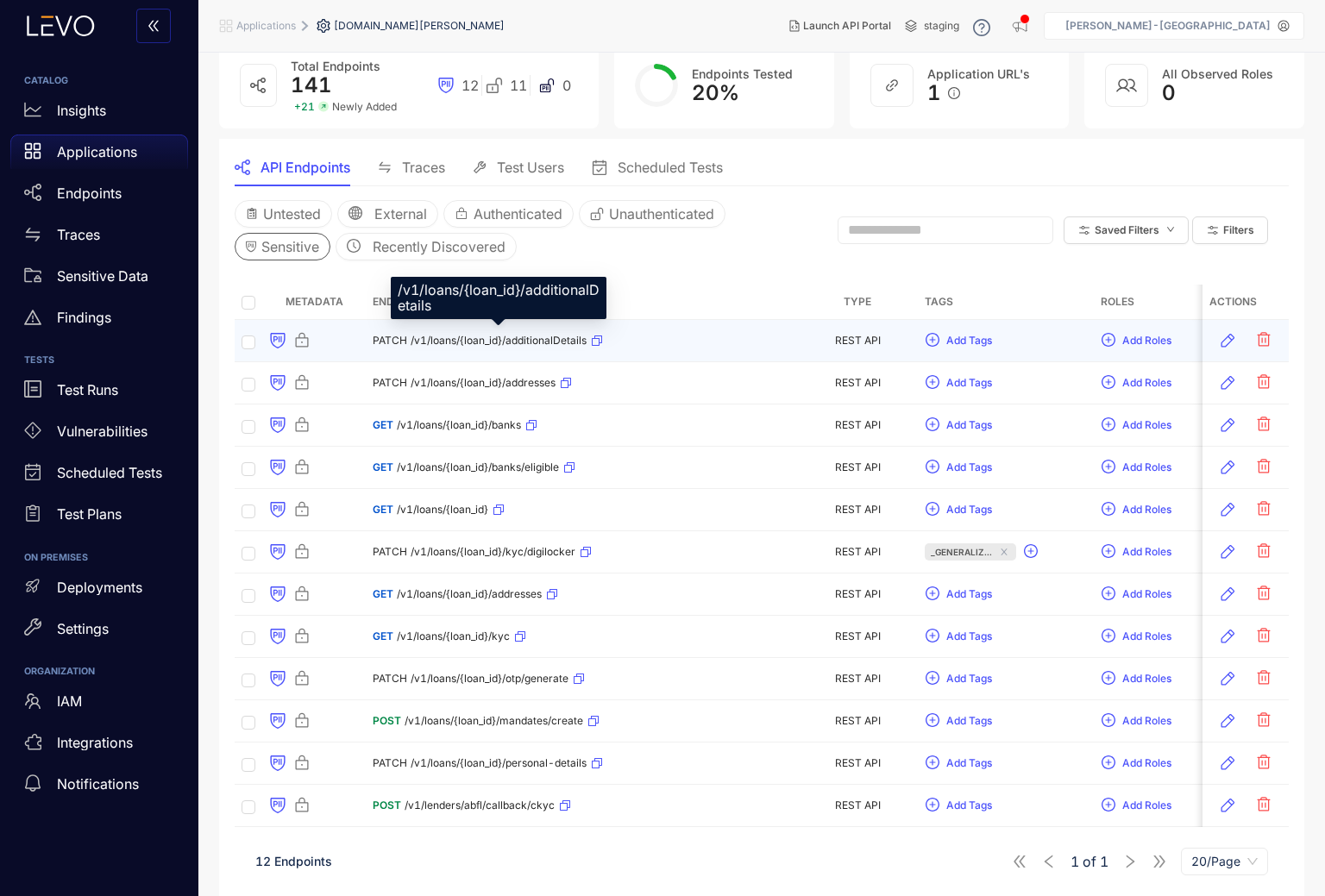
click at [530, 335] on div "PATCH /v1/loans/{loan_id}/additionalDetails" at bounding box center [487, 340] width 230 height 28
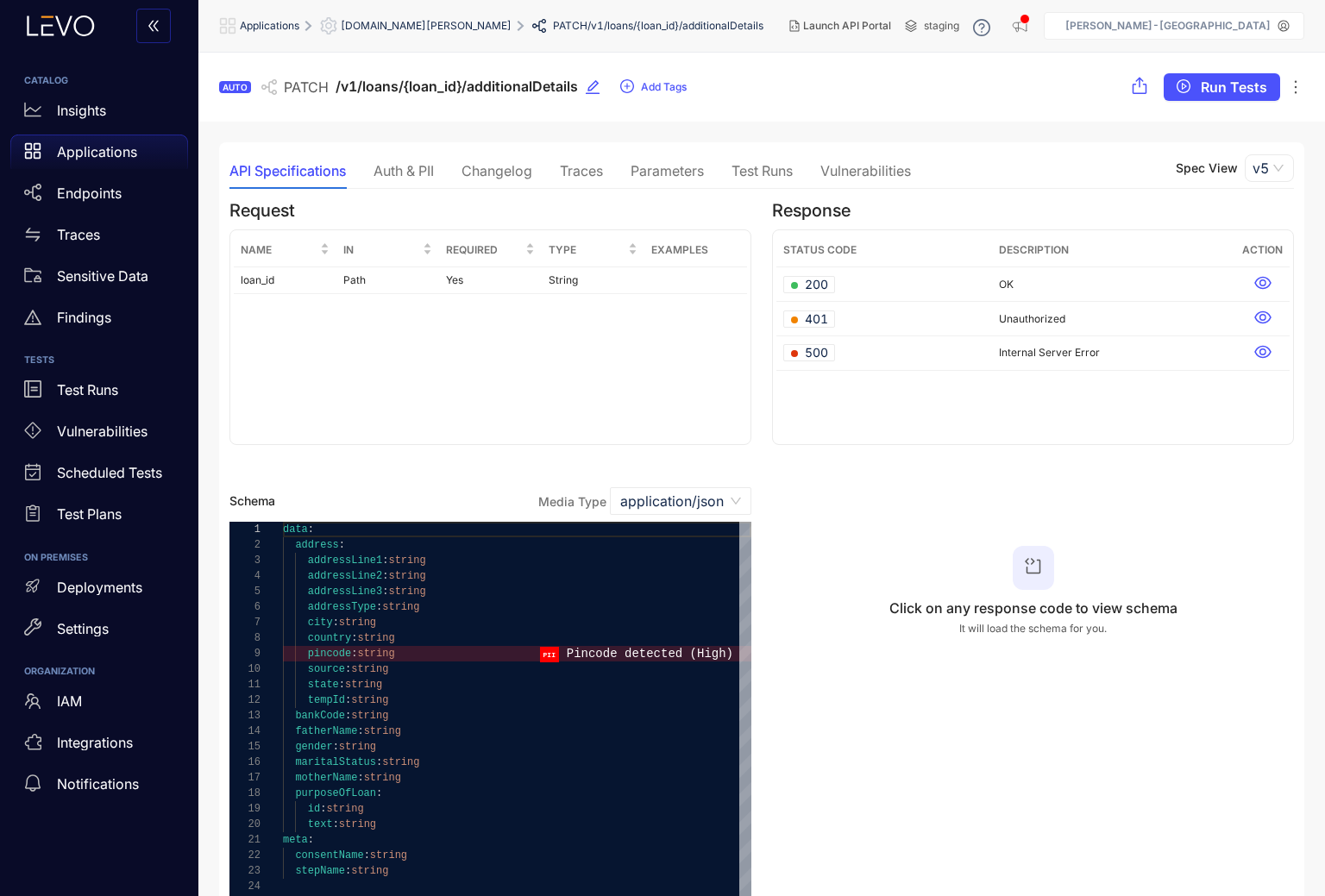
click at [408, 171] on div "Auth & PII" at bounding box center [403, 170] width 60 height 15
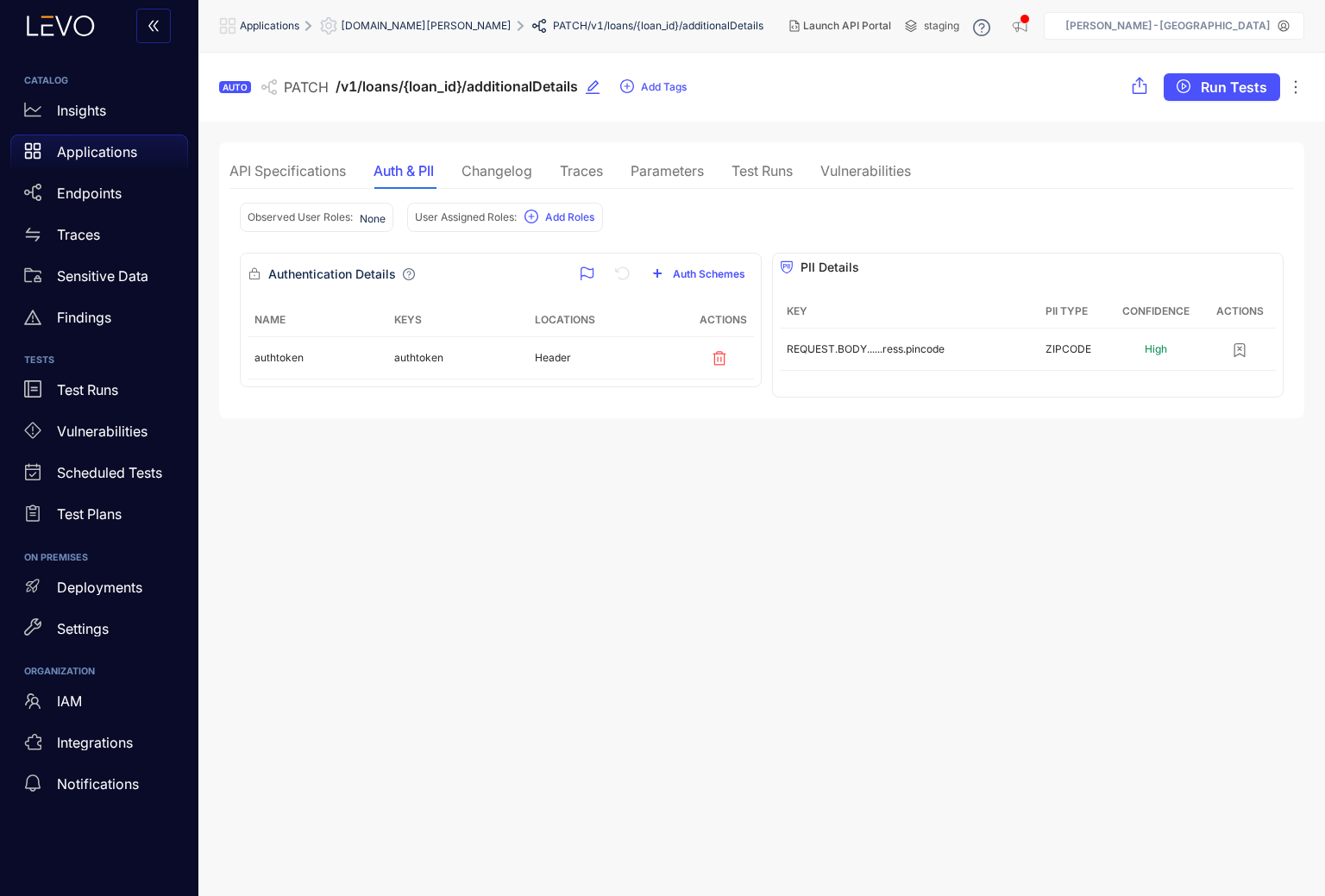
click at [500, 172] on div "Changelog" at bounding box center [497, 170] width 71 height 15
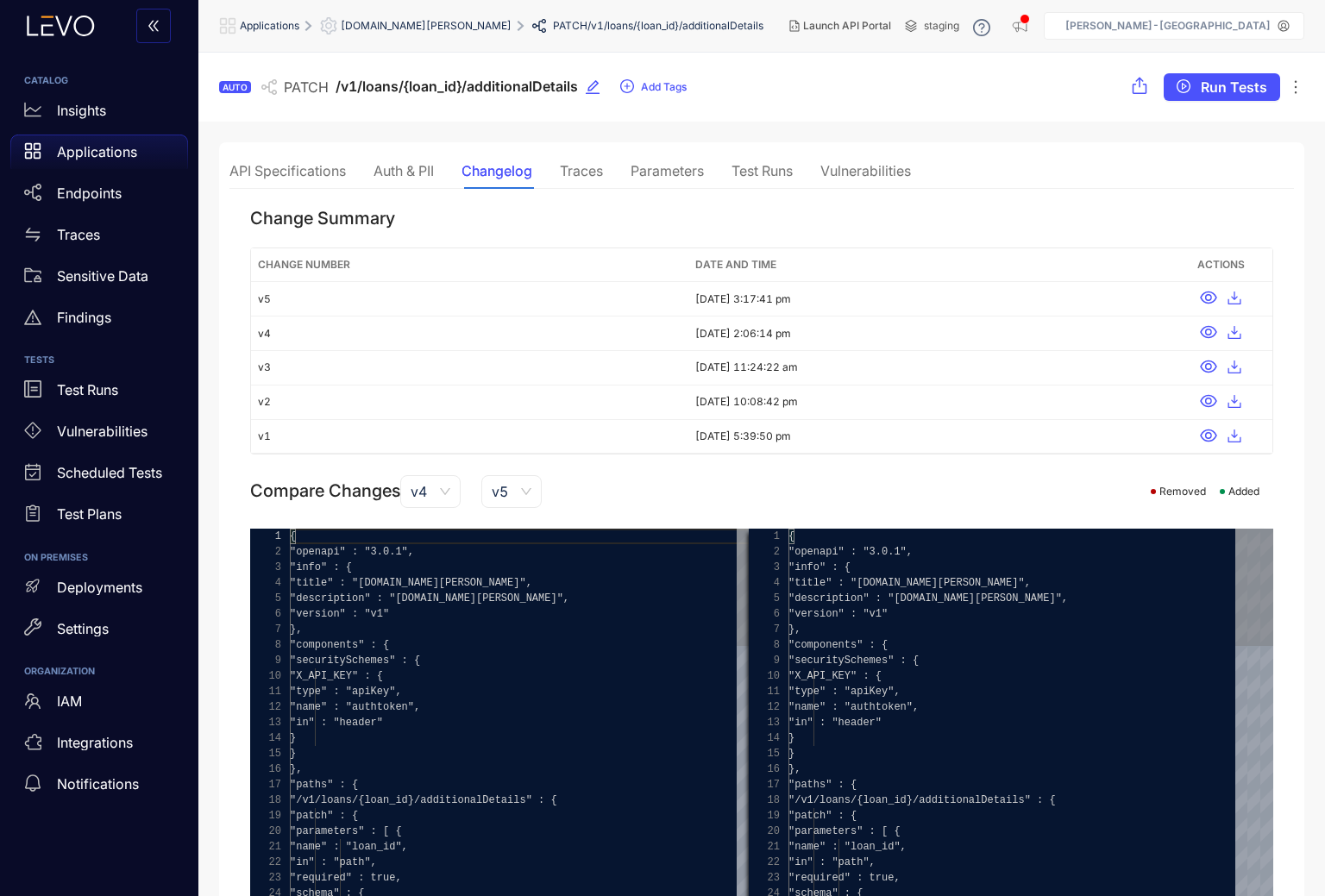
click at [310, 169] on div "API Specifications" at bounding box center [287, 170] width 116 height 15
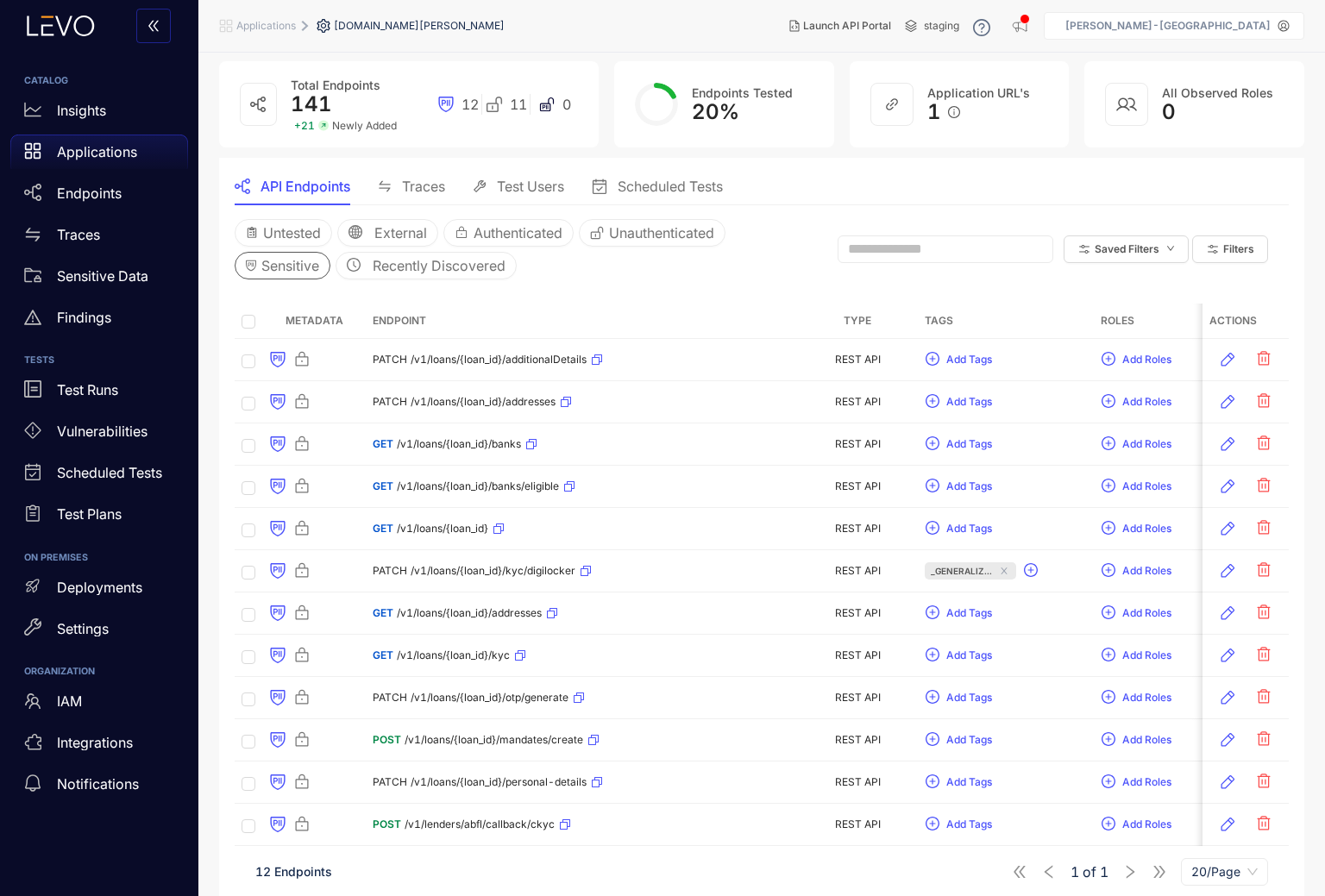
scroll to position [85, 0]
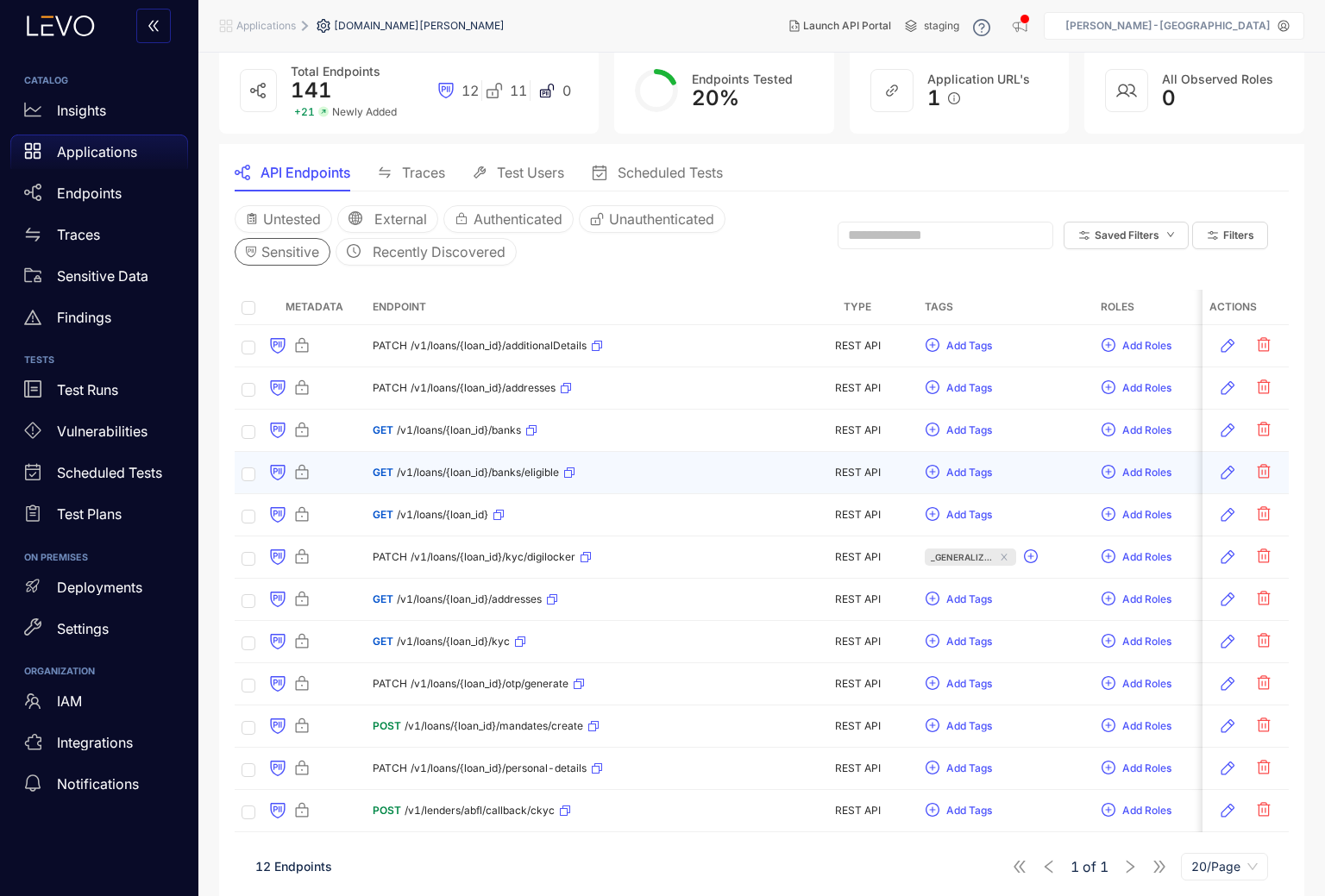
click at [485, 472] on span "/v1/loans/{loan_id}/banks/eligible" at bounding box center [477, 472] width 162 height 12
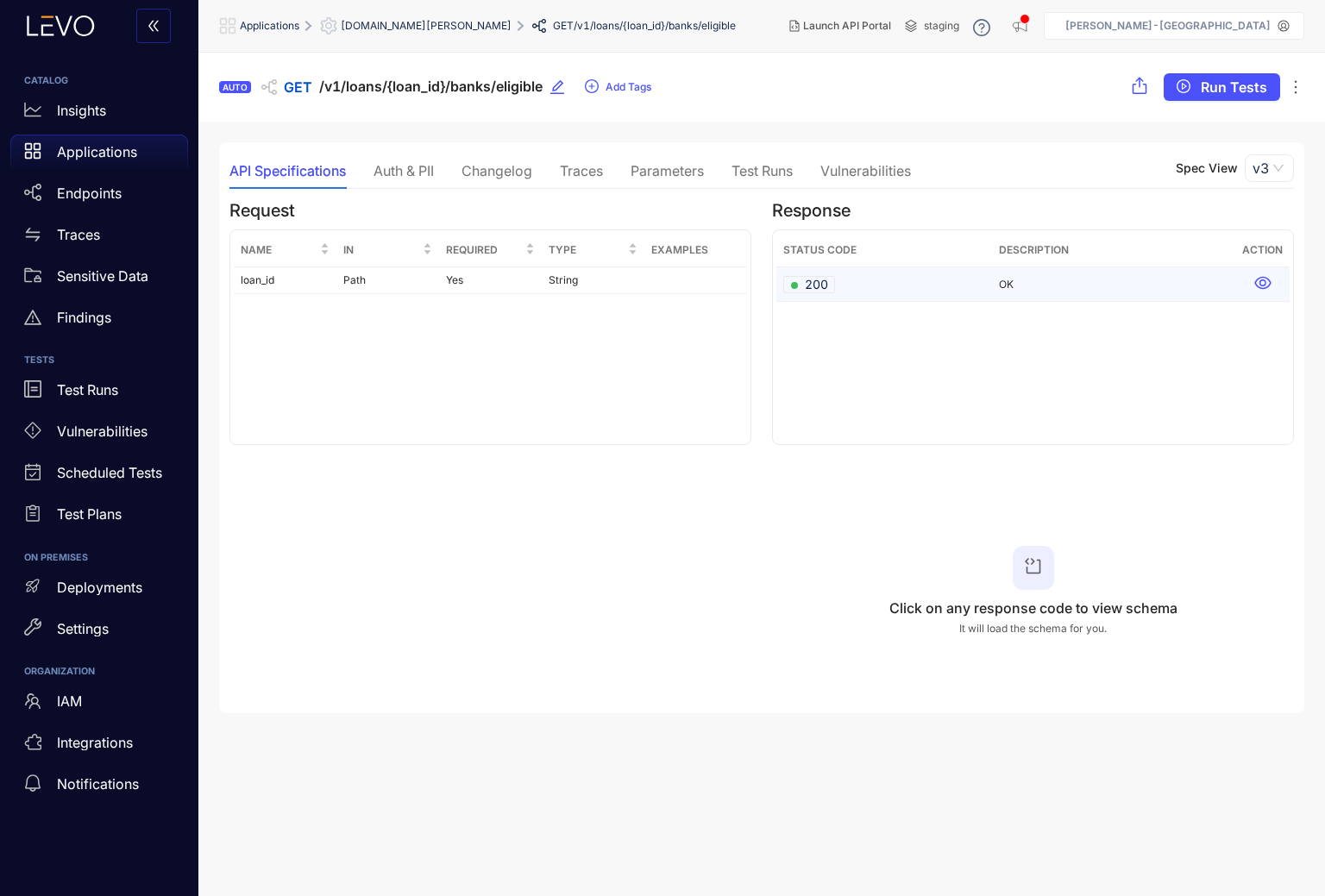
click at [1028, 290] on td "OK" at bounding box center [1114, 285] width 244 height 35
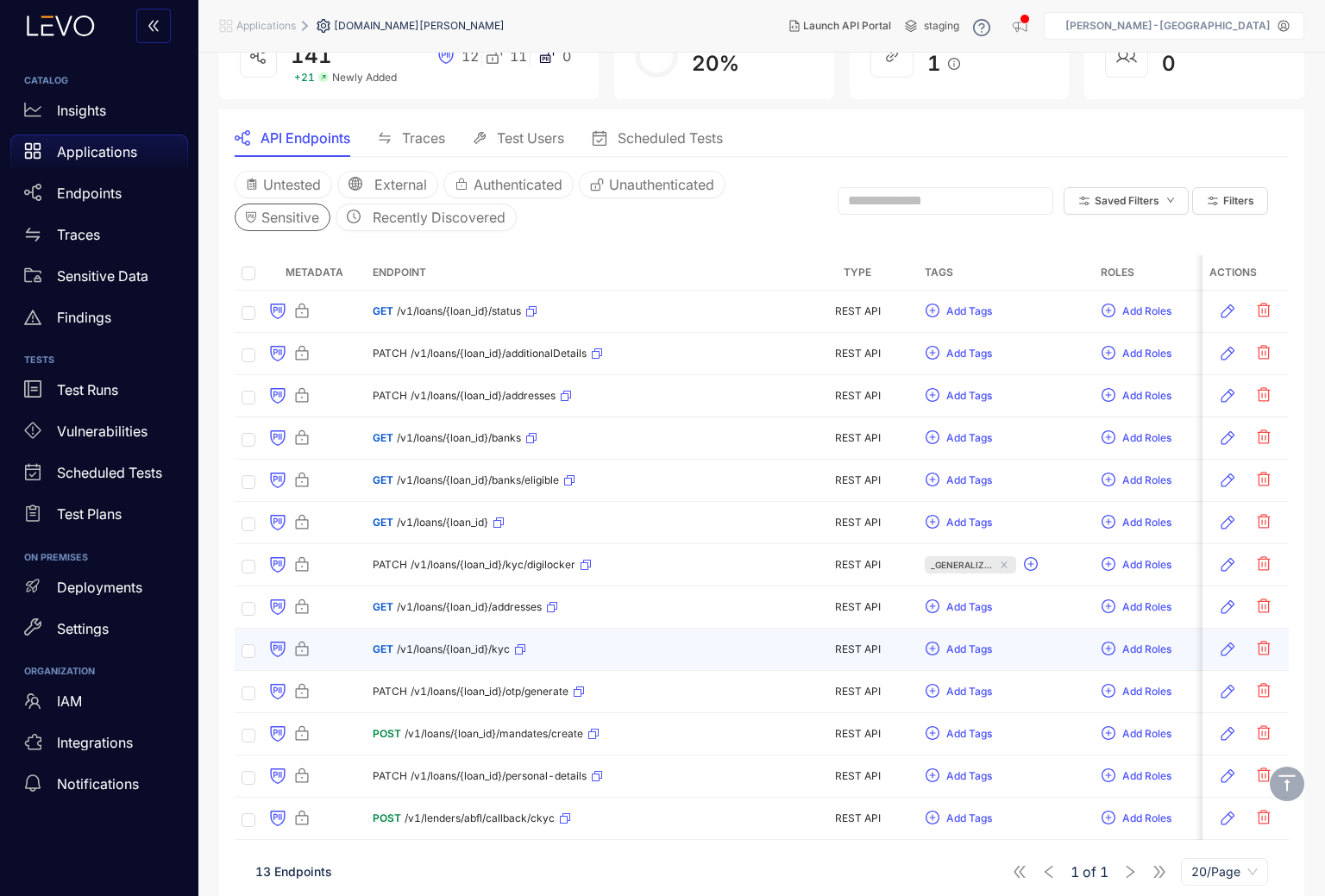
scroll to position [132, 0]
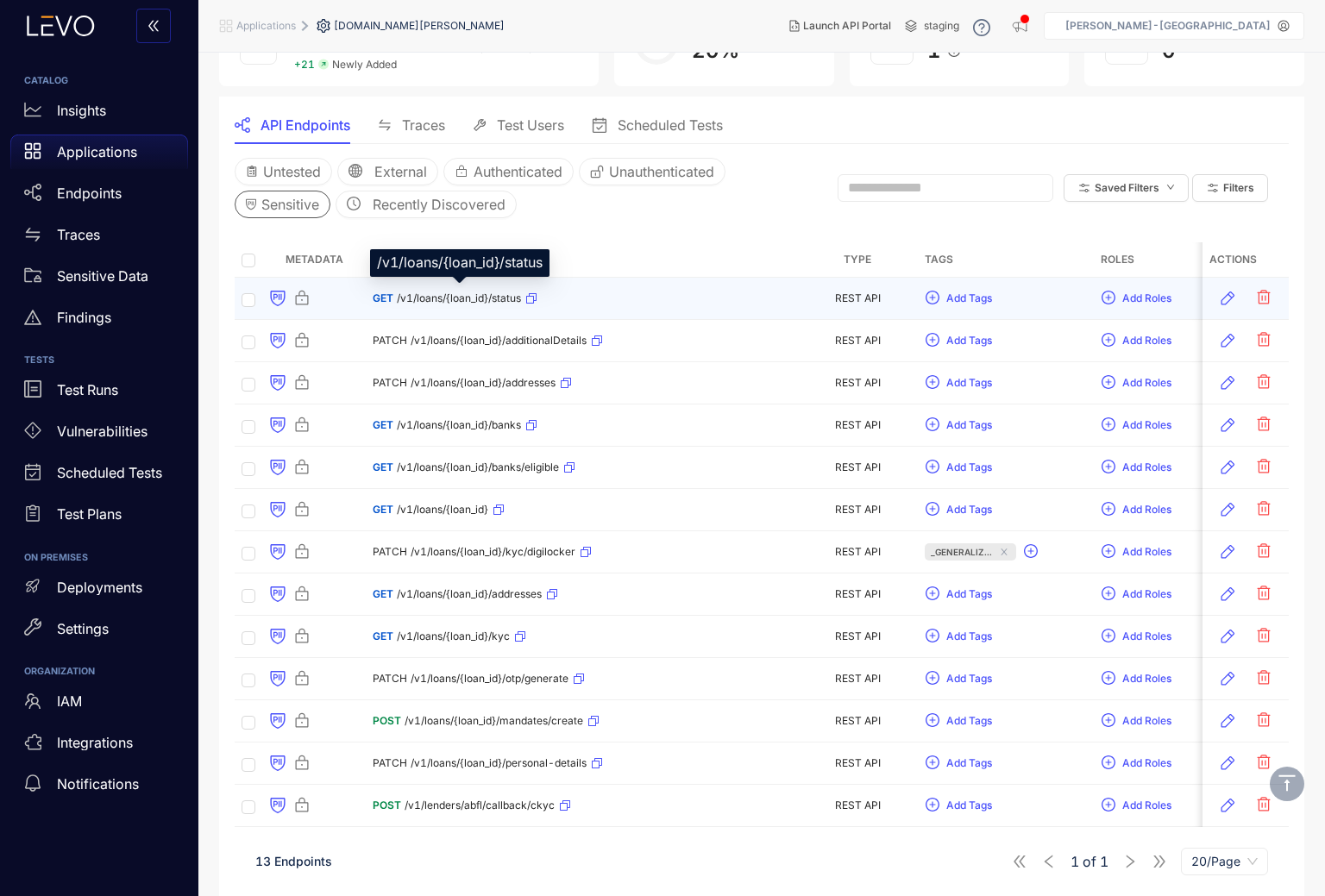
click at [476, 303] on span "/v1/loans/{loan_id}/status" at bounding box center [458, 298] width 124 height 12
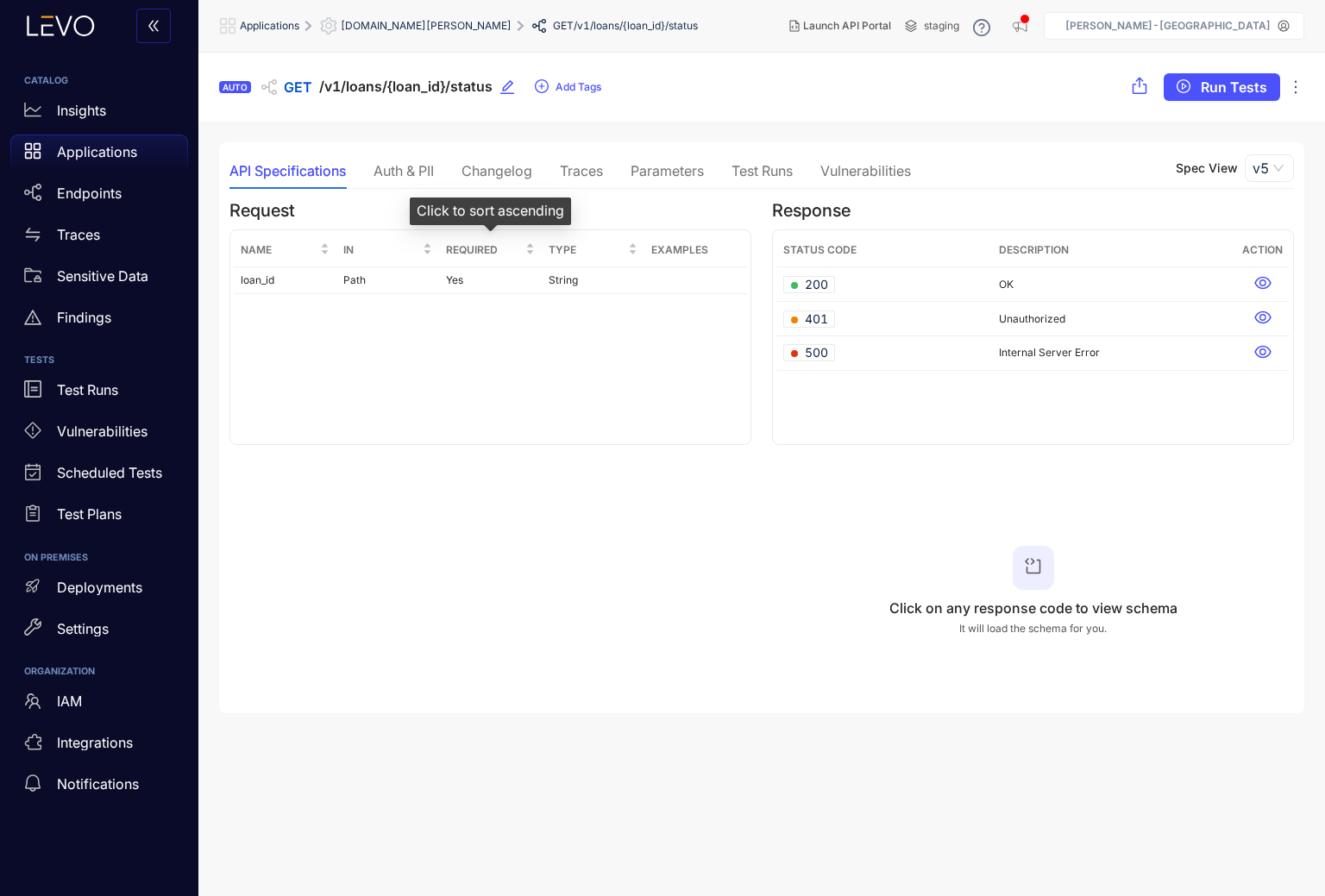
click at [413, 190] on section "Spec View v5 Request Name In Required Type Examples loan_id Path Yes String Res…" at bounding box center [761, 446] width 1064 height 514
click at [412, 172] on div "Auth & PII" at bounding box center [403, 170] width 60 height 15
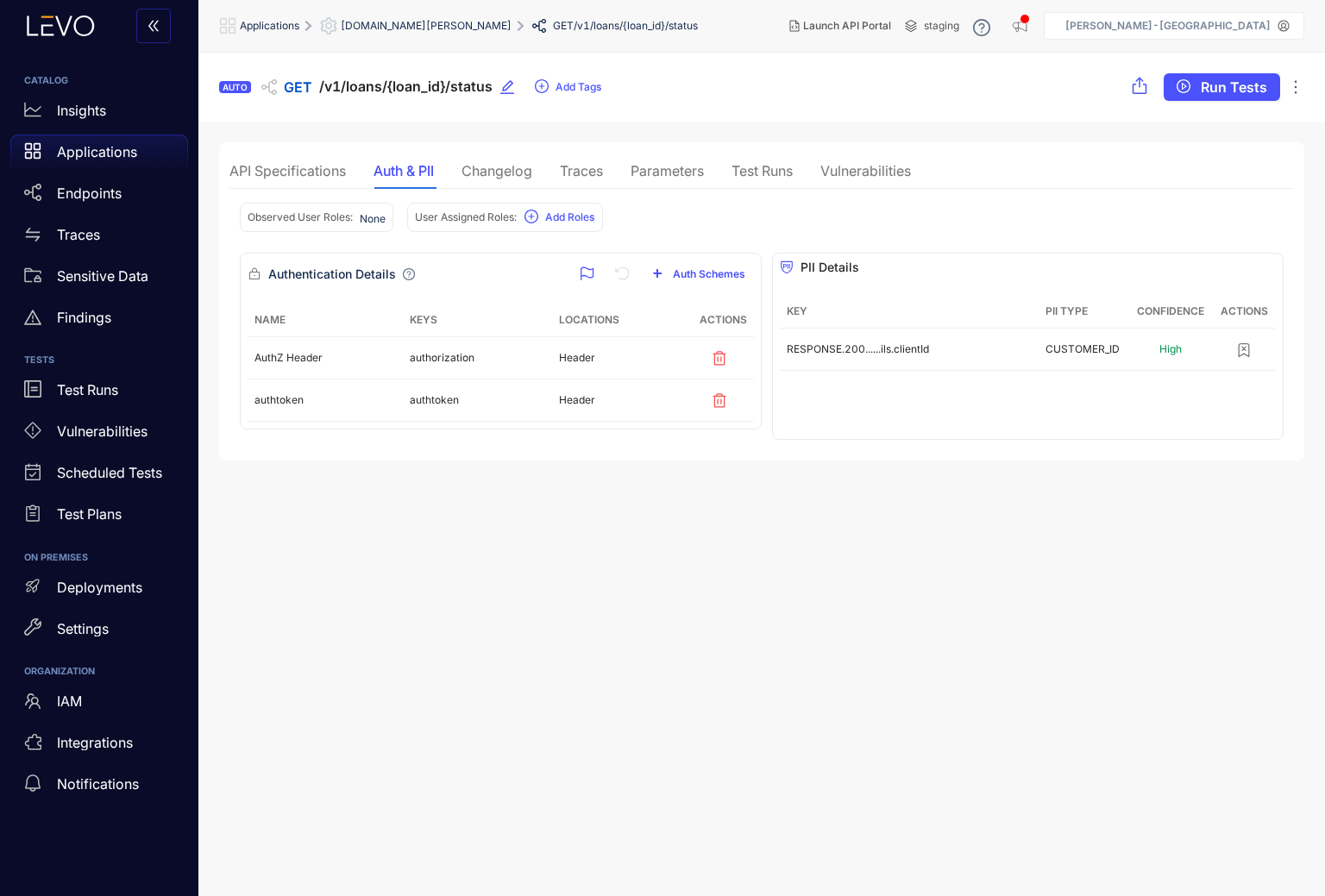
click at [312, 175] on div "API Specifications" at bounding box center [287, 170] width 116 height 15
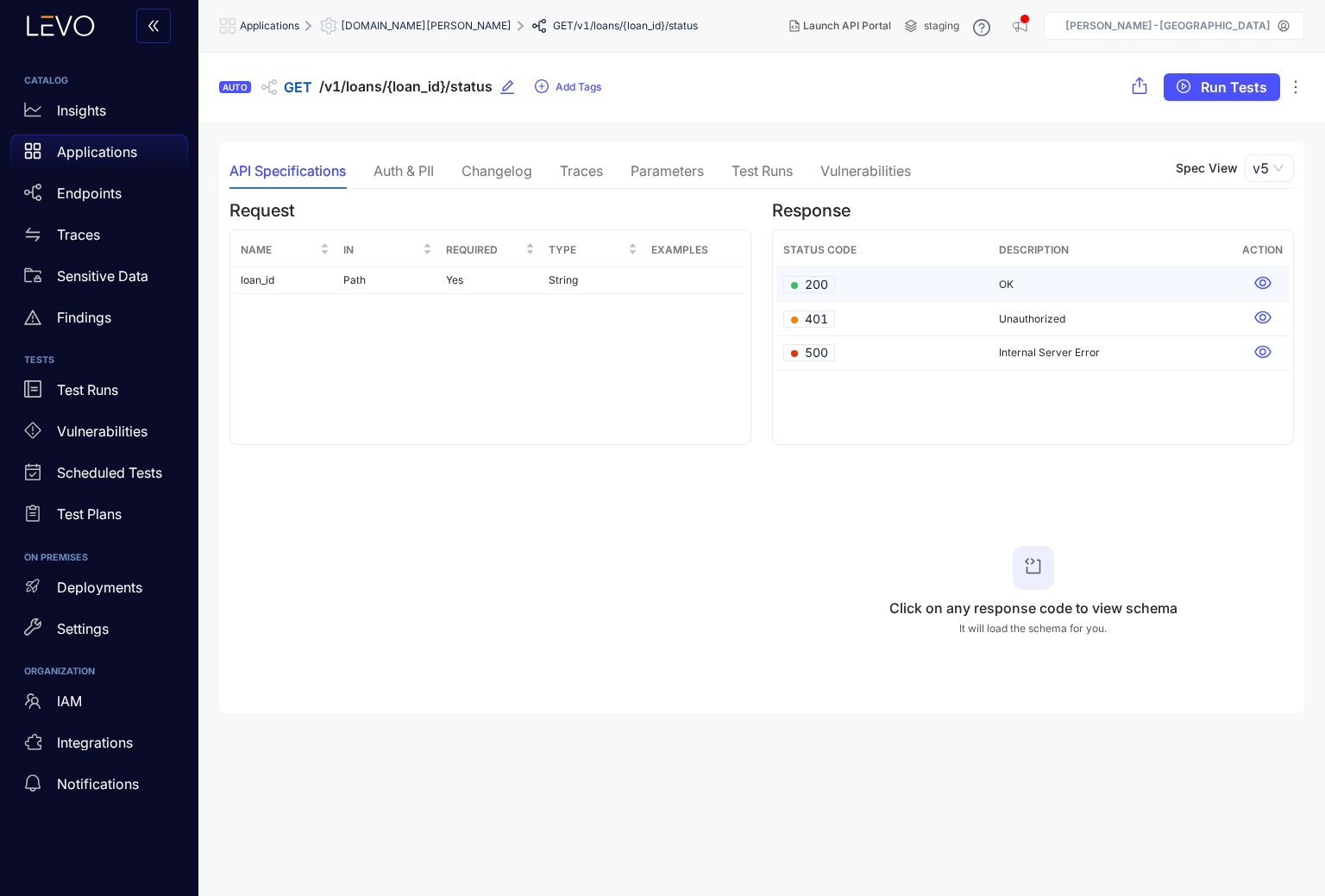
click at [808, 279] on span "200" at bounding box center [809, 284] width 37 height 17
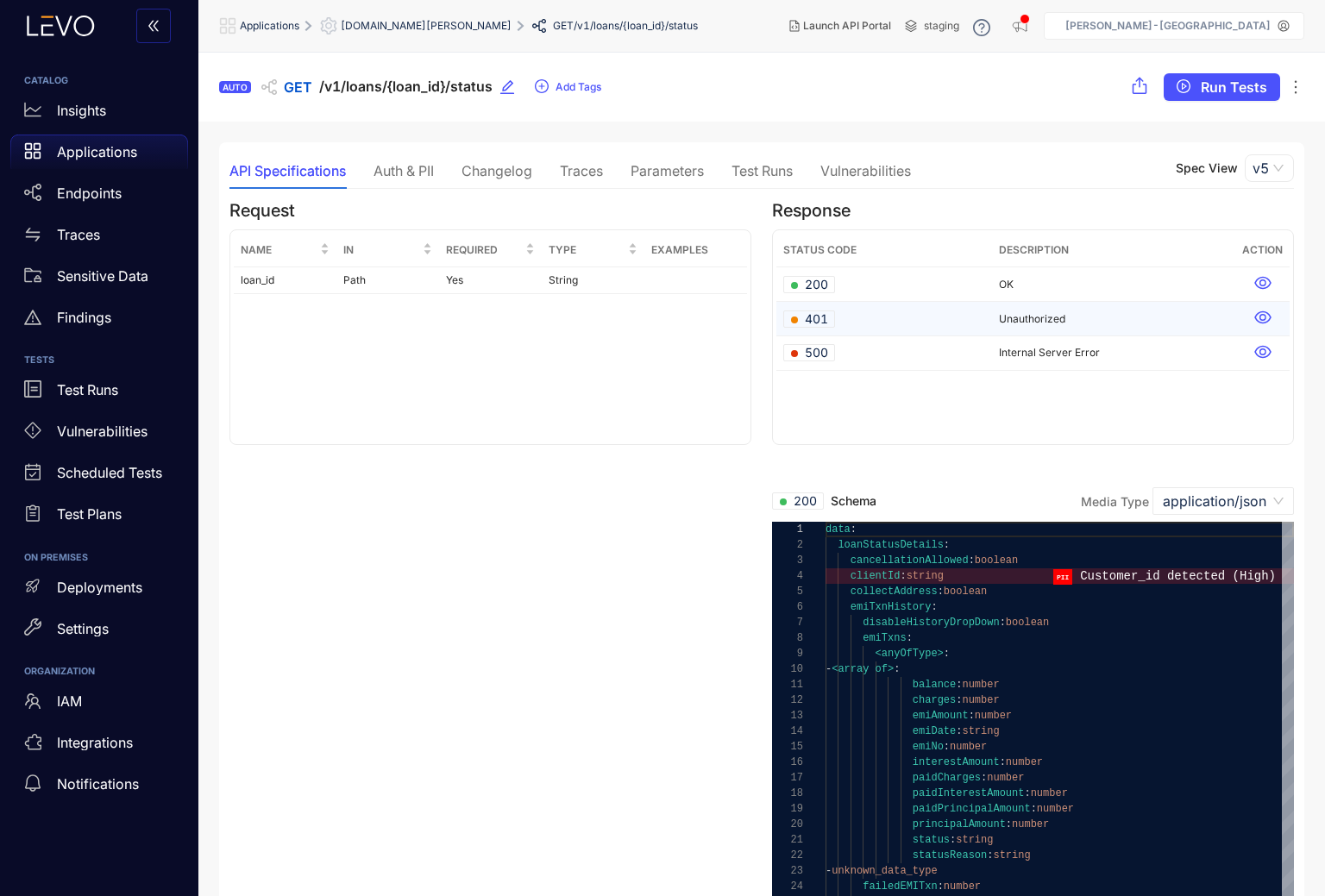
click at [1248, 320] on div at bounding box center [1262, 319] width 40 height 20
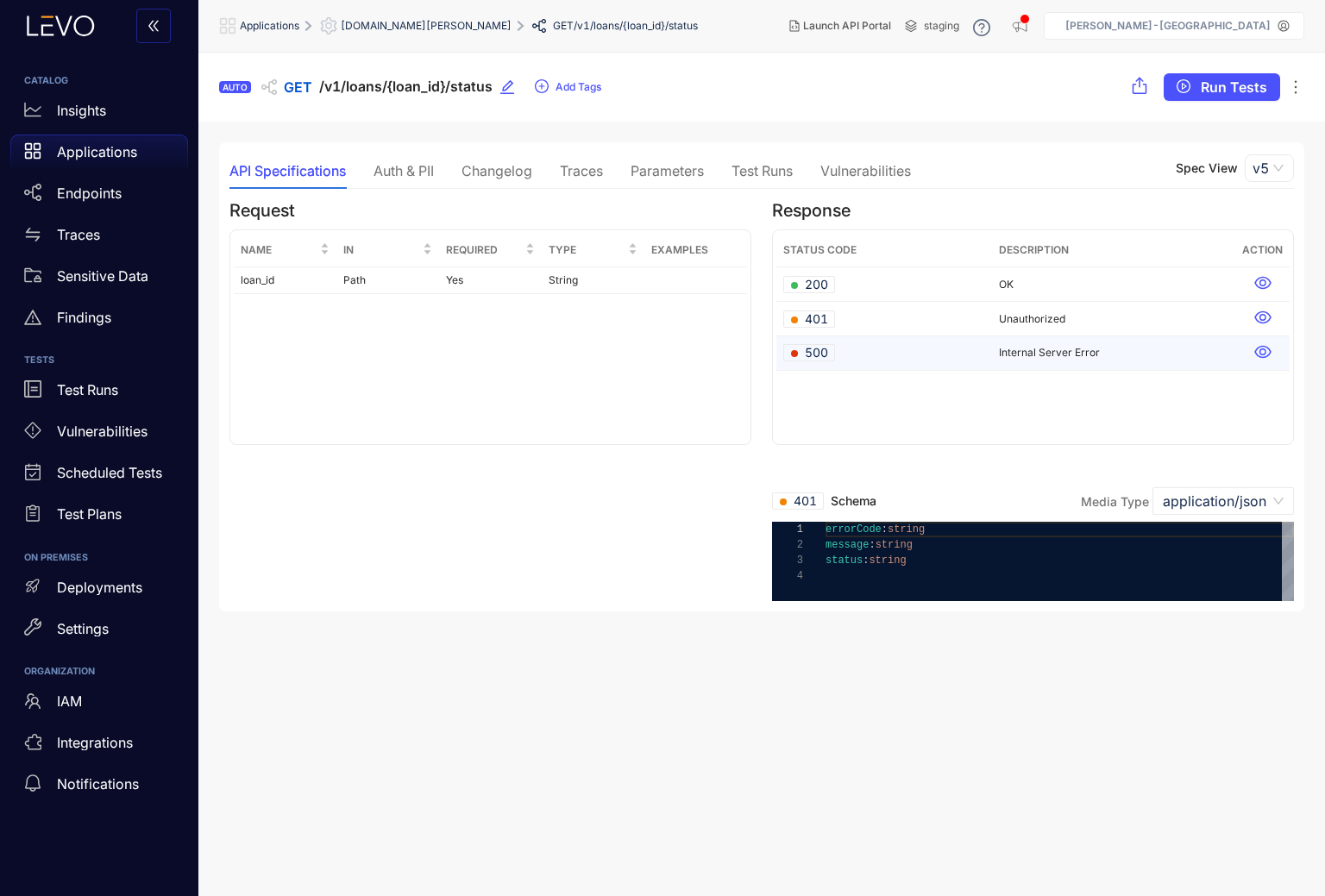
click at [1177, 352] on td "Internal Server Error" at bounding box center [1114, 354] width 244 height 35
click at [1108, 273] on td "OK" at bounding box center [1114, 285] width 244 height 35
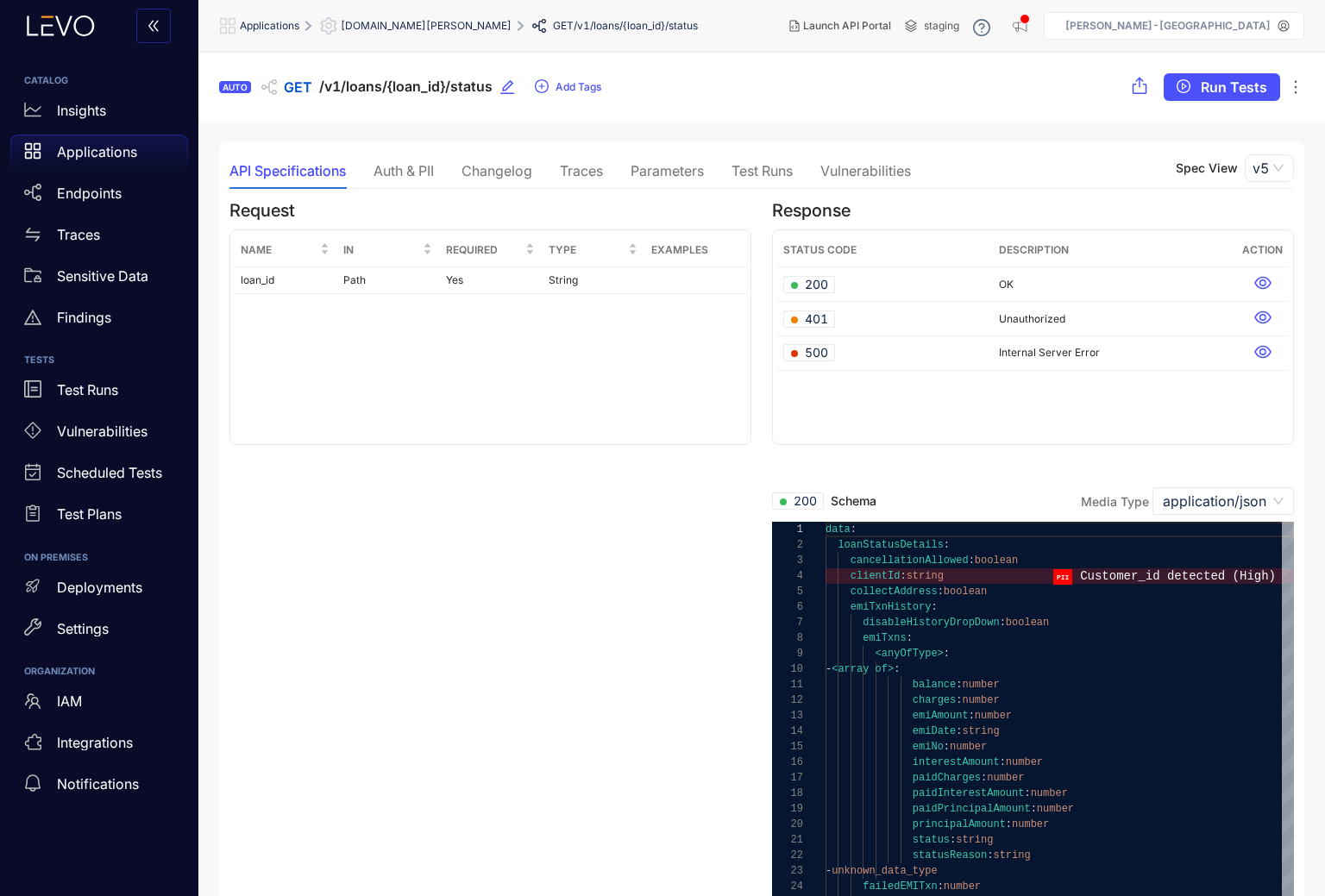
click at [417, 182] on div "Auth & PII" at bounding box center [403, 171] width 60 height 36
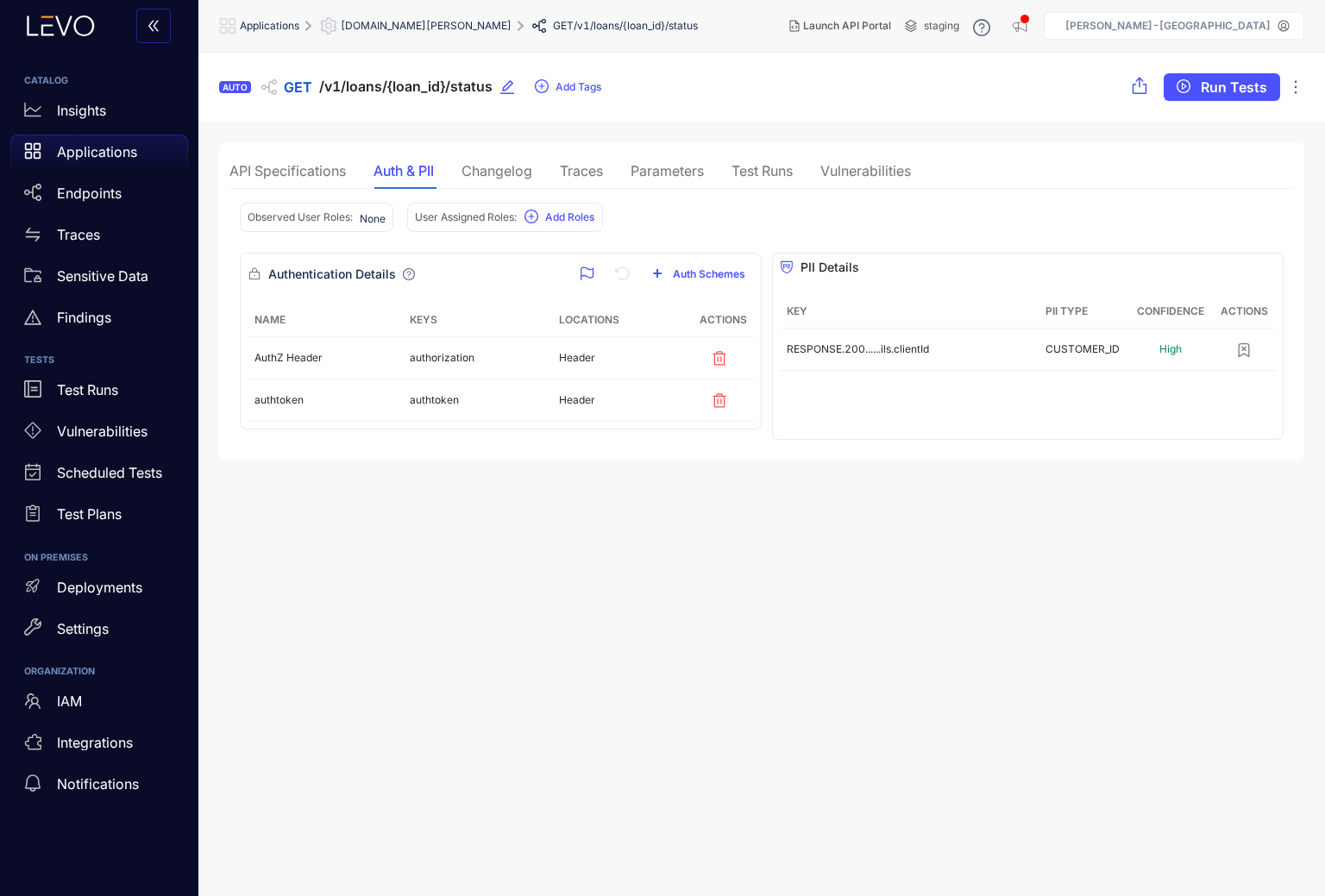
click at [498, 187] on div "Changelog" at bounding box center [497, 171] width 71 height 36
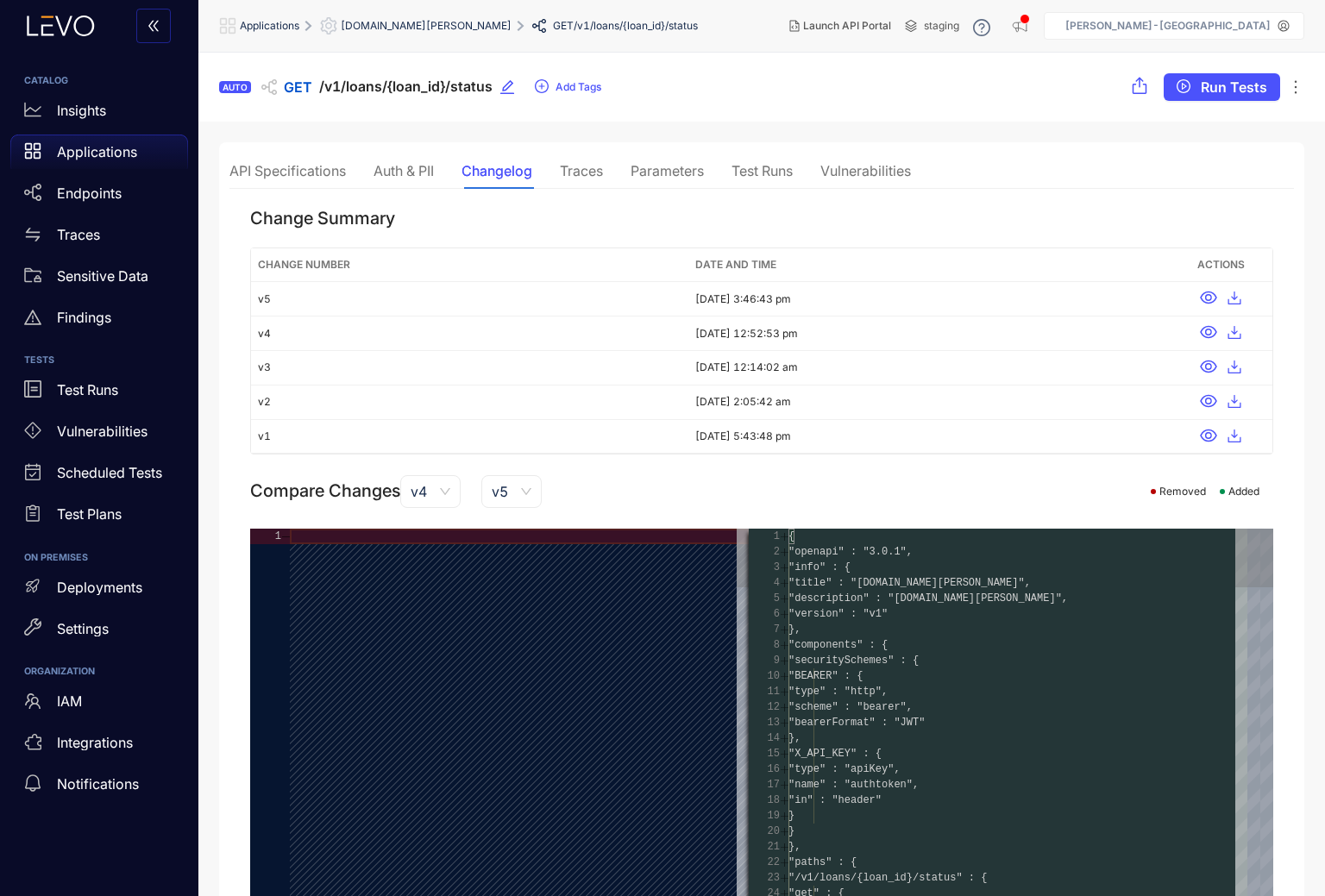
click at [615, 175] on div "API Specifications Auth & PII Changelog Traces Parameters Test Runs Vulnerabili…" at bounding box center [569, 171] width 681 height 36
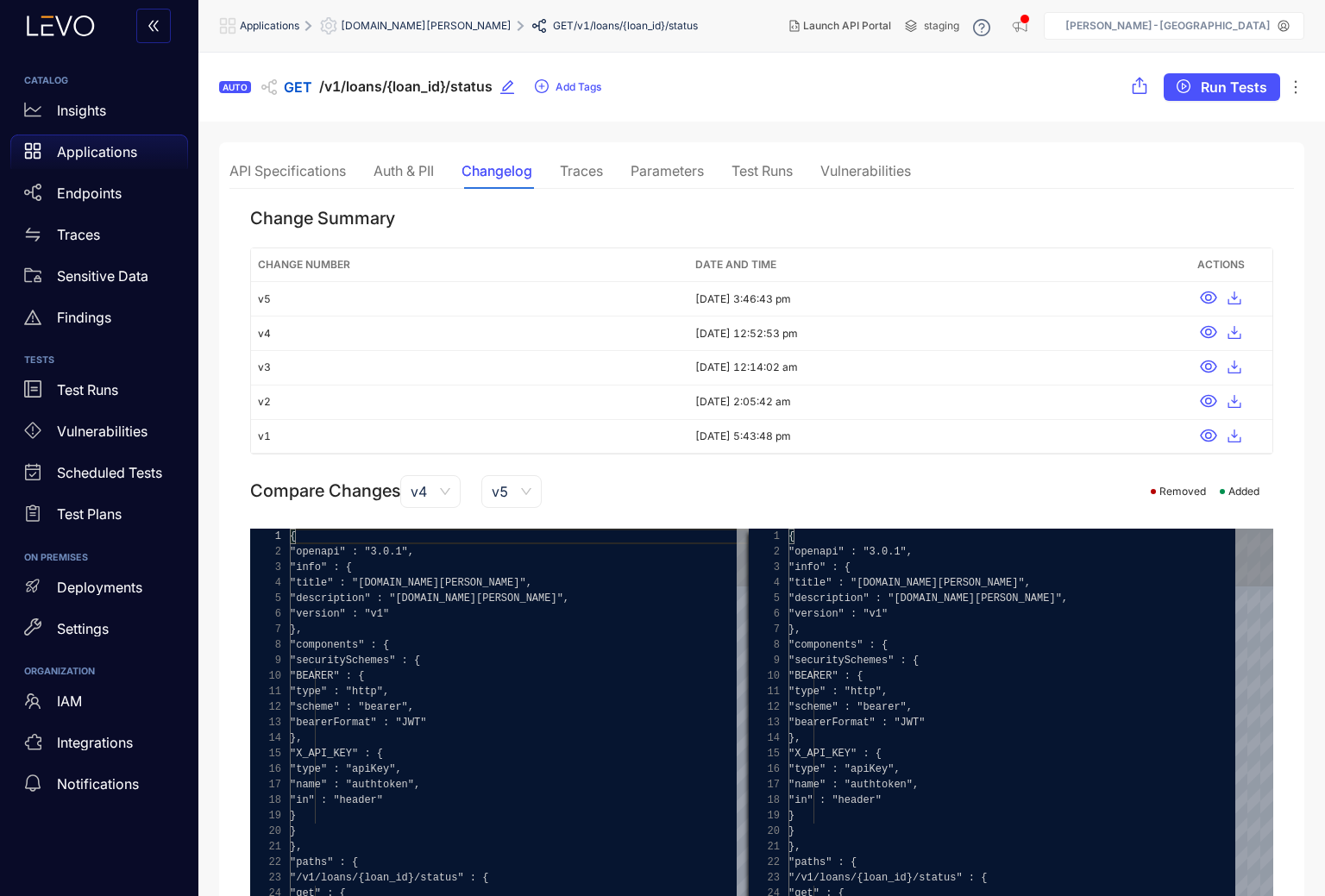
click at [598, 170] on div "Traces" at bounding box center [581, 170] width 43 height 15
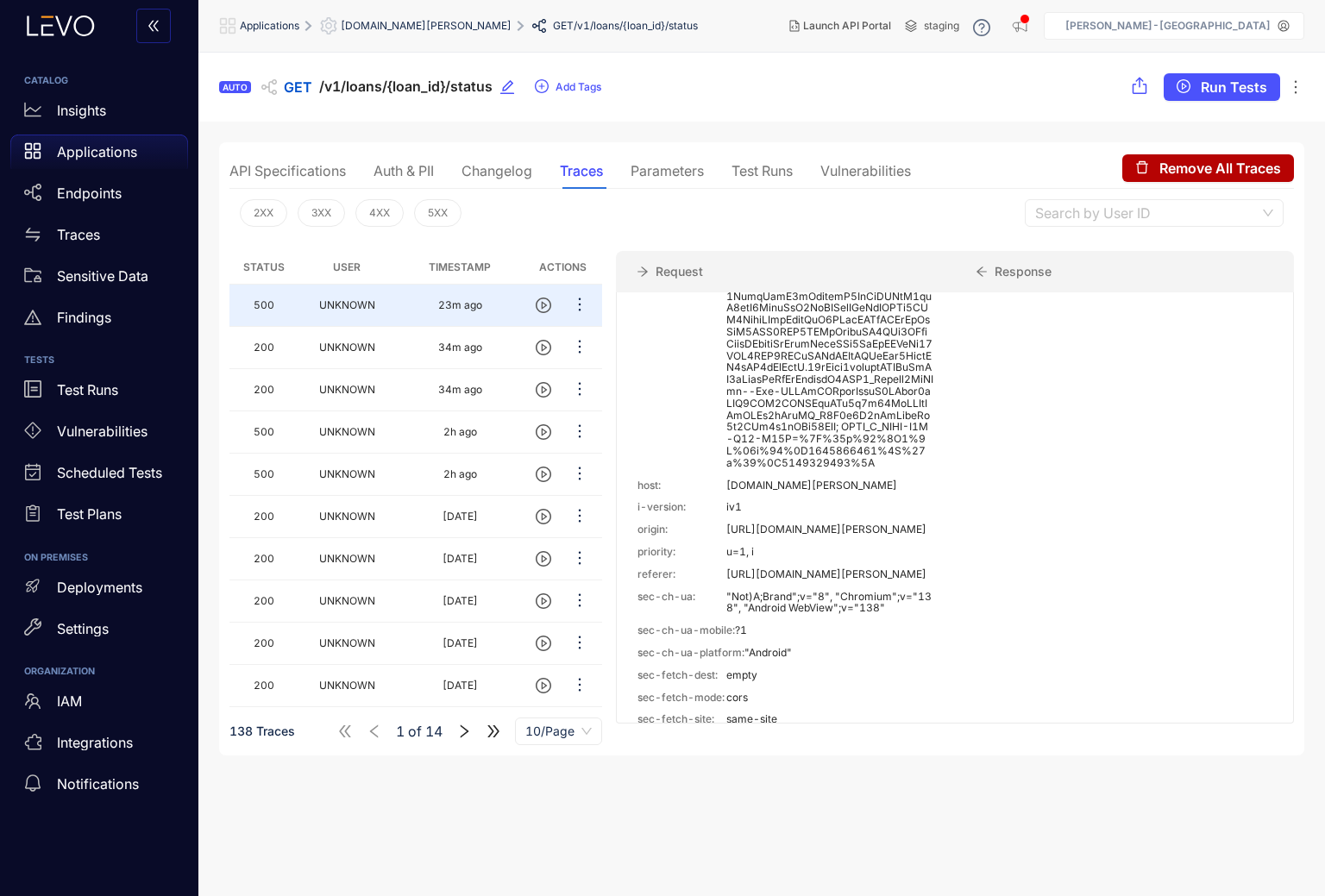
scroll to position [772, 0]
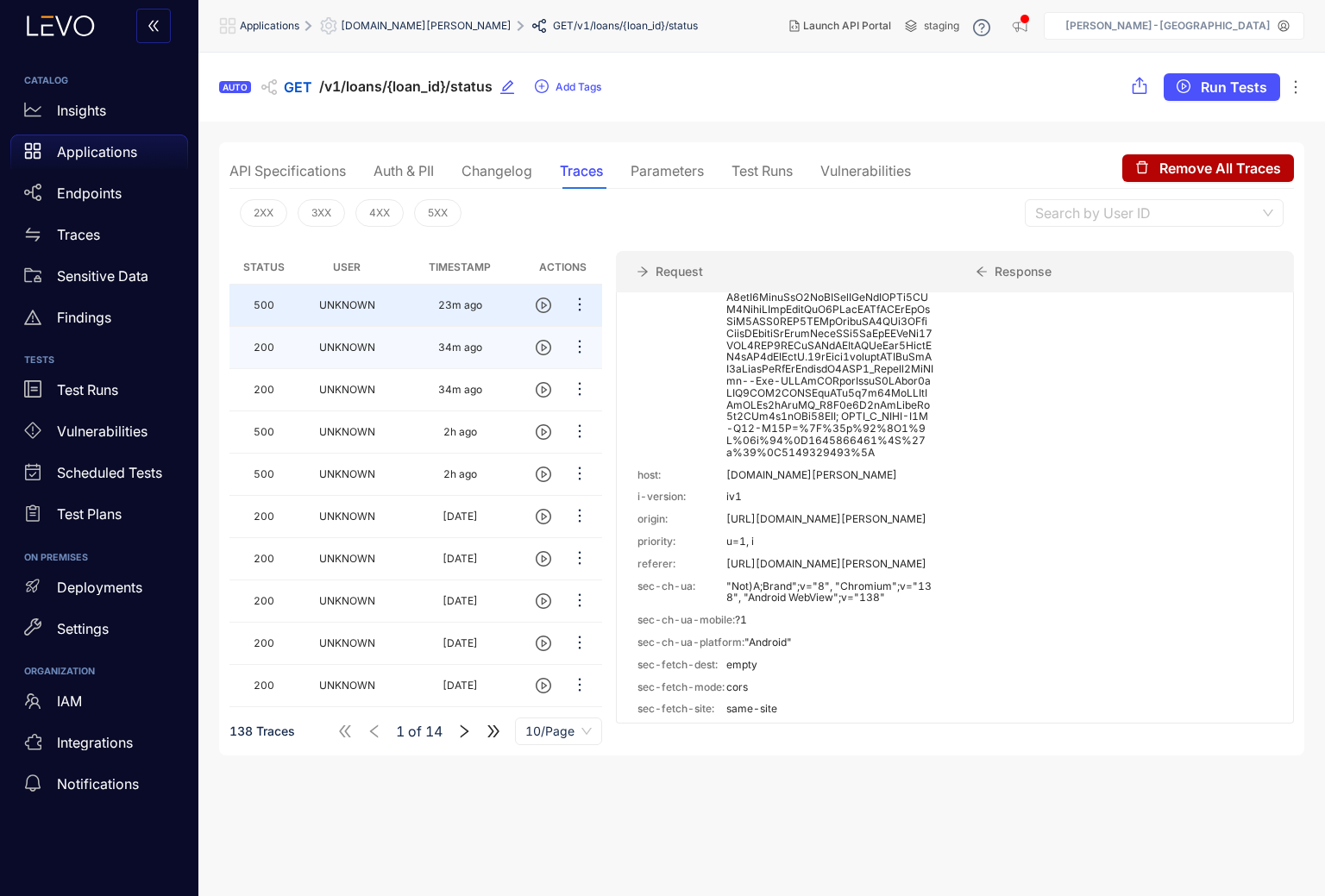
click at [392, 345] on td "UNKNOWN" at bounding box center [347, 347] width 98 height 42
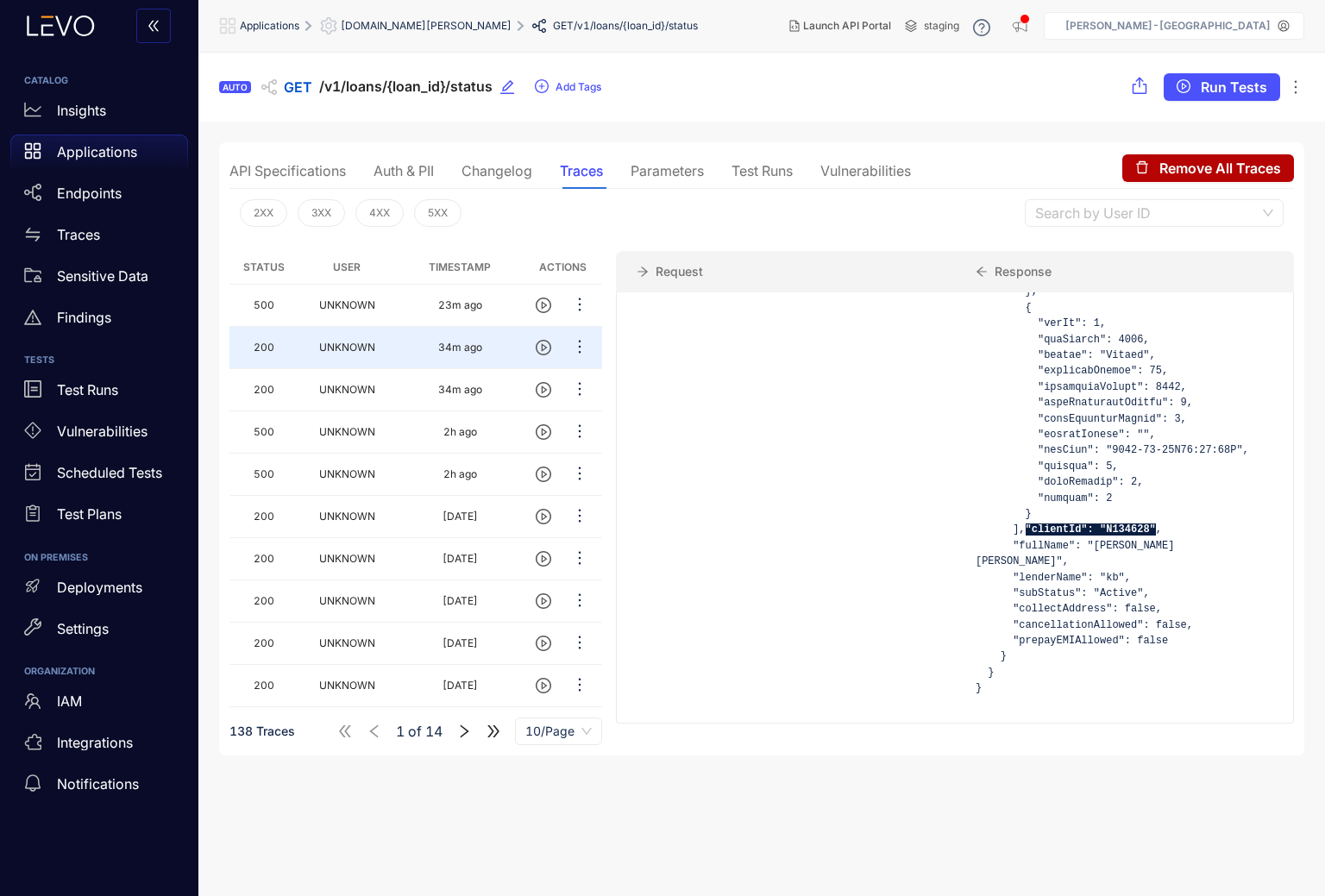
scroll to position [2210, 0]
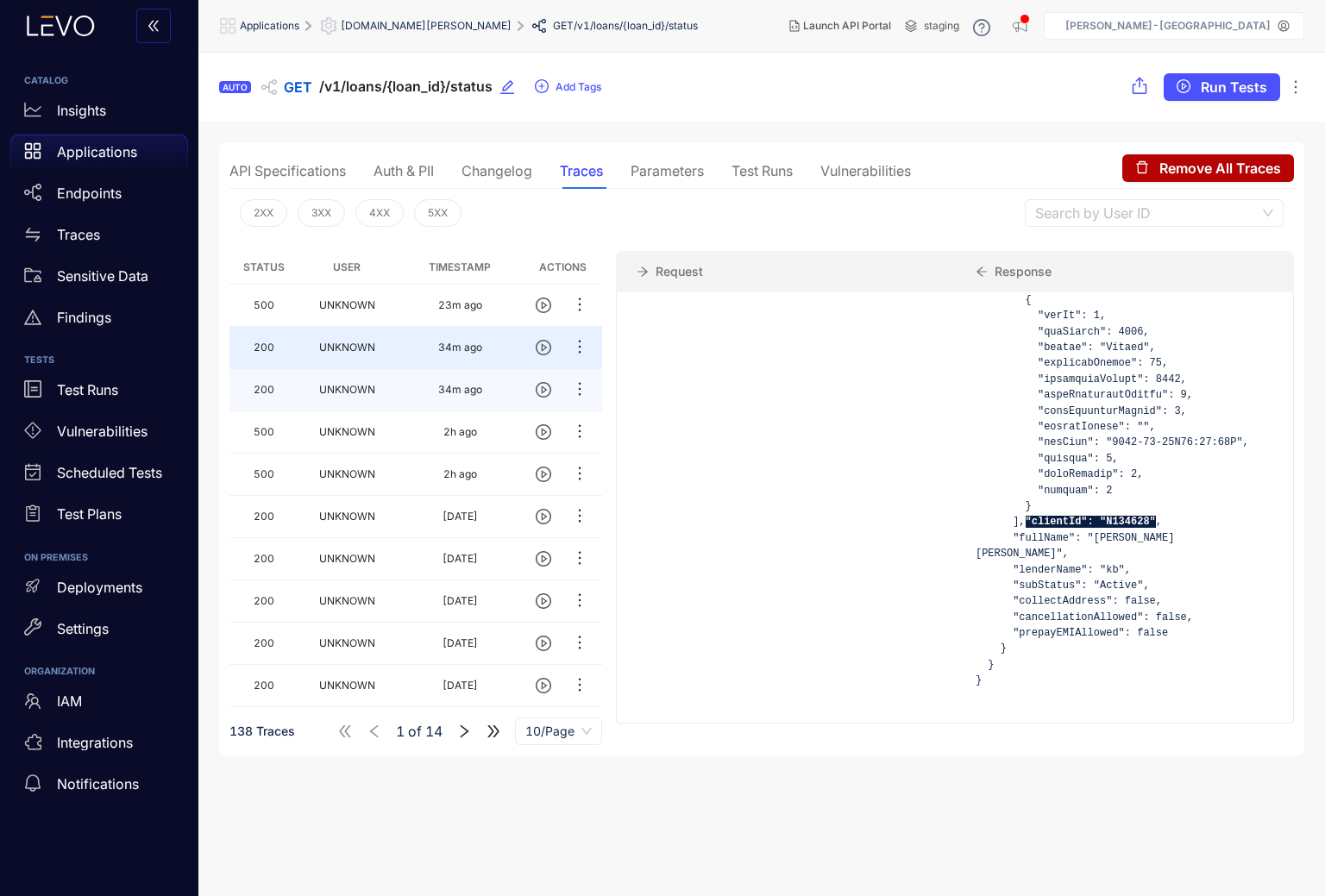
click at [415, 398] on td "34m ago" at bounding box center [459, 389] width 128 height 42
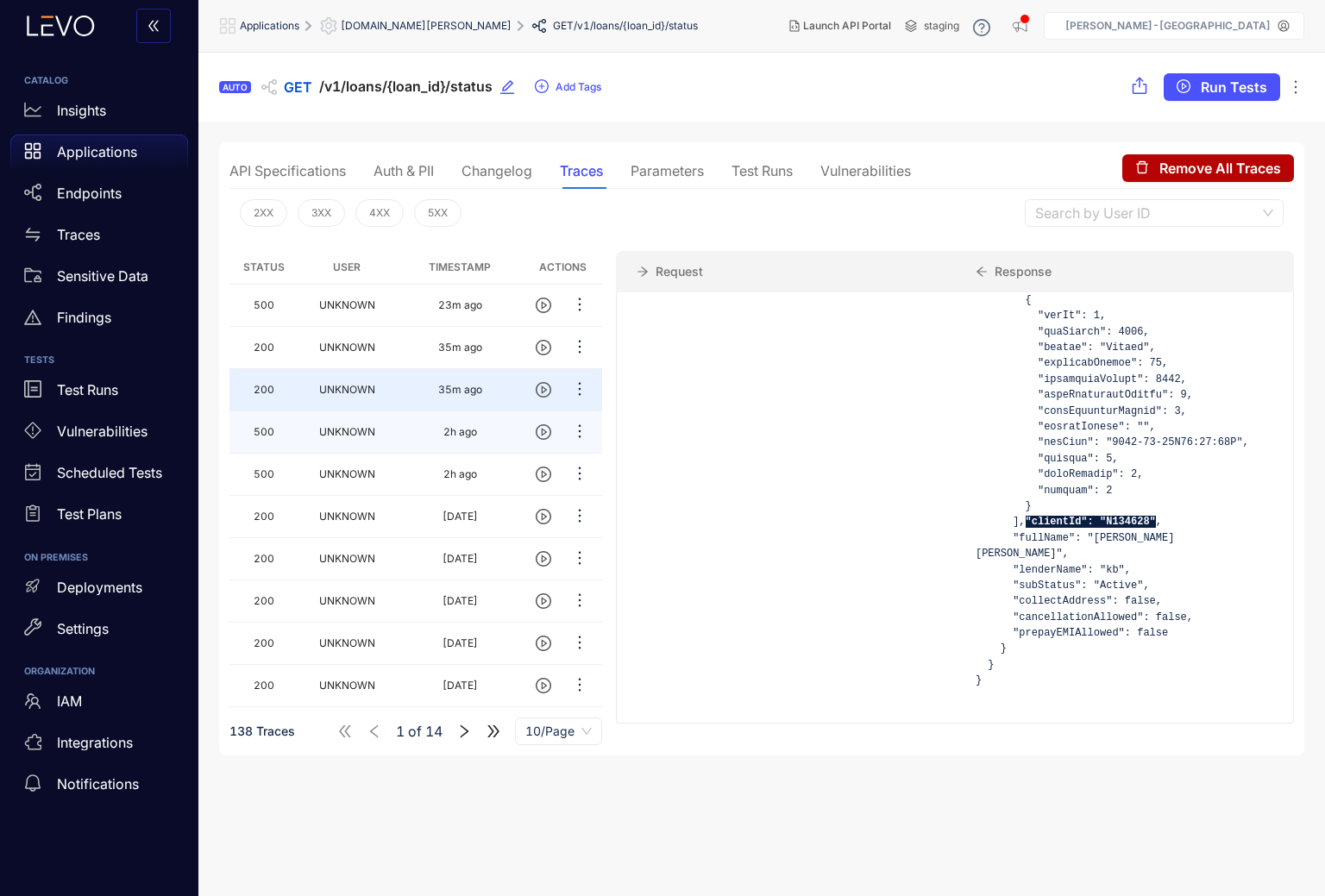
click at [391, 435] on td "UNKNOWN" at bounding box center [347, 432] width 98 height 42
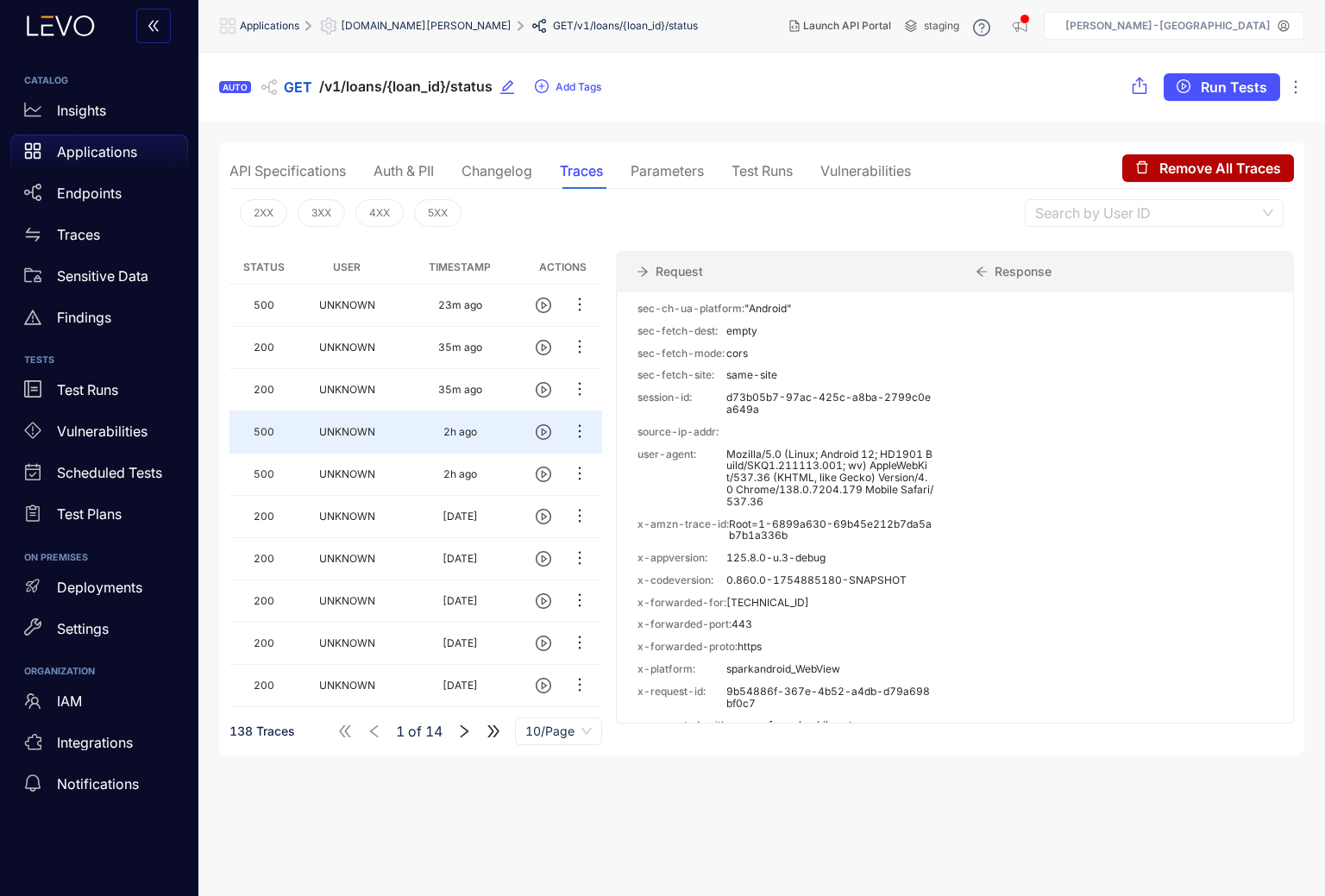
scroll to position [1282, 0]
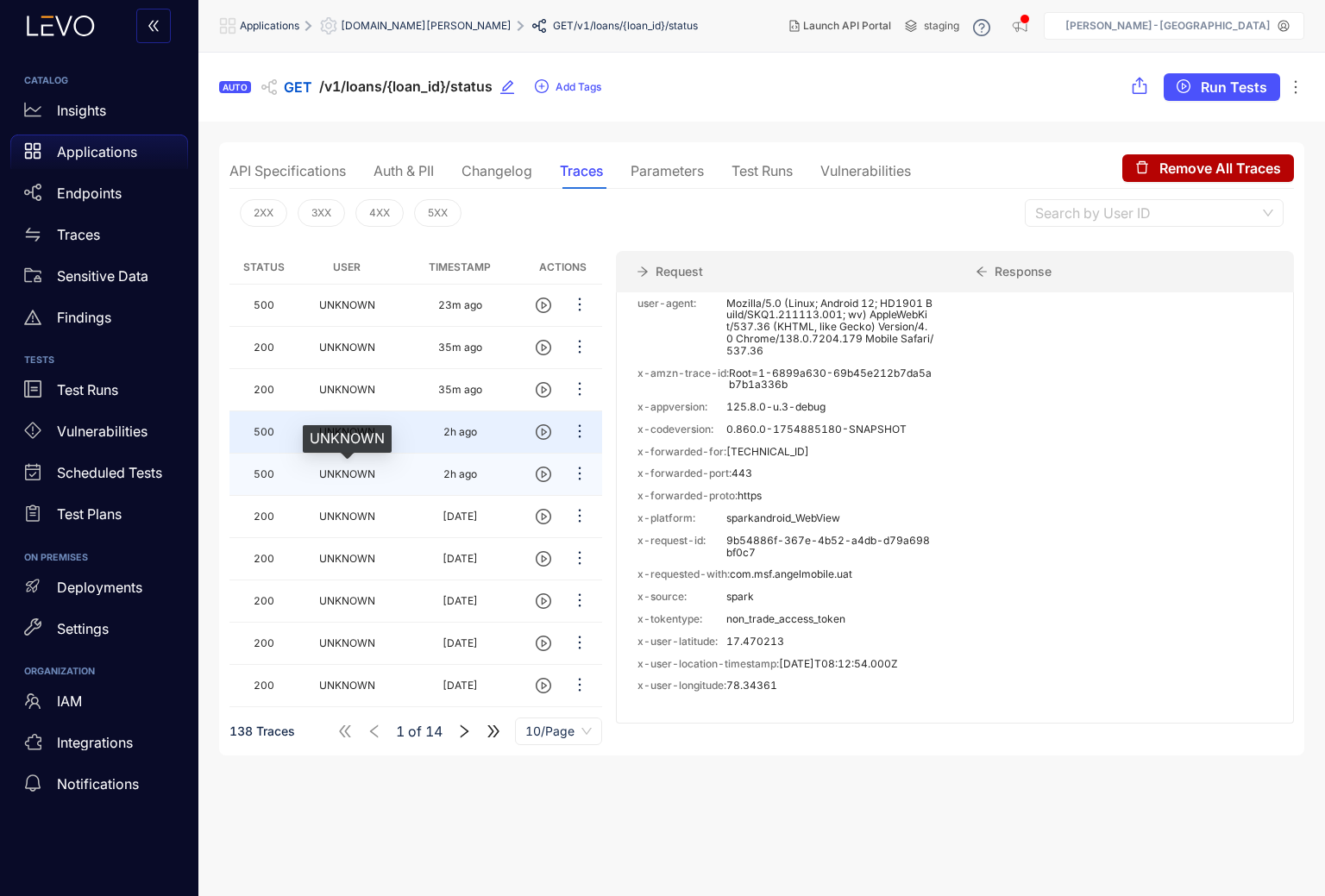
click at [375, 475] on span "UNKNOWN" at bounding box center [347, 474] width 56 height 13
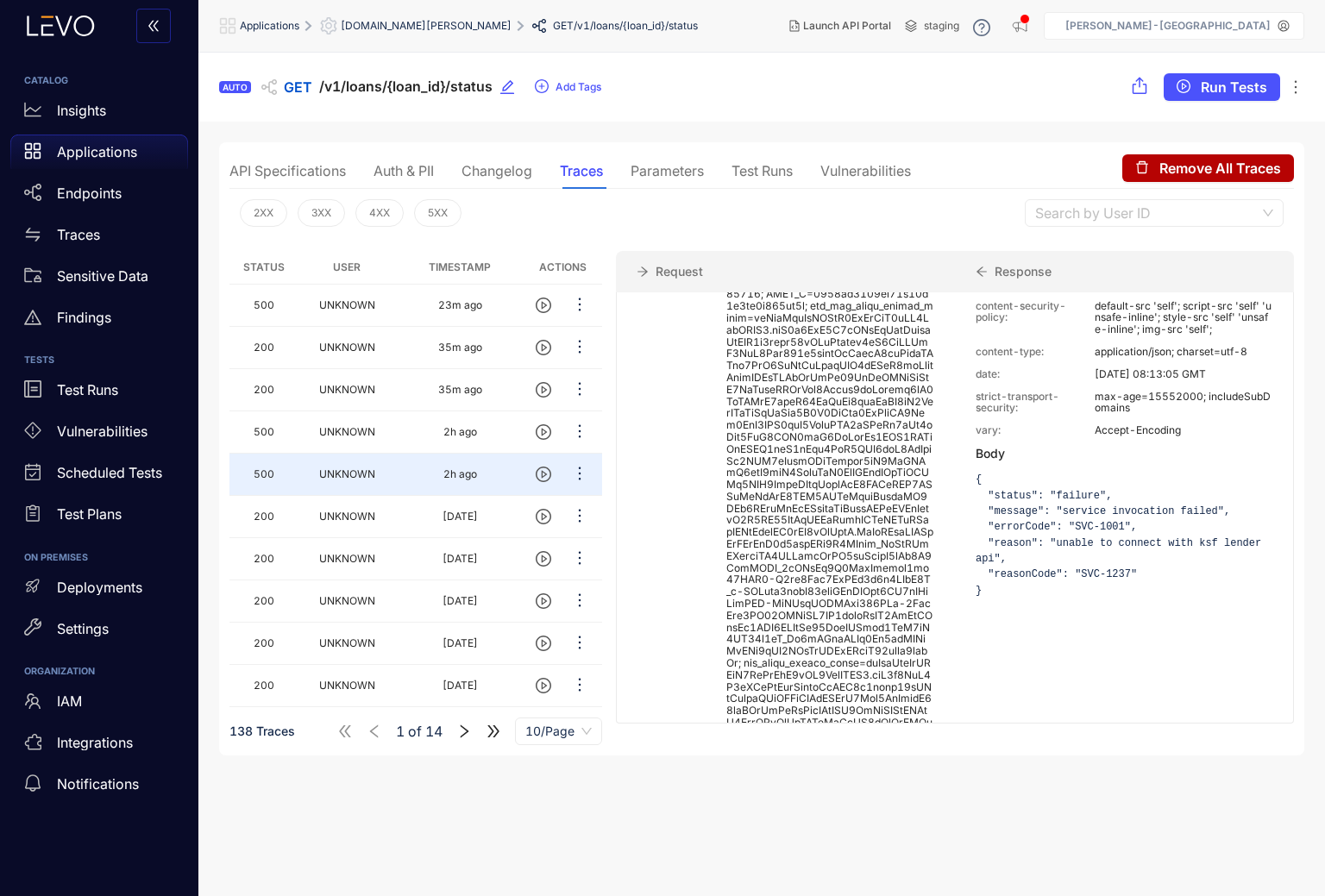
scroll to position [254, 0]
click at [409, 524] on td "[DATE]" at bounding box center [459, 516] width 128 height 42
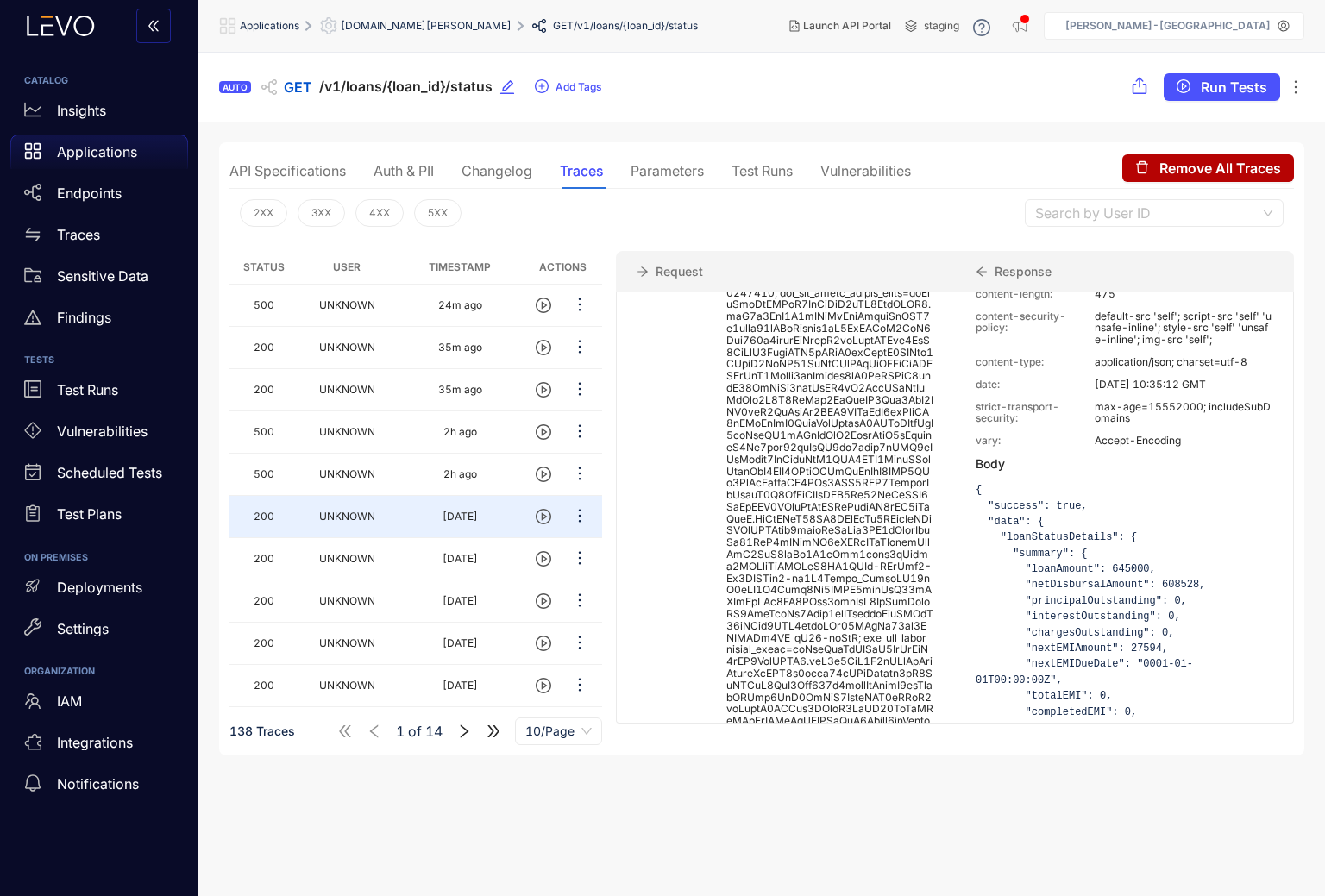
scroll to position [204, 0]
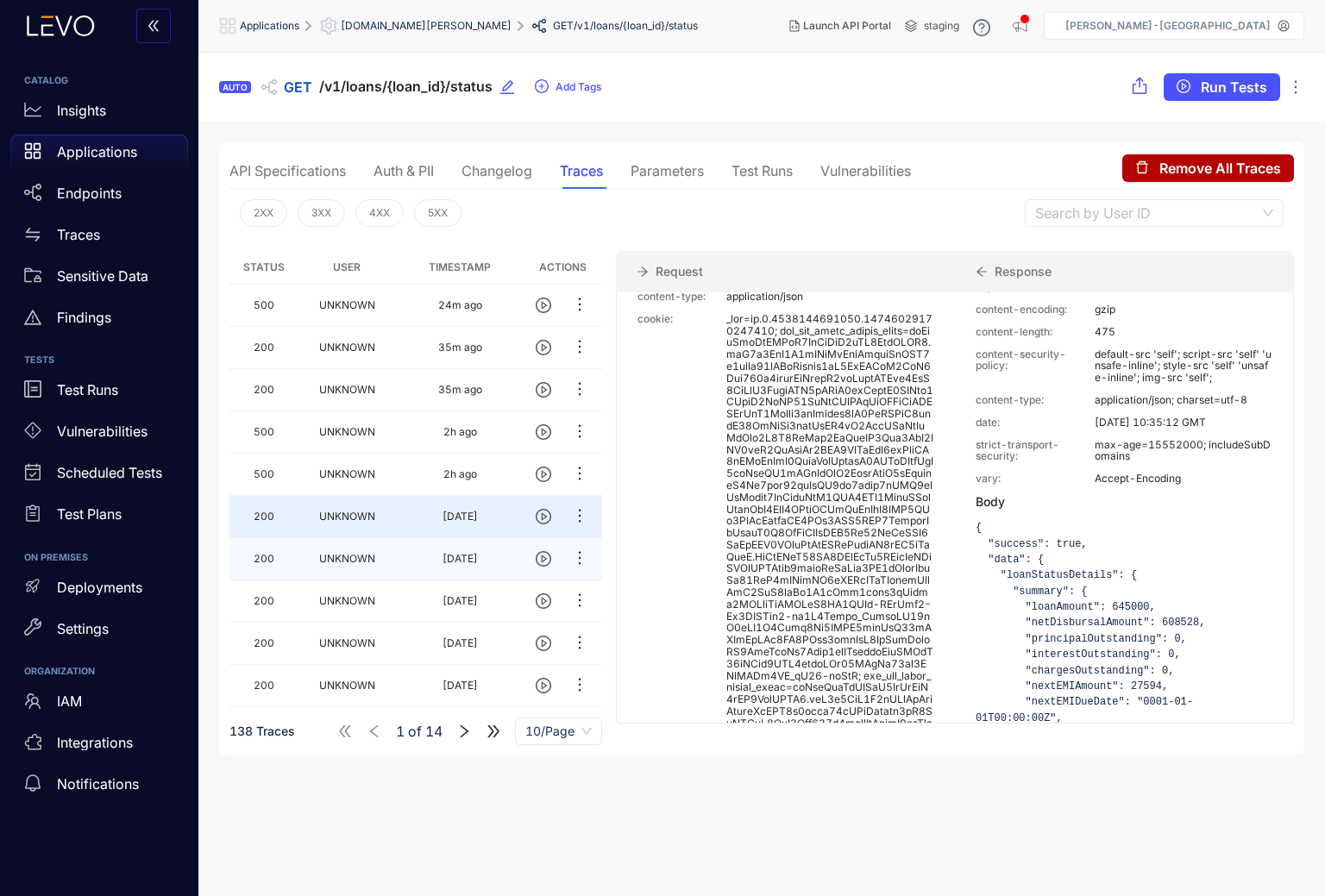
click at [398, 559] on td "[DATE]" at bounding box center [459, 559] width 128 height 42
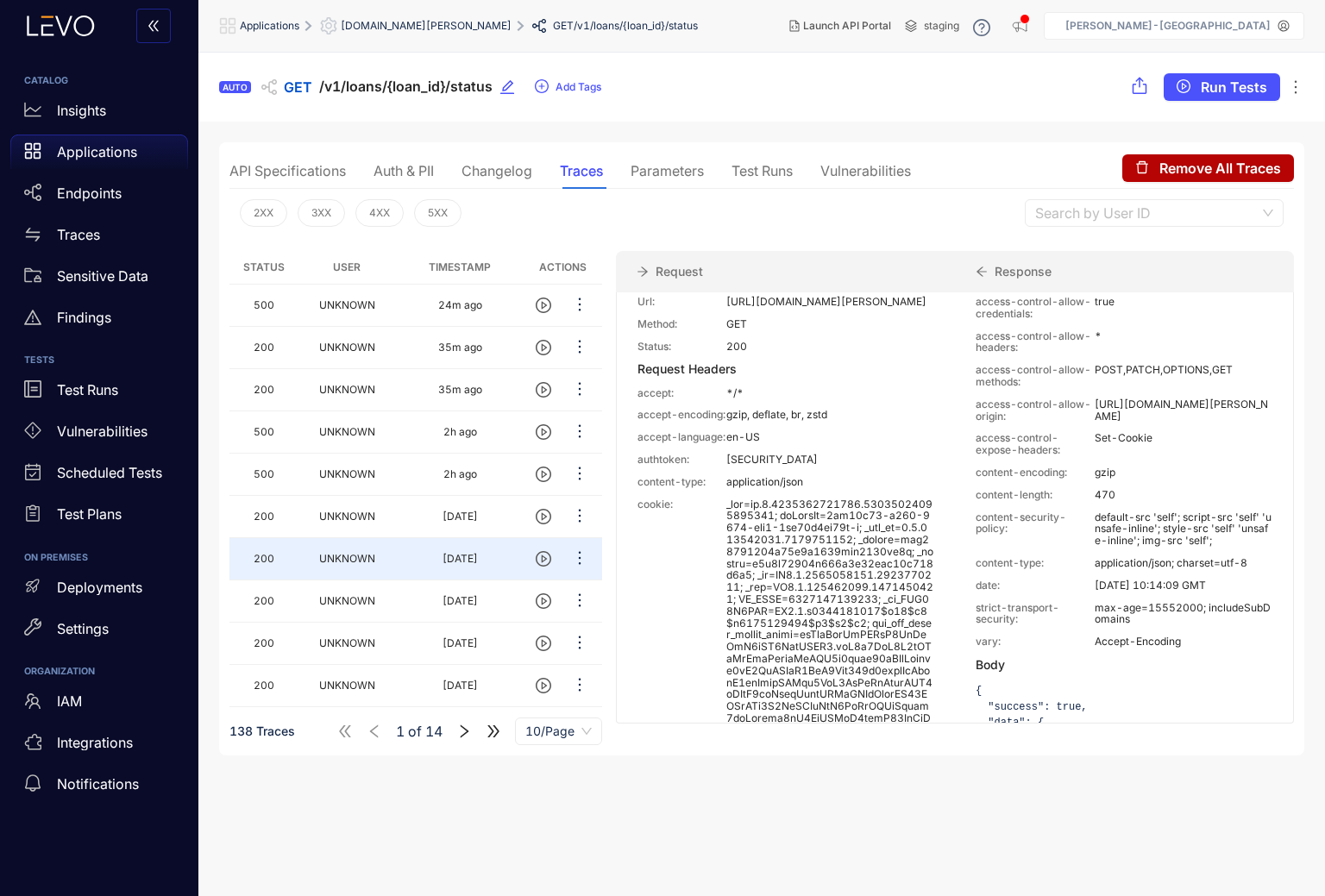
scroll to position [0, 0]
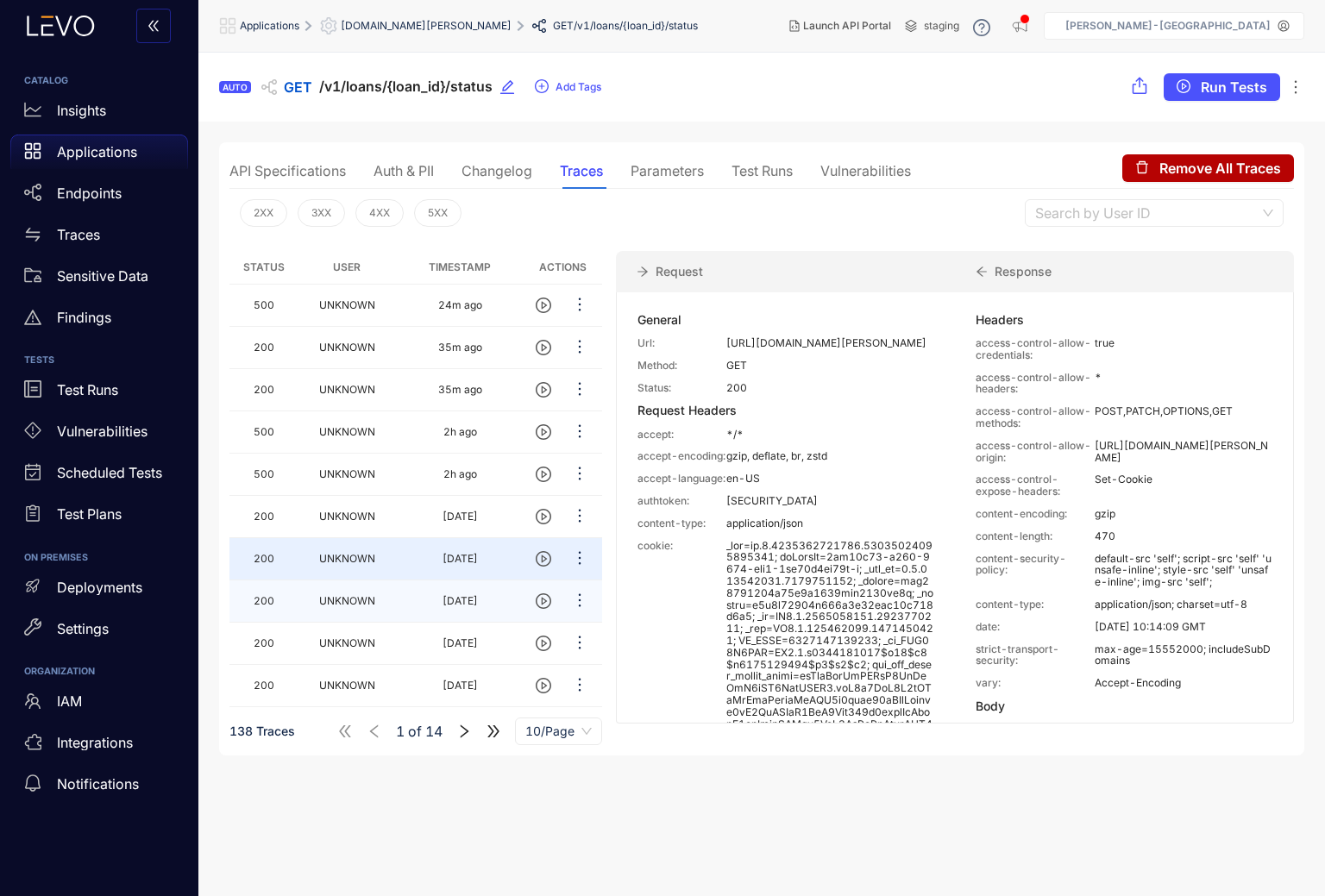
click at [373, 607] on span "UNKNOWN" at bounding box center [347, 601] width 56 height 13
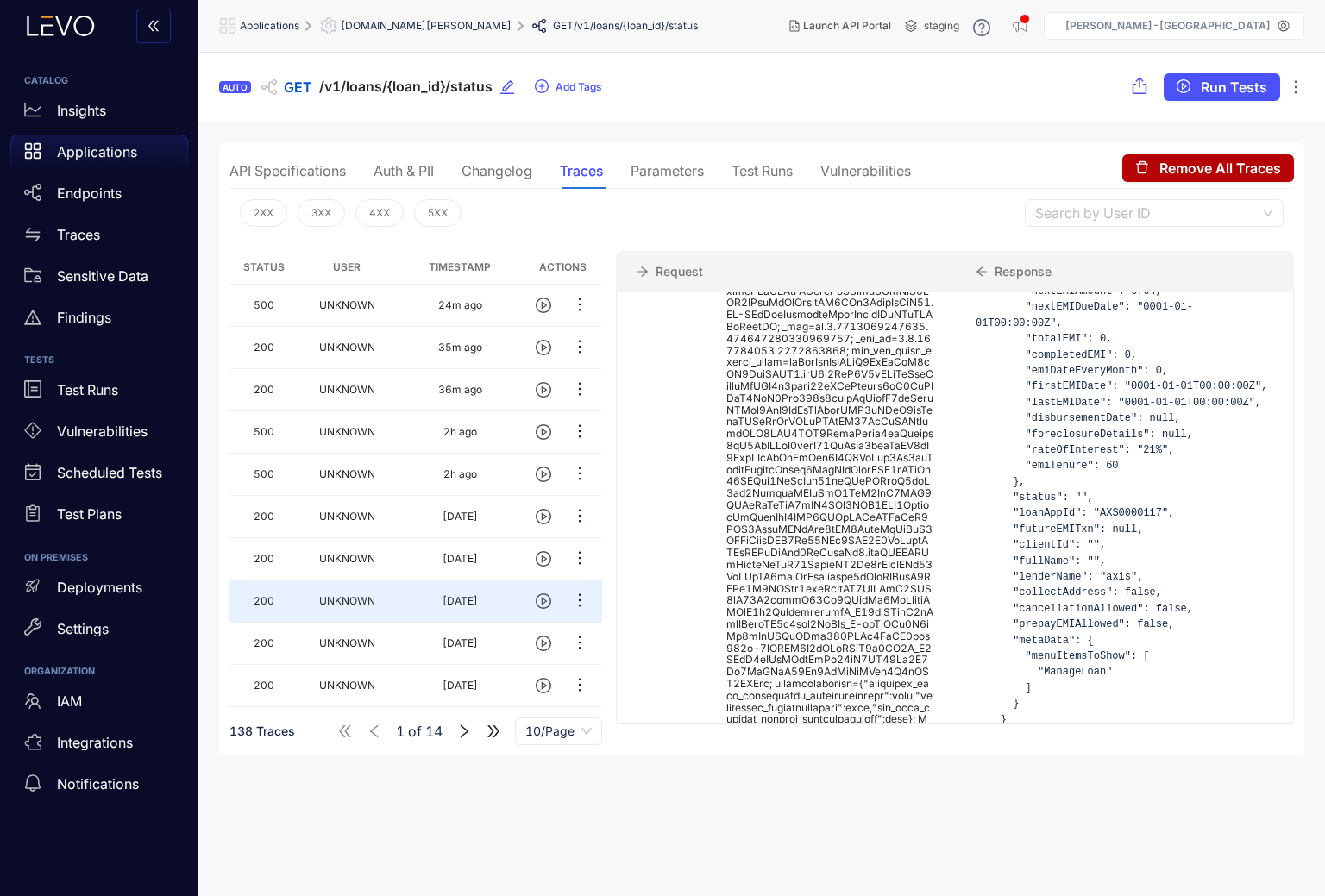
scroll to position [769, 0]
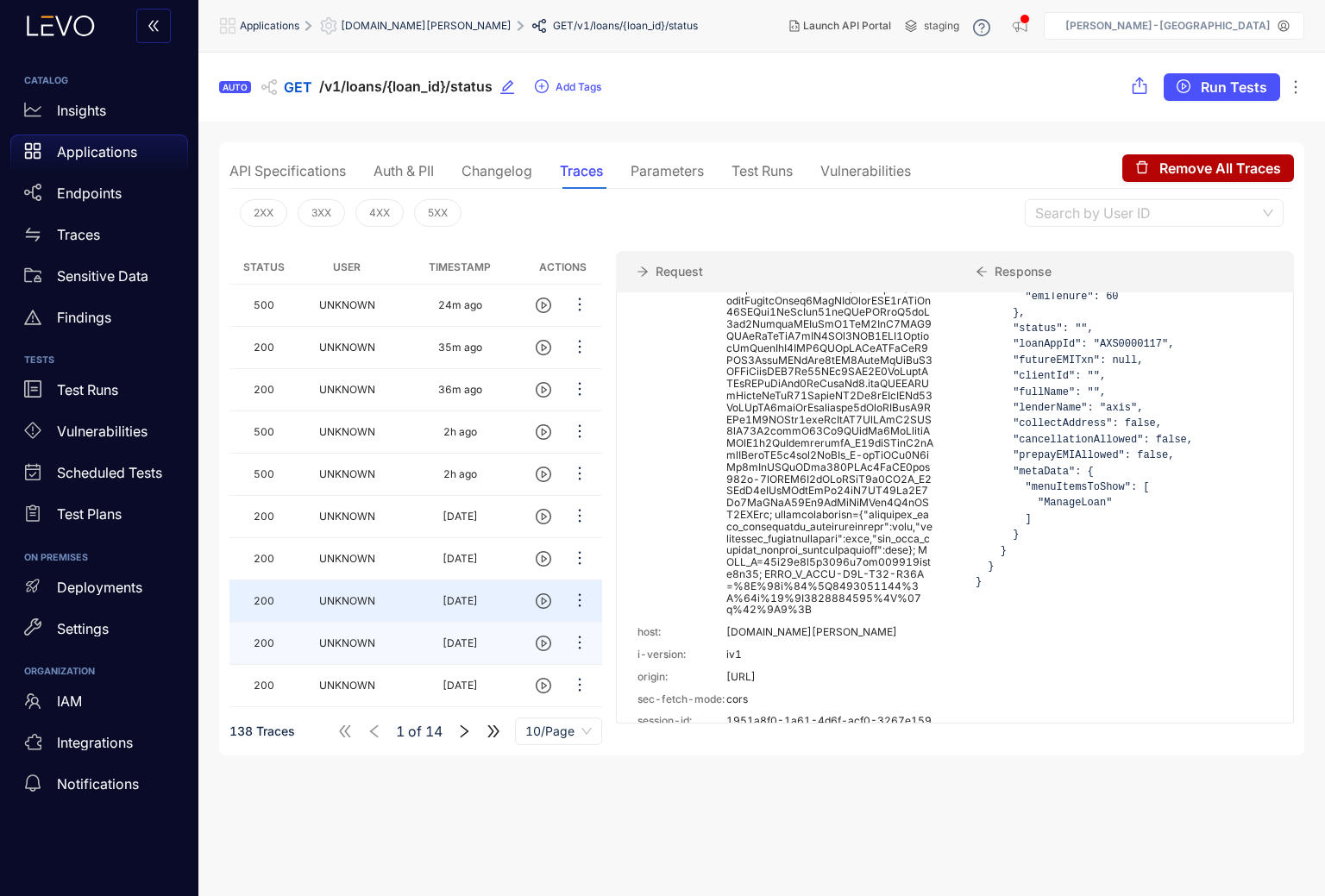
click at [354, 636] on td "UNKNOWN" at bounding box center [347, 644] width 98 height 42
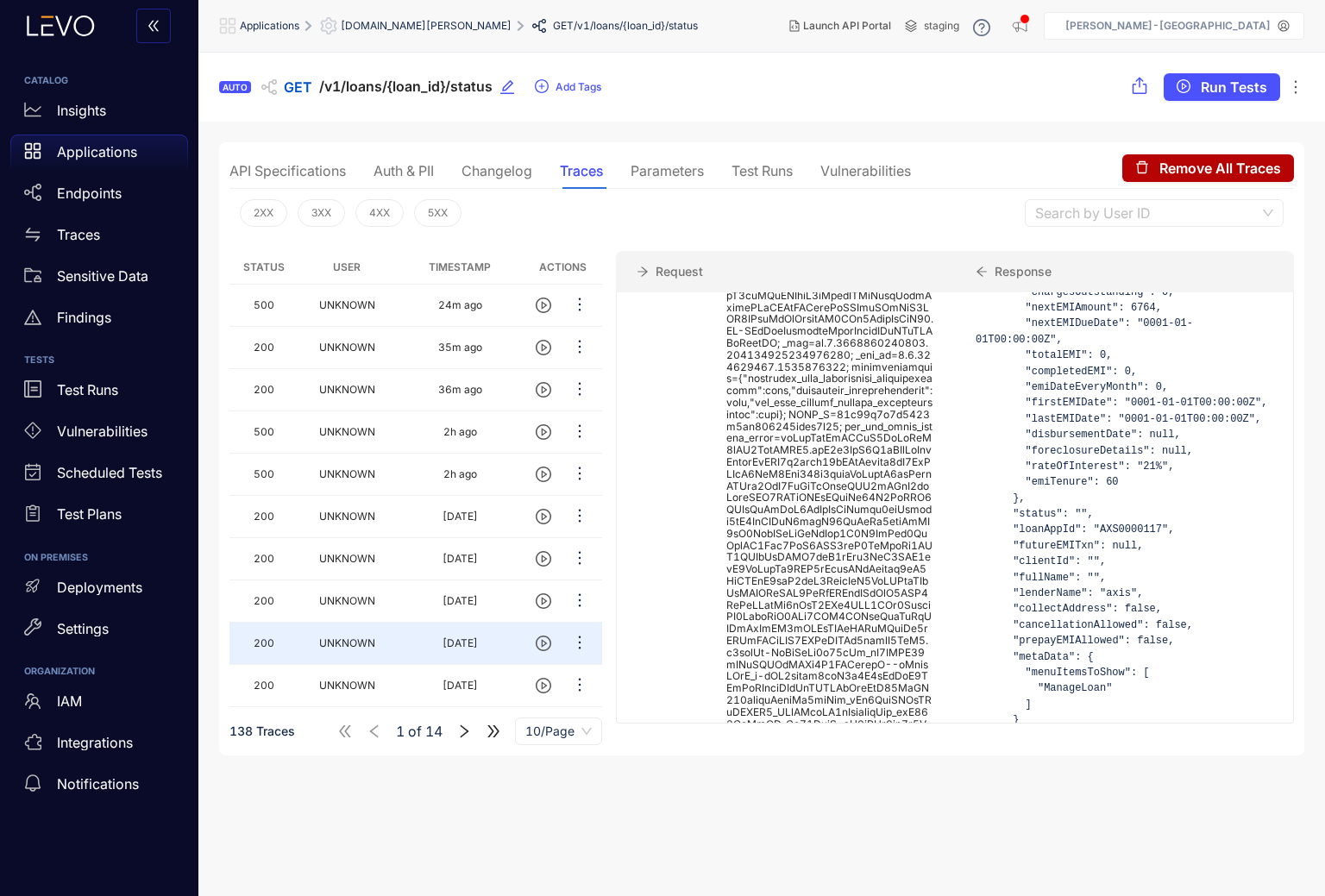
scroll to position [627, 0]
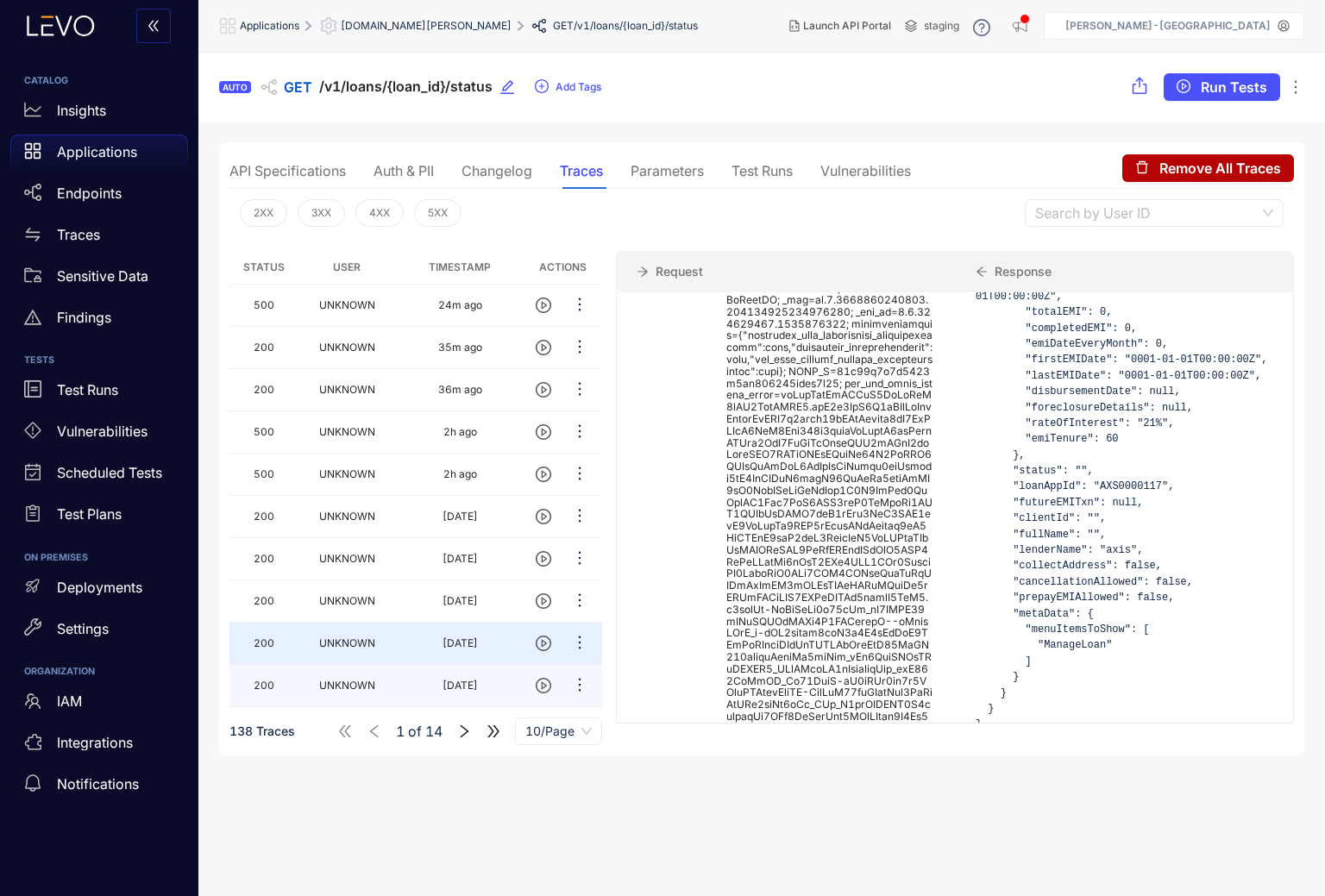
click at [396, 689] on td "UNKNOWN" at bounding box center [347, 686] width 98 height 42
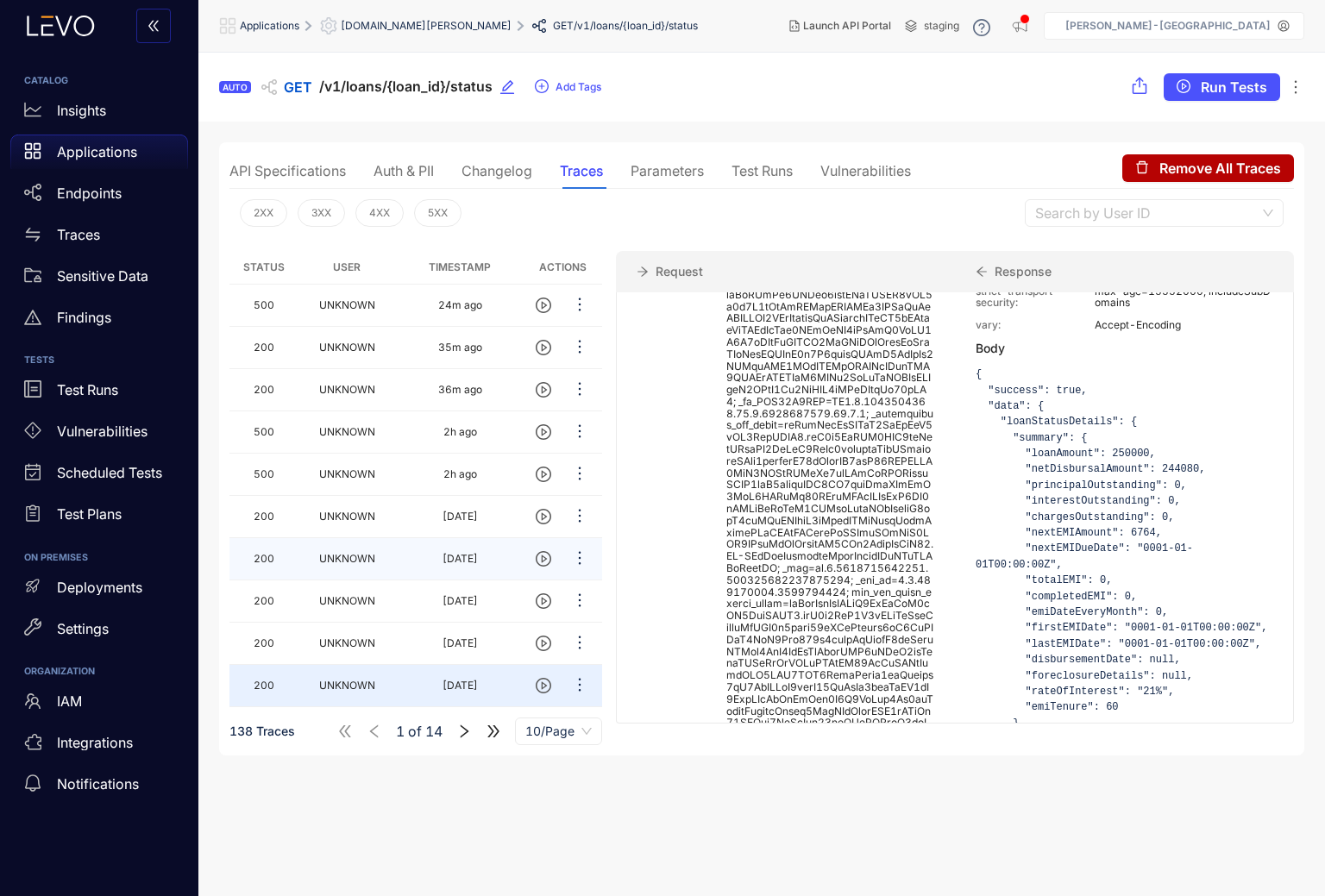
scroll to position [1, 0]
